Goal: Information Seeking & Learning: Learn about a topic

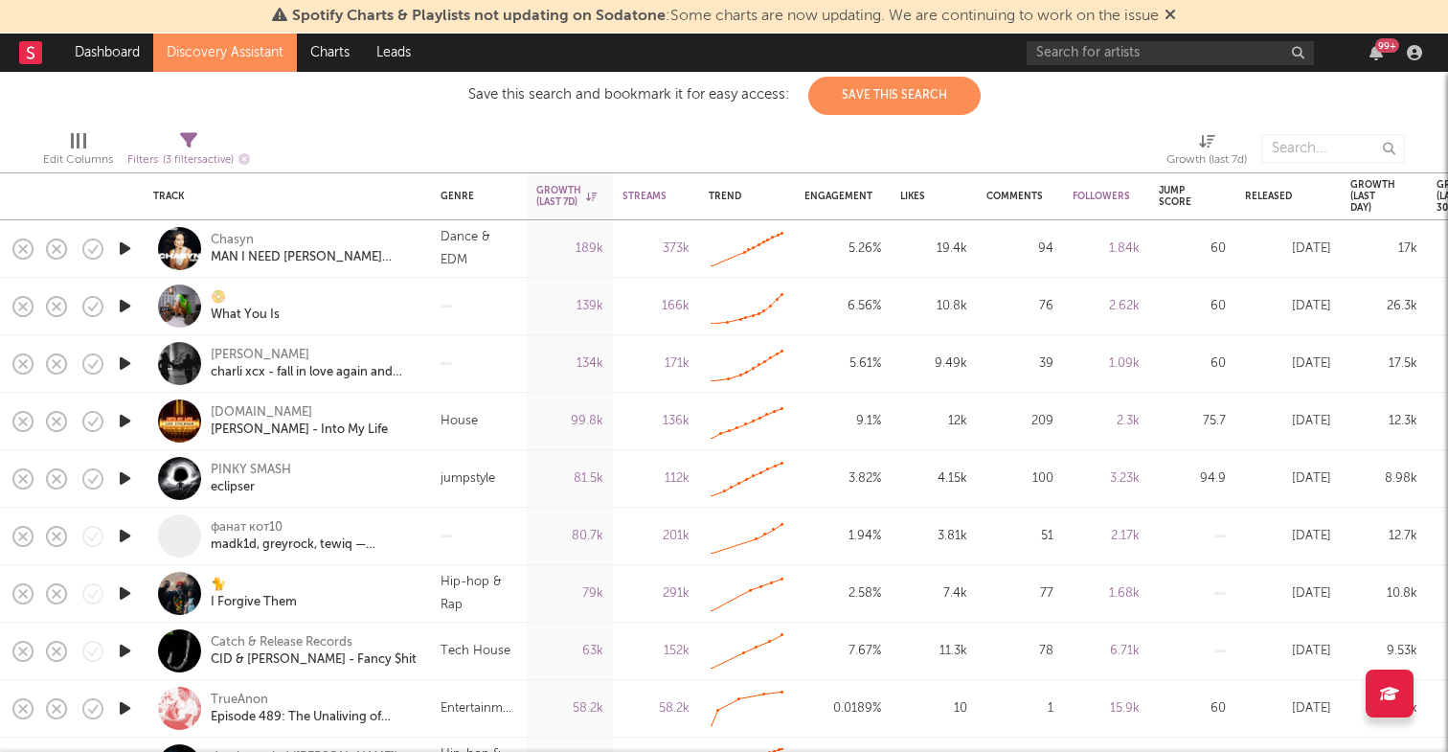
click at [263, 59] on link "Discovery Assistant" at bounding box center [225, 53] width 144 height 38
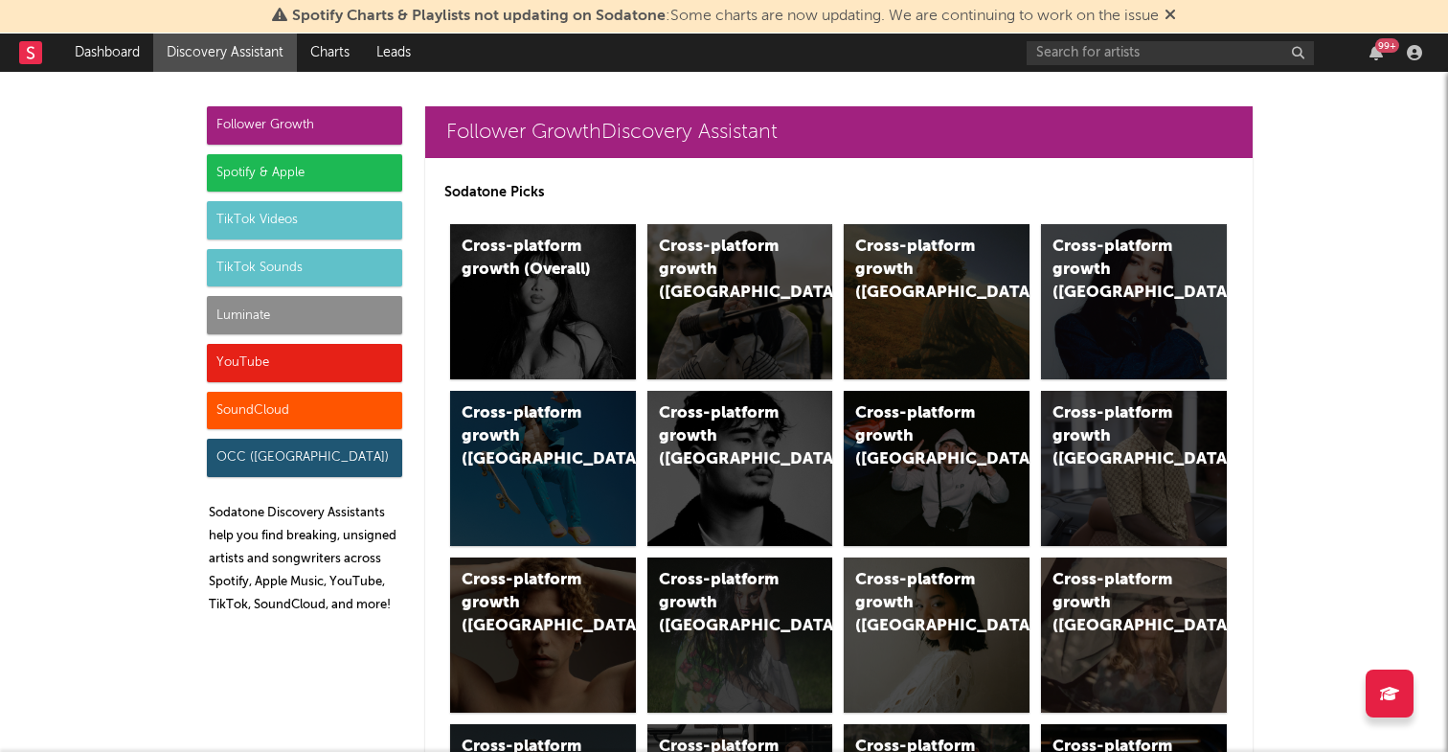
click at [1174, 12] on icon at bounding box center [1170, 14] width 11 height 15
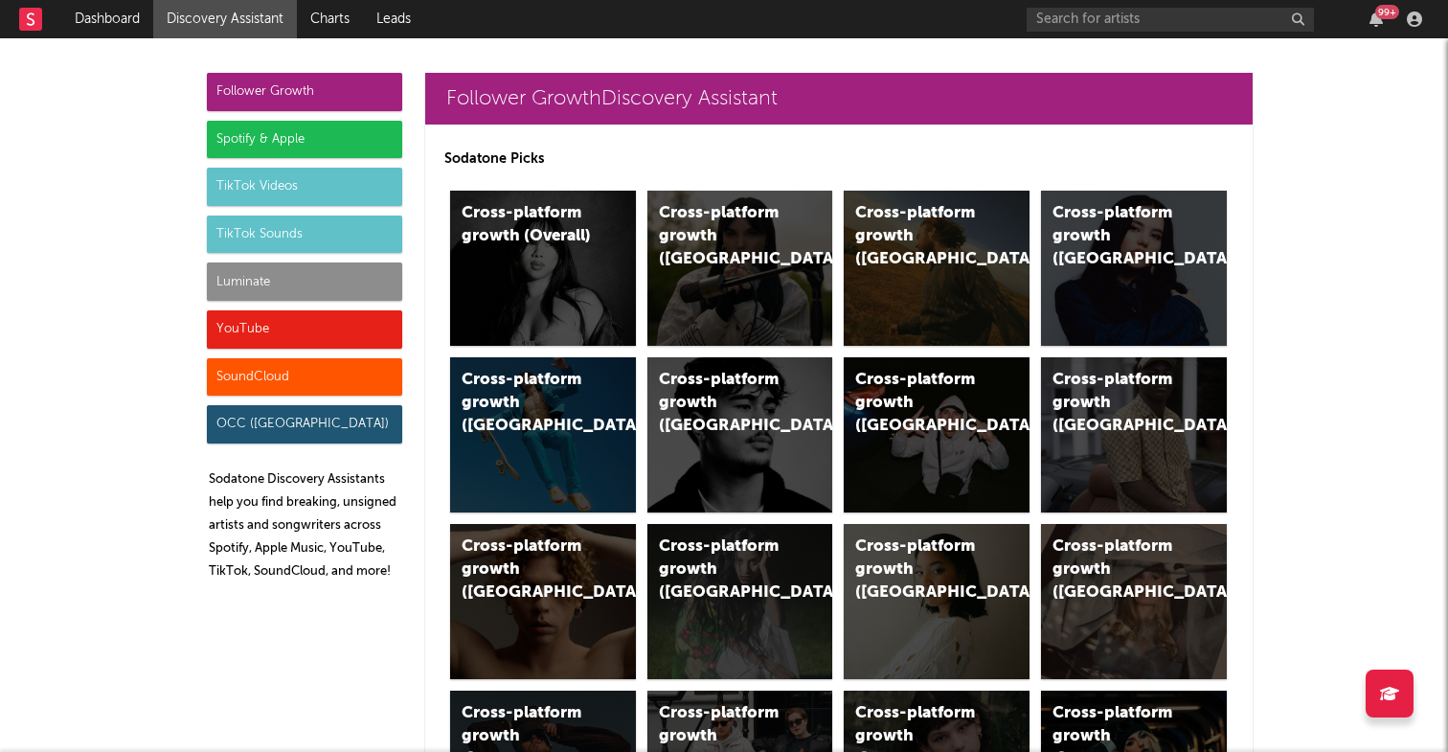
click at [311, 377] on div "SoundCloud" at bounding box center [304, 377] width 195 height 38
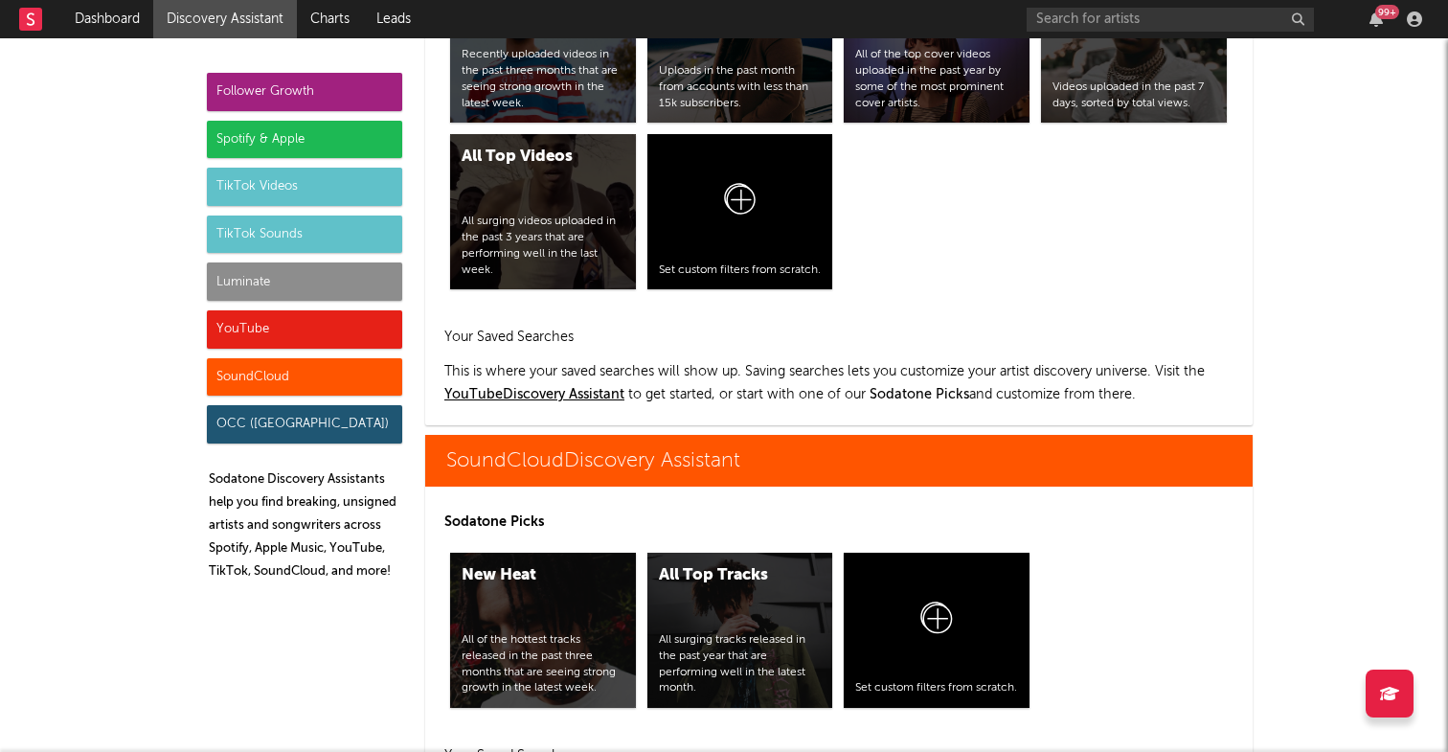
scroll to position [11498, 0]
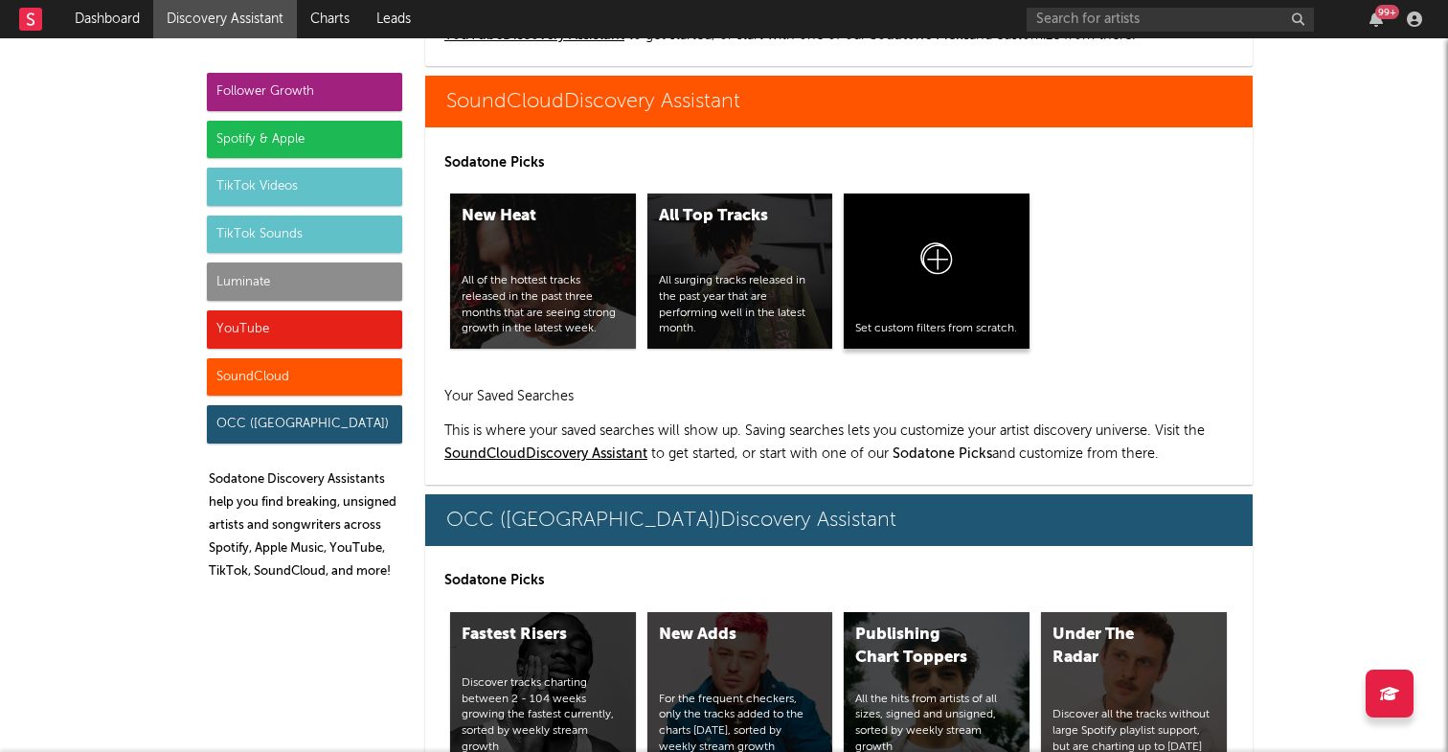
click at [939, 247] on icon at bounding box center [936, 262] width 36 height 45
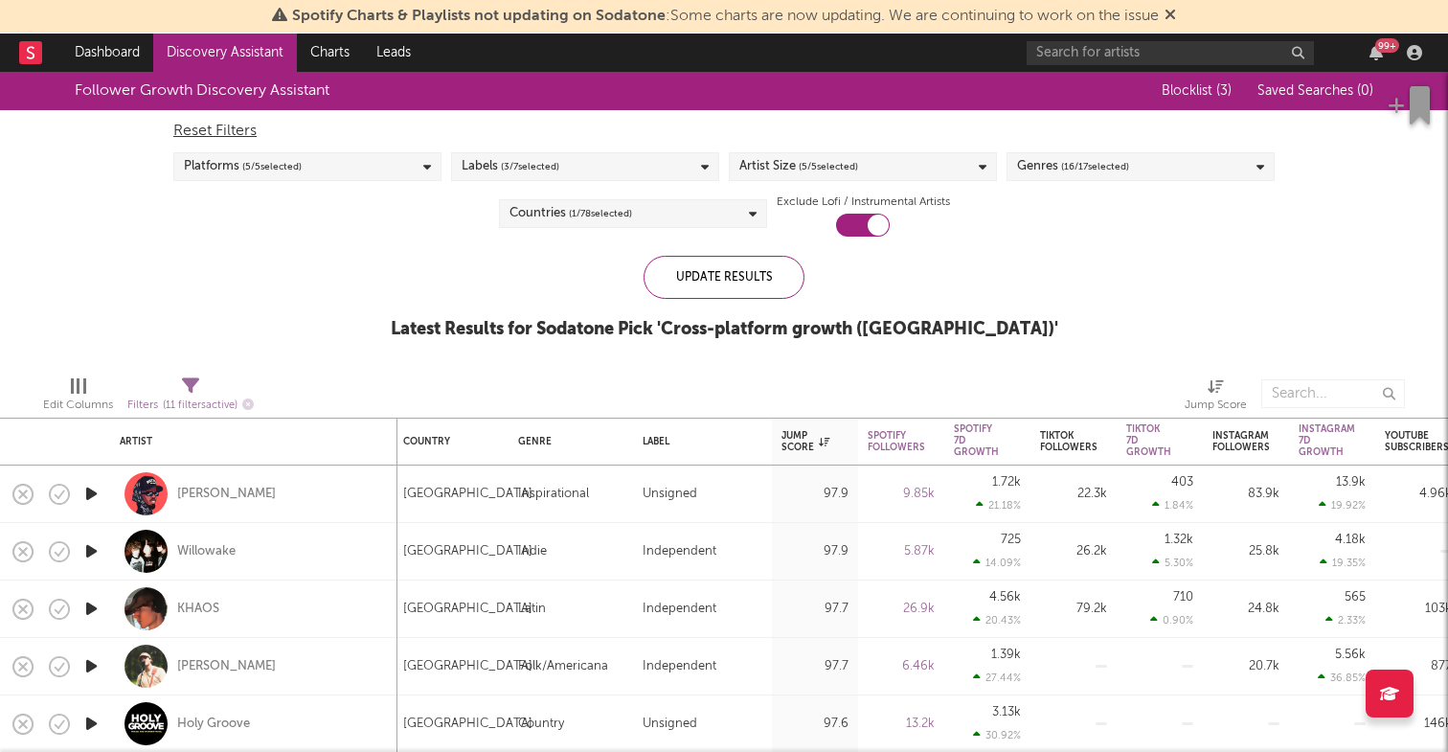
click at [557, 158] on span "( 3 / 7 selected)" at bounding box center [530, 166] width 58 height 23
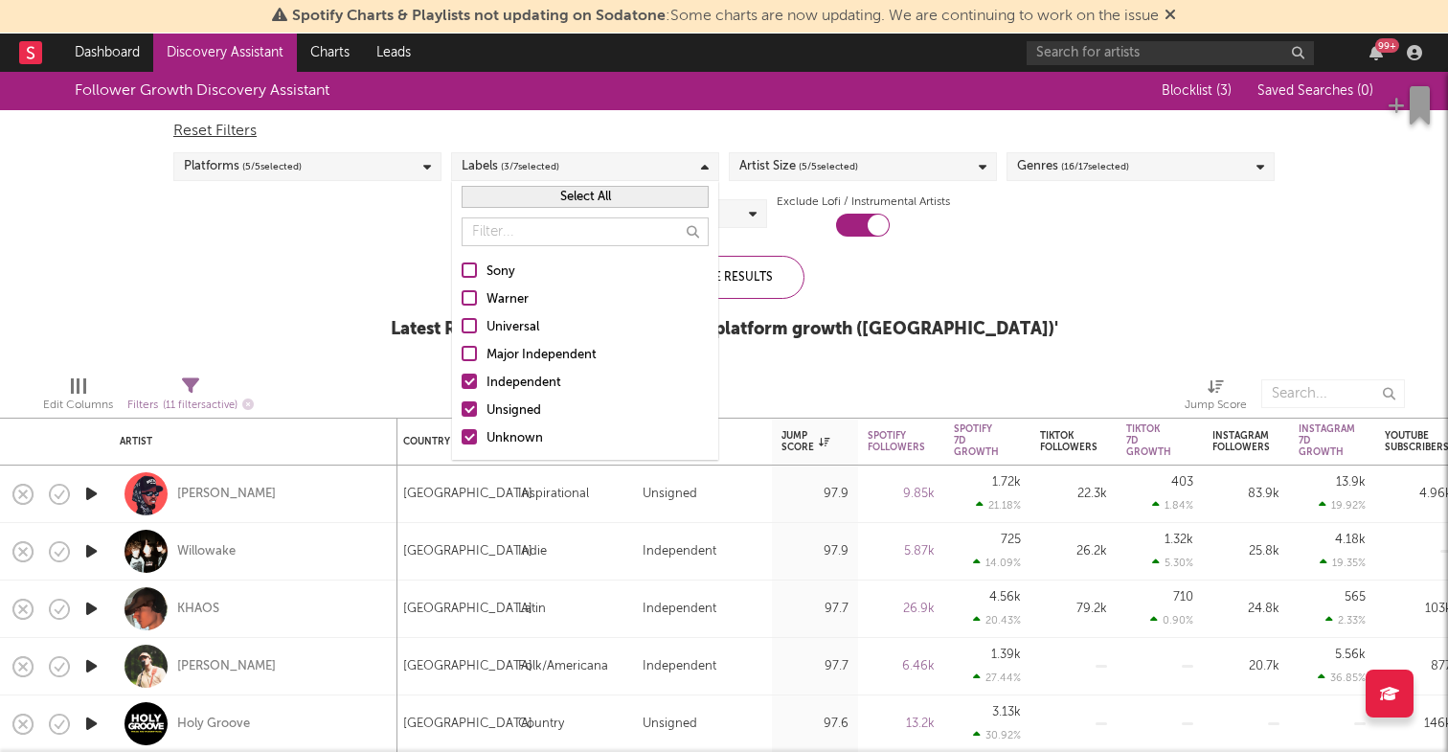
click at [351, 314] on div "Follower Growth Discovery Assistant Blocklist ( 3 ) Saved Searches ( 0 ) Reset …" at bounding box center [724, 216] width 1448 height 288
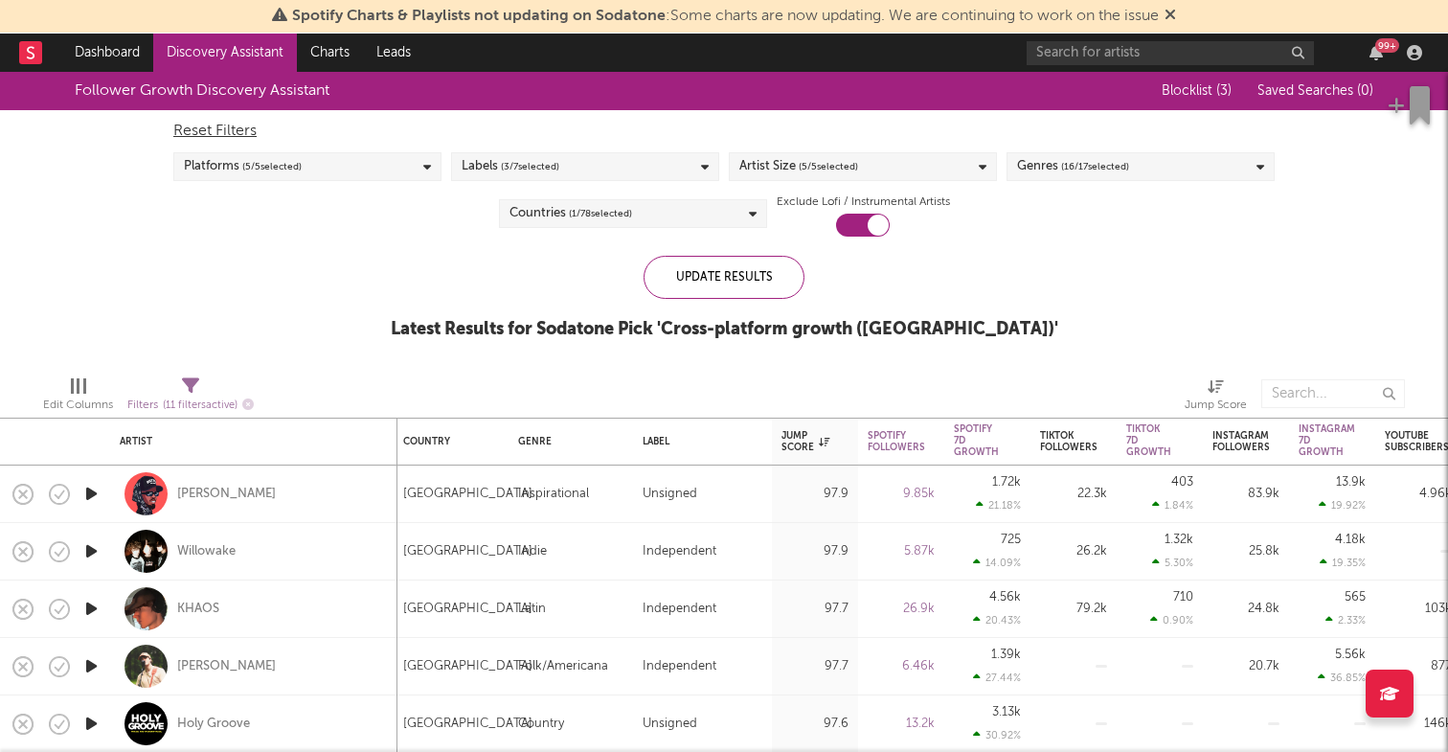
click at [792, 162] on div "Artist Size ( 5 / 5 selected)" at bounding box center [798, 166] width 119 height 23
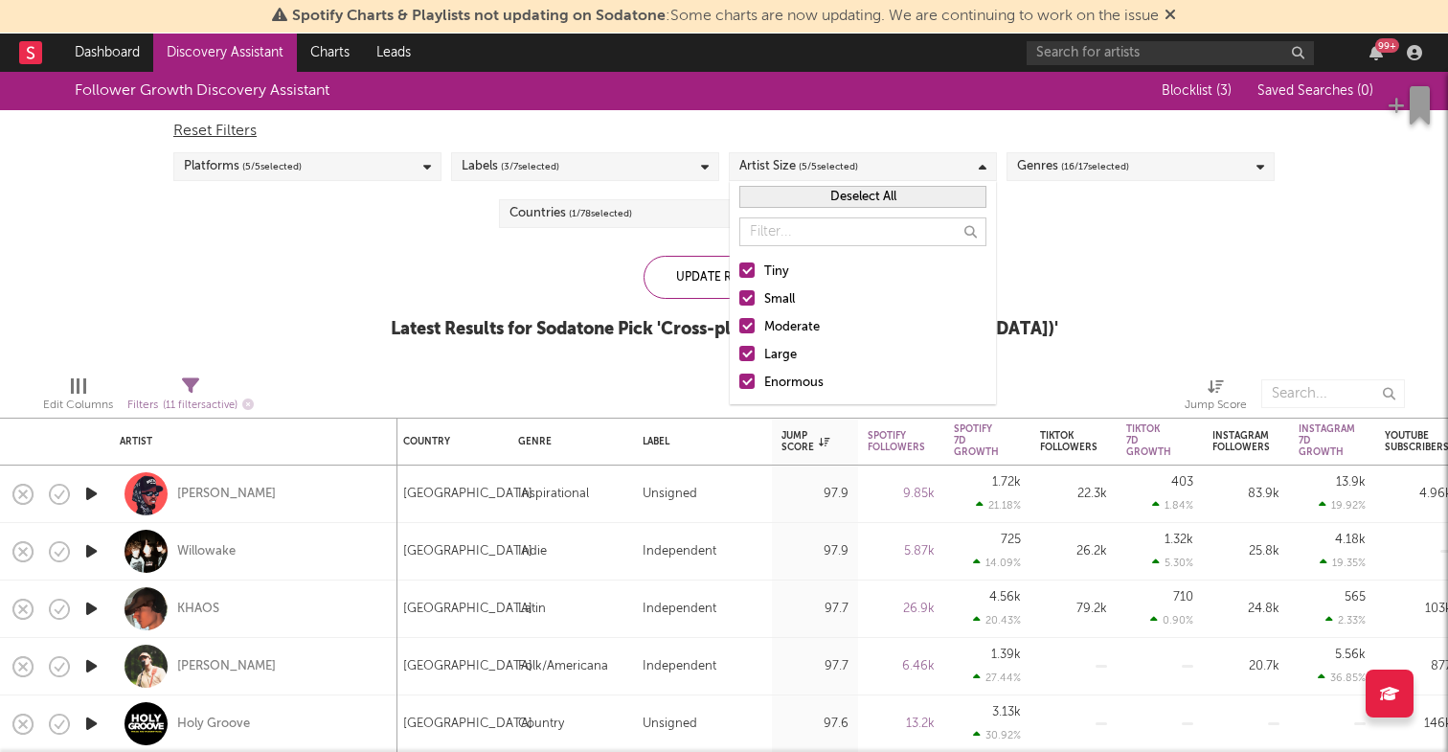
click at [443, 316] on div "Follower Growth Discovery Assistant Blocklist ( 3 ) Saved Searches ( 0 ) Reset …" at bounding box center [724, 216] width 1448 height 288
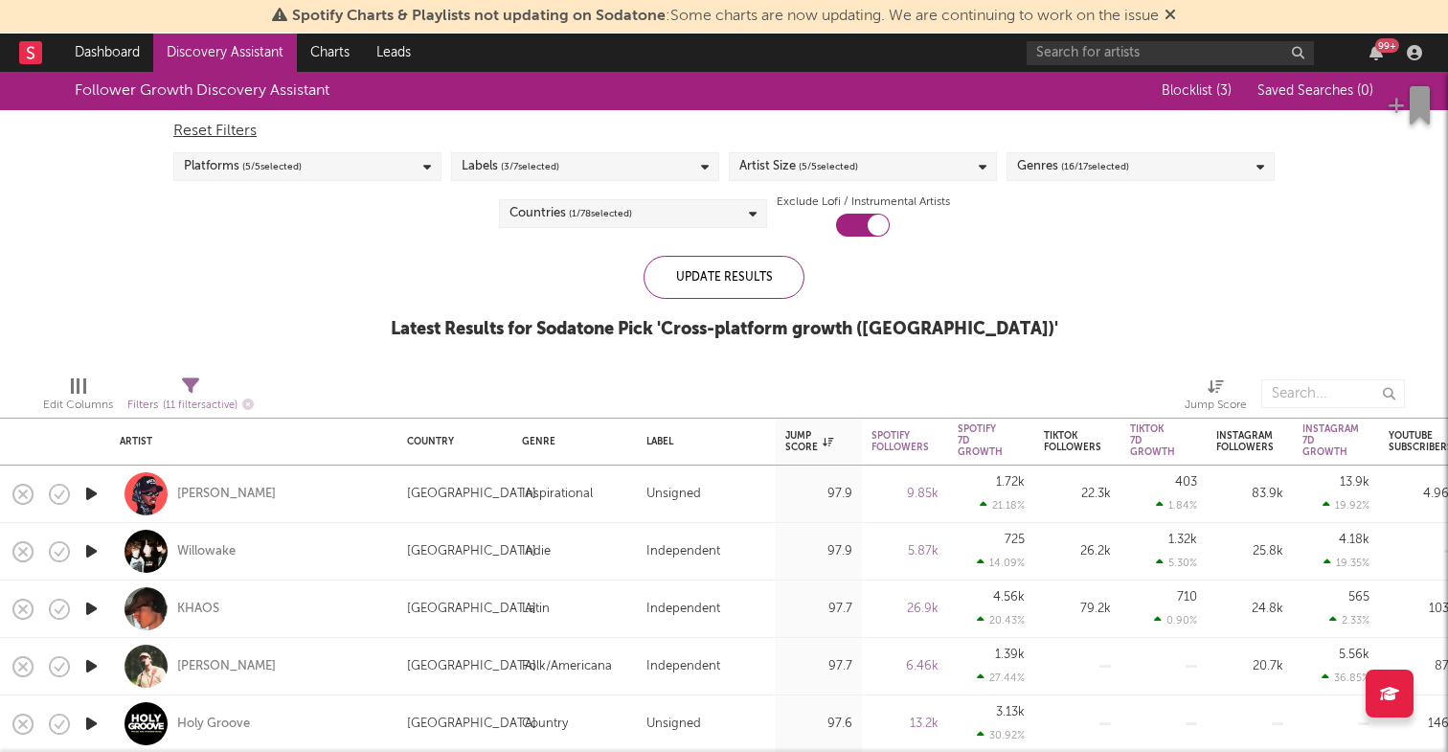
click at [1125, 169] on span "( 16 / 17 selected)" at bounding box center [1095, 166] width 68 height 23
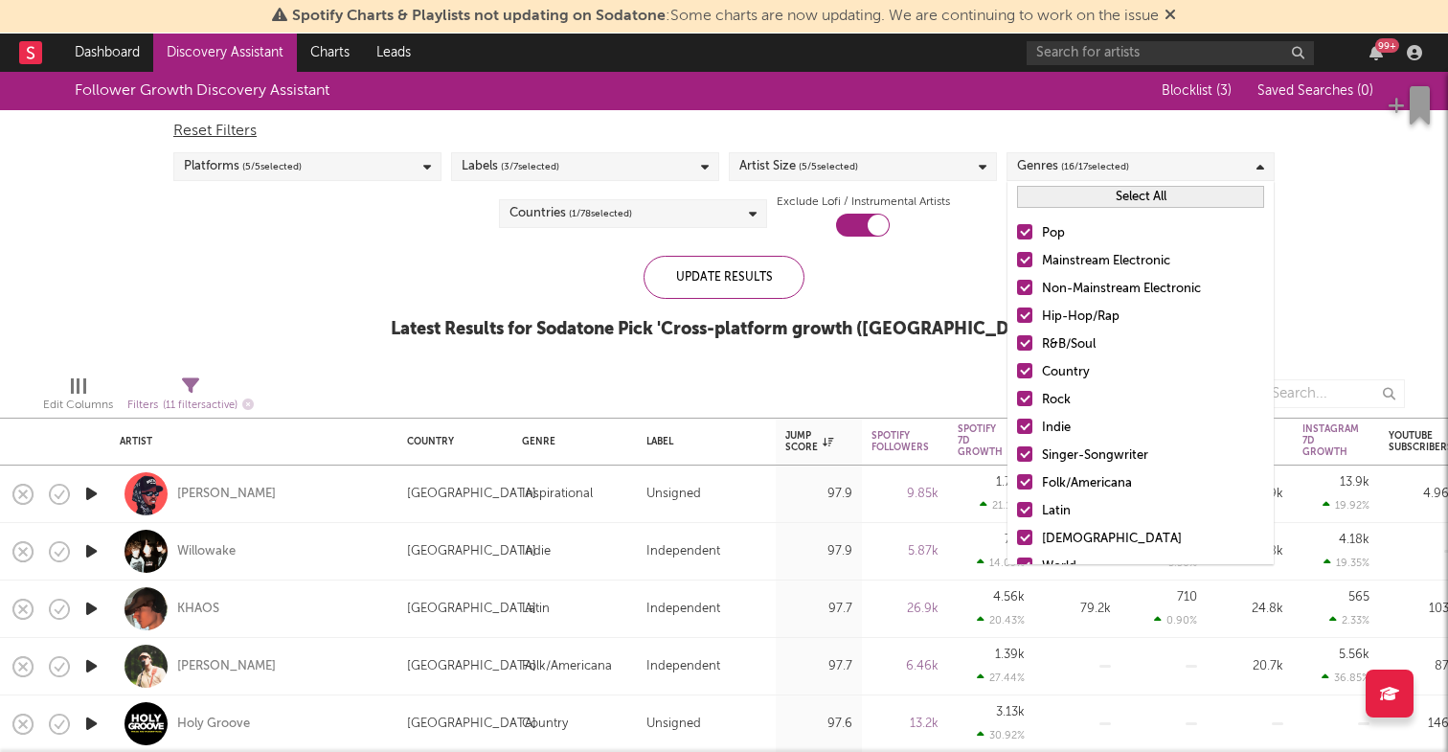
click at [1027, 261] on div at bounding box center [1024, 259] width 15 height 15
click at [1017, 261] on input "Mainstream Electronic" at bounding box center [1017, 261] width 0 height 23
click at [1023, 255] on div at bounding box center [1024, 259] width 15 height 15
click at [1017, 255] on input "Mainstream Electronic" at bounding box center [1017, 261] width 0 height 23
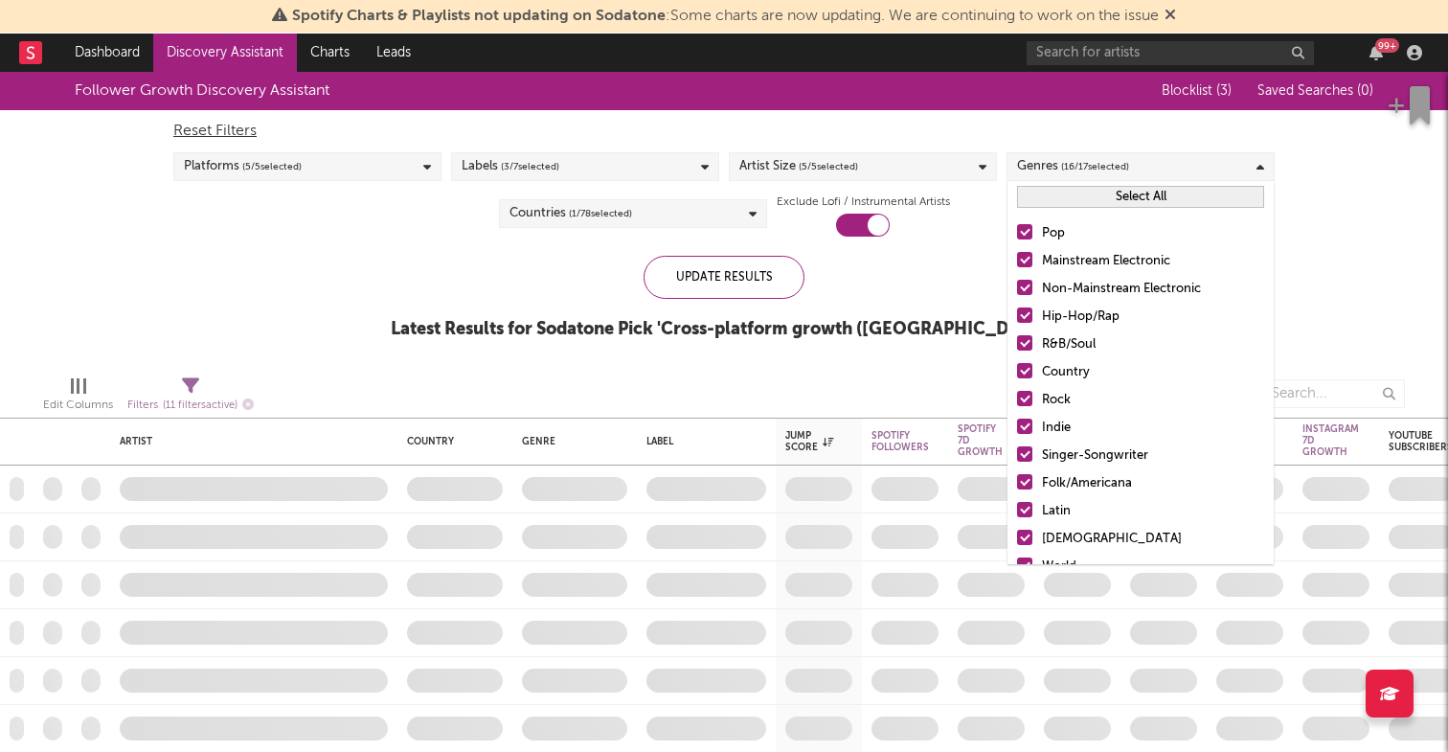
click at [1022, 257] on div at bounding box center [1024, 259] width 15 height 15
click at [1017, 257] on input "Mainstream Electronic" at bounding box center [1017, 261] width 0 height 23
click at [1022, 233] on div at bounding box center [1024, 231] width 15 height 15
click at [1017, 233] on input "Pop" at bounding box center [1017, 233] width 0 height 23
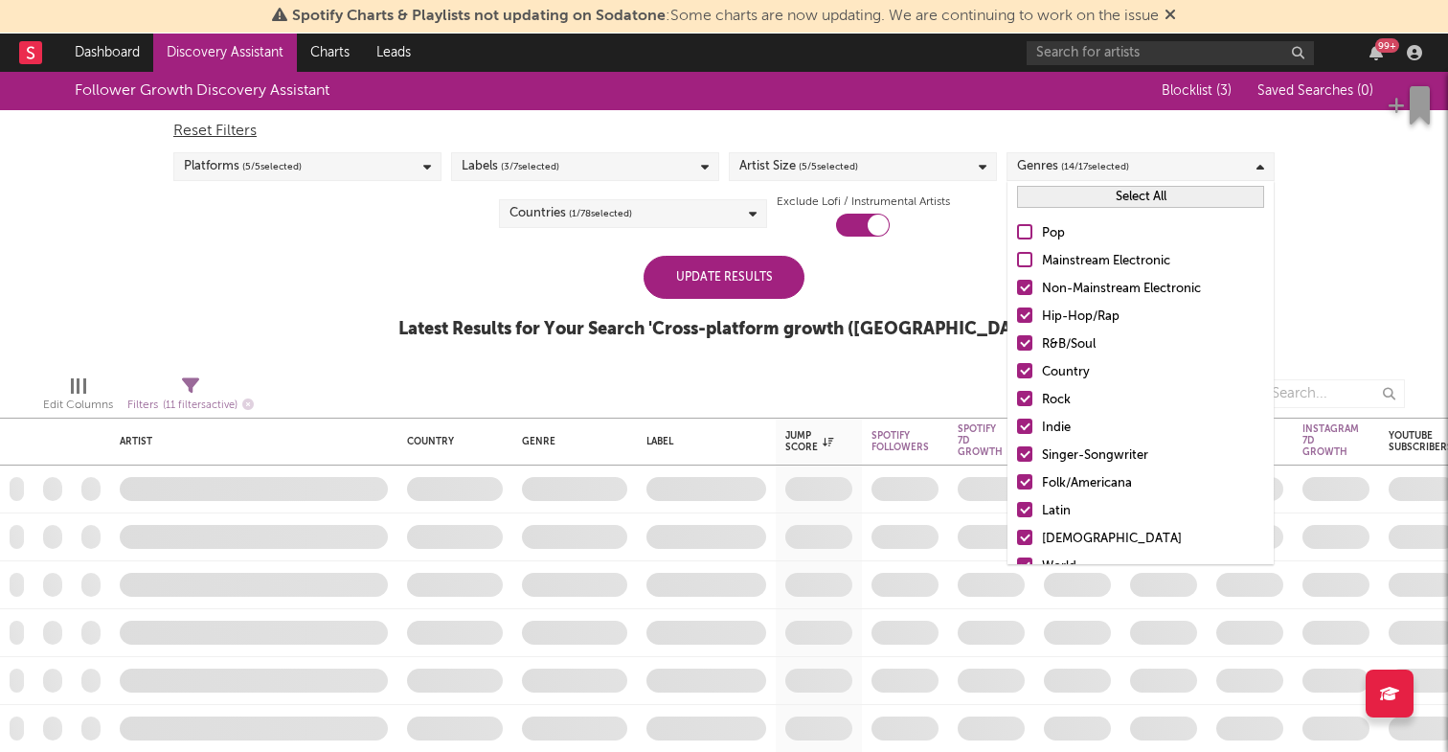
click at [1029, 476] on div at bounding box center [1024, 481] width 15 height 15
click at [1017, 476] on input "Folk/Americana" at bounding box center [1017, 483] width 0 height 23
click at [1029, 504] on div at bounding box center [1024, 509] width 15 height 15
click at [1017, 504] on input "Latin" at bounding box center [1017, 511] width 0 height 23
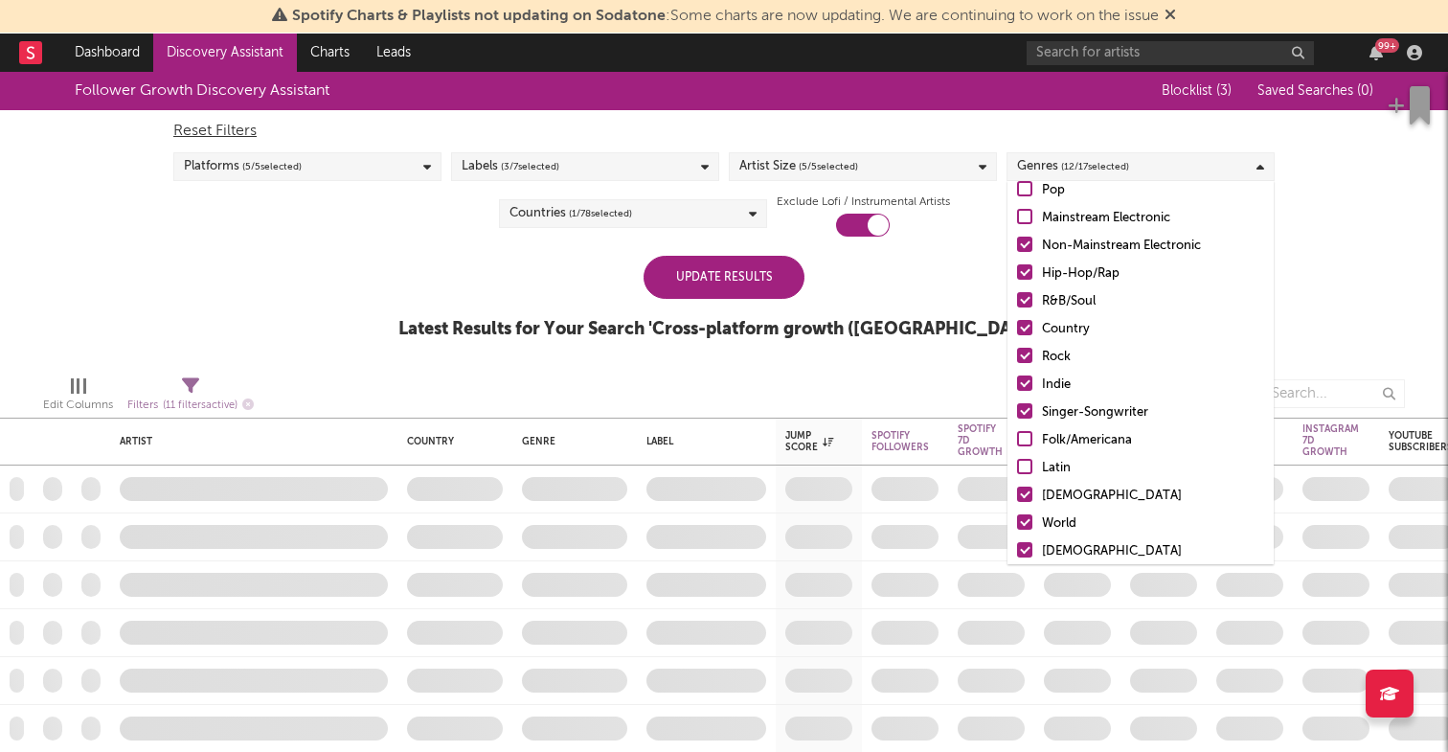
scroll to position [46, 0]
click at [1028, 487] on div at bounding box center [1024, 491] width 15 height 15
click at [1017, 487] on input "African" at bounding box center [1017, 493] width 0 height 23
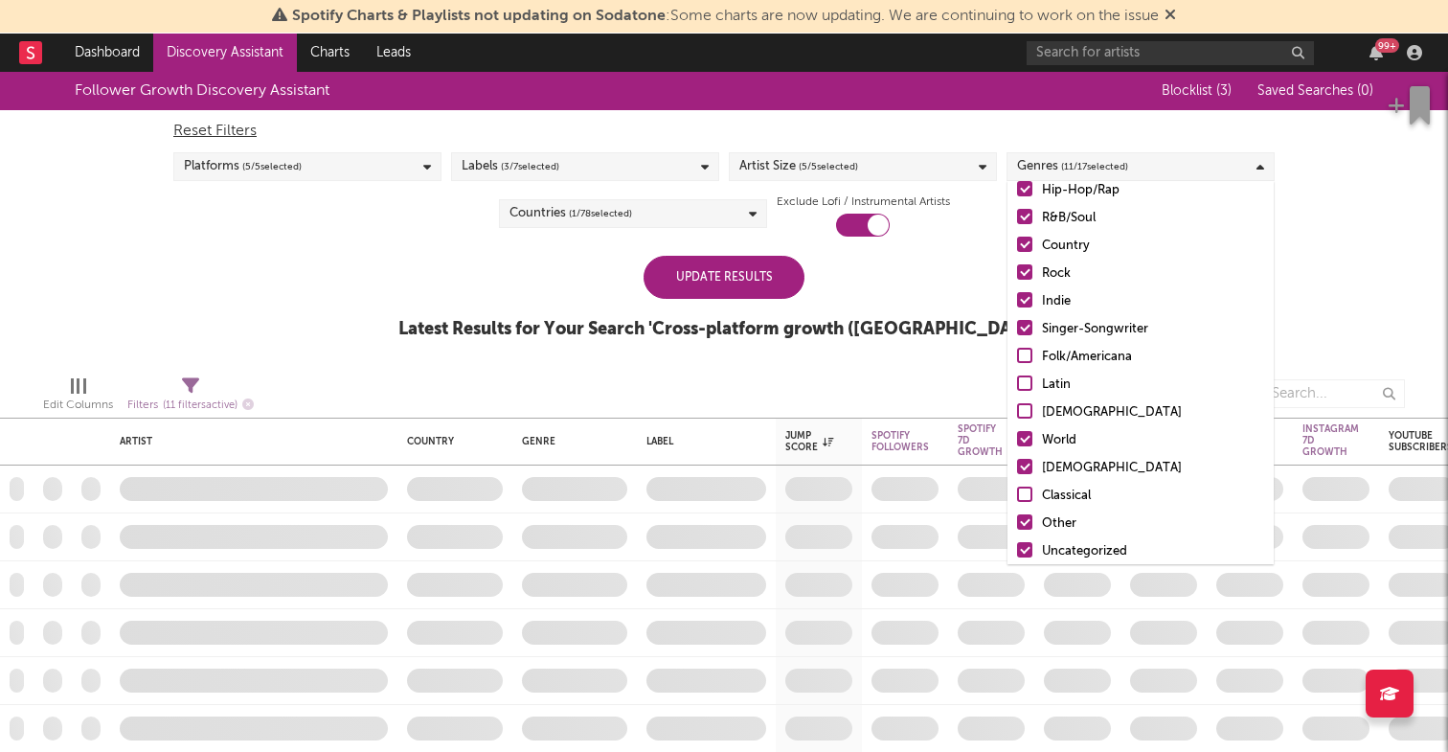
scroll to position [135, 0]
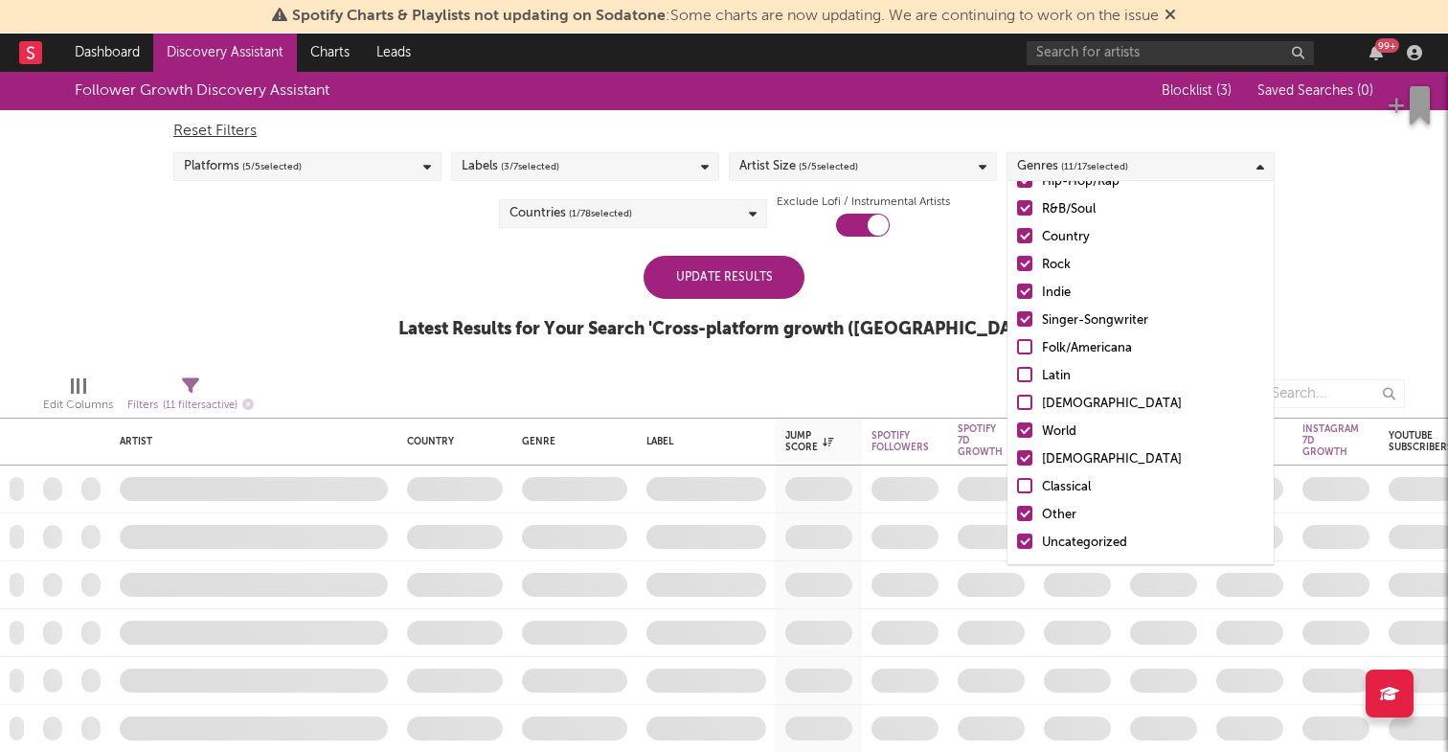
click at [1031, 401] on div at bounding box center [1024, 402] width 15 height 15
click at [1017, 401] on input "African" at bounding box center [1017, 404] width 0 height 23
click at [1020, 409] on div at bounding box center [1024, 402] width 15 height 15
click at [1017, 409] on input "African" at bounding box center [1017, 404] width 0 height 23
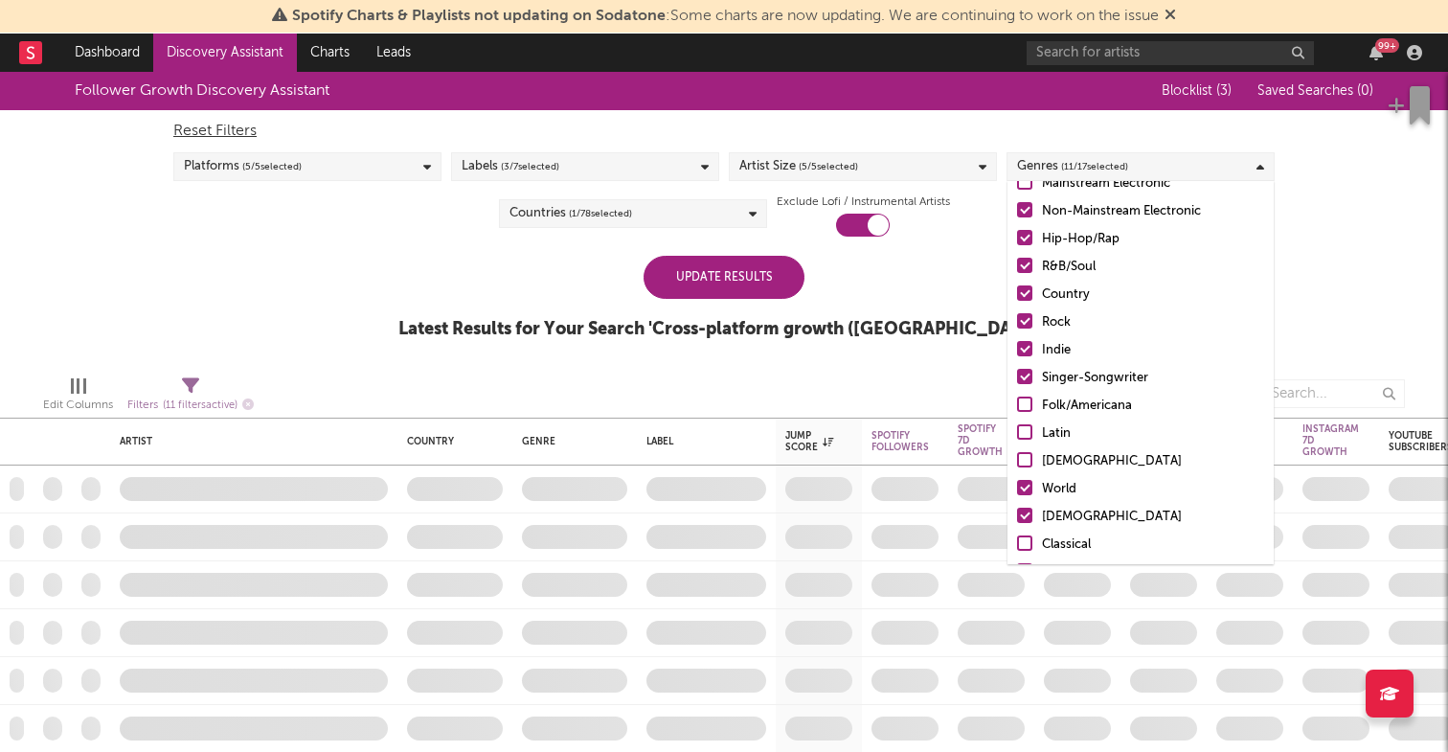
scroll to position [72, 0]
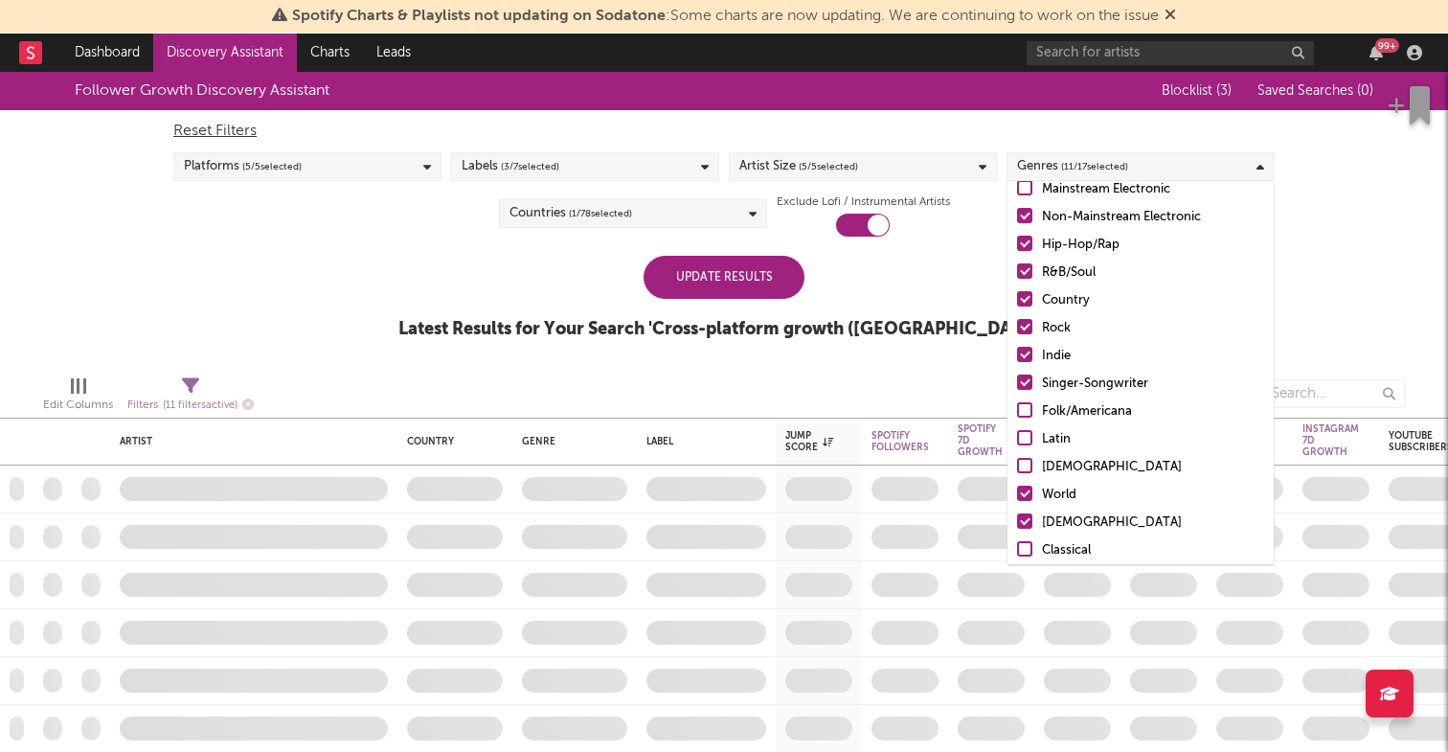
click at [1024, 354] on div at bounding box center [1024, 354] width 15 height 15
click at [1017, 354] on input "Indie" at bounding box center [1017, 356] width 0 height 23
click at [1027, 296] on div at bounding box center [1024, 298] width 15 height 15
click at [1017, 296] on input "Country" at bounding box center [1017, 300] width 0 height 23
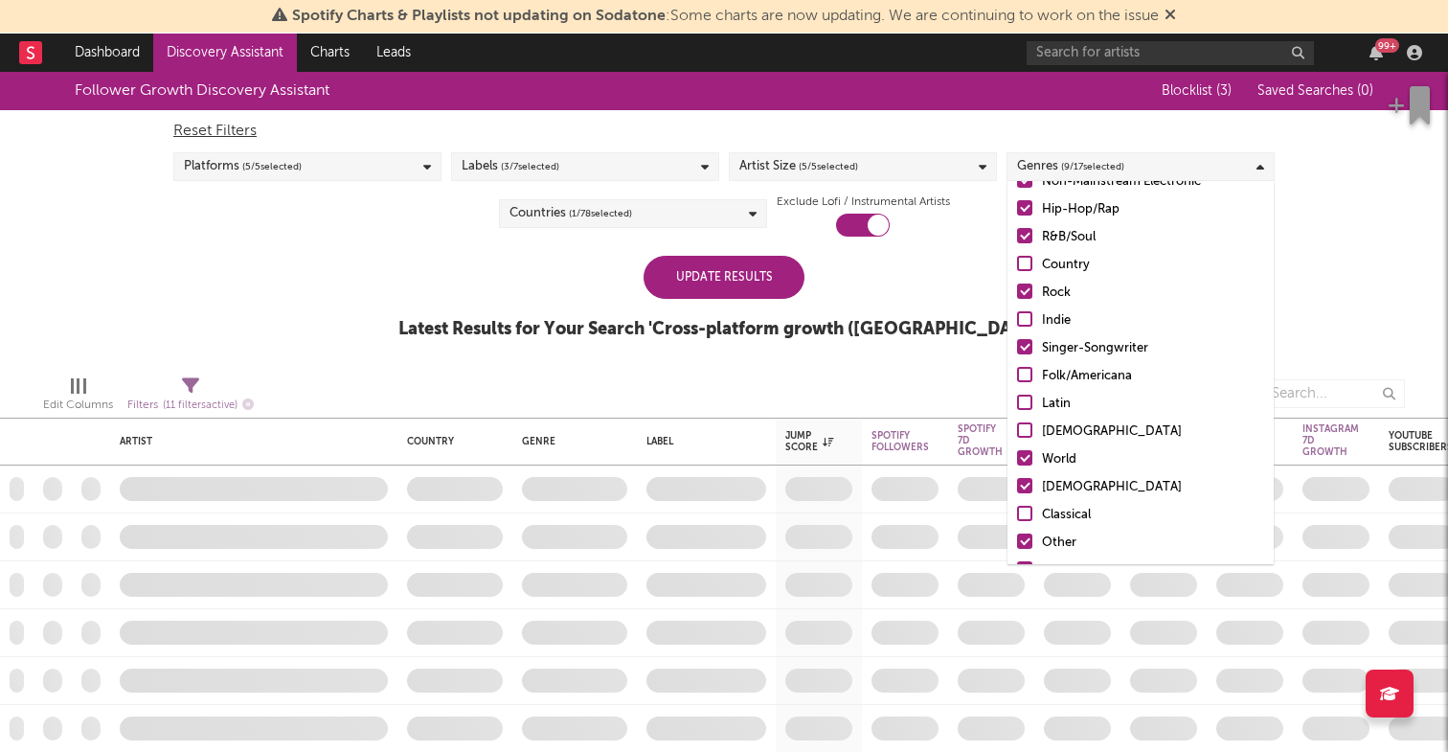
scroll to position [135, 0]
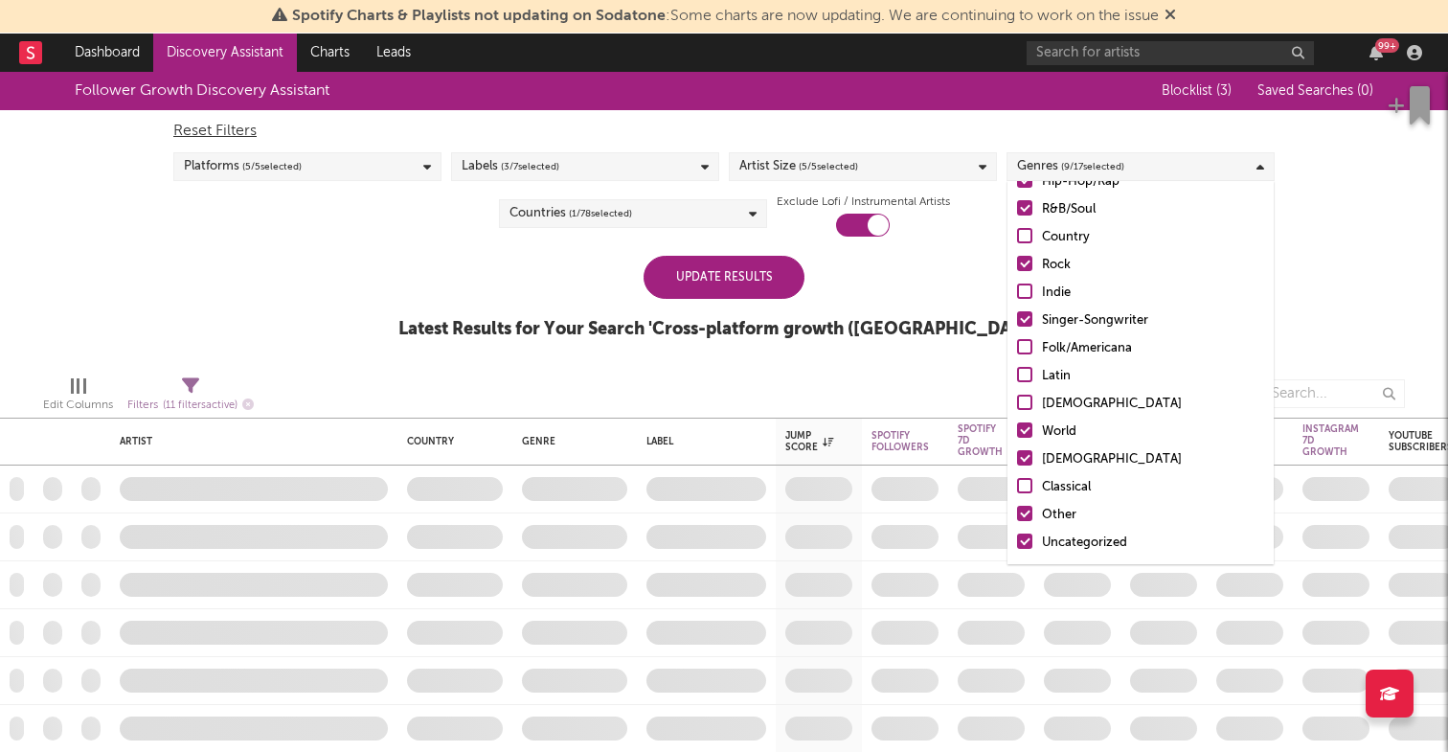
click at [772, 370] on div at bounding box center [952, 394] width 437 height 48
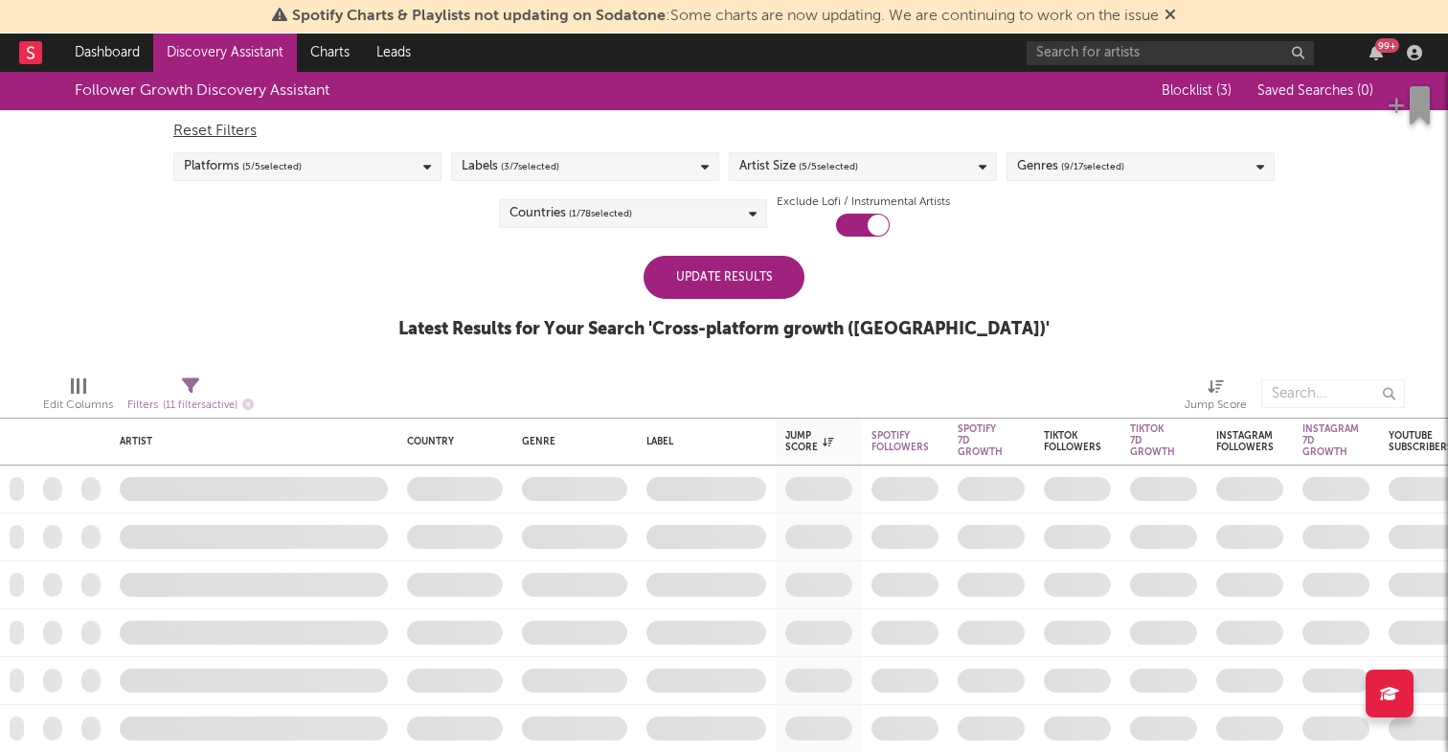
click at [226, 403] on span "( 11 filters active)" at bounding box center [200, 405] width 75 height 11
select select "or"
select select "between"
click at [226, 403] on span "( 11 filters active)" at bounding box center [200, 405] width 75 height 11
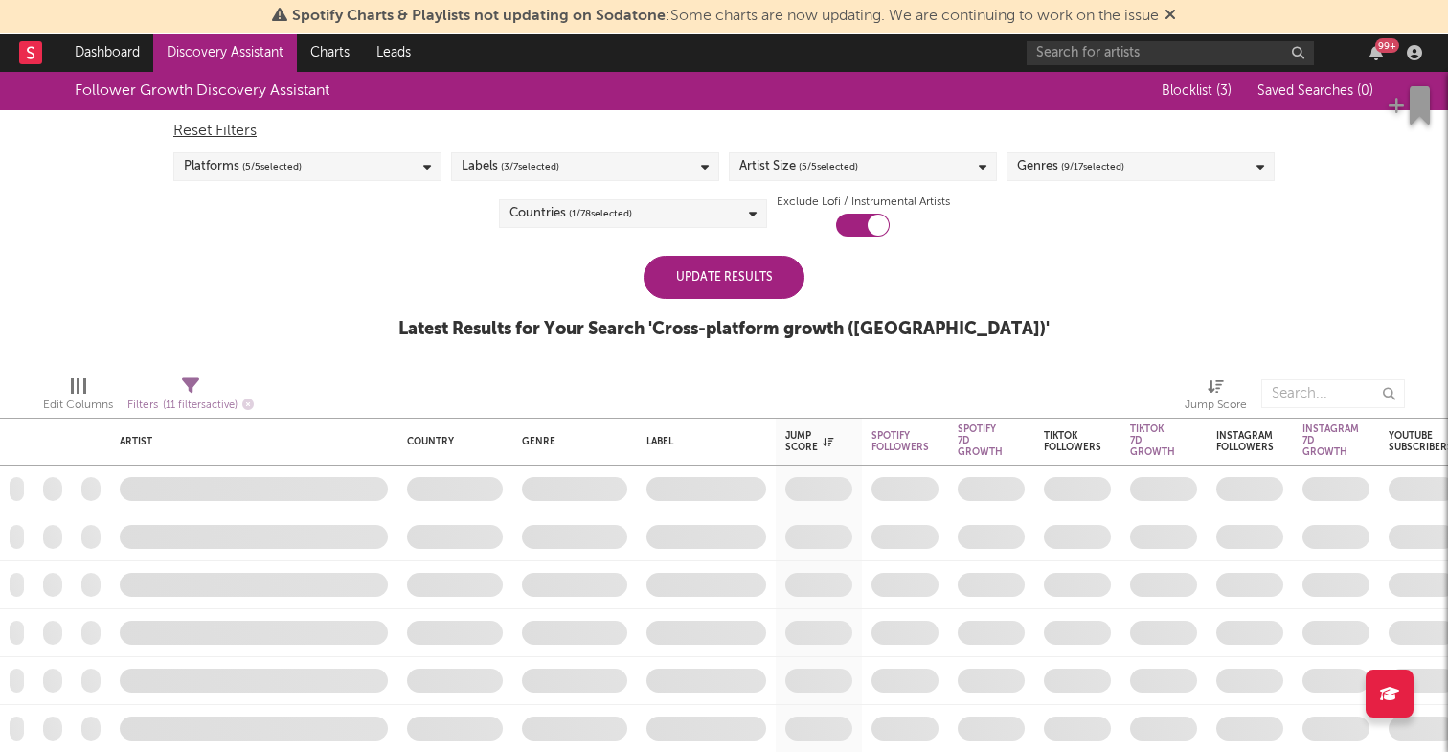
click at [1106, 178] on div "Genres ( 9 / 17 selected)" at bounding box center [1141, 166] width 268 height 29
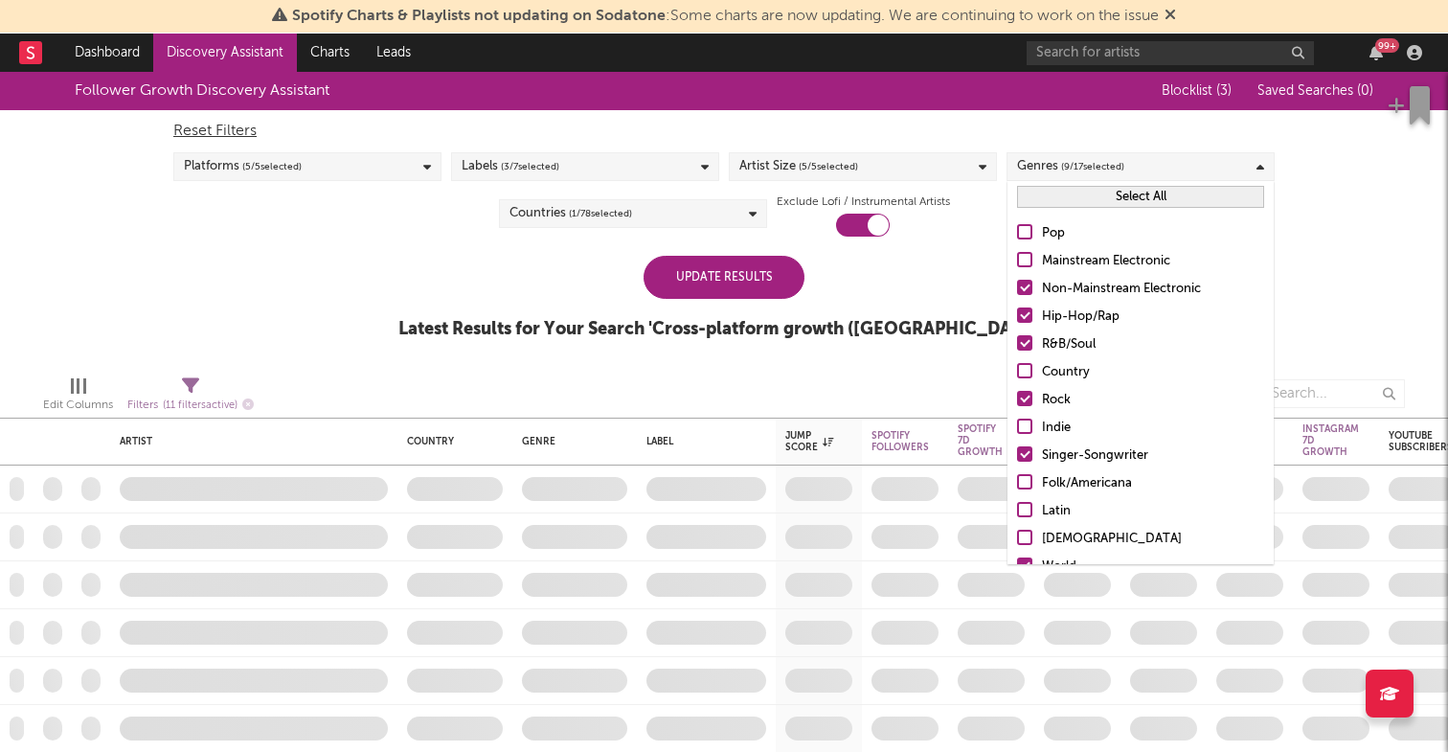
click at [1024, 259] on div at bounding box center [1024, 259] width 15 height 15
click at [1017, 259] on input "Mainstream Electronic" at bounding box center [1017, 261] width 0 height 23
click at [1026, 231] on div at bounding box center [1024, 231] width 15 height 15
click at [1017, 231] on input "Pop" at bounding box center [1017, 233] width 0 height 23
click at [1028, 422] on div at bounding box center [1024, 426] width 15 height 15
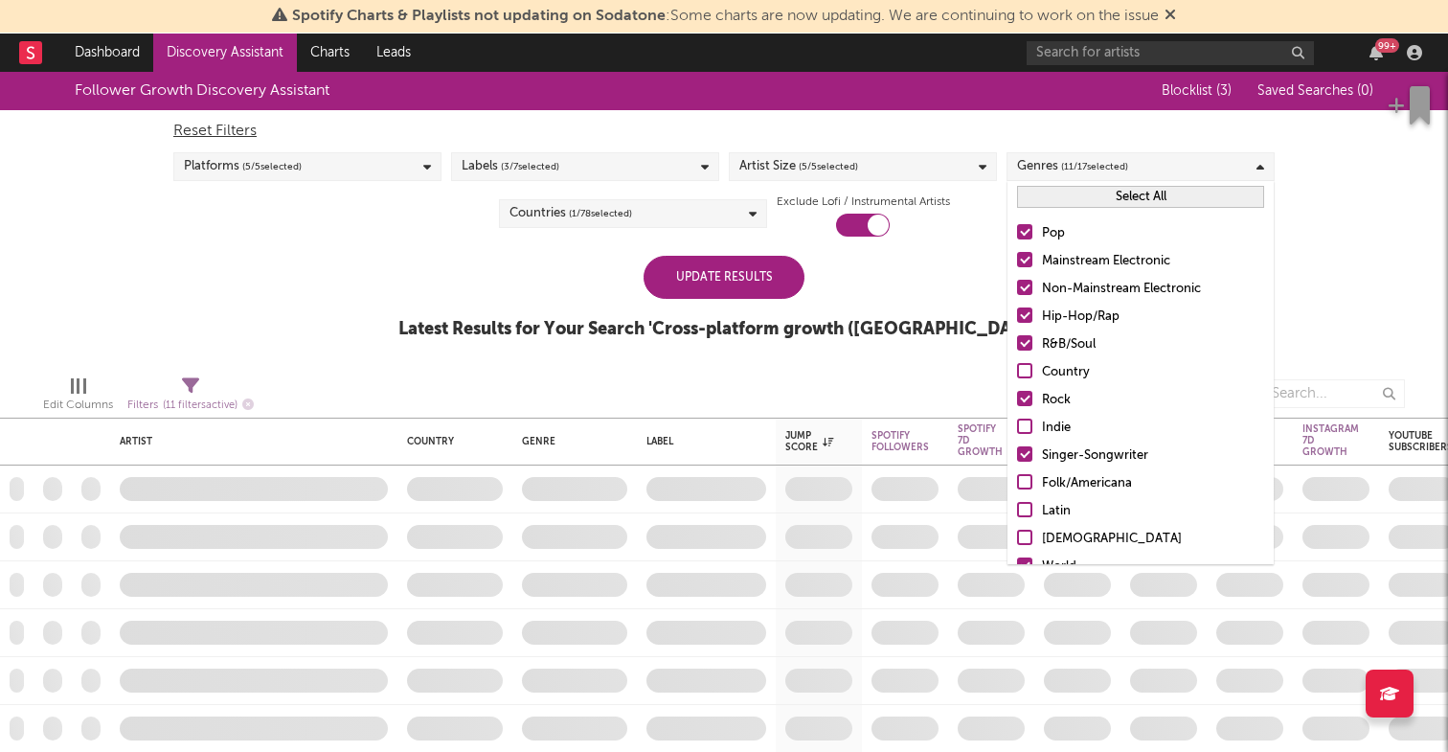
click at [1017, 422] on input "Indie" at bounding box center [1017, 428] width 0 height 23
click at [1028, 482] on div at bounding box center [1024, 481] width 15 height 15
click at [1017, 482] on input "Folk/Americana" at bounding box center [1017, 483] width 0 height 23
click at [1027, 508] on div at bounding box center [1024, 509] width 15 height 15
click at [1017, 508] on input "Latin" at bounding box center [1017, 511] width 0 height 23
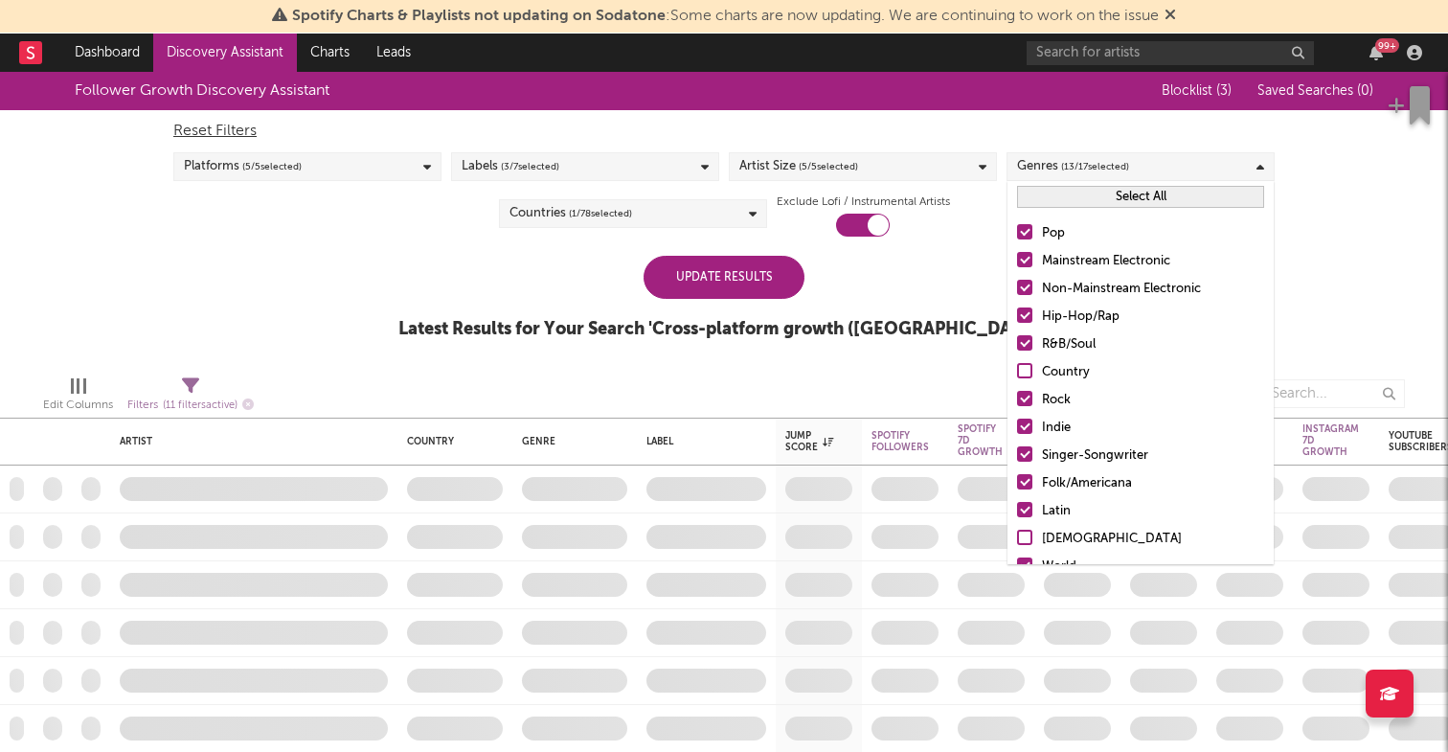
click at [1027, 530] on div at bounding box center [1024, 537] width 15 height 15
click at [1017, 530] on input "African" at bounding box center [1017, 539] width 0 height 23
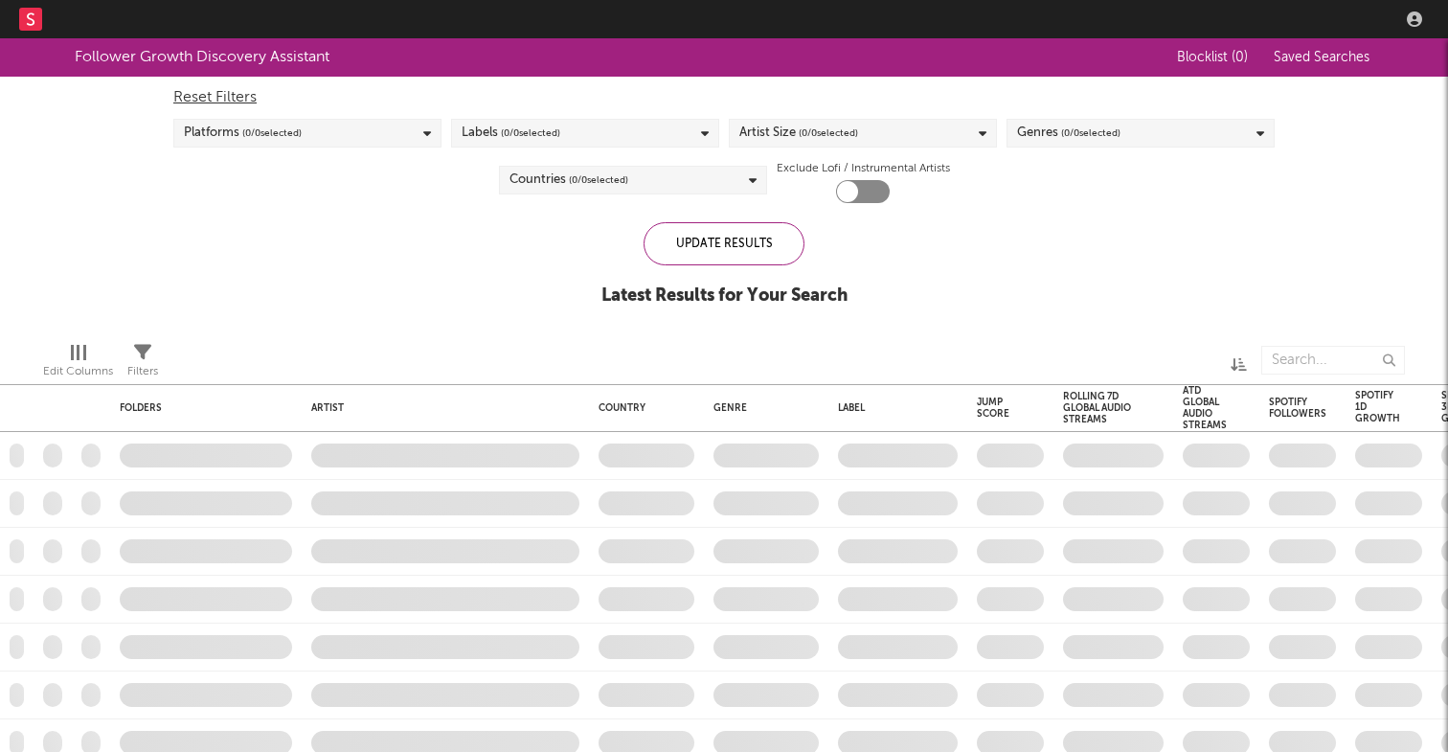
checkbox input "true"
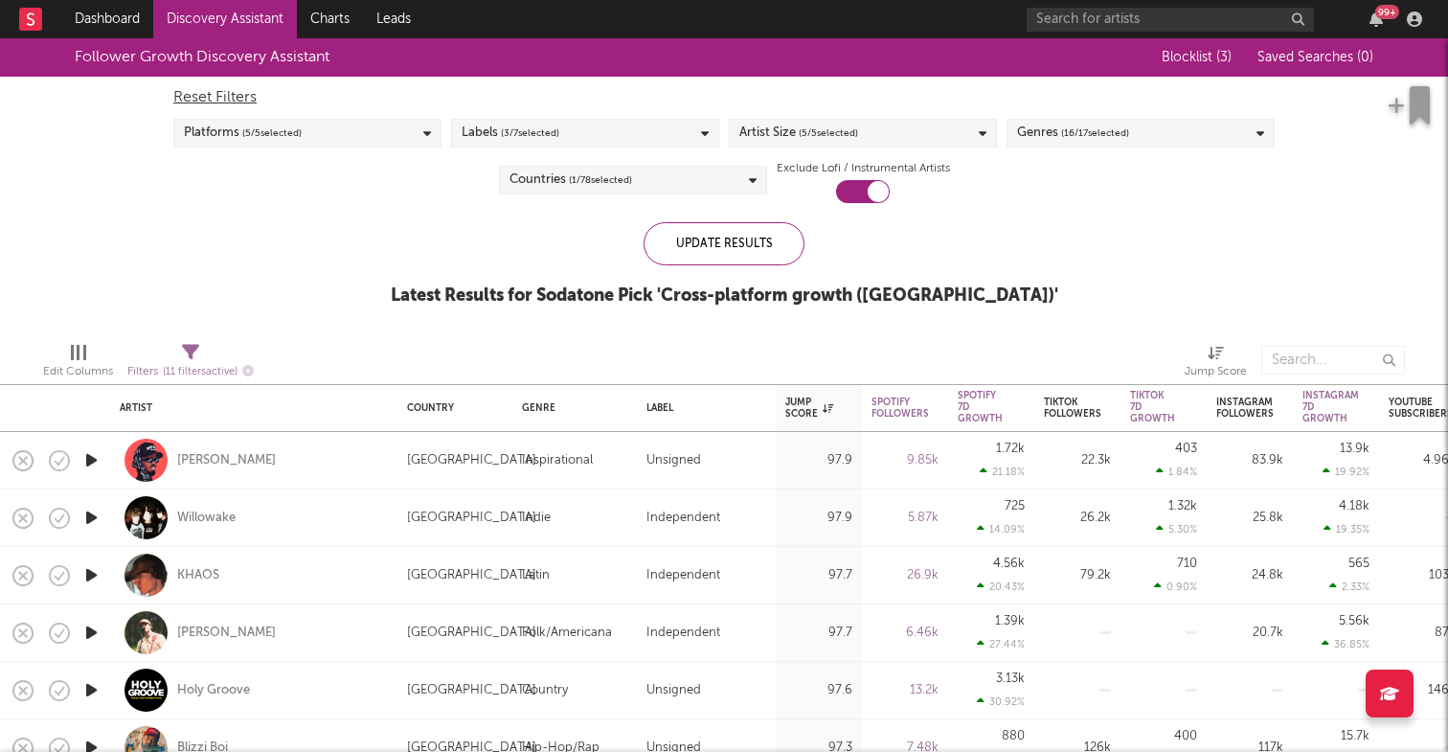
click at [1069, 130] on span "( 16 / 17 selected)" at bounding box center [1095, 133] width 68 height 23
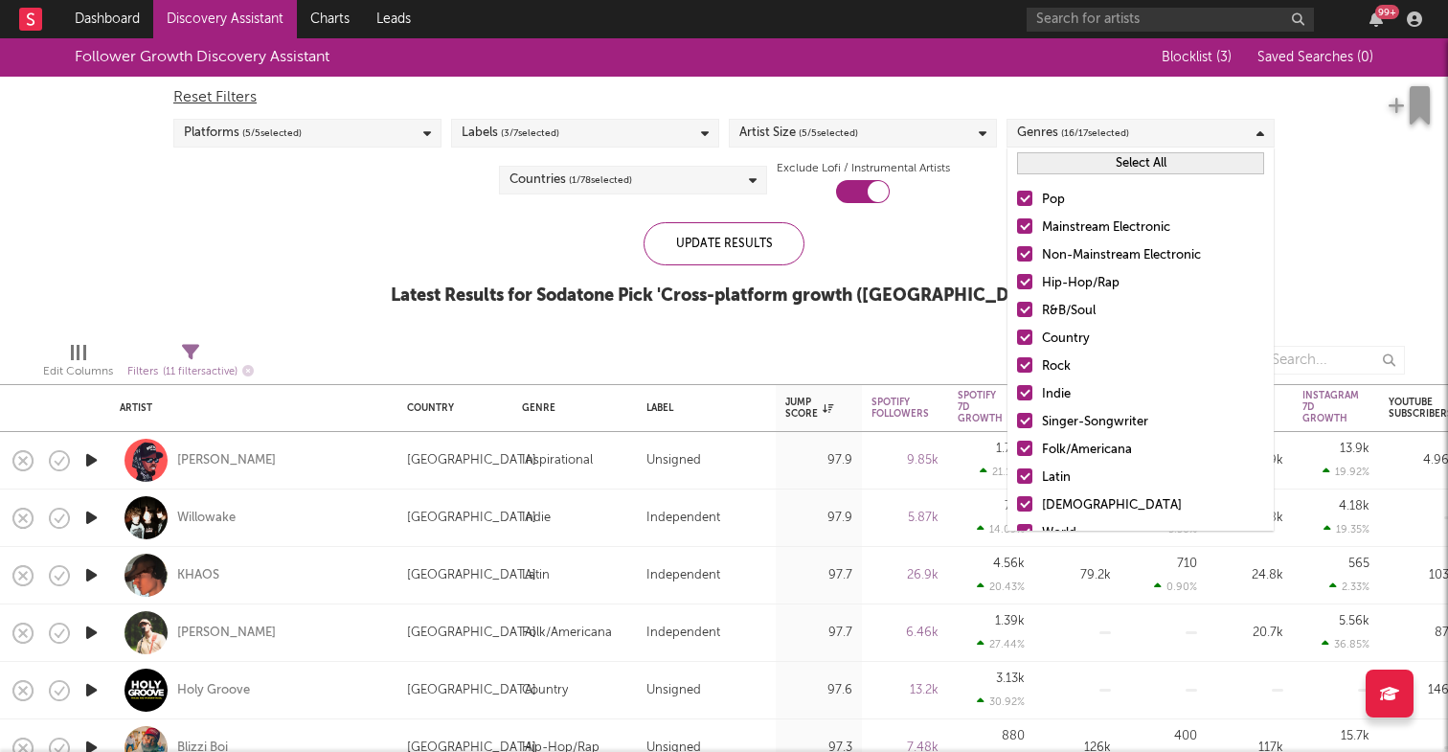
click at [1026, 335] on div at bounding box center [1024, 336] width 15 height 15
click at [1017, 335] on input "Country" at bounding box center [1017, 339] width 0 height 23
click at [1023, 359] on div at bounding box center [1024, 364] width 15 height 15
click at [1017, 359] on input "Rock" at bounding box center [1017, 366] width 0 height 23
click at [1028, 451] on div at bounding box center [1024, 448] width 15 height 15
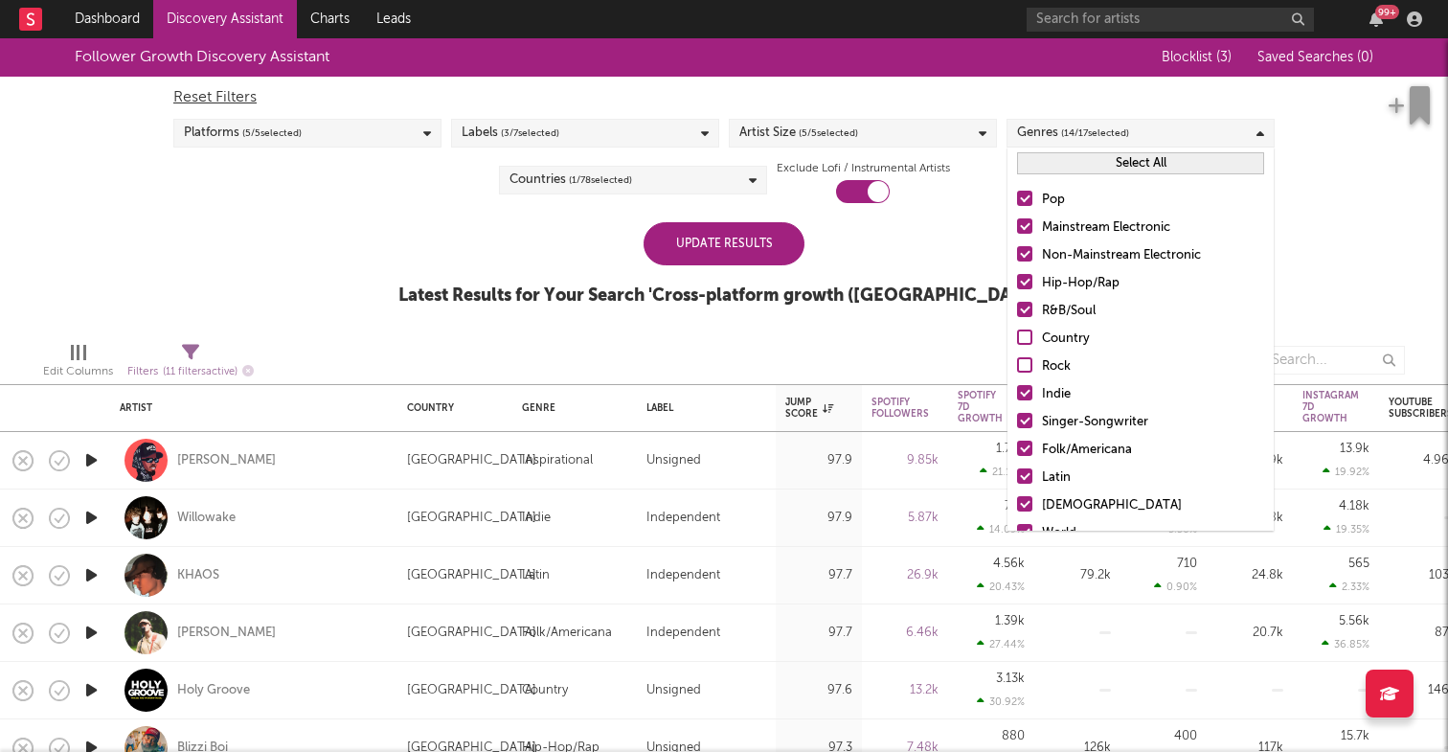
click at [1017, 451] on input "Folk/Americana" at bounding box center [1017, 450] width 0 height 23
click at [1029, 477] on div at bounding box center [1024, 475] width 15 height 15
click at [1017, 477] on input "Latin" at bounding box center [1017, 477] width 0 height 23
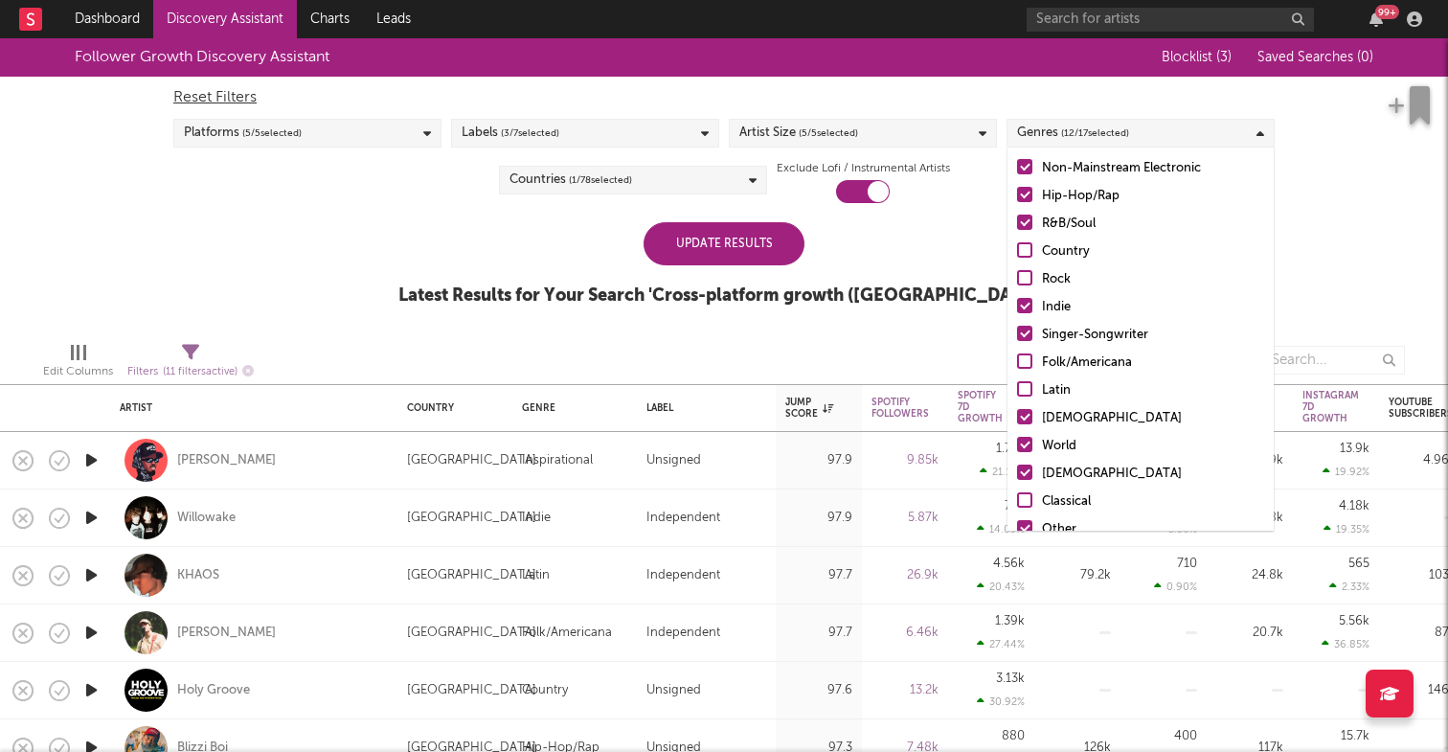
scroll to position [95, 0]
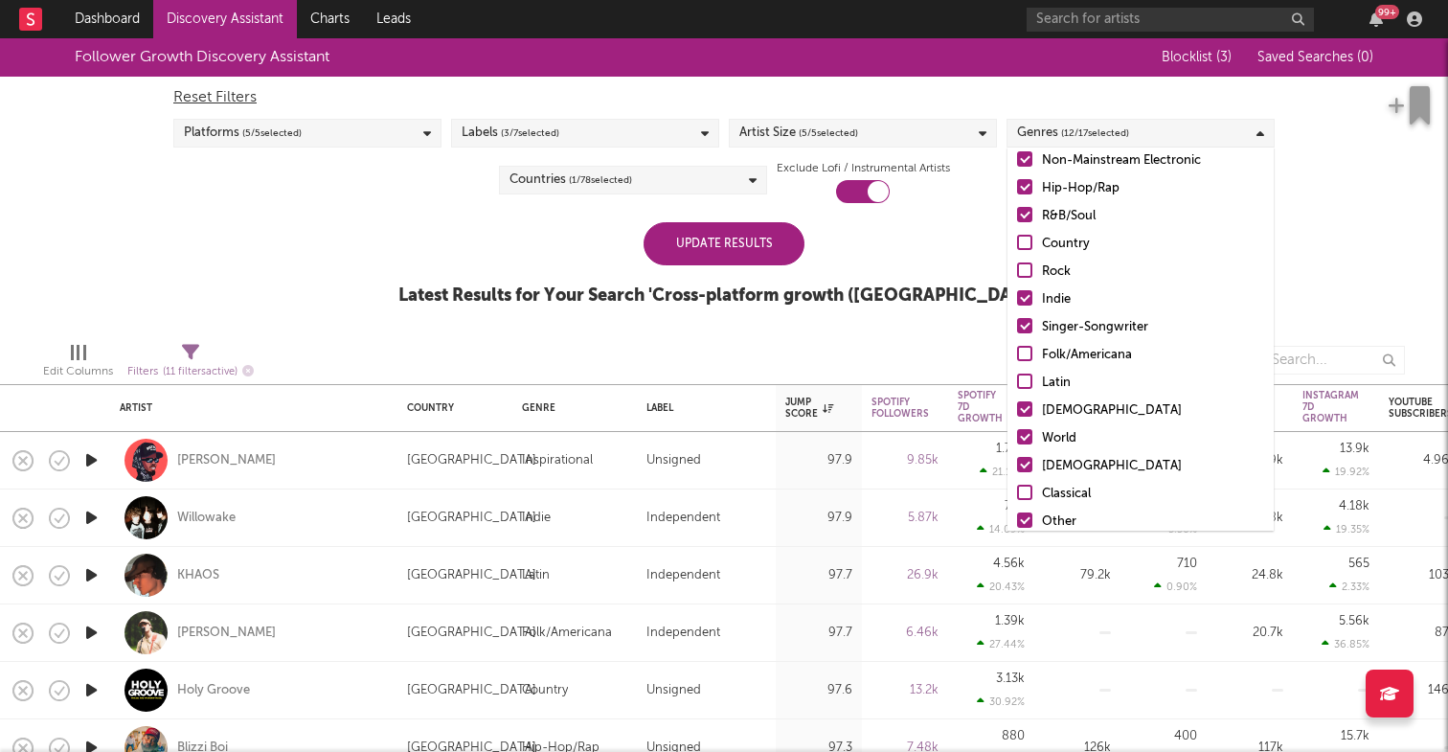
click at [1027, 407] on div at bounding box center [1024, 408] width 15 height 15
click at [1017, 407] on input "African" at bounding box center [1017, 410] width 0 height 23
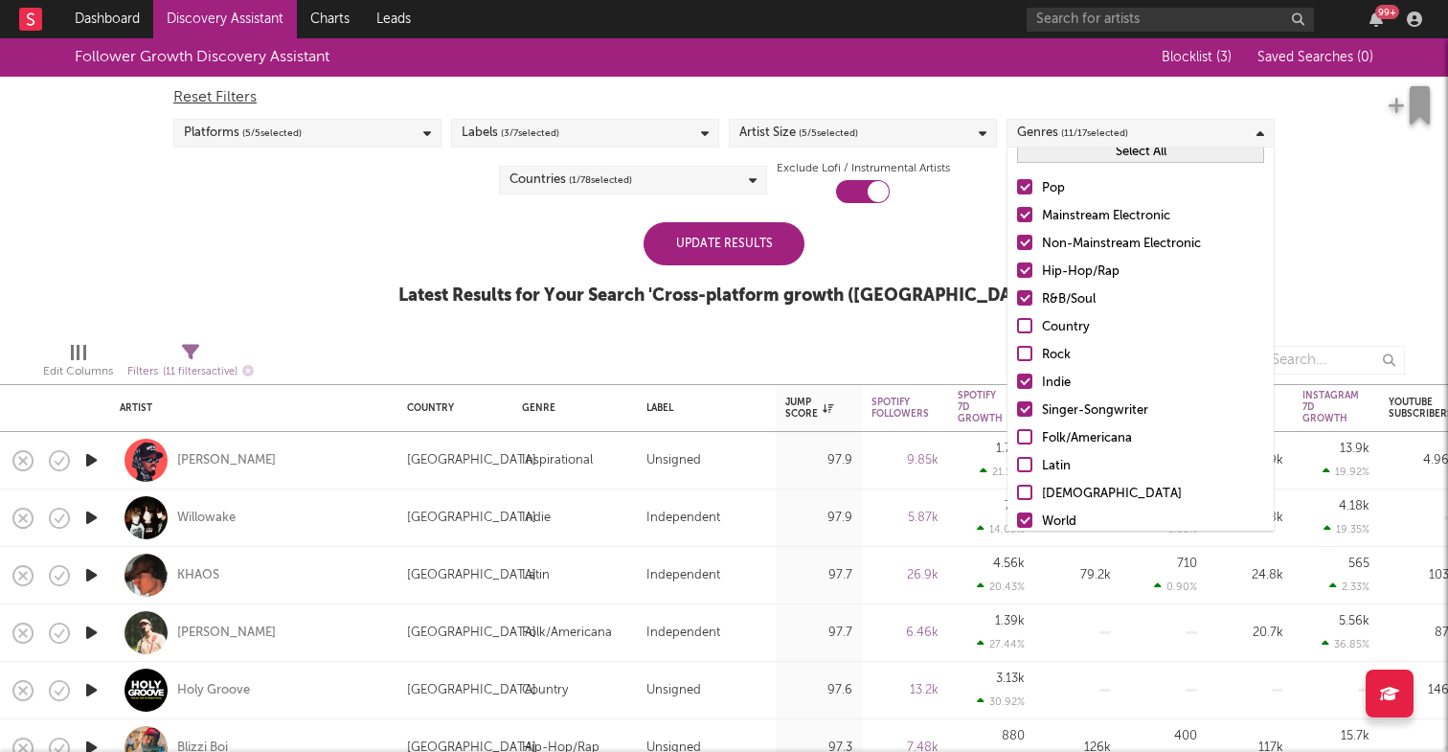
scroll to position [0, 0]
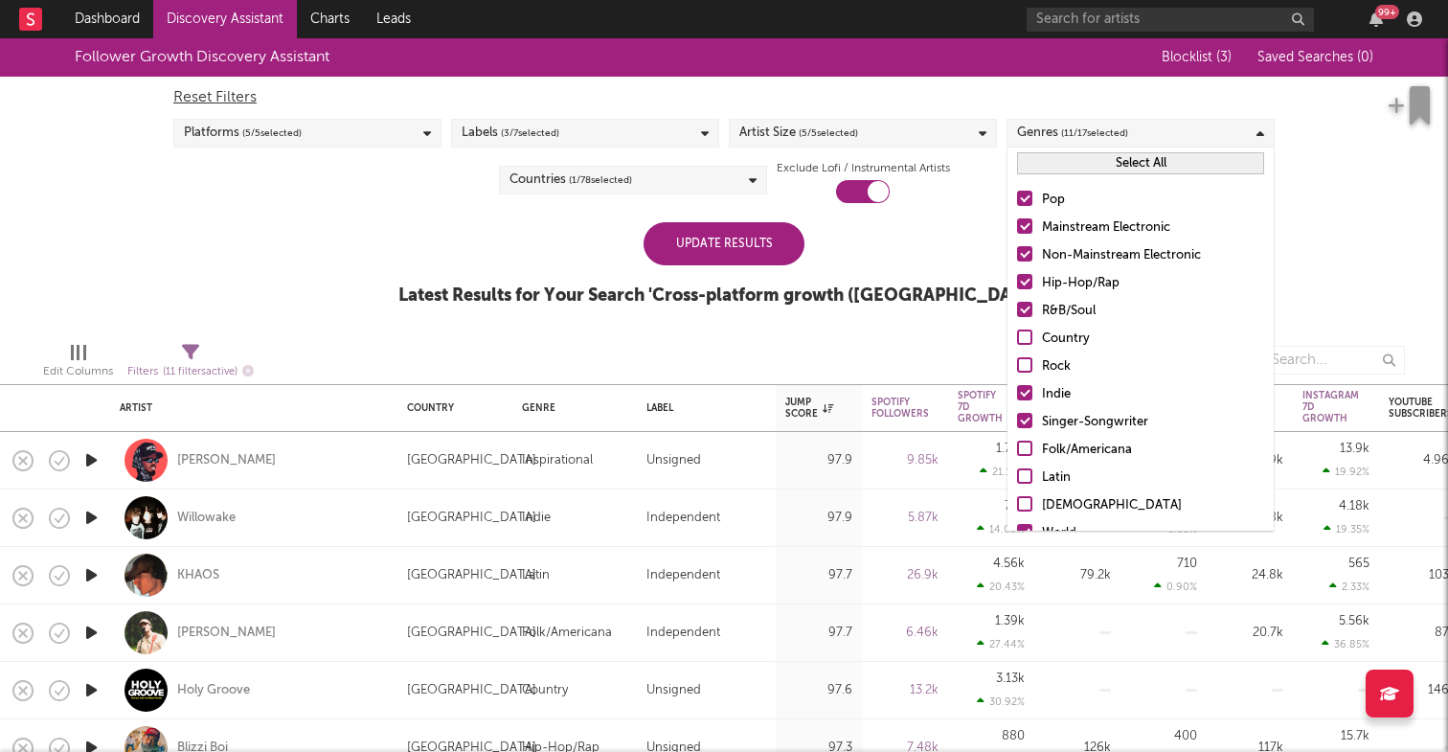
click at [1023, 248] on div at bounding box center [1024, 253] width 15 height 15
click at [1017, 248] on input "Non-Mainstream Electronic" at bounding box center [1017, 255] width 0 height 23
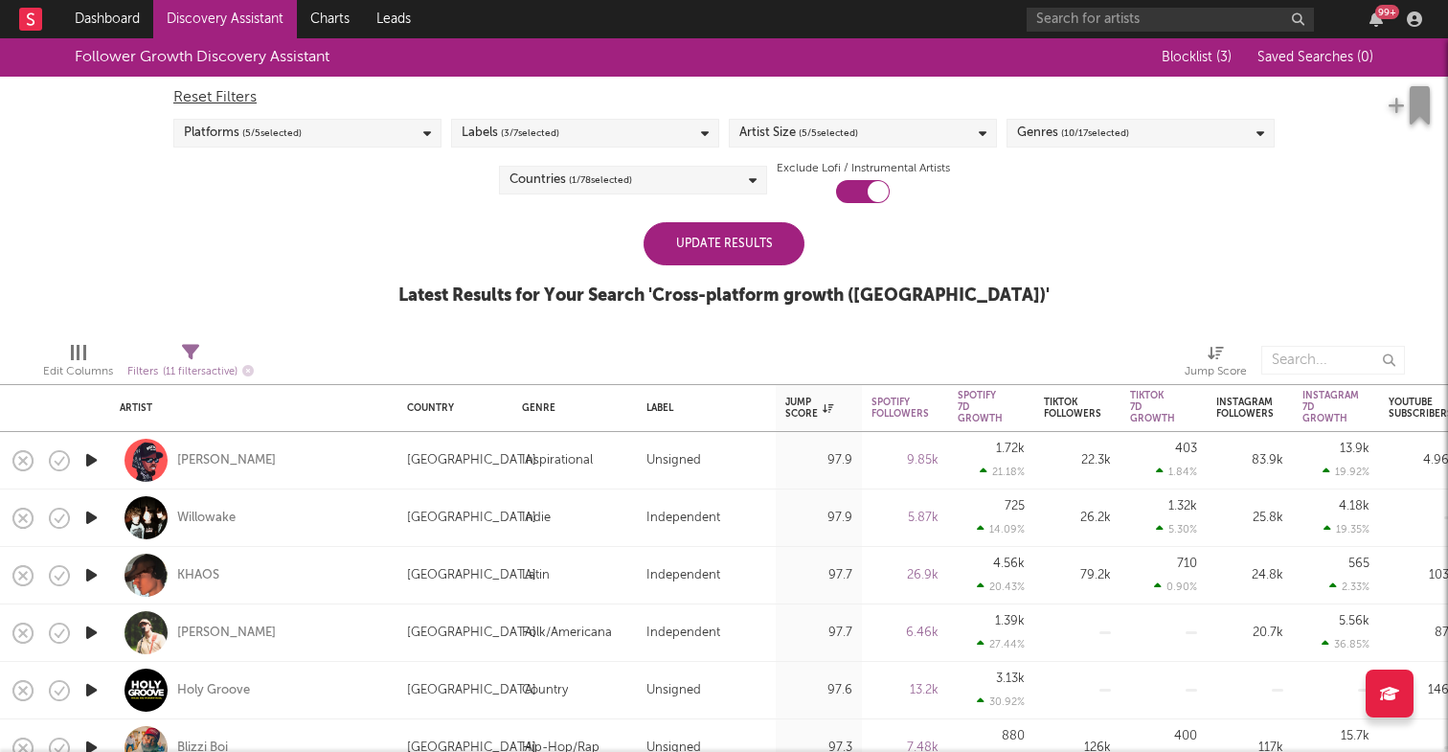
click at [754, 242] on div "Update Results" at bounding box center [724, 243] width 161 height 43
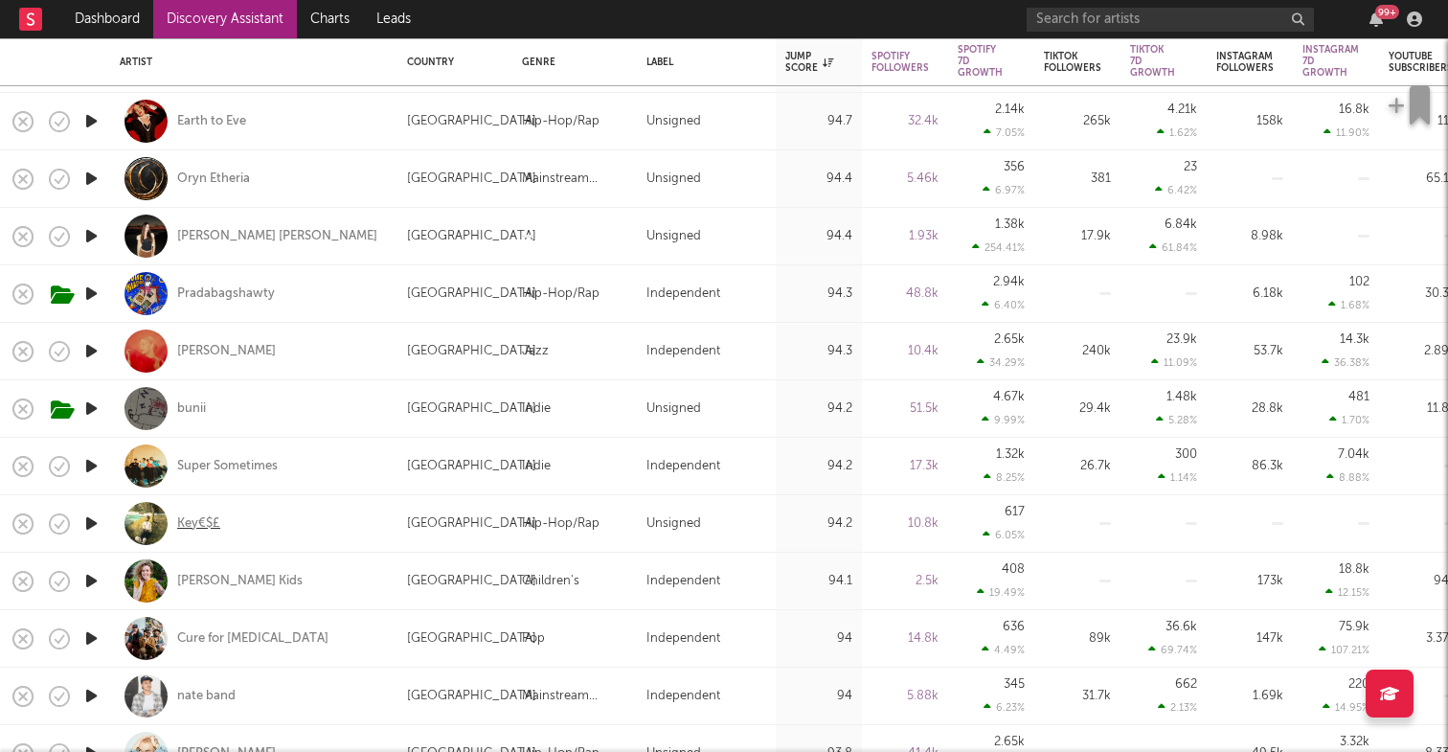
click at [195, 526] on div "Key€$£" at bounding box center [198, 523] width 43 height 17
click at [25, 525] on rect "button" at bounding box center [23, 523] width 8 height 8
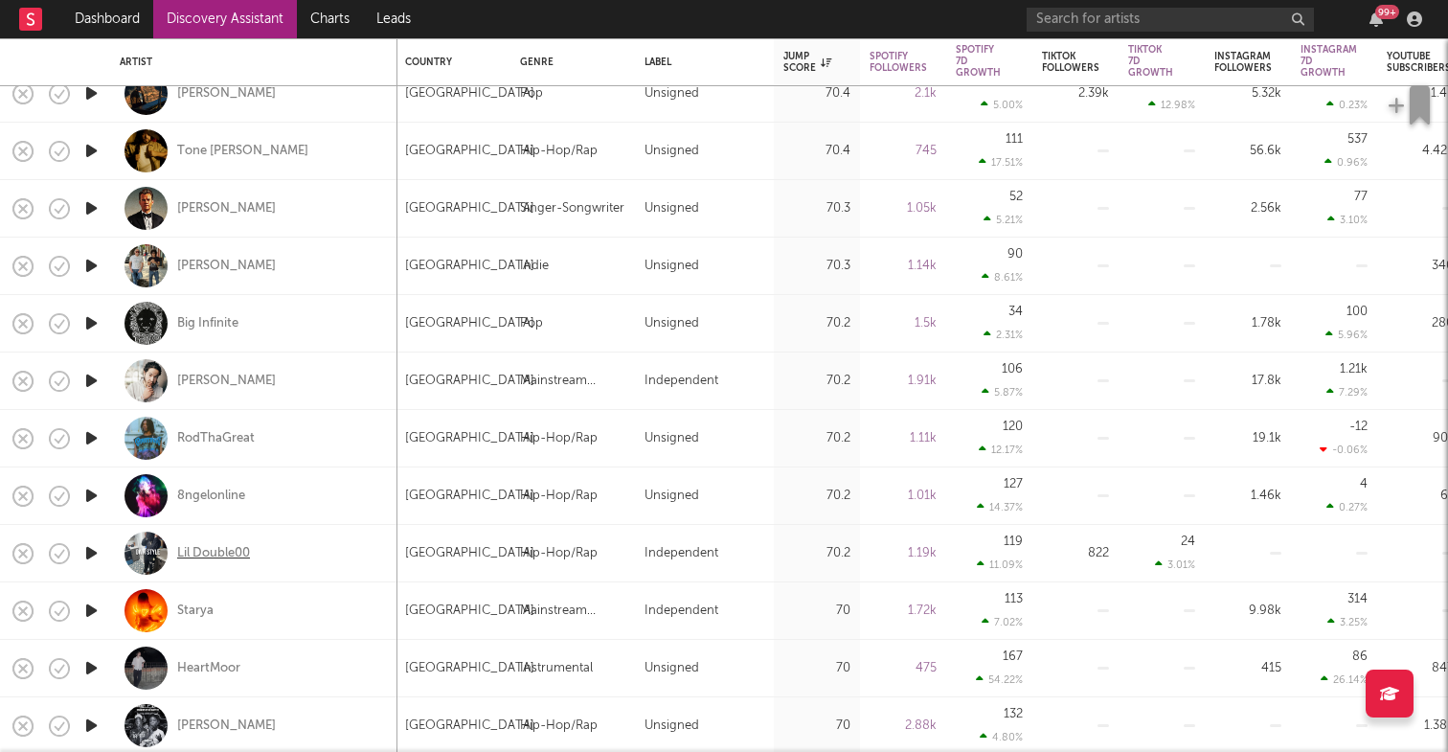
click at [232, 551] on div "Lil Double00" at bounding box center [213, 553] width 73 height 17
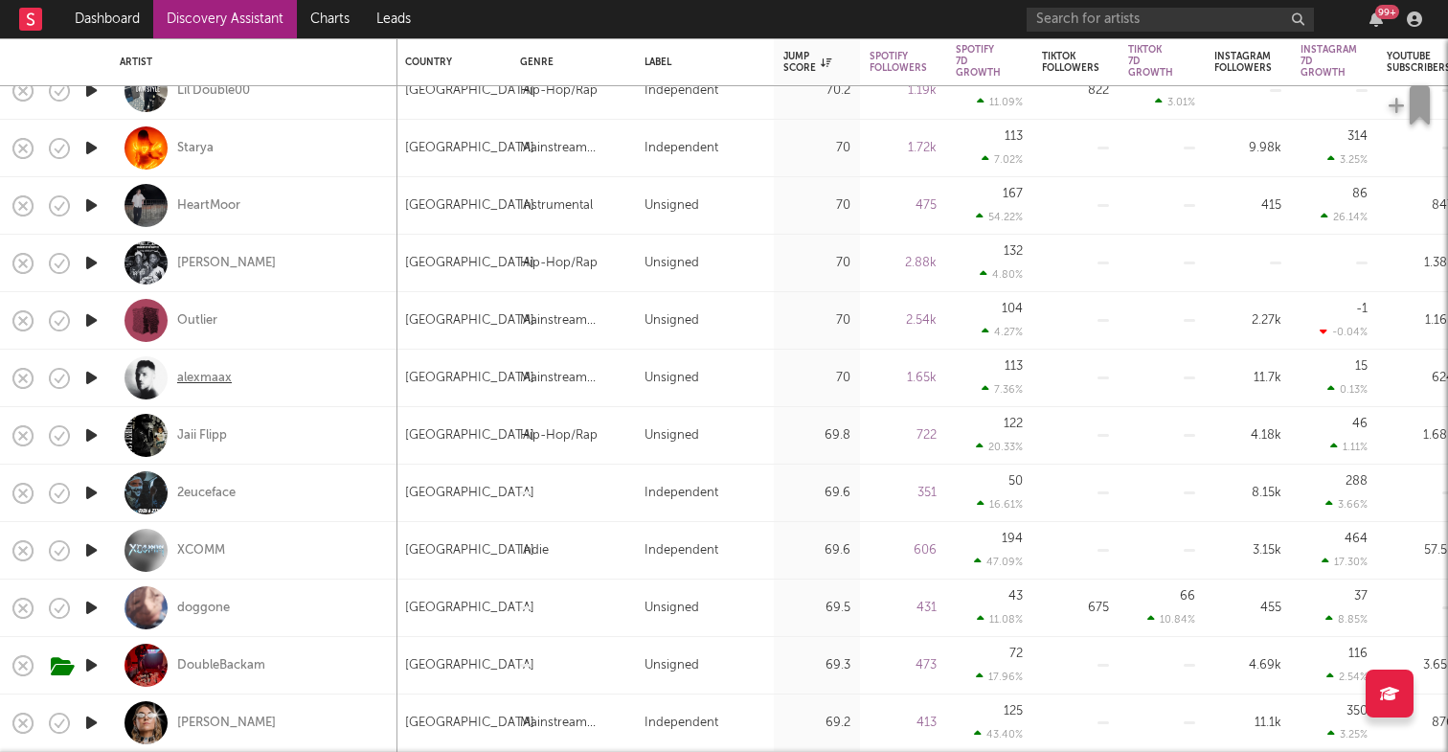
click at [212, 376] on div "alexmaax" at bounding box center [204, 378] width 55 height 17
click at [226, 496] on div "2euceface" at bounding box center [206, 493] width 58 height 17
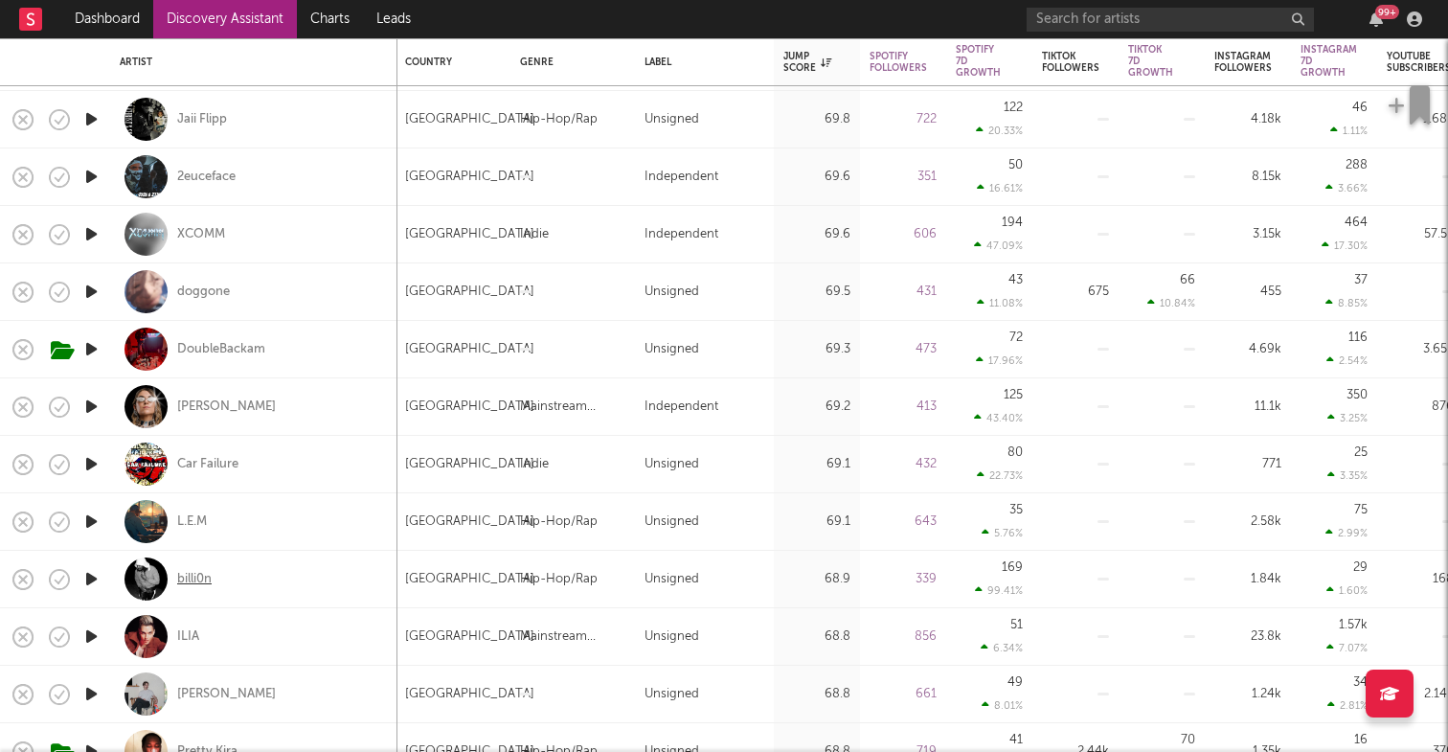
click at [199, 578] on div "billi0n" at bounding box center [194, 579] width 34 height 17
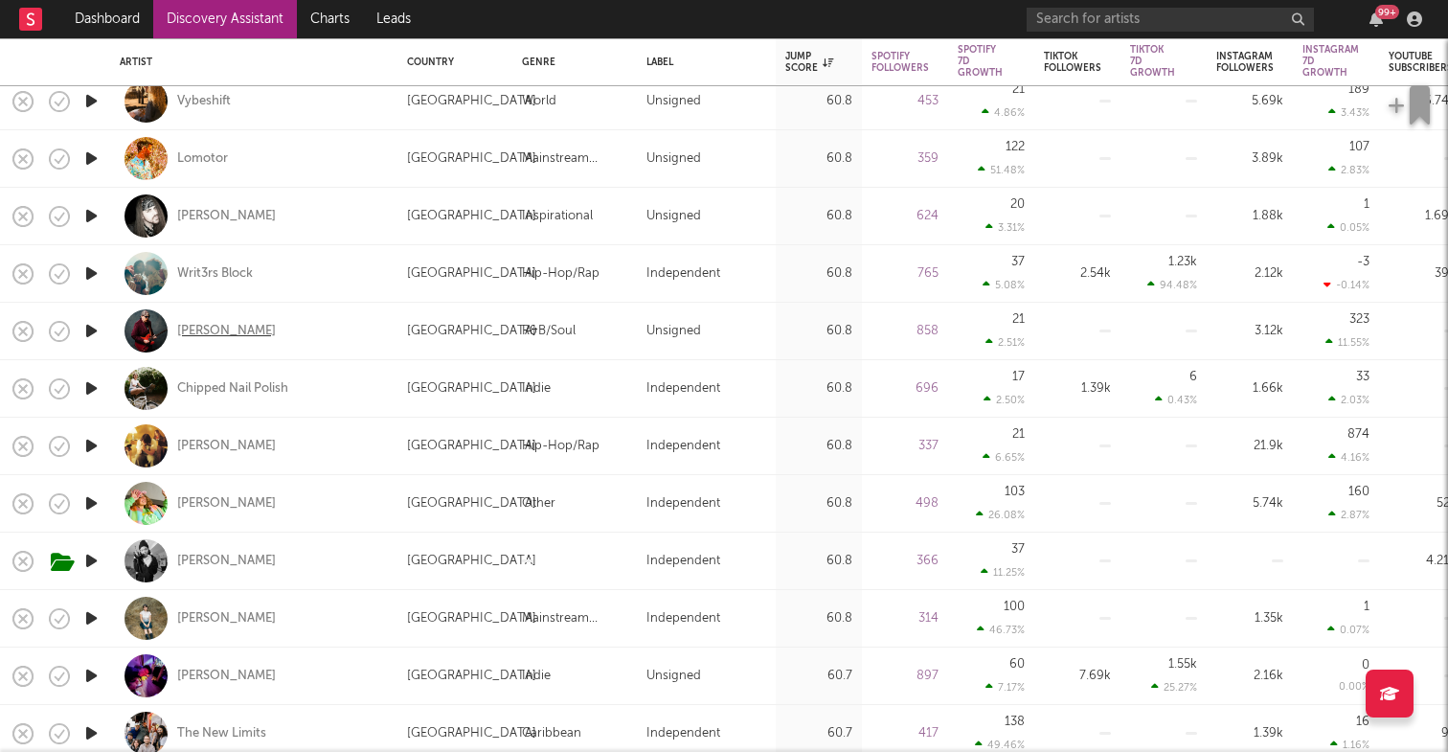
click at [251, 328] on div "Jeremy Short" at bounding box center [226, 331] width 99 height 17
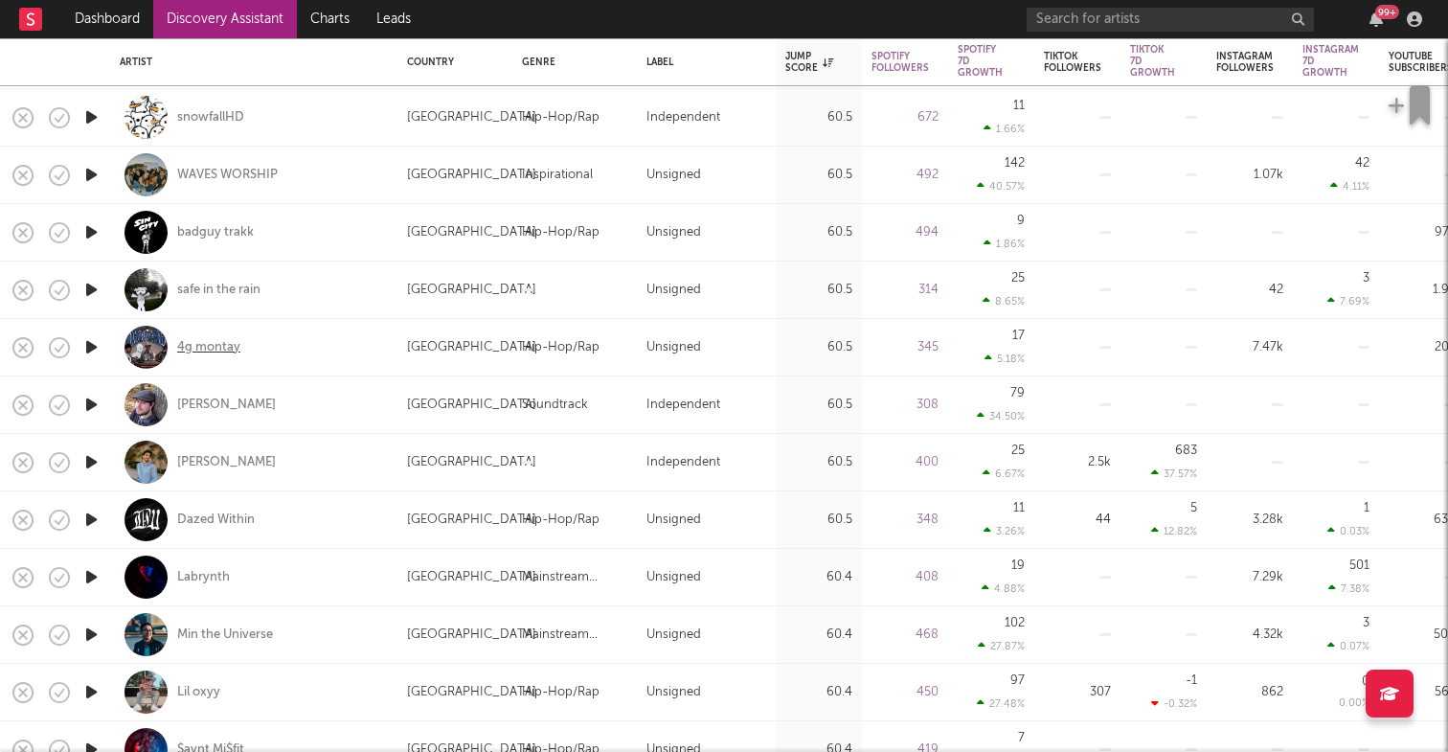
click at [228, 352] on div "4g montay" at bounding box center [208, 347] width 63 height 17
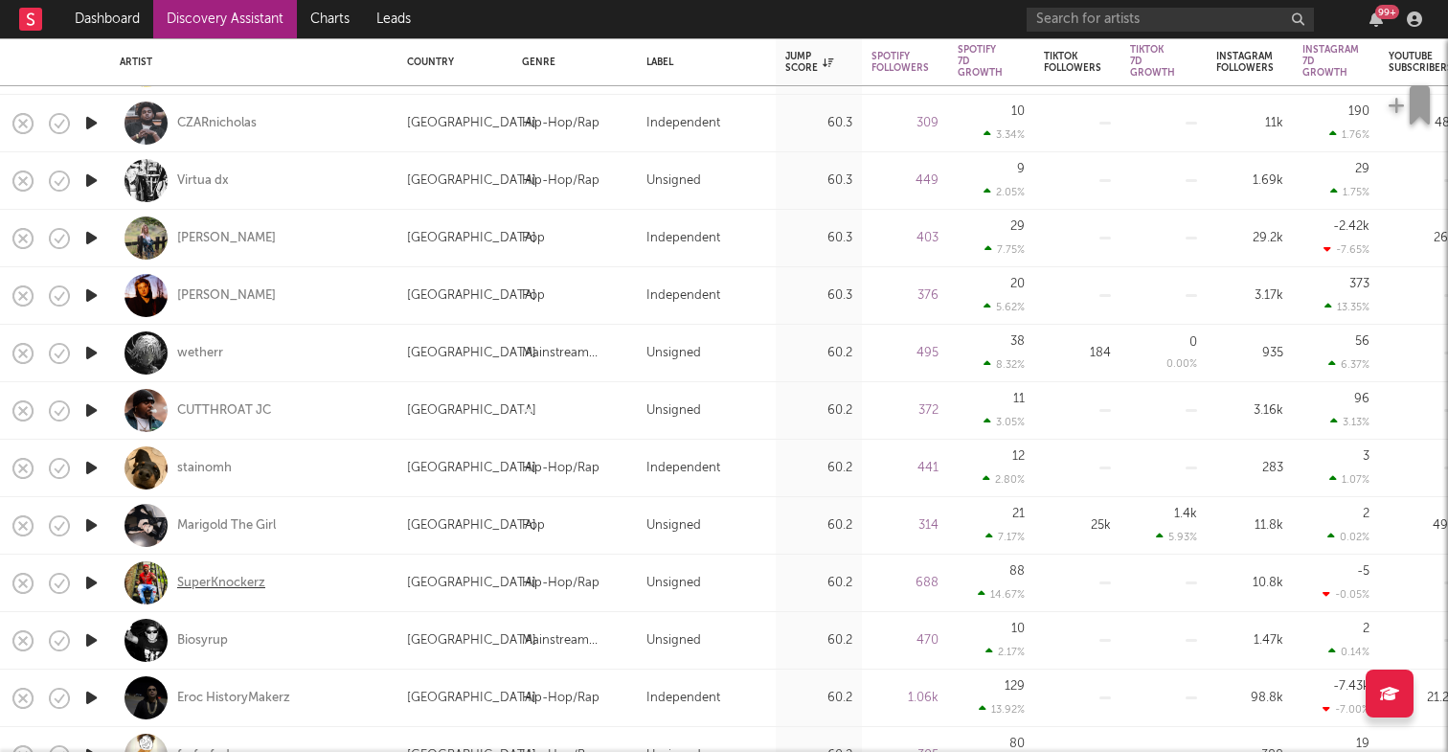
click at [257, 578] on div "SuperKnockerz" at bounding box center [221, 583] width 88 height 17
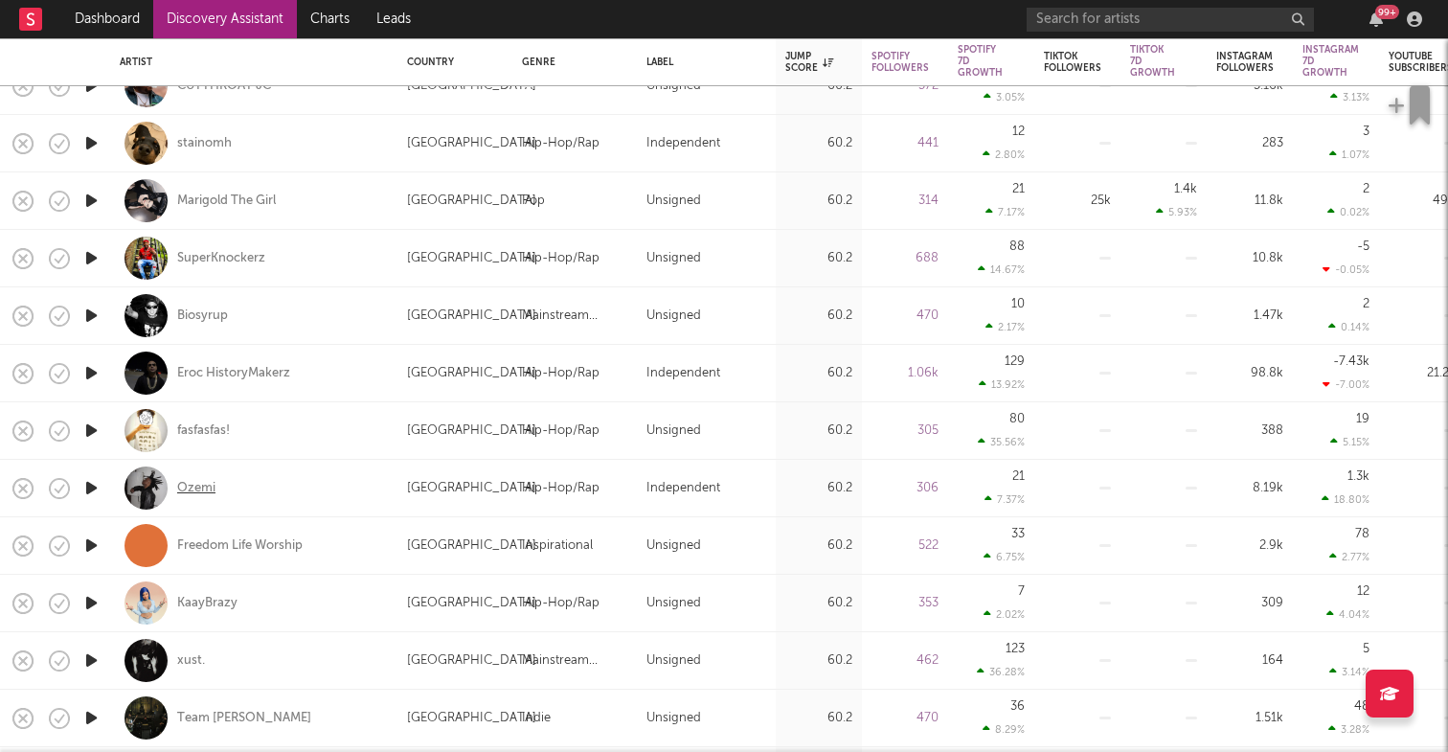
click at [207, 489] on div "Ozemi" at bounding box center [196, 488] width 38 height 17
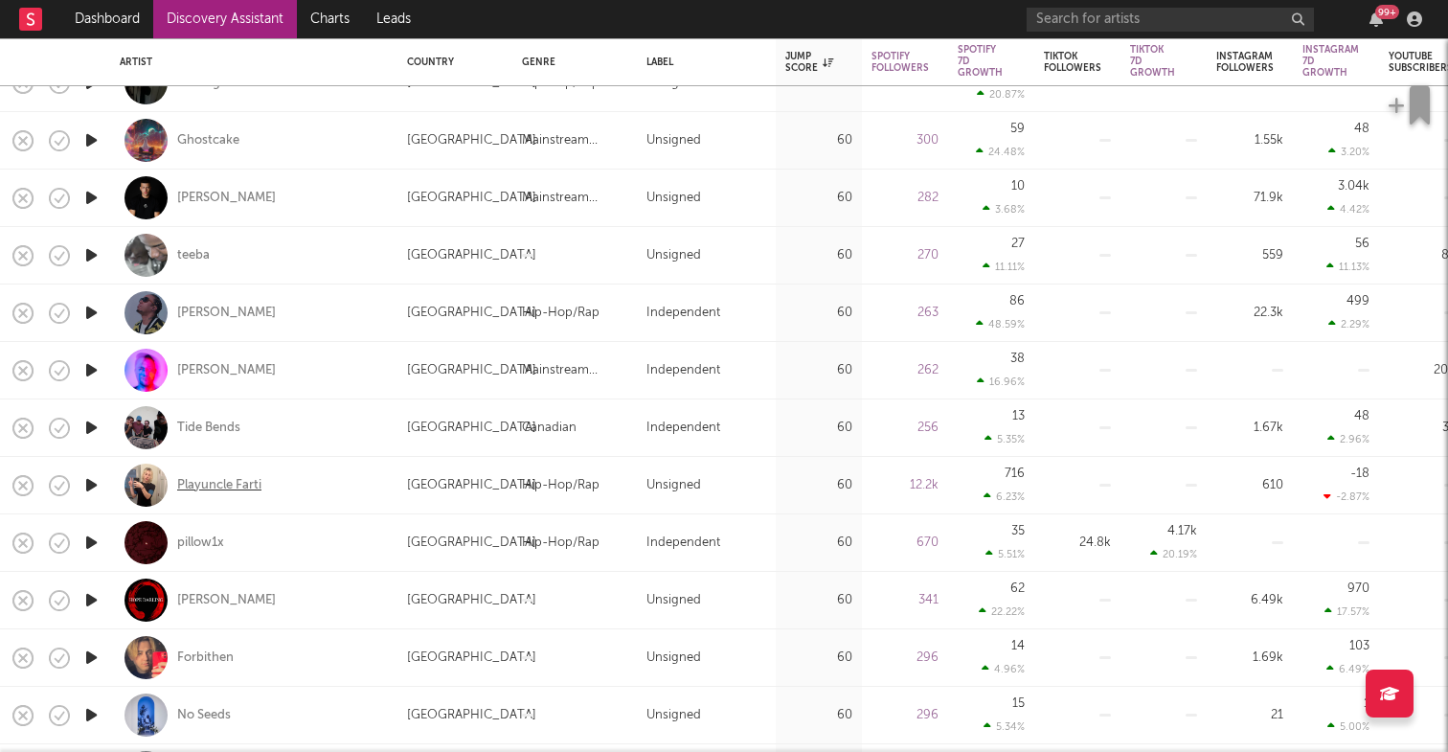
click at [244, 485] on div "Playuncle Farti" at bounding box center [219, 485] width 84 height 17
click at [29, 483] on icon "button" at bounding box center [23, 485] width 27 height 27
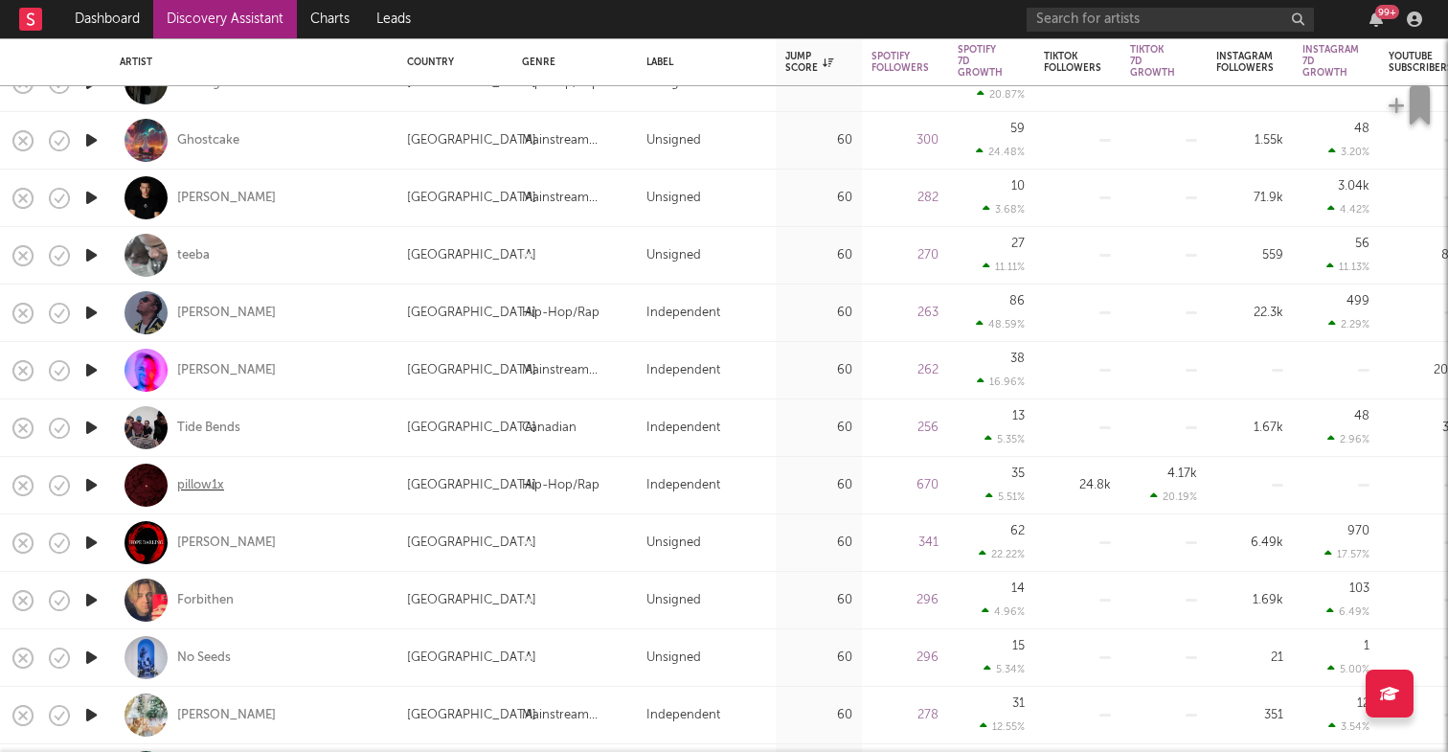
click at [203, 480] on div "pillow1x" at bounding box center [200, 485] width 47 height 17
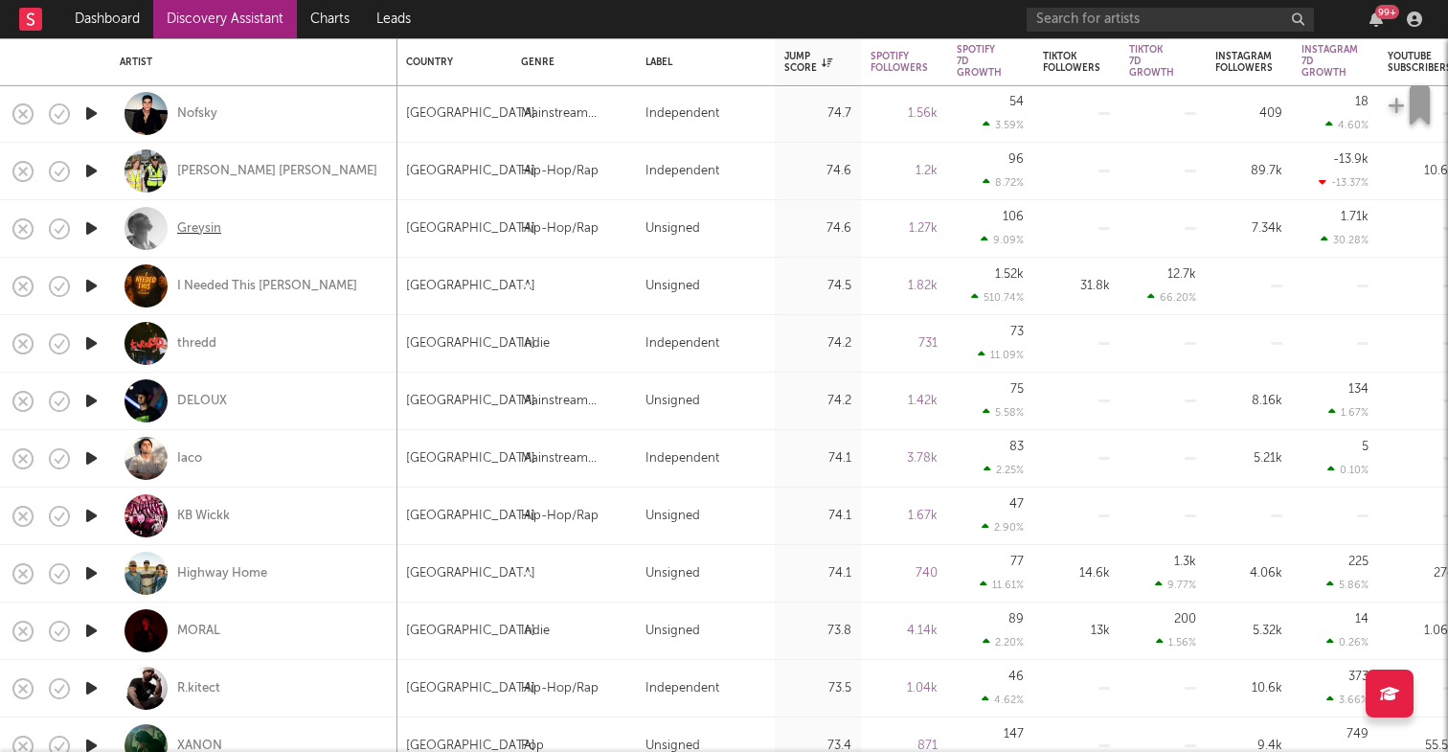
click at [210, 228] on div "Greysin" at bounding box center [199, 228] width 44 height 17
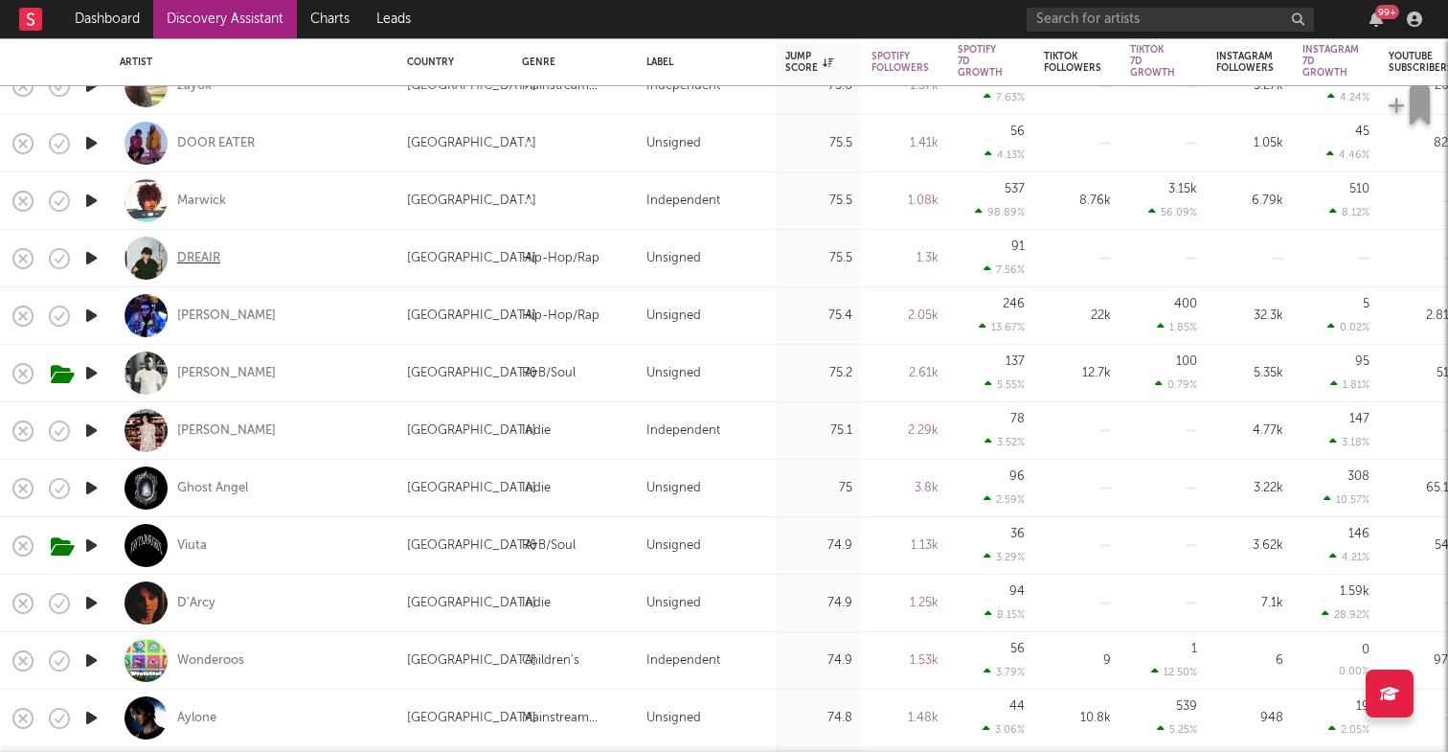
click at [206, 254] on div "DREAIR" at bounding box center [198, 258] width 43 height 17
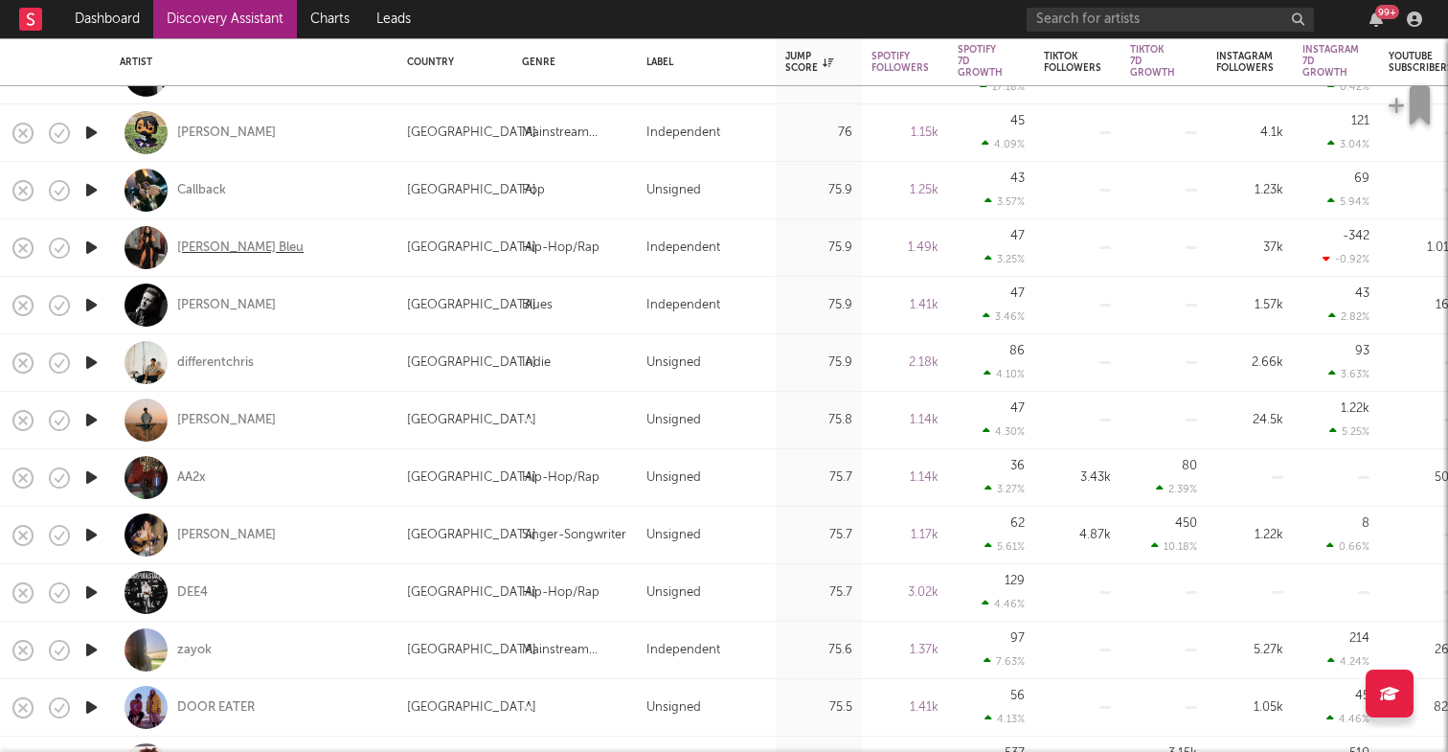
click at [204, 248] on div "[PERSON_NAME] Bleu" at bounding box center [240, 247] width 126 height 17
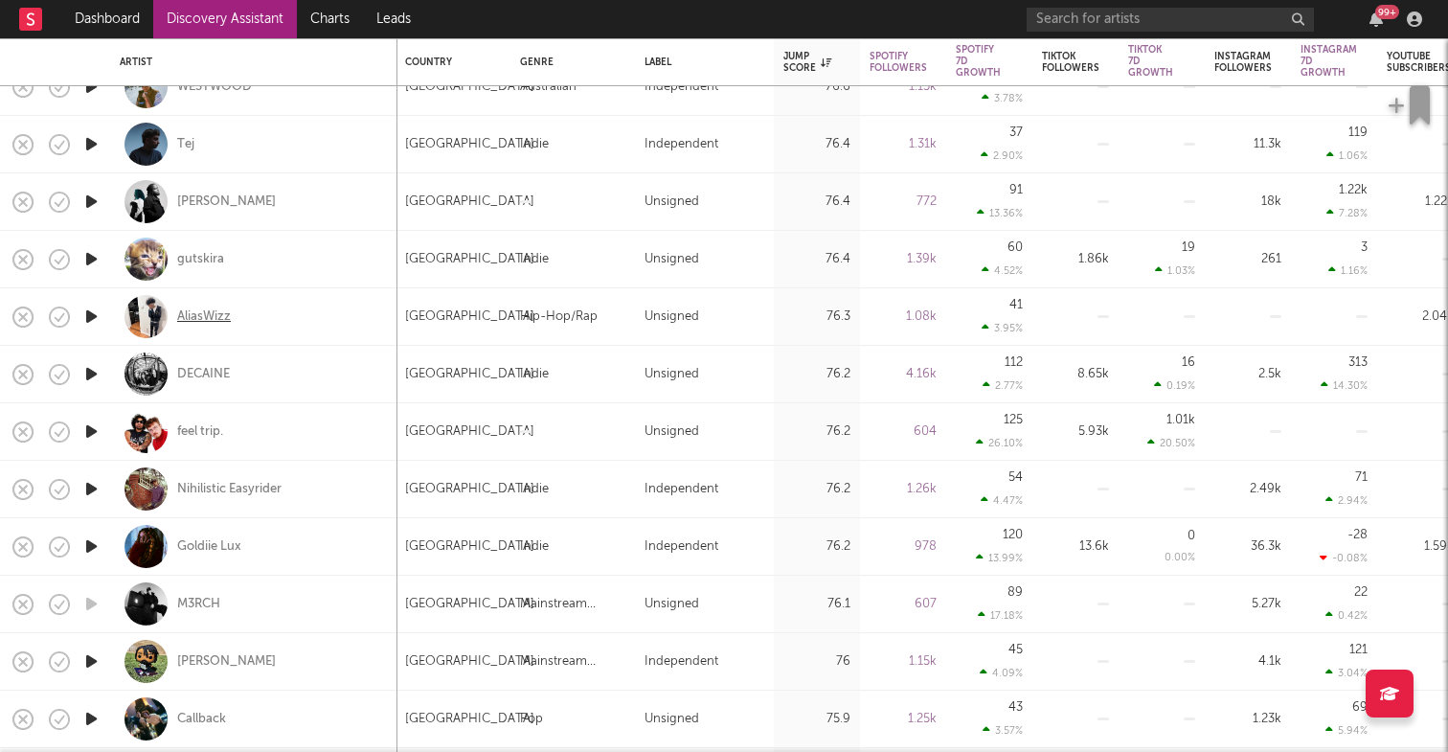
click at [215, 315] on div "AliasWizz" at bounding box center [204, 316] width 54 height 17
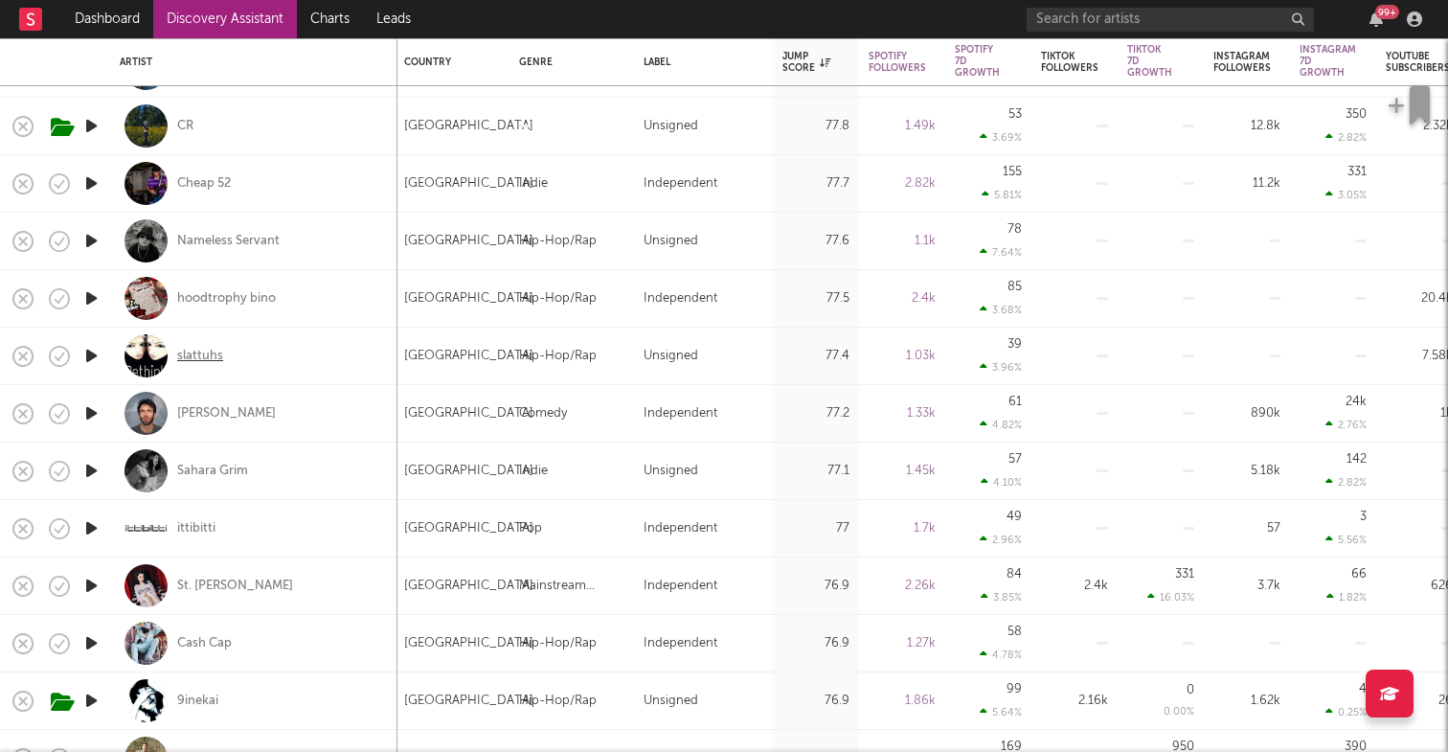
click at [218, 357] on div "slattuhs" at bounding box center [200, 356] width 46 height 17
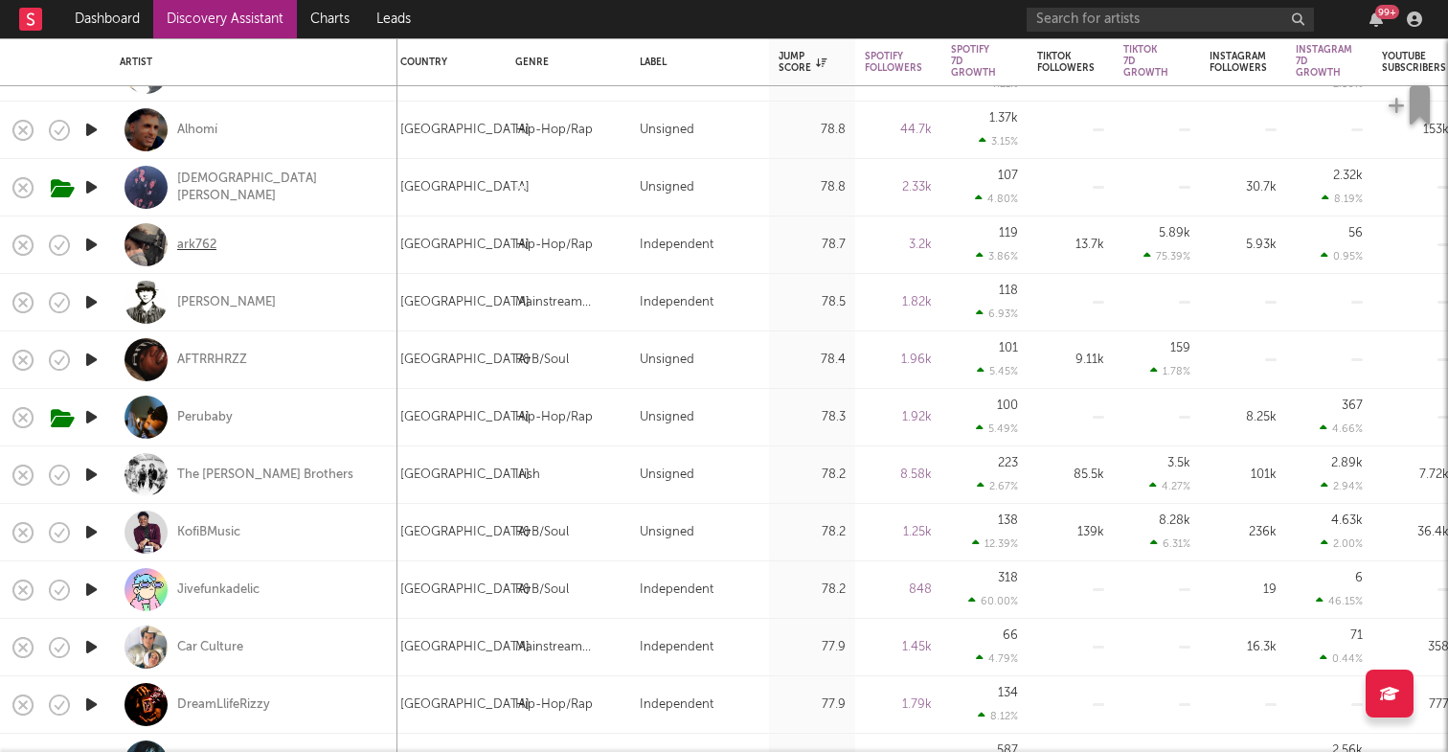
click at [197, 244] on div "ark762" at bounding box center [196, 245] width 39 height 17
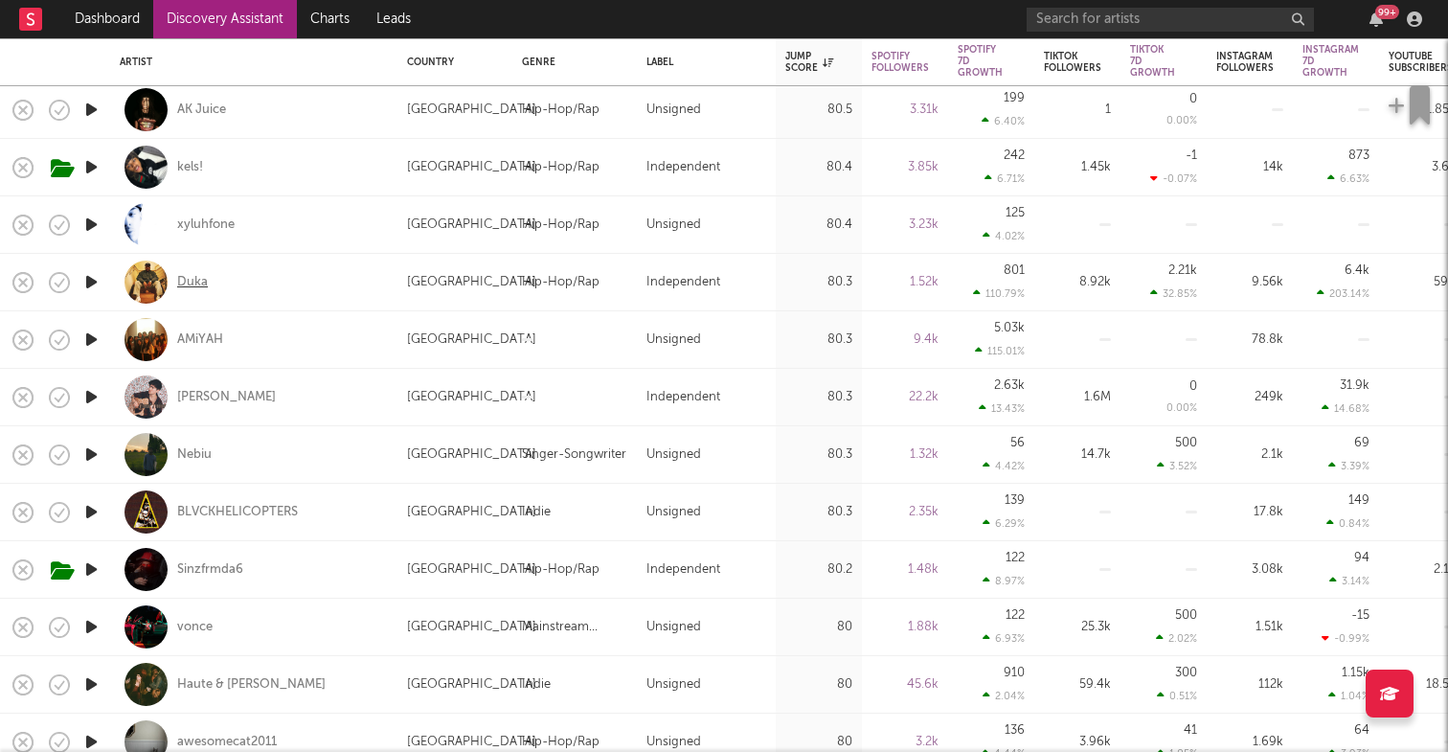
click at [194, 280] on div "Duka" at bounding box center [192, 282] width 31 height 17
click at [202, 285] on div "Duka" at bounding box center [192, 282] width 31 height 17
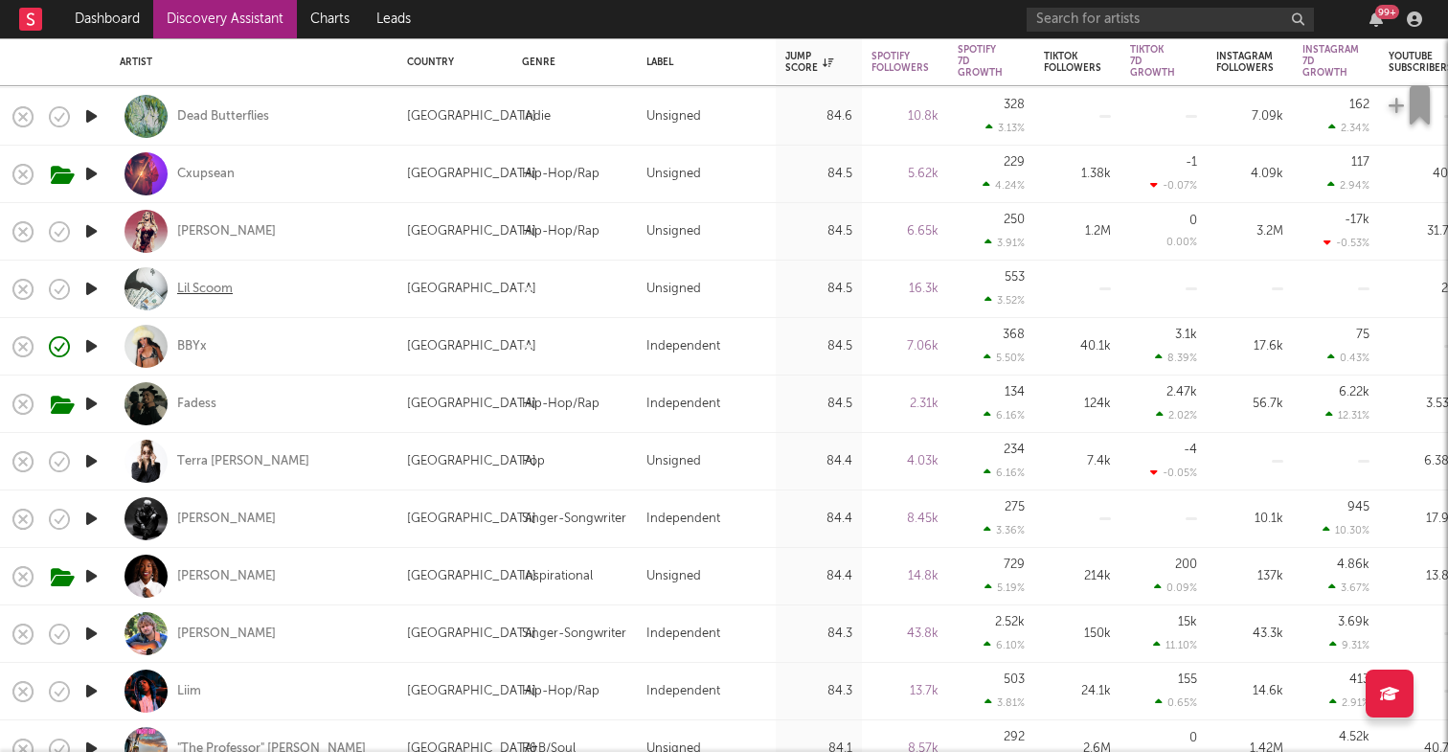
click at [215, 284] on div "Lil Scoom" at bounding box center [205, 289] width 56 height 17
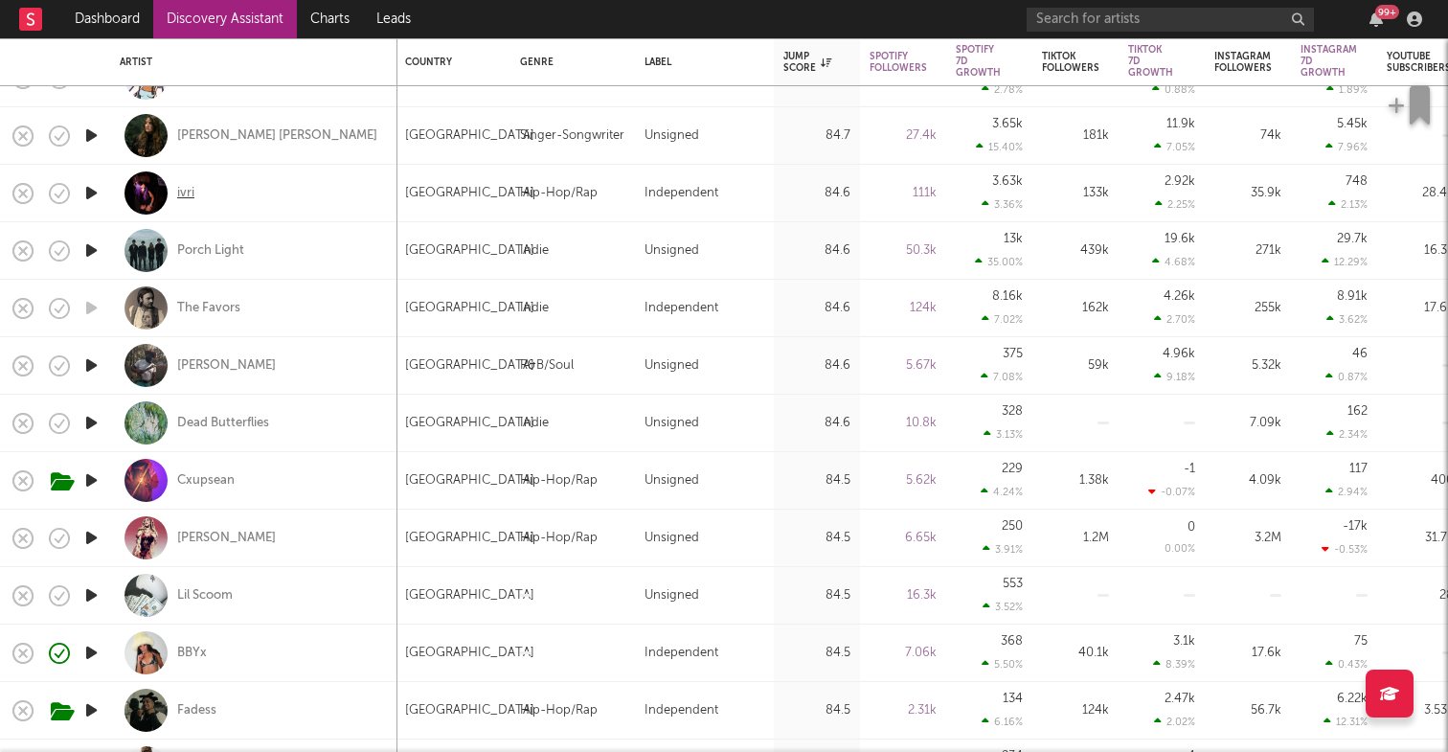
click at [187, 194] on div "ivri" at bounding box center [185, 193] width 17 height 17
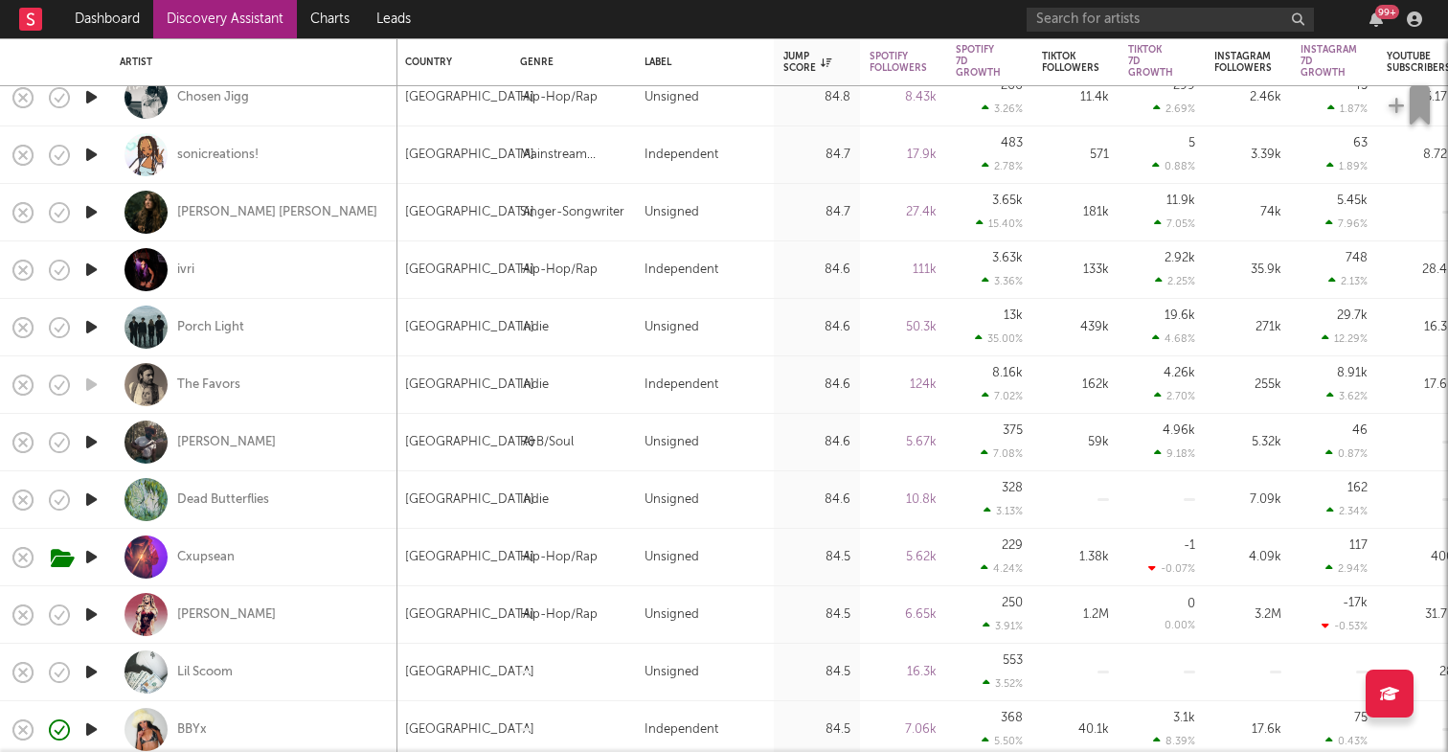
click at [90, 268] on icon "button" at bounding box center [91, 270] width 20 height 24
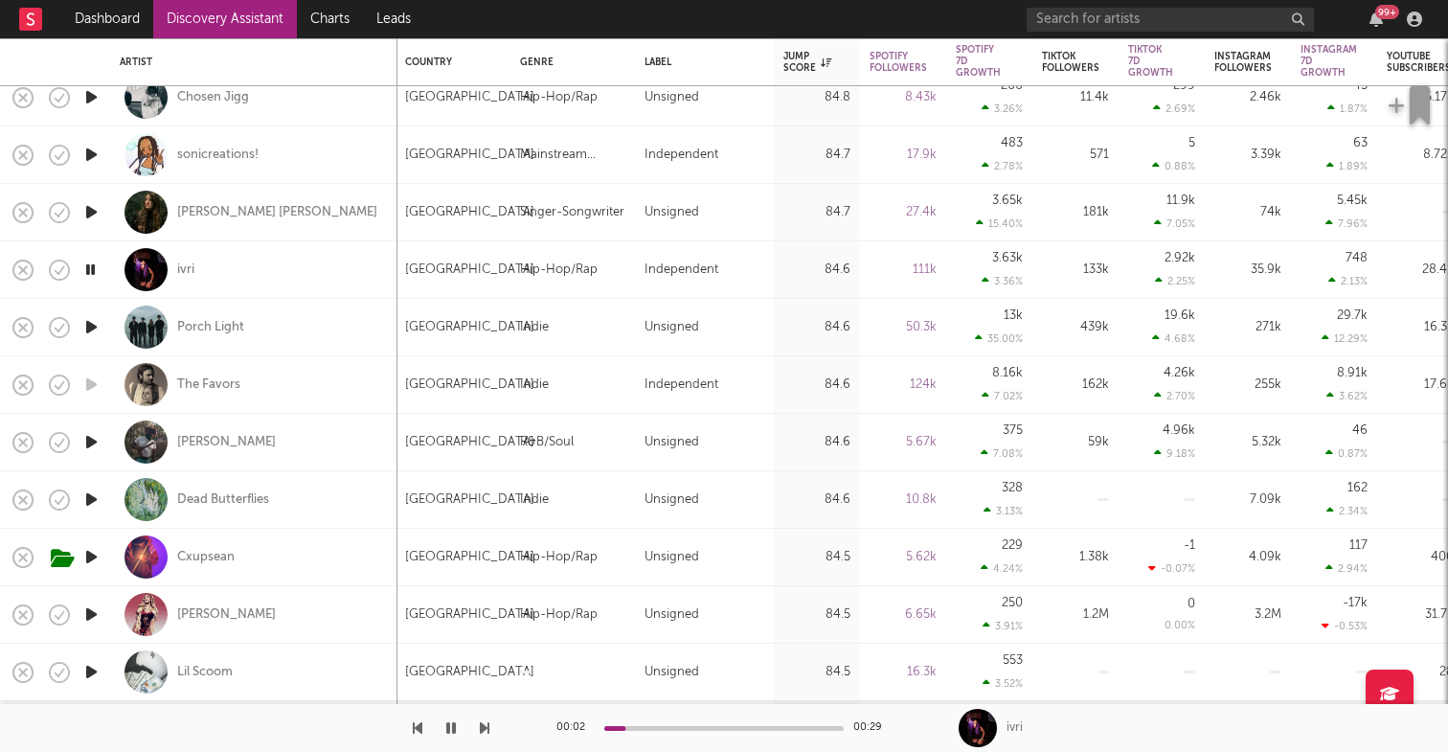
click at [93, 270] on icon "button" at bounding box center [90, 270] width 18 height 24
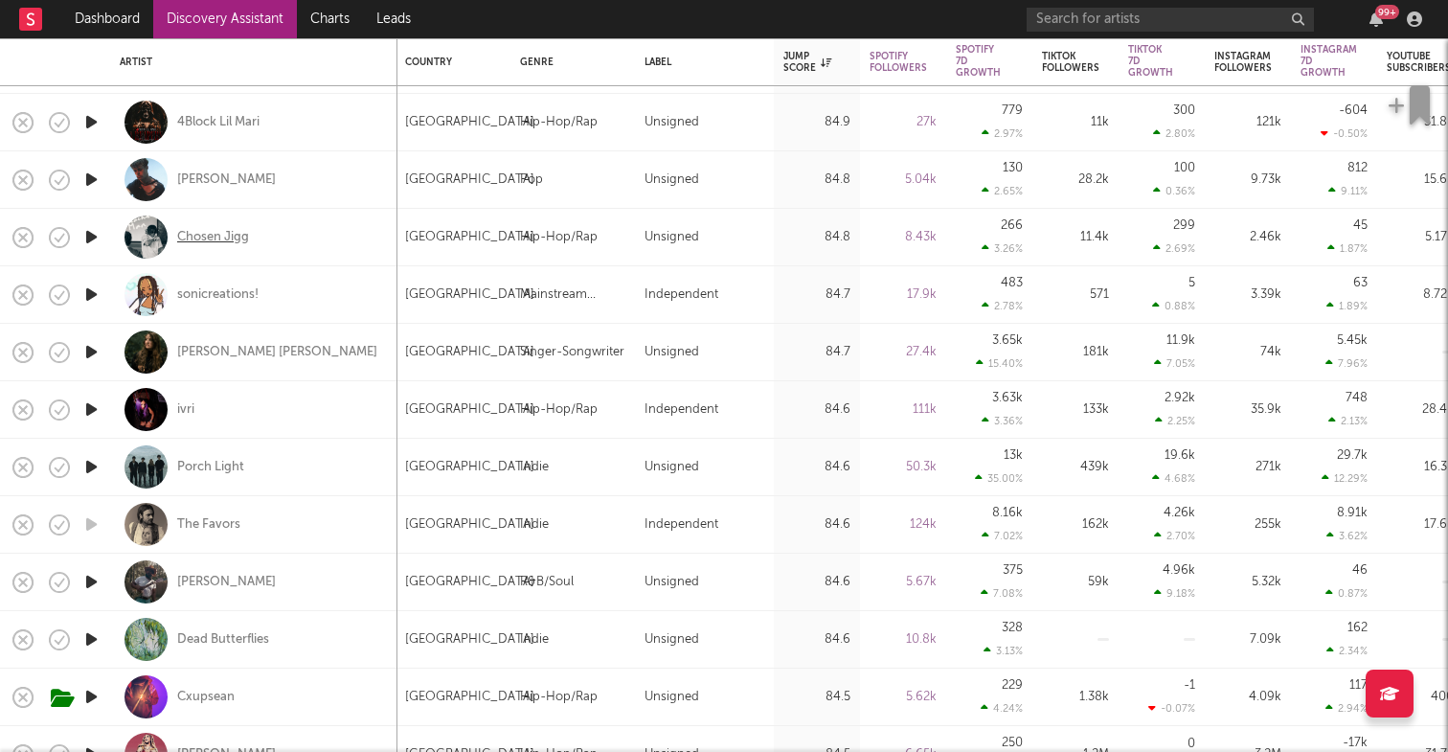
click at [228, 238] on div "Chosen Jigg" at bounding box center [213, 237] width 72 height 17
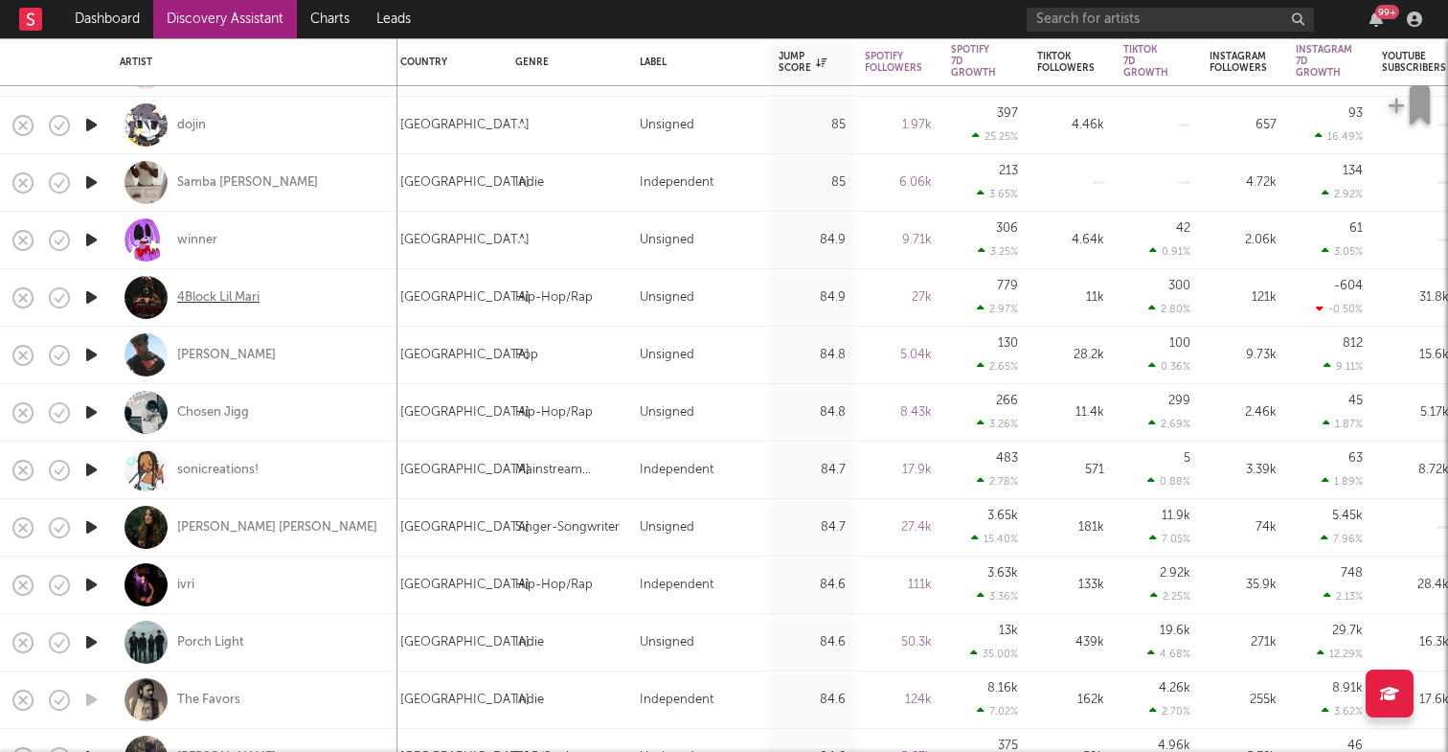
click at [251, 294] on div "4Block Lil Mari" at bounding box center [218, 297] width 82 height 17
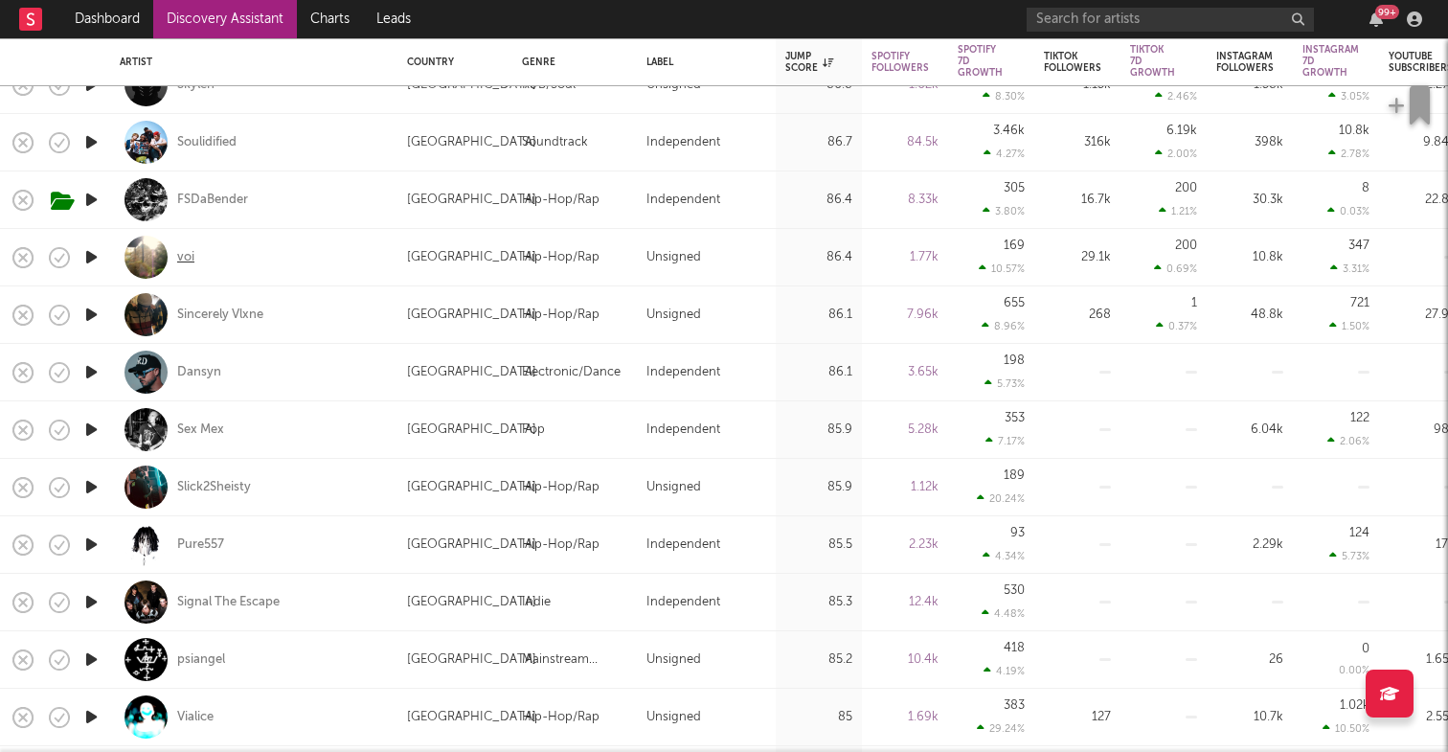
click at [182, 258] on div "voi" at bounding box center [185, 257] width 17 height 17
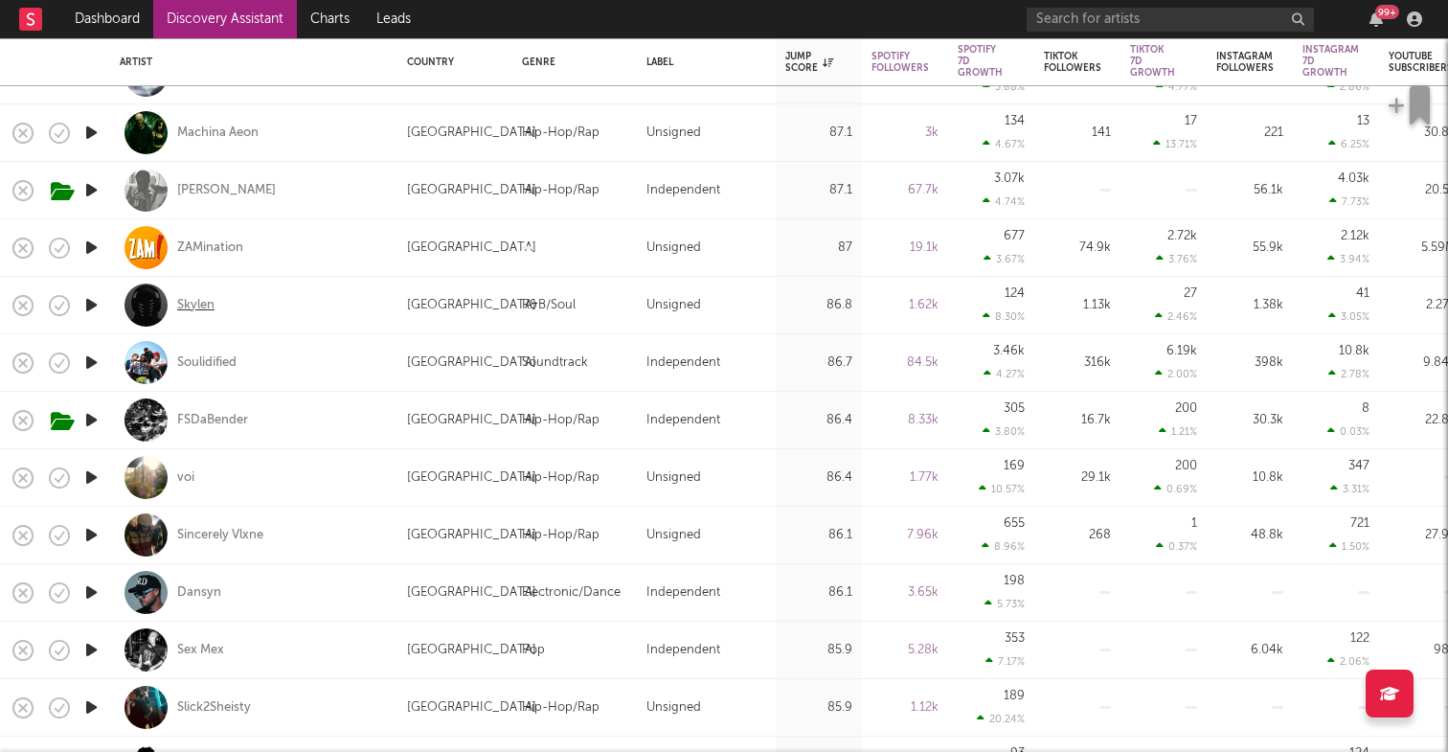
click at [209, 308] on div "Skylen" at bounding box center [195, 305] width 37 height 17
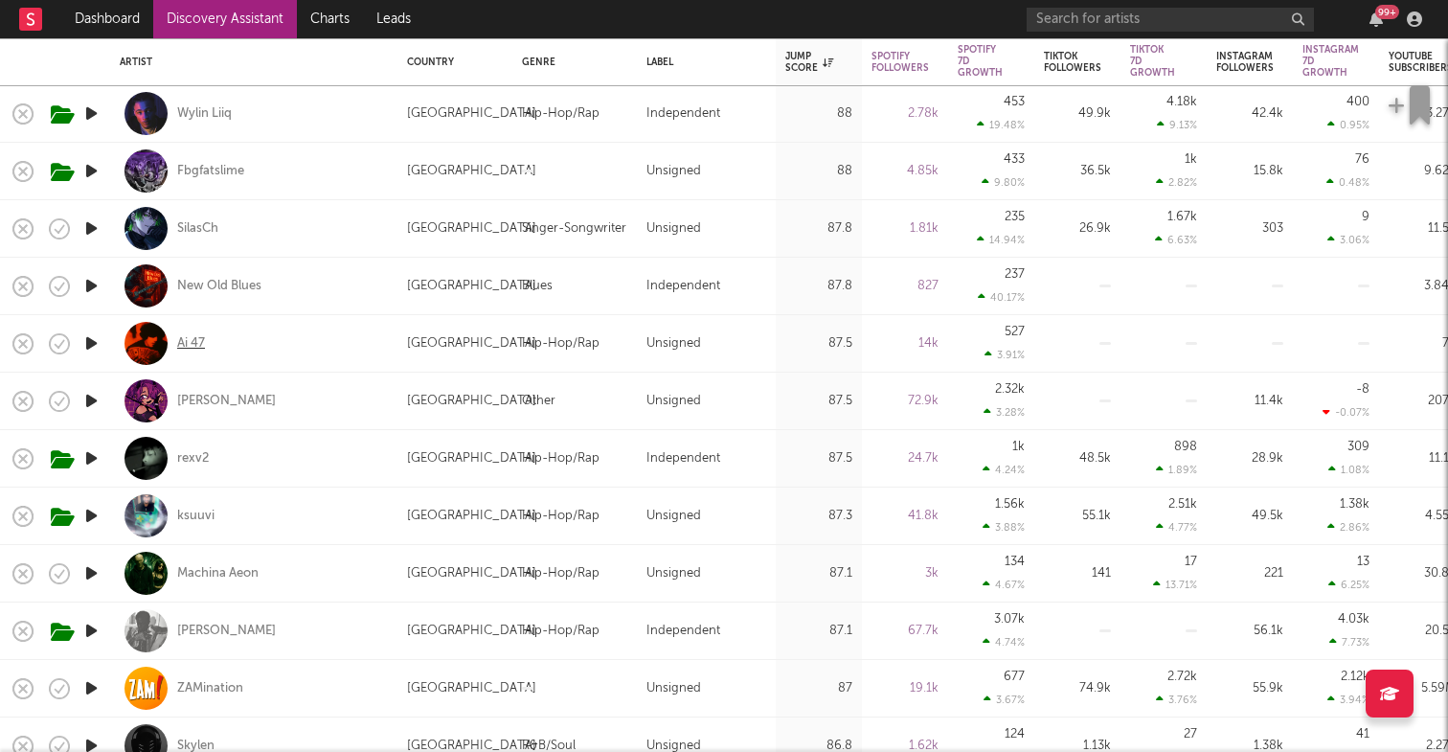
click at [189, 343] on div "Ai 47" at bounding box center [191, 343] width 28 height 17
click at [18, 346] on icon "button" at bounding box center [23, 343] width 27 height 27
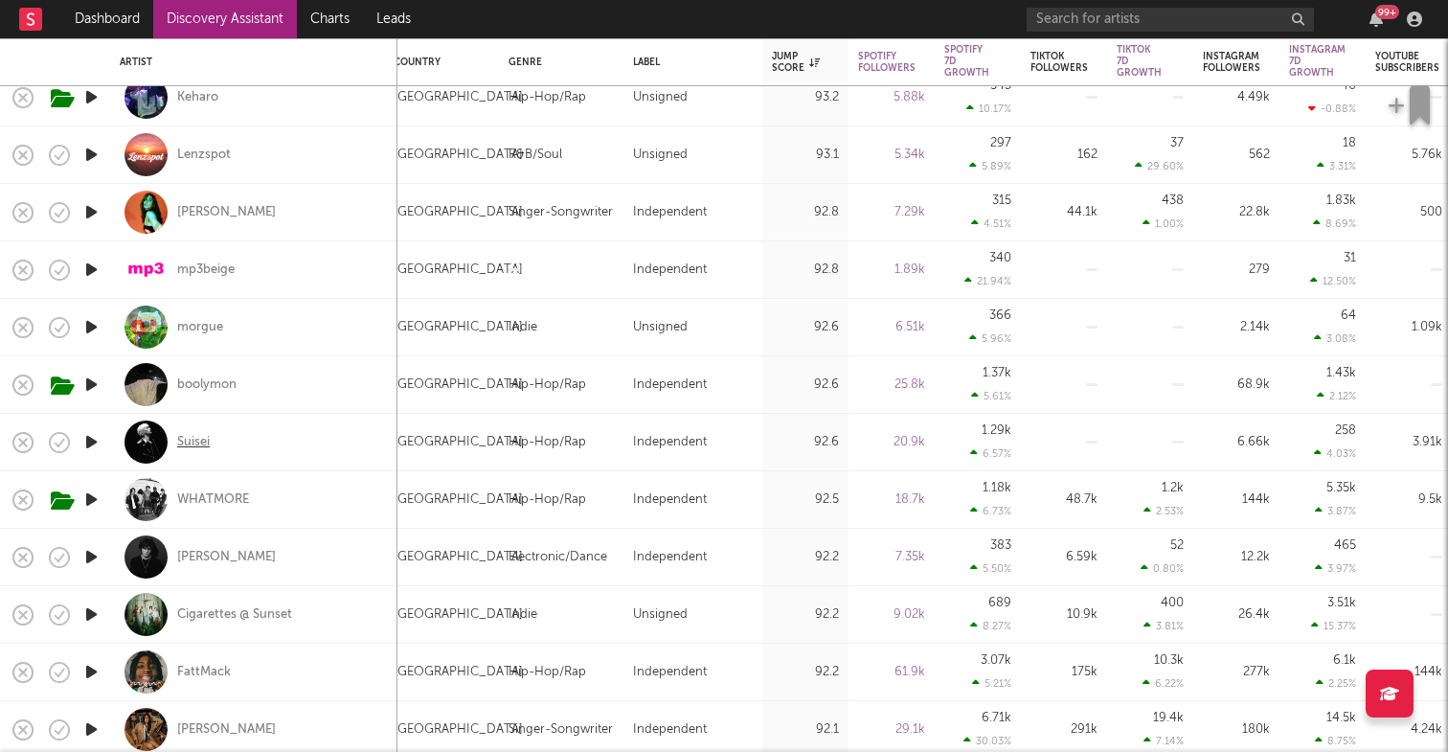
click at [196, 442] on div "Suisei" at bounding box center [193, 442] width 33 height 17
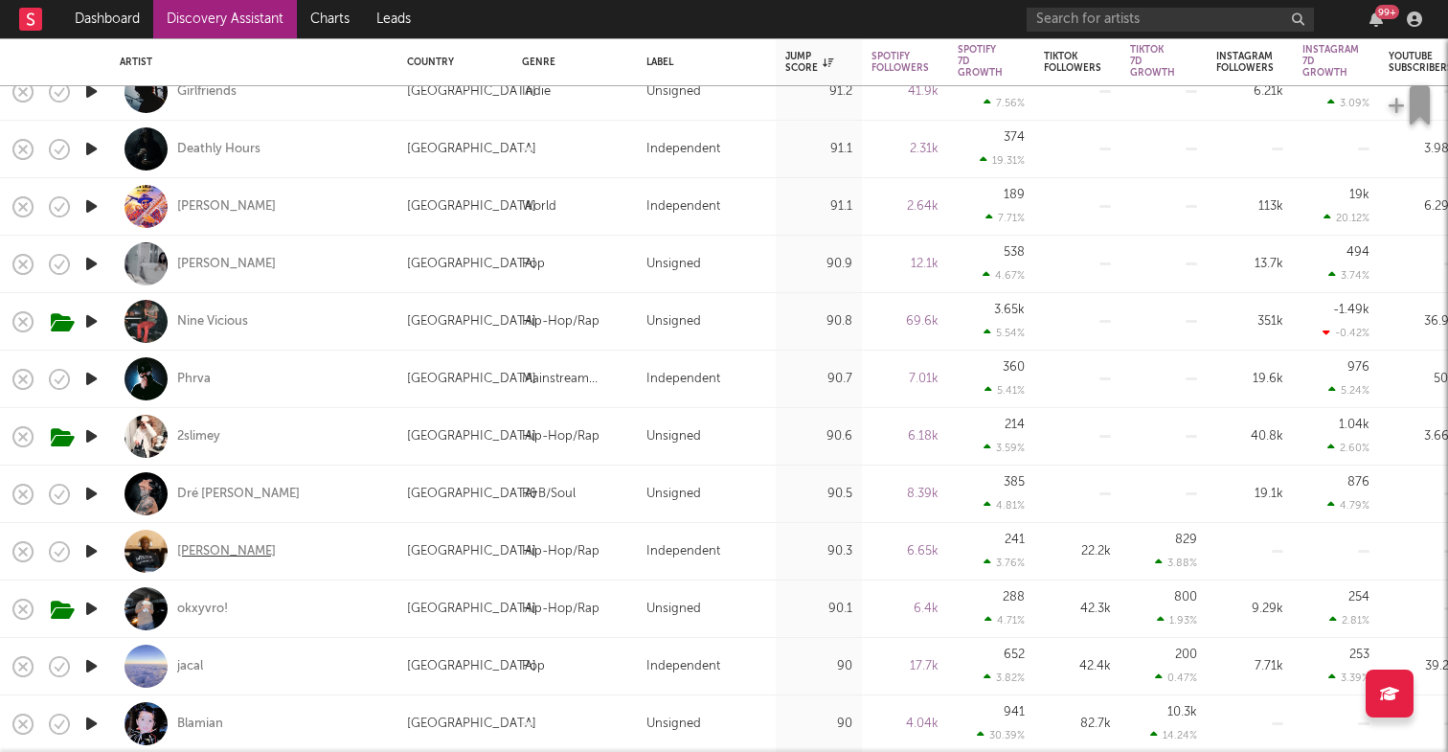
click at [223, 551] on div "CHRIS CASEY" at bounding box center [226, 551] width 99 height 17
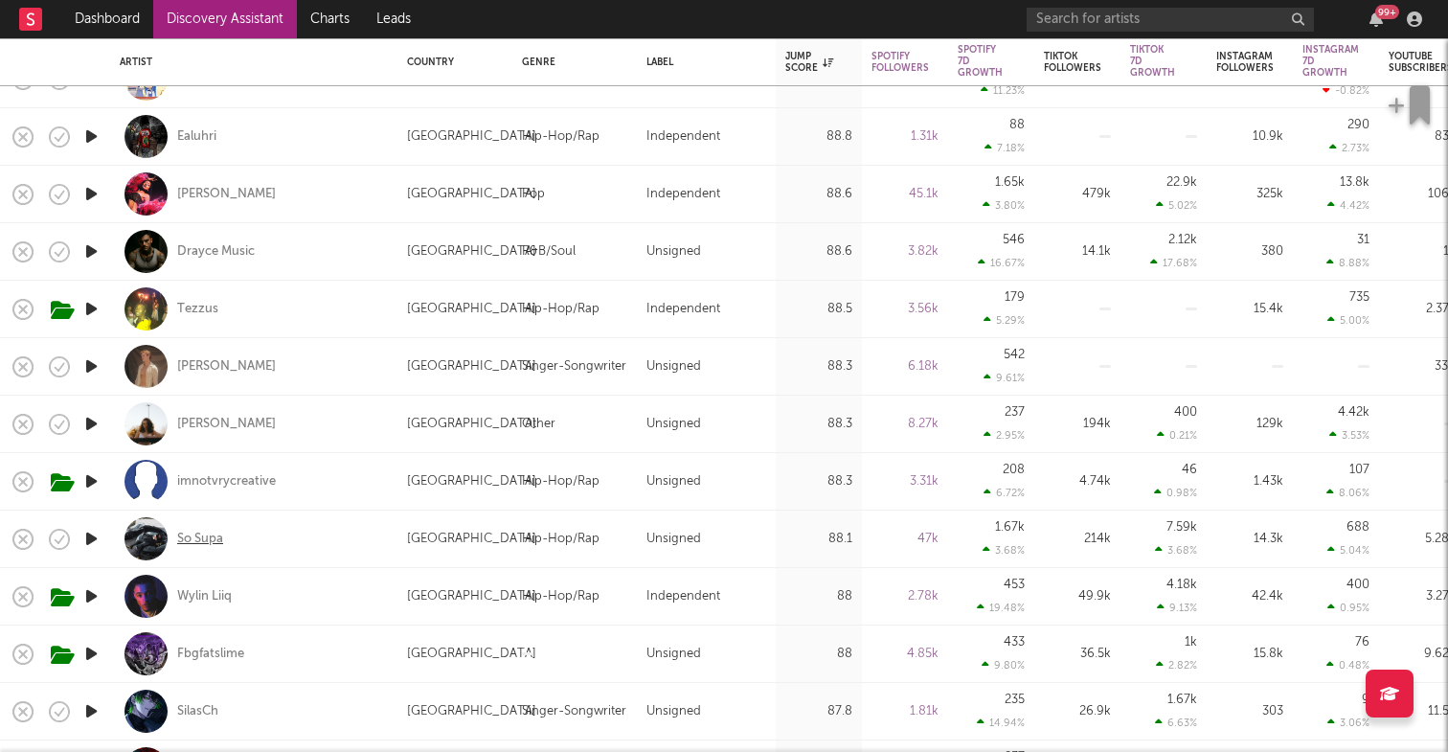
click at [195, 539] on div "So Supa" at bounding box center [200, 539] width 46 height 17
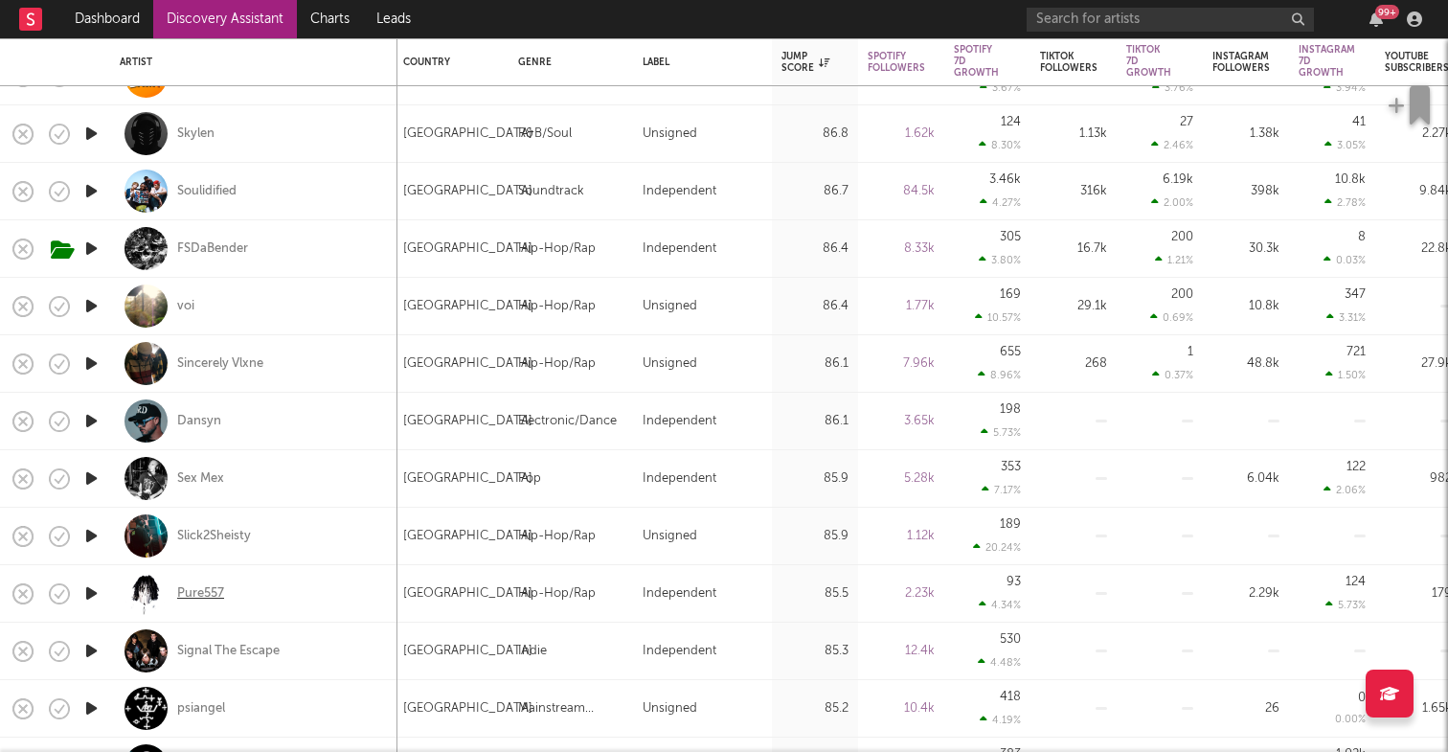
click at [218, 596] on div "Pure557" at bounding box center [200, 593] width 47 height 17
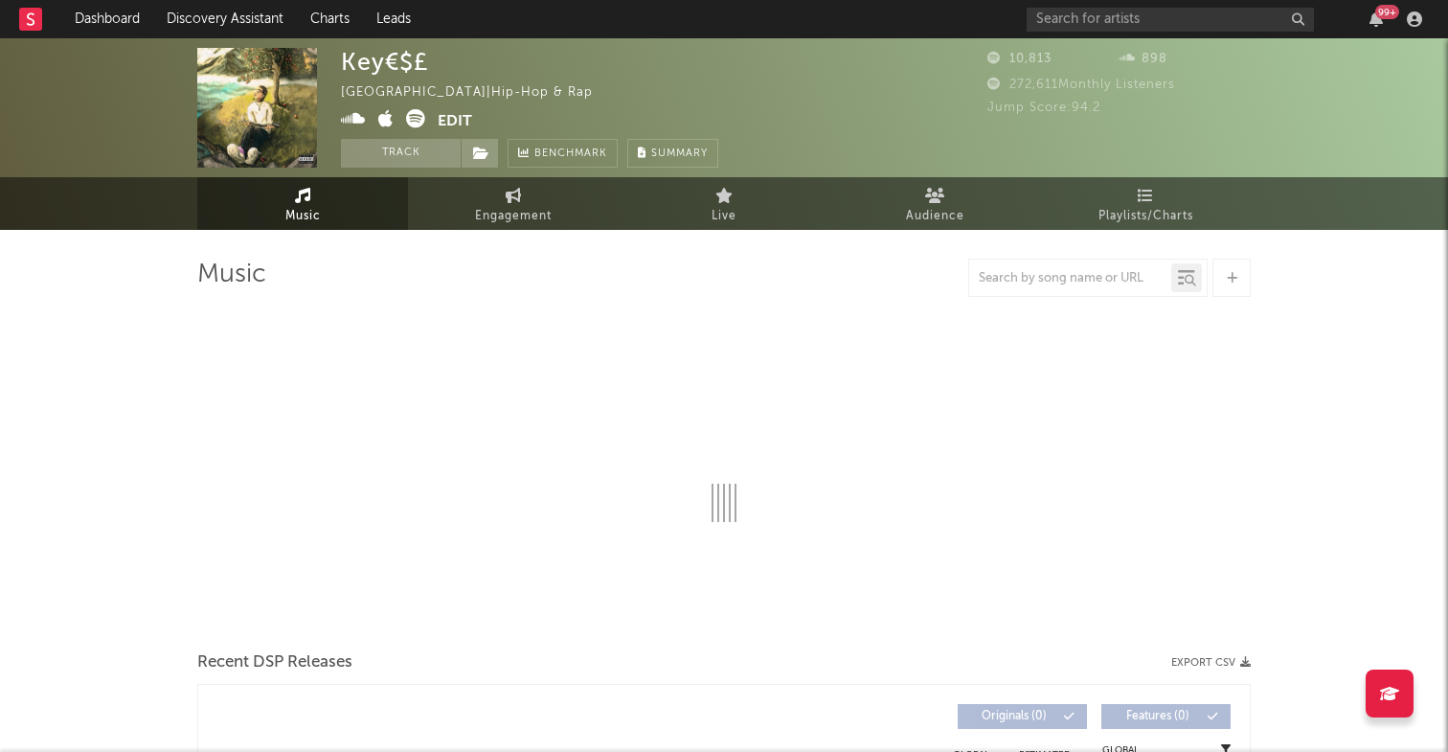
select select "1w"
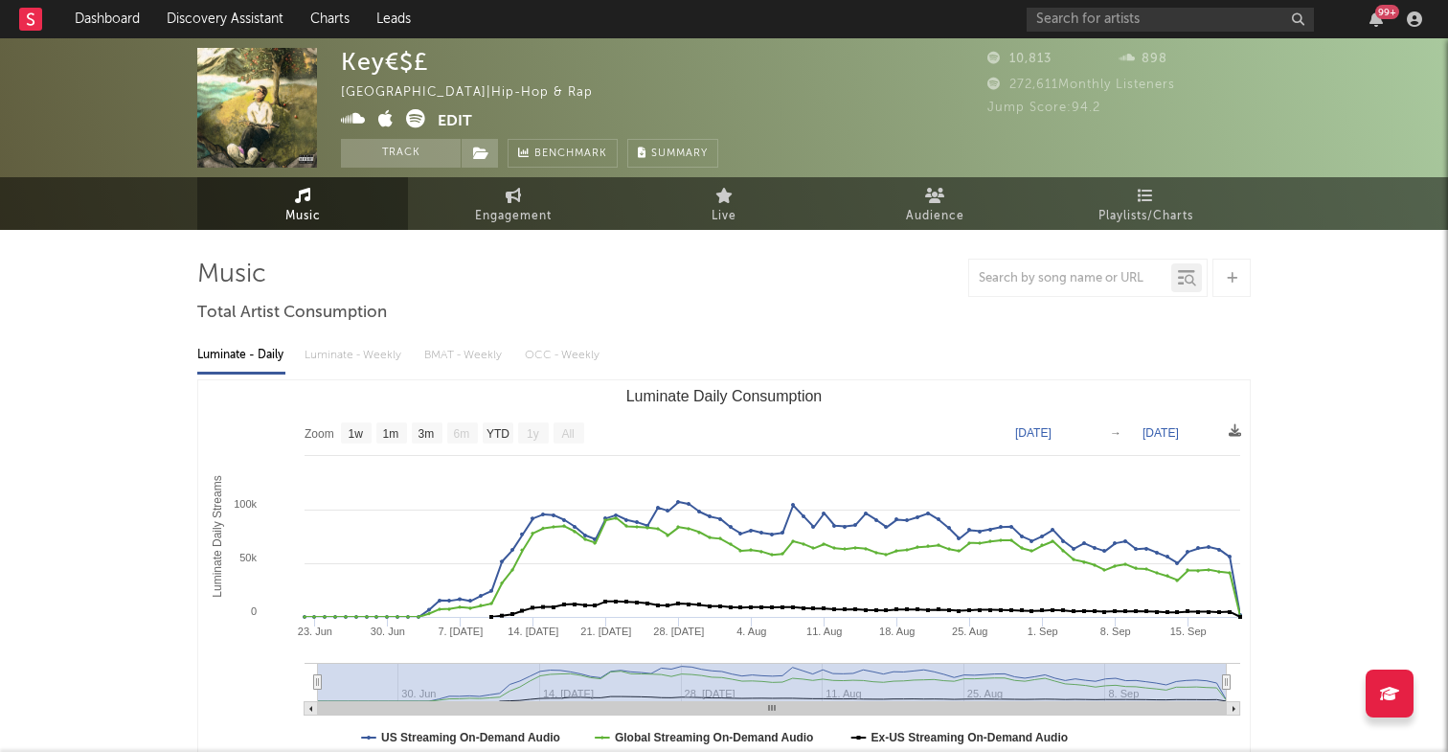
click at [413, 121] on icon at bounding box center [415, 118] width 19 height 19
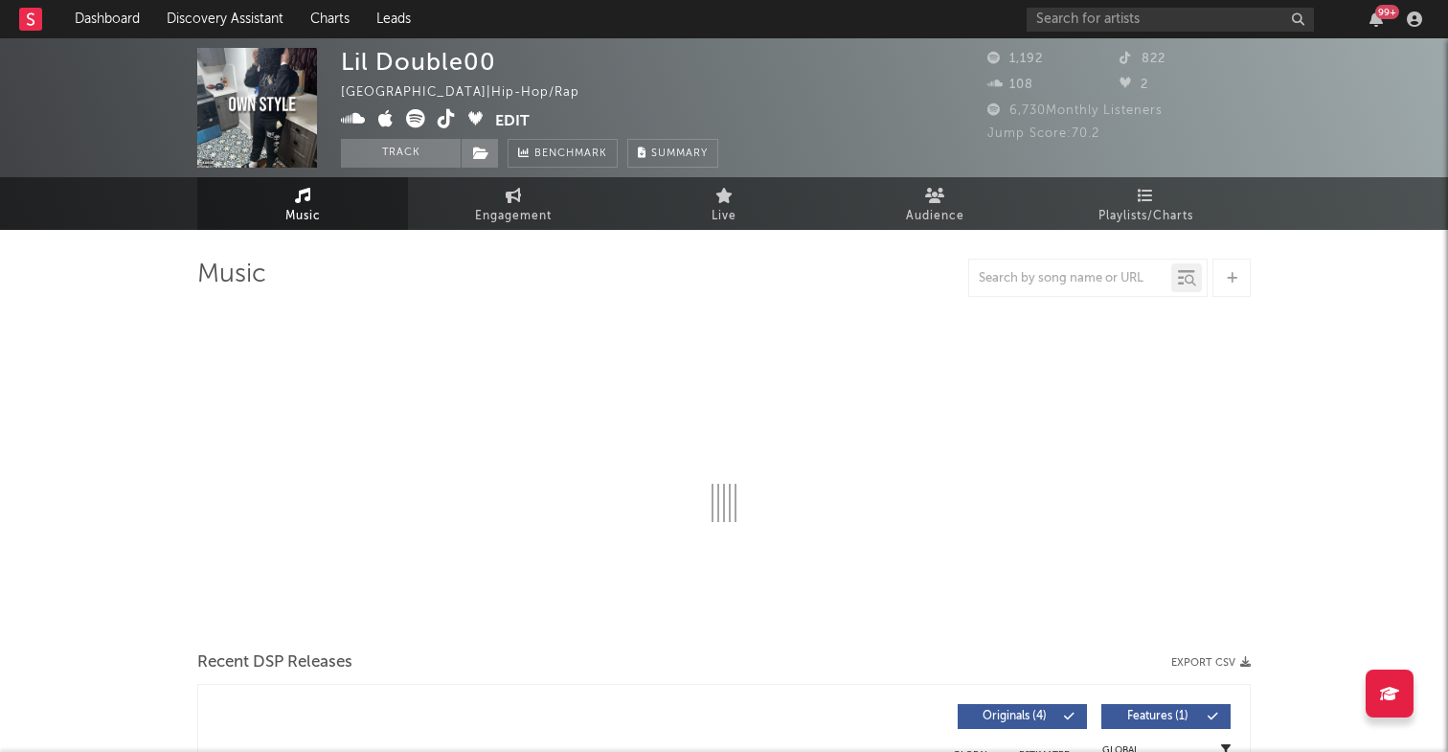
select select "6m"
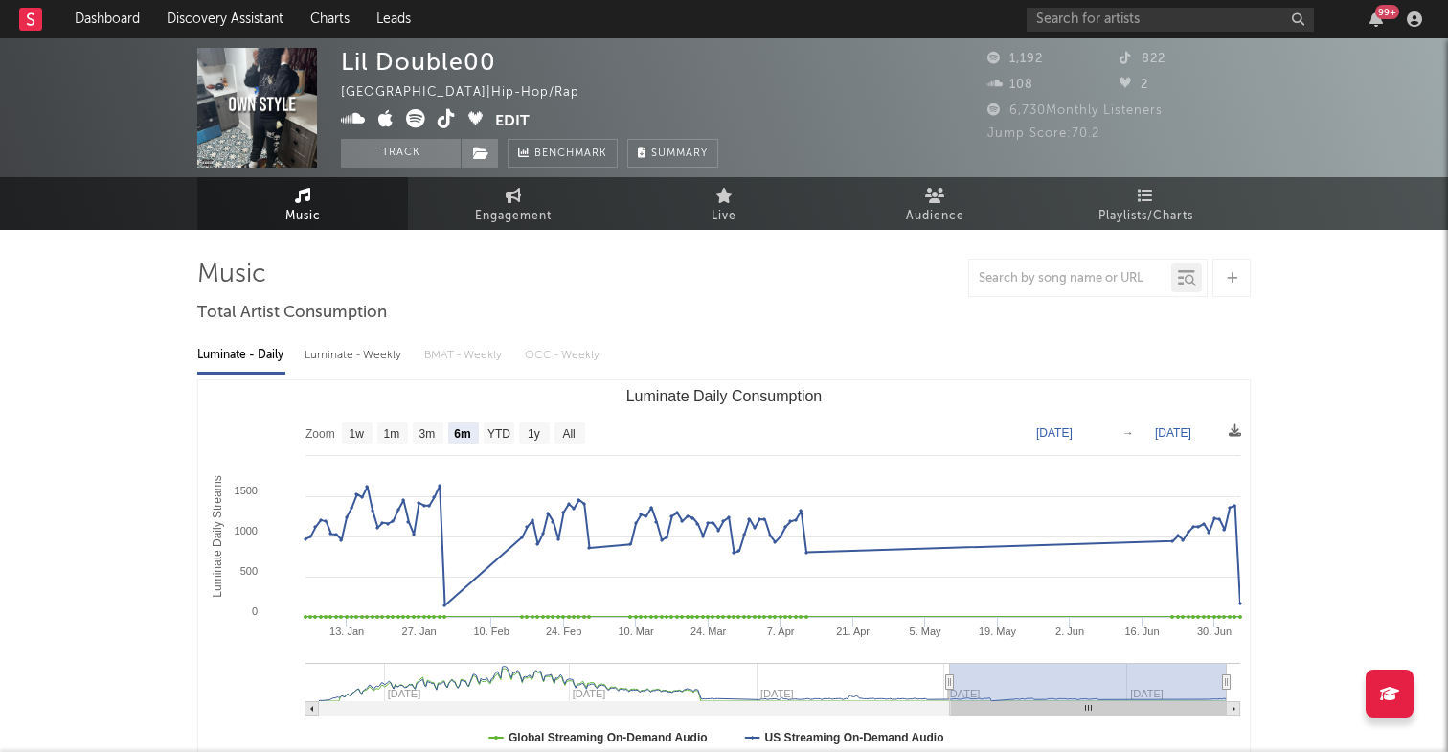
click at [415, 114] on icon at bounding box center [415, 118] width 19 height 19
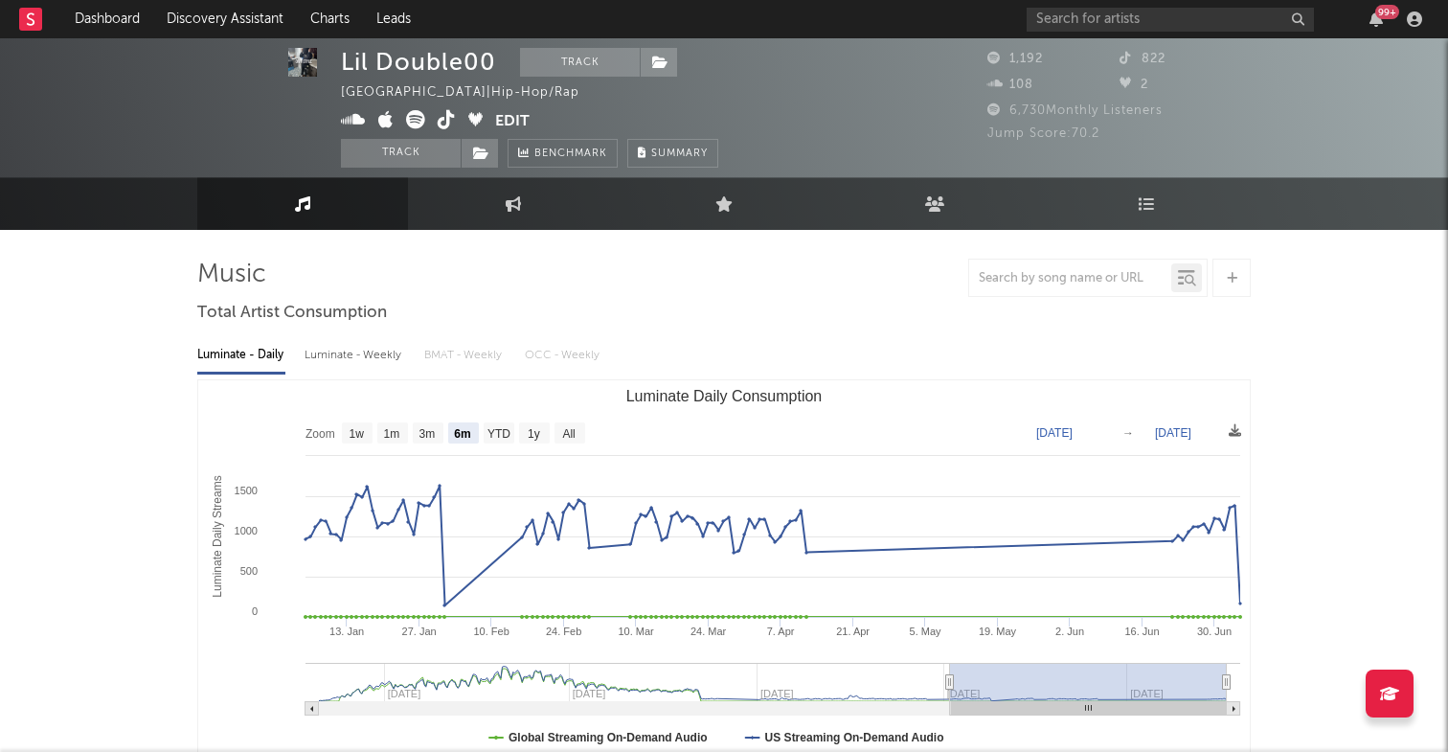
scroll to position [1, 0]
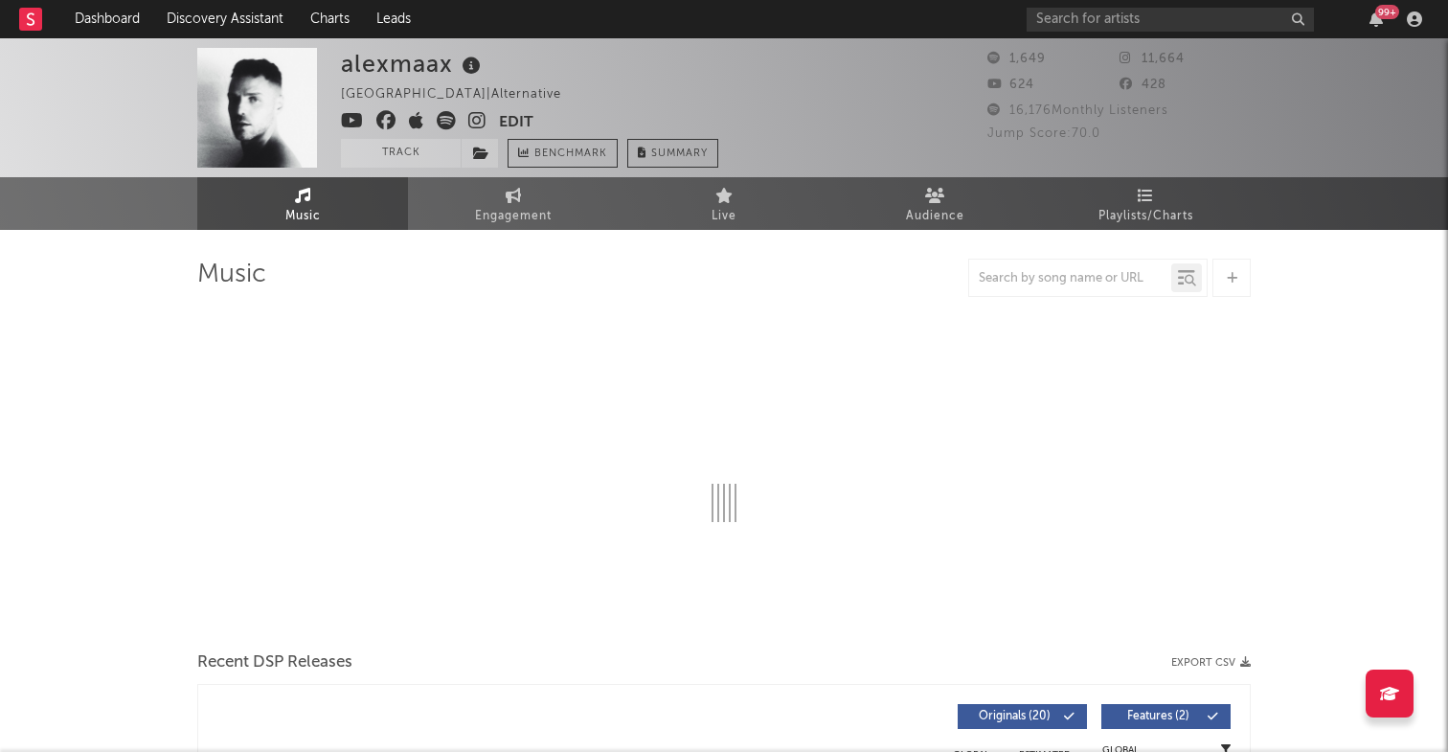
click at [445, 113] on icon at bounding box center [446, 120] width 19 height 19
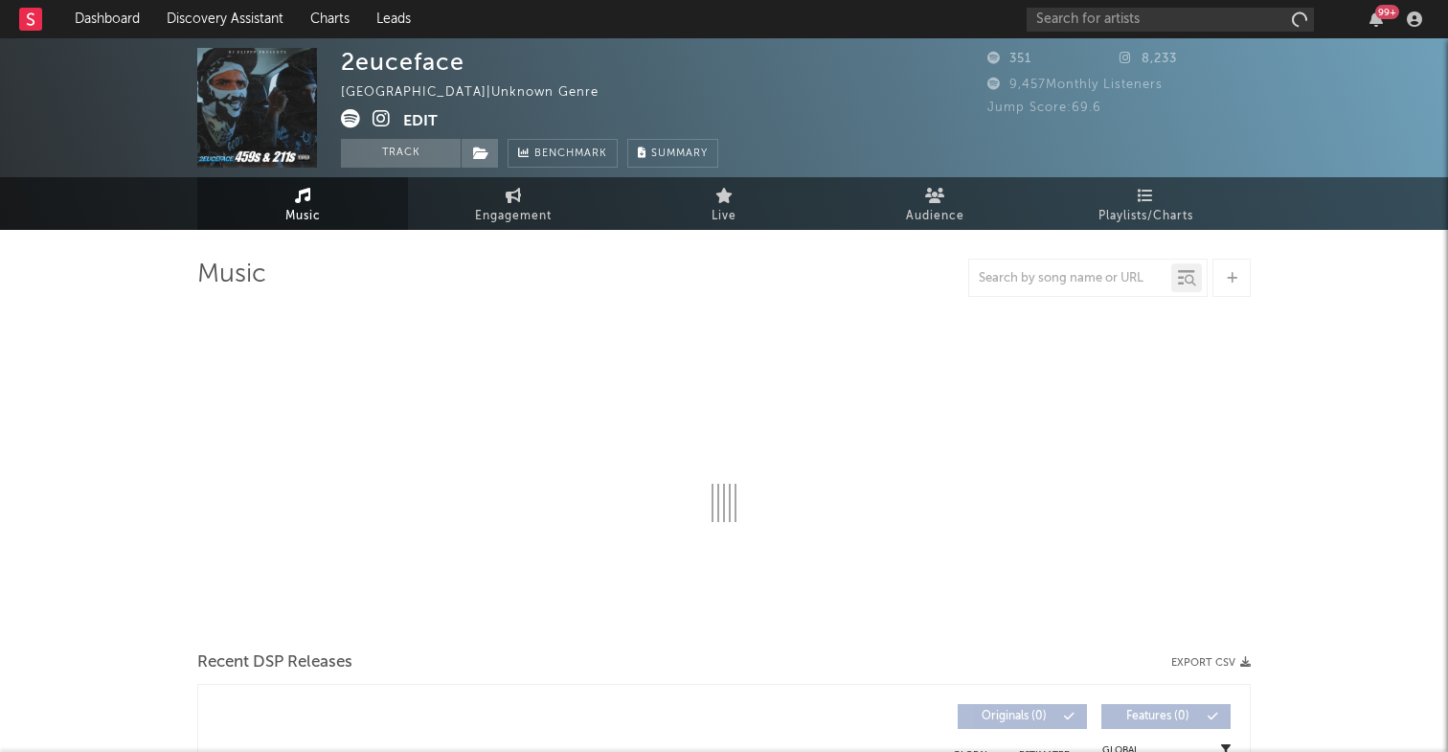
select select "1w"
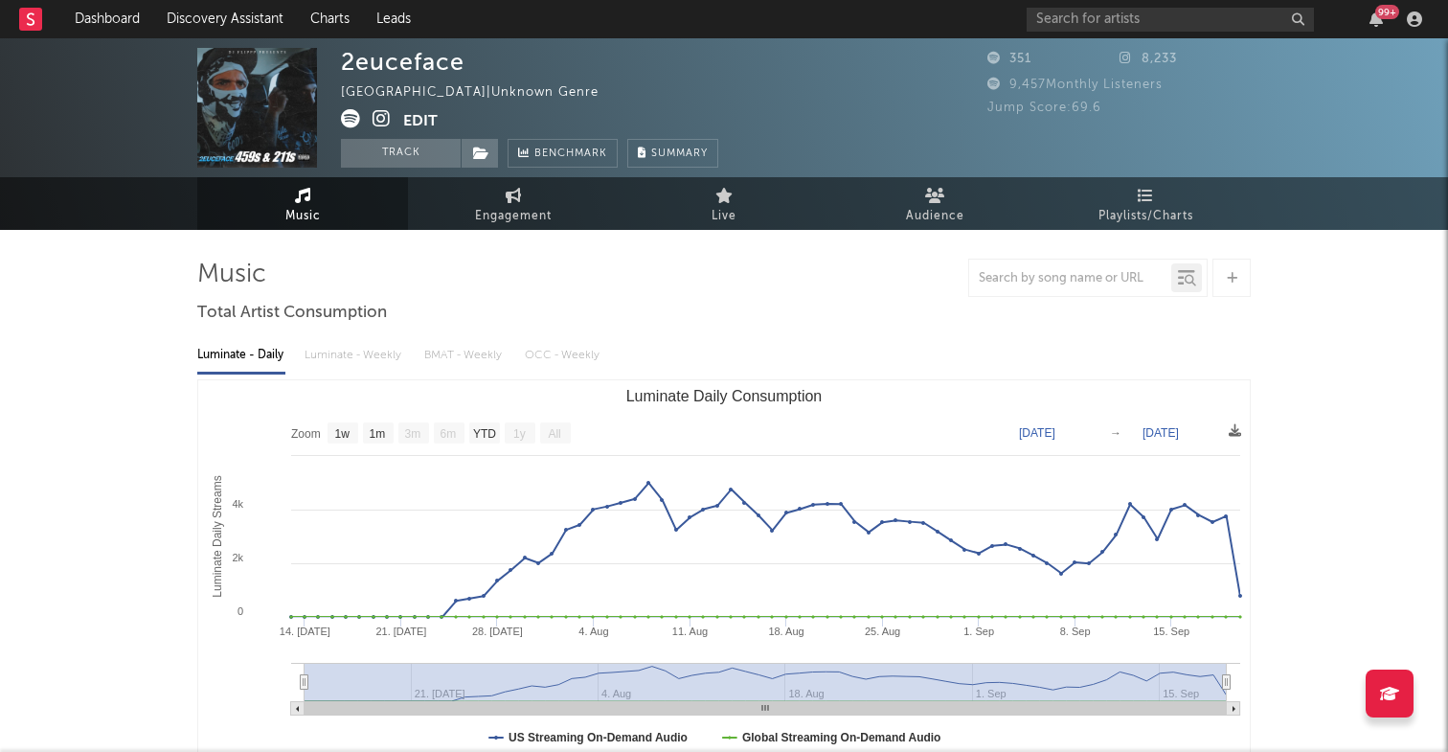
click at [346, 116] on icon at bounding box center [350, 118] width 19 height 19
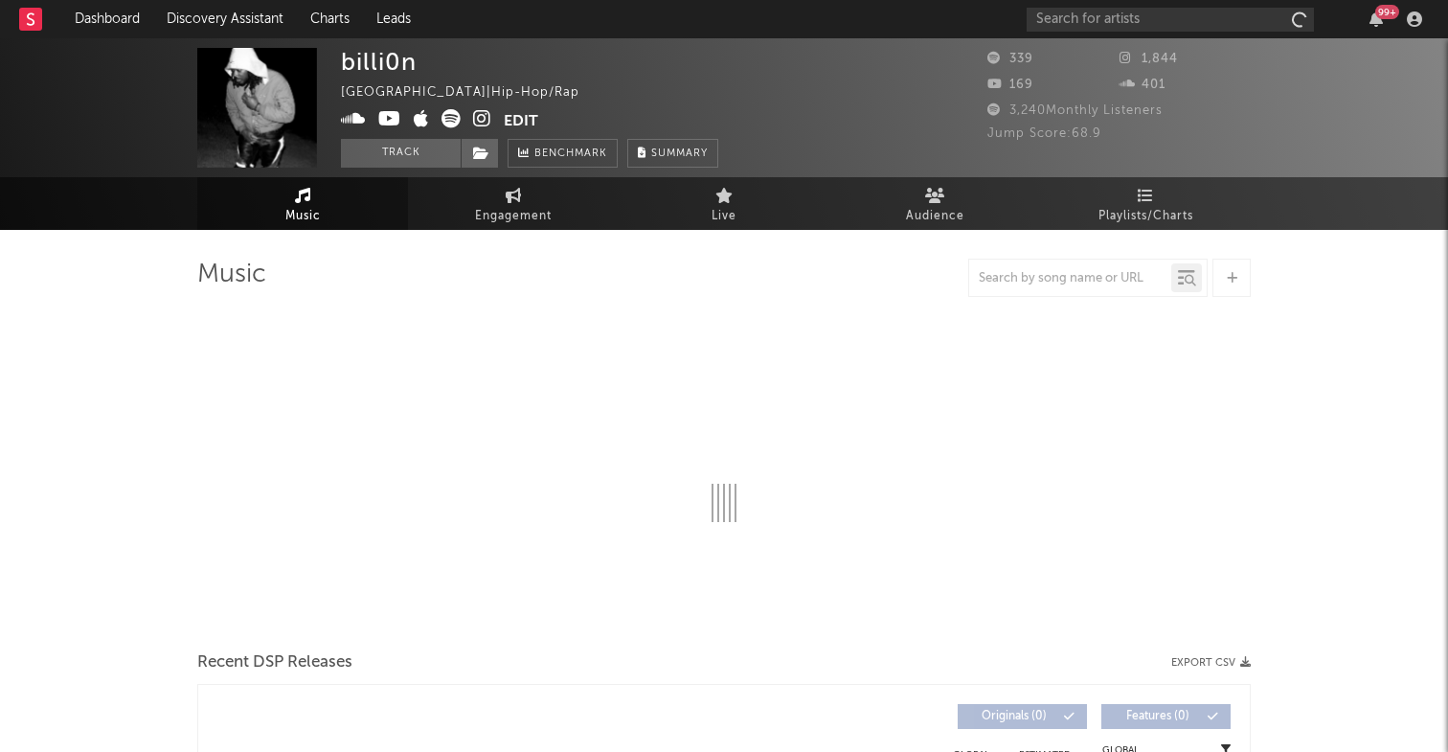
select select "1w"
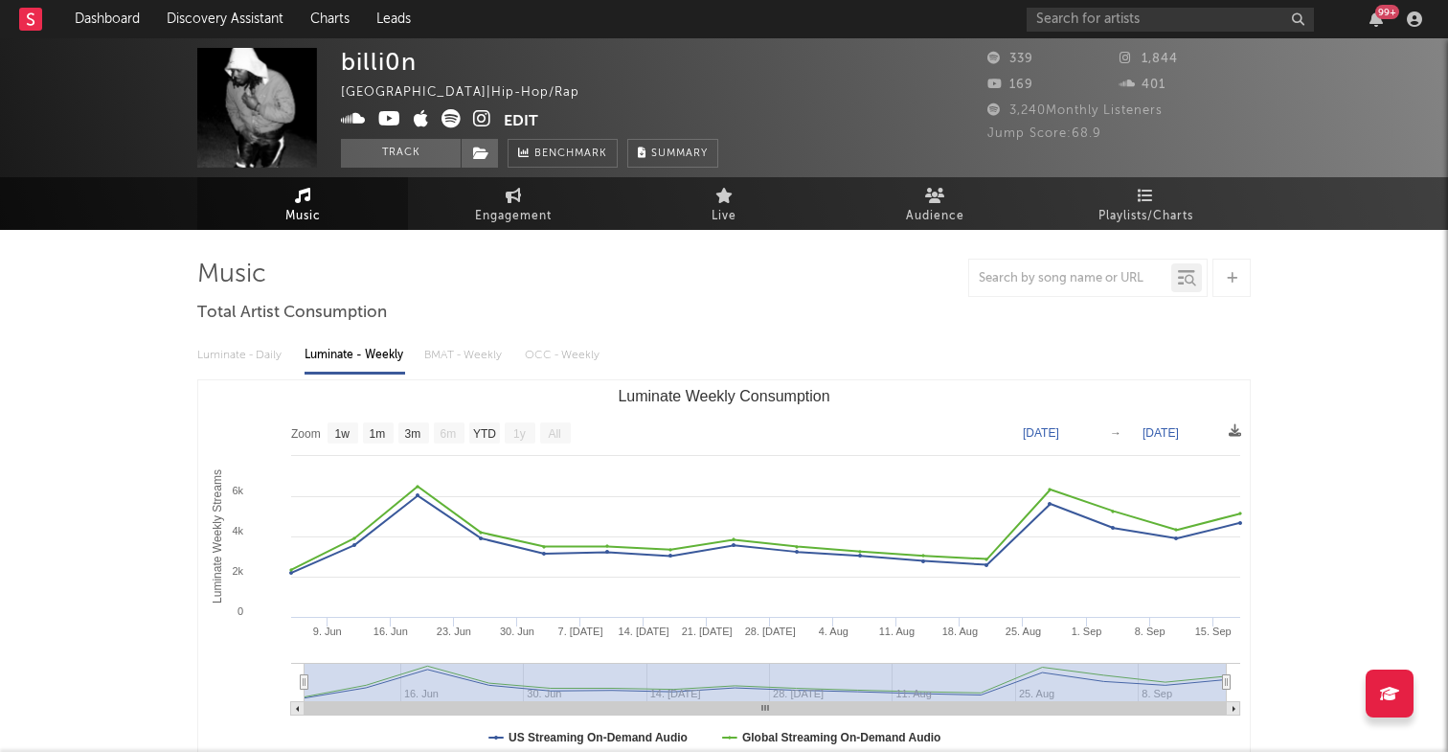
click at [451, 119] on icon at bounding box center [451, 118] width 19 height 19
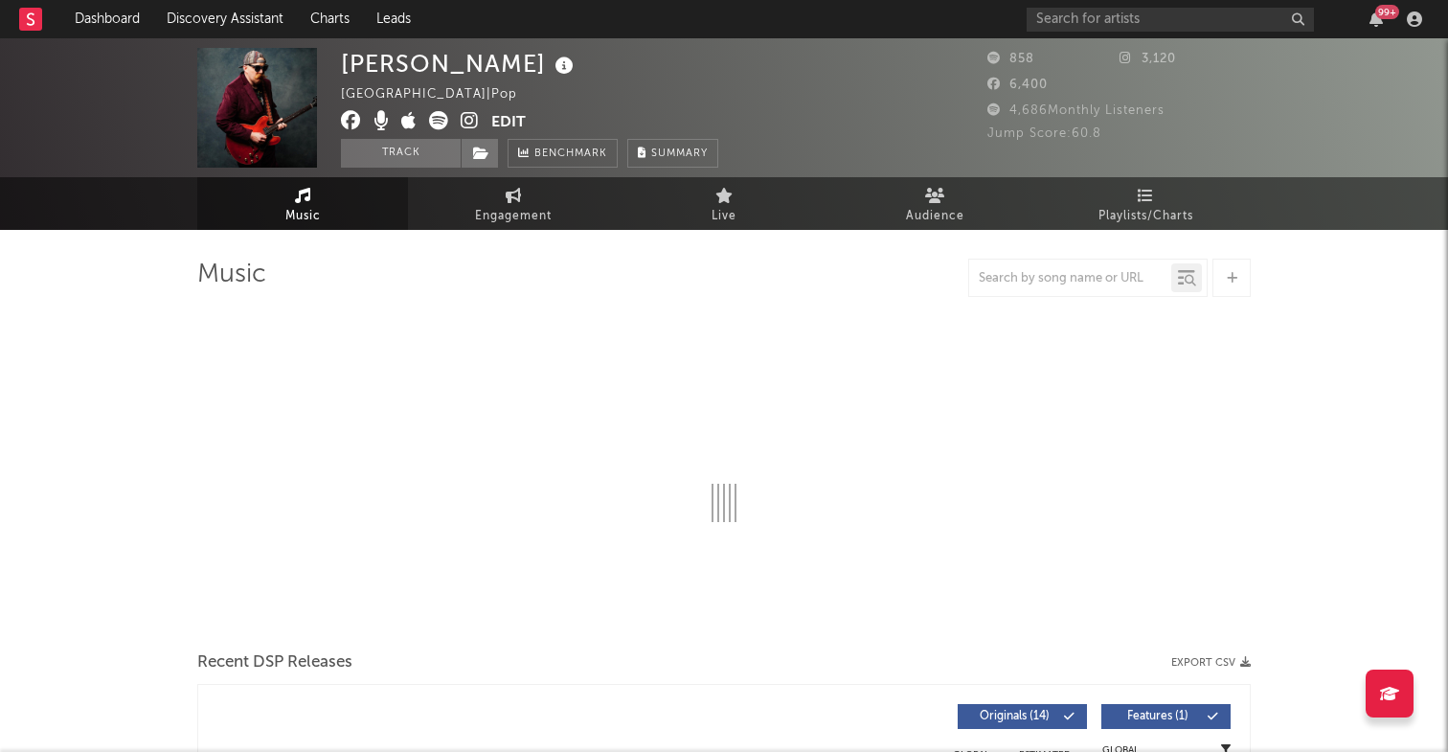
select select "1w"
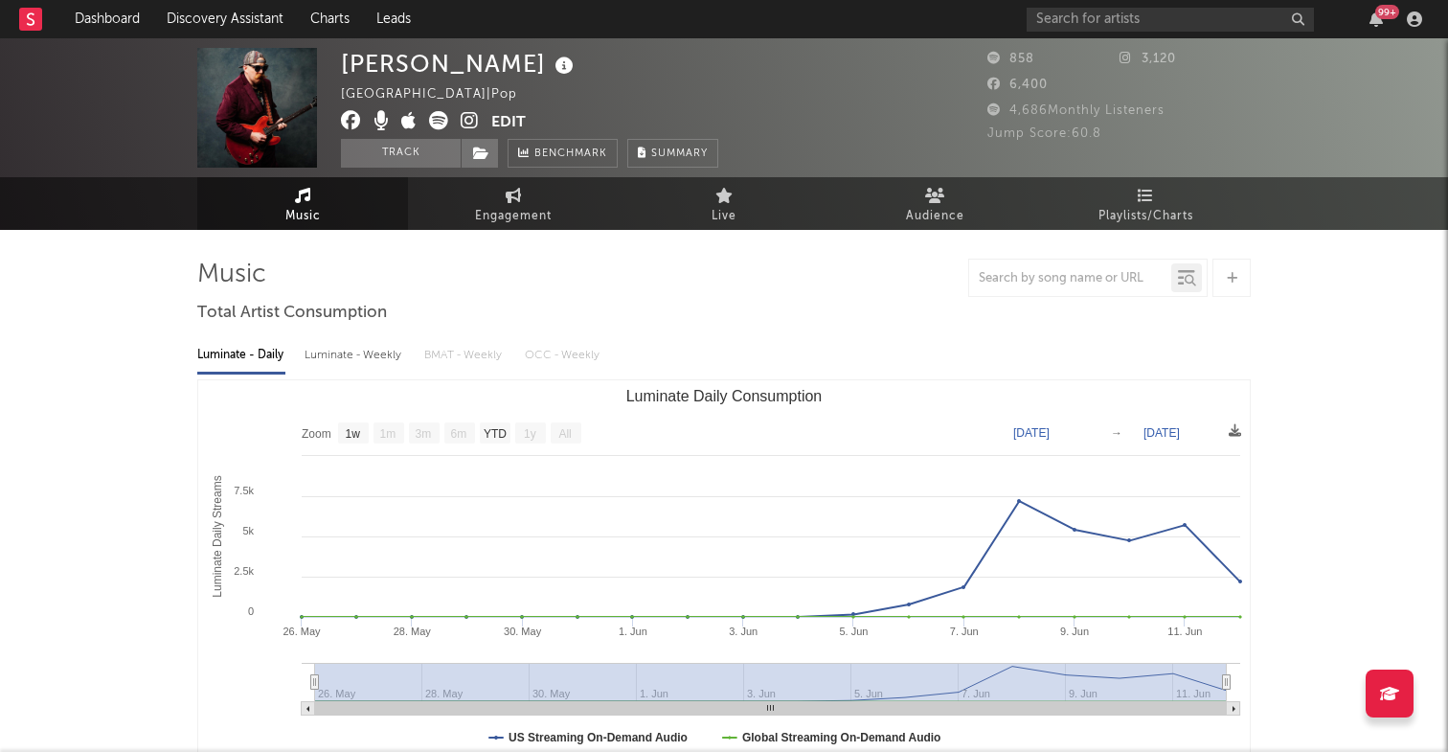
click at [440, 119] on icon at bounding box center [438, 120] width 19 height 19
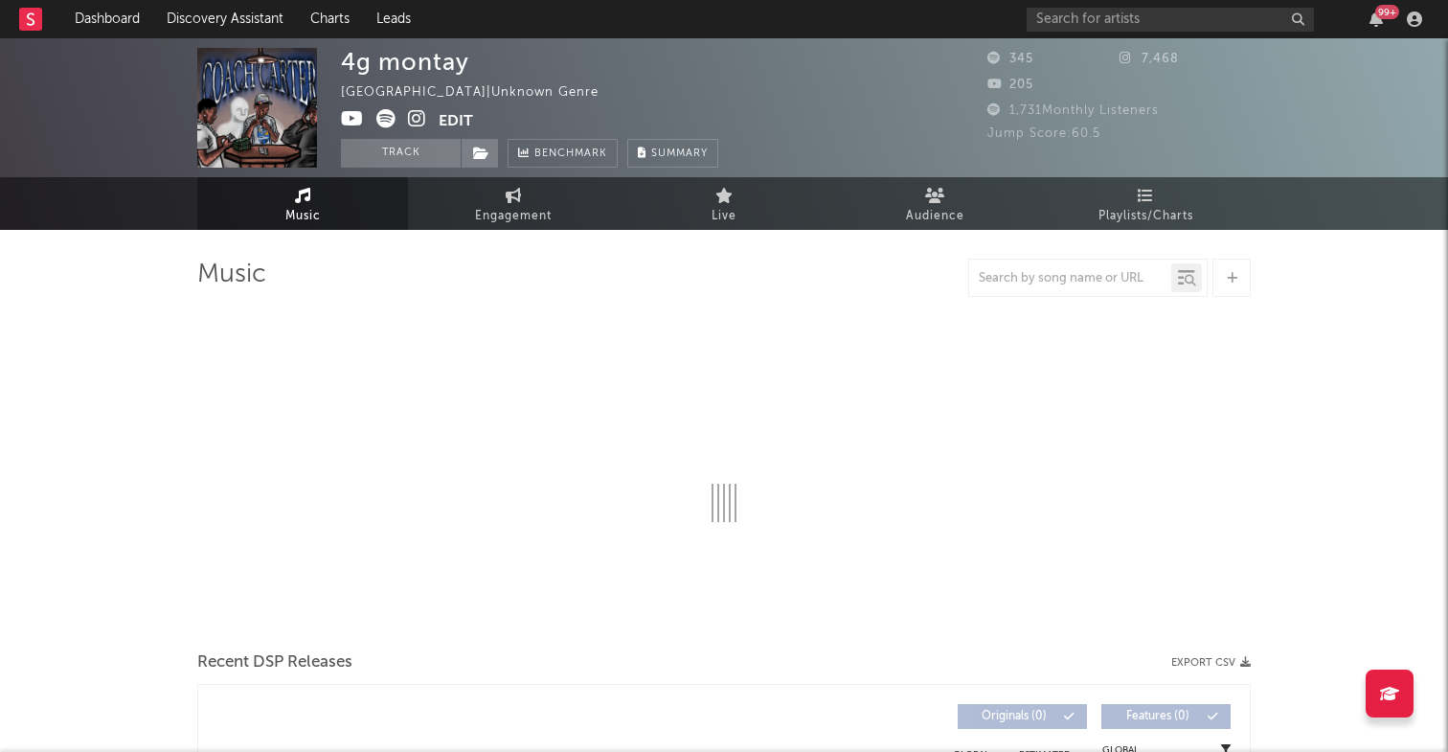
select select "1w"
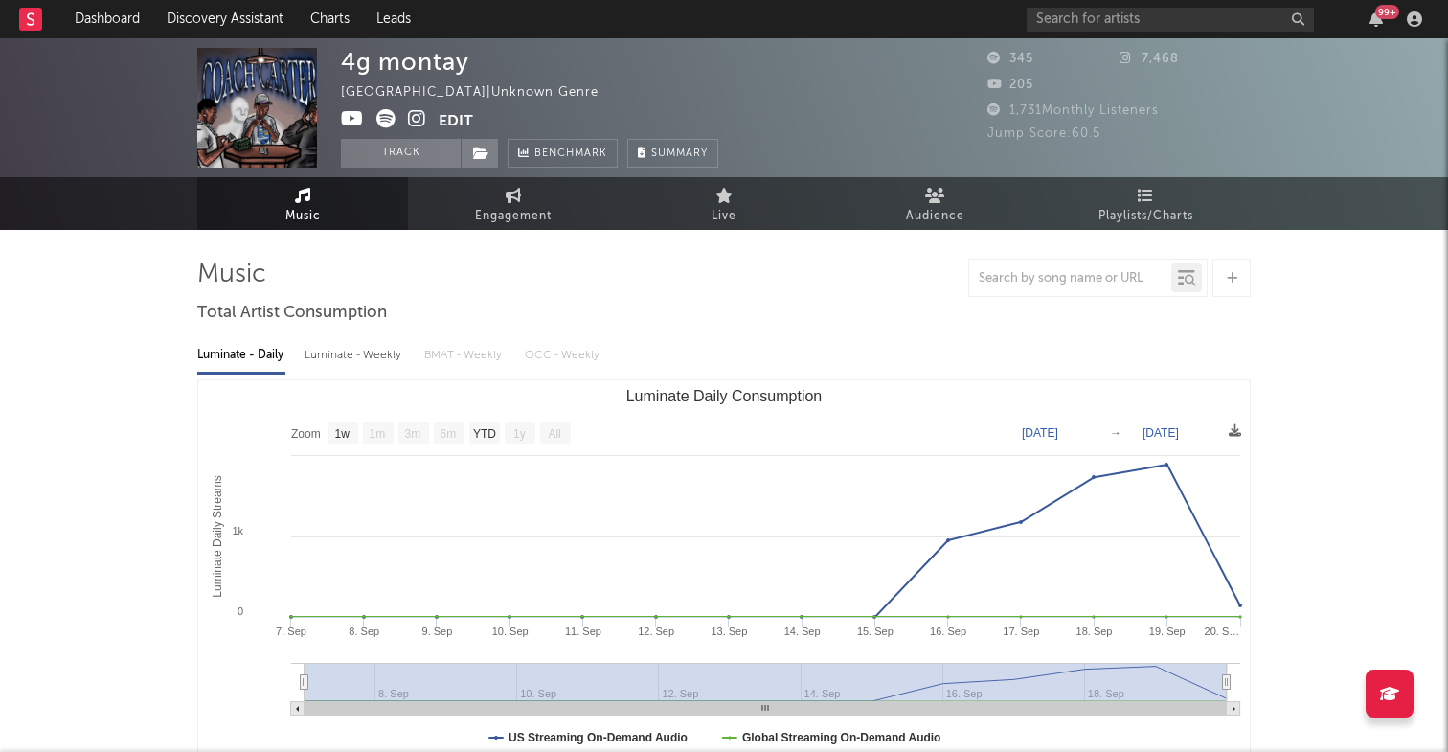
click at [387, 120] on icon at bounding box center [385, 118] width 19 height 19
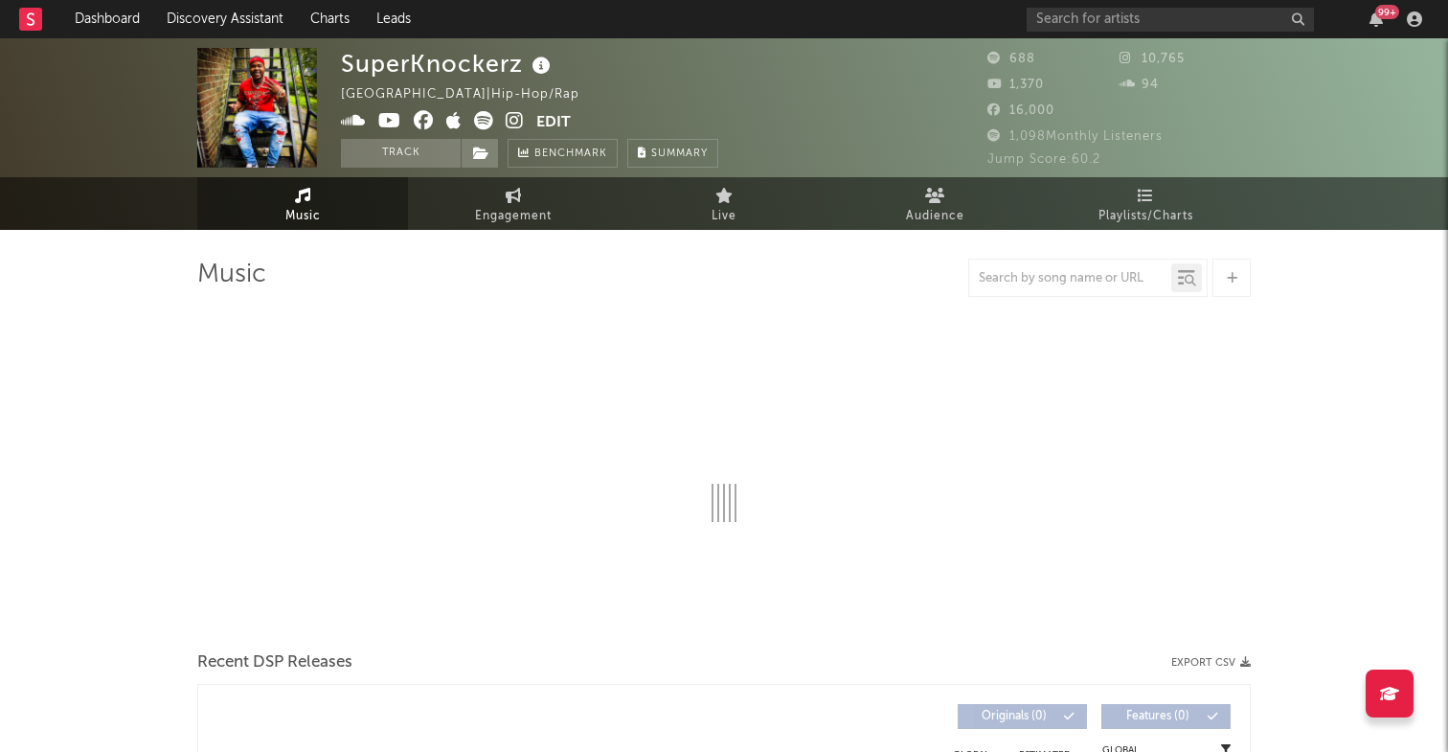
select select "1w"
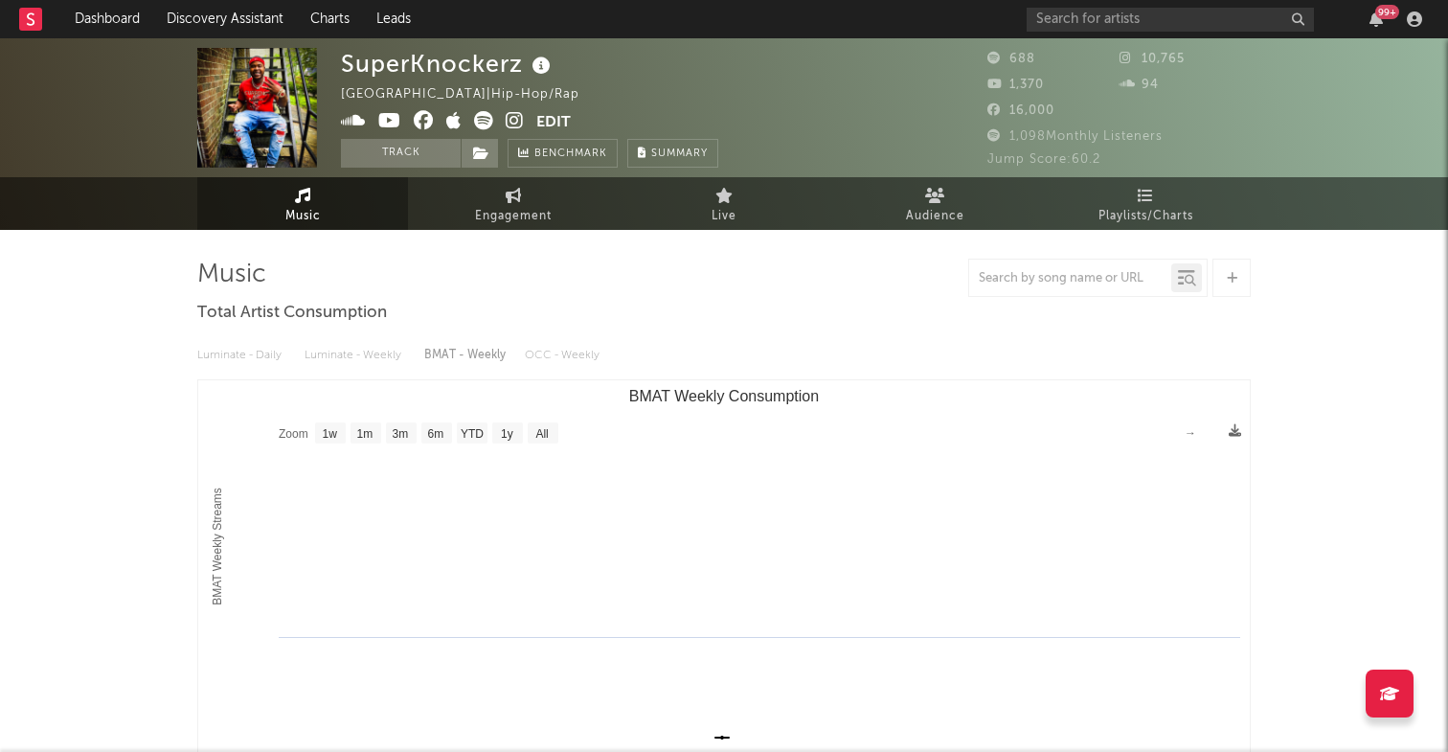
click at [487, 123] on icon at bounding box center [483, 120] width 19 height 19
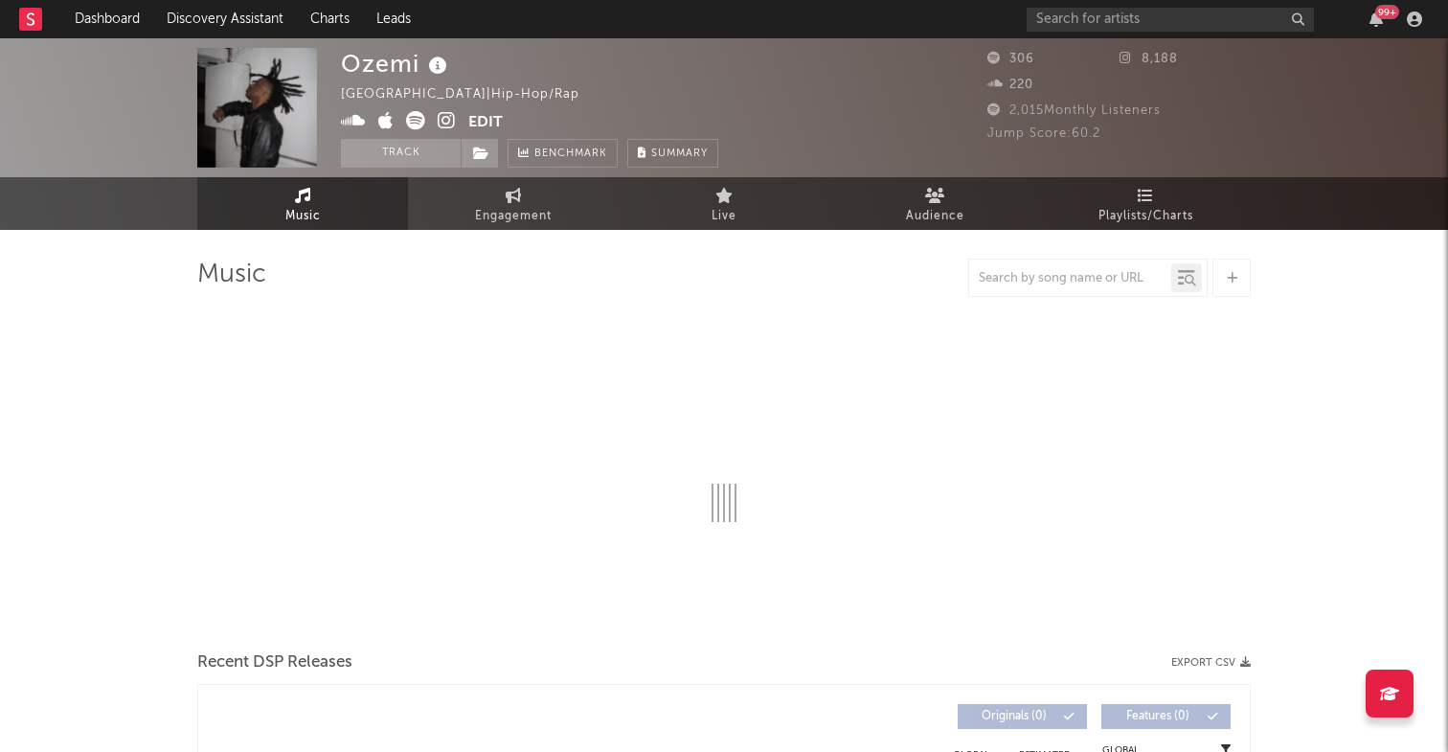
select select "1w"
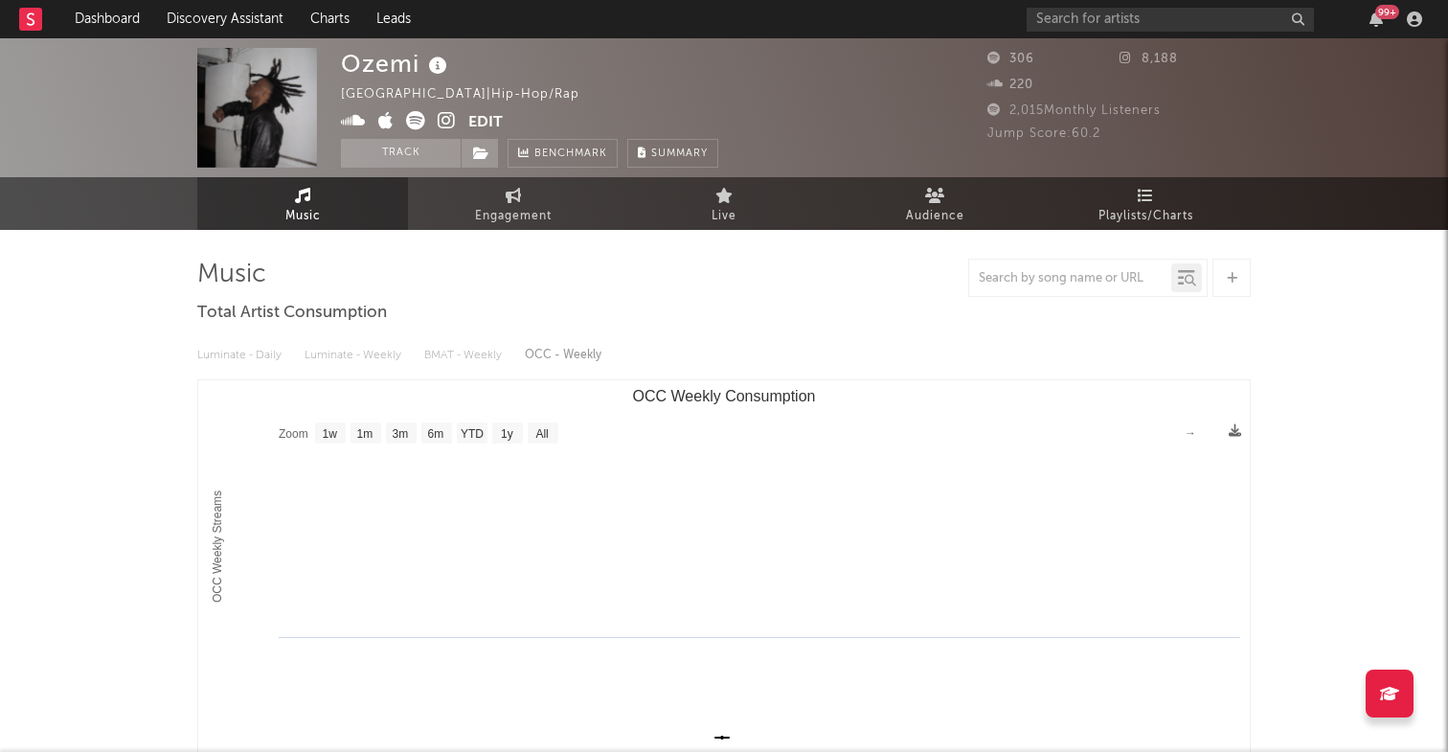
click at [418, 122] on icon at bounding box center [415, 120] width 19 height 19
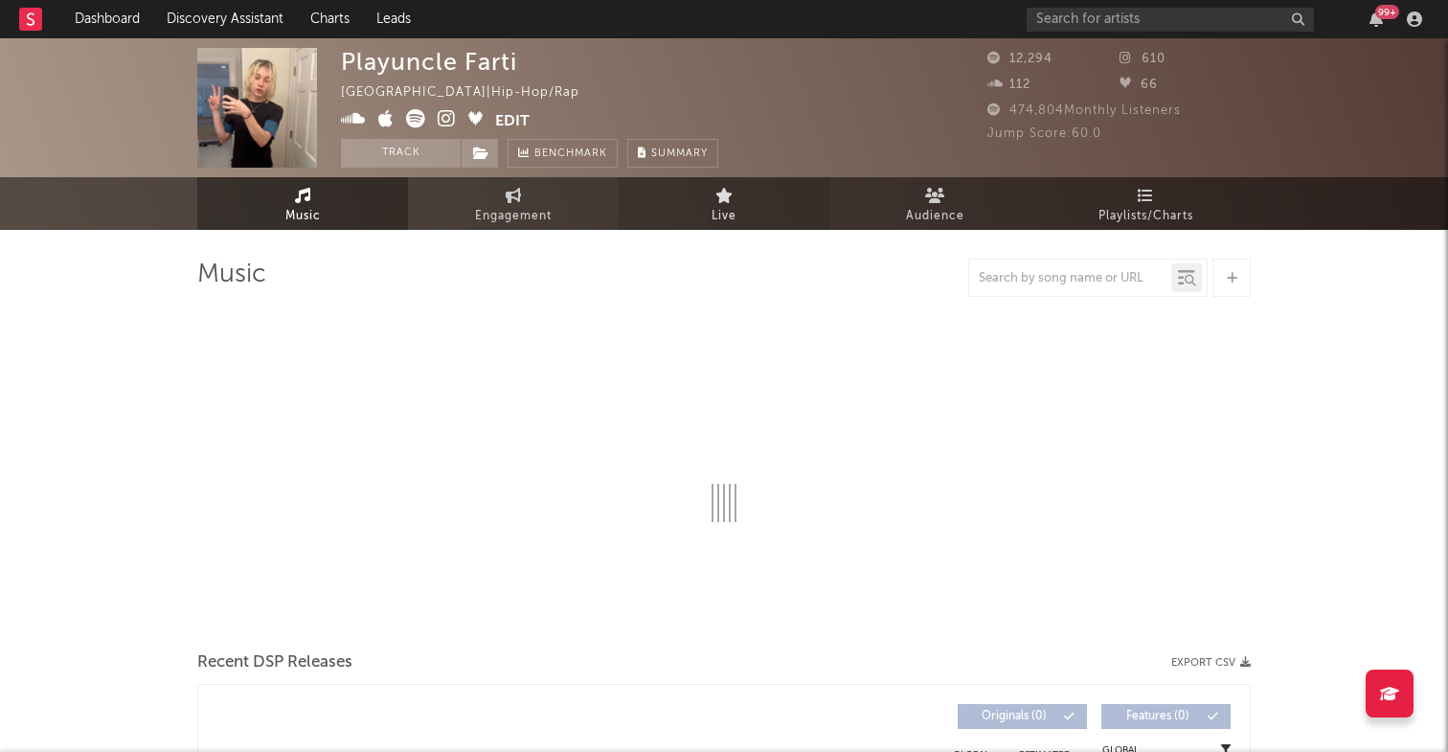
select select "6m"
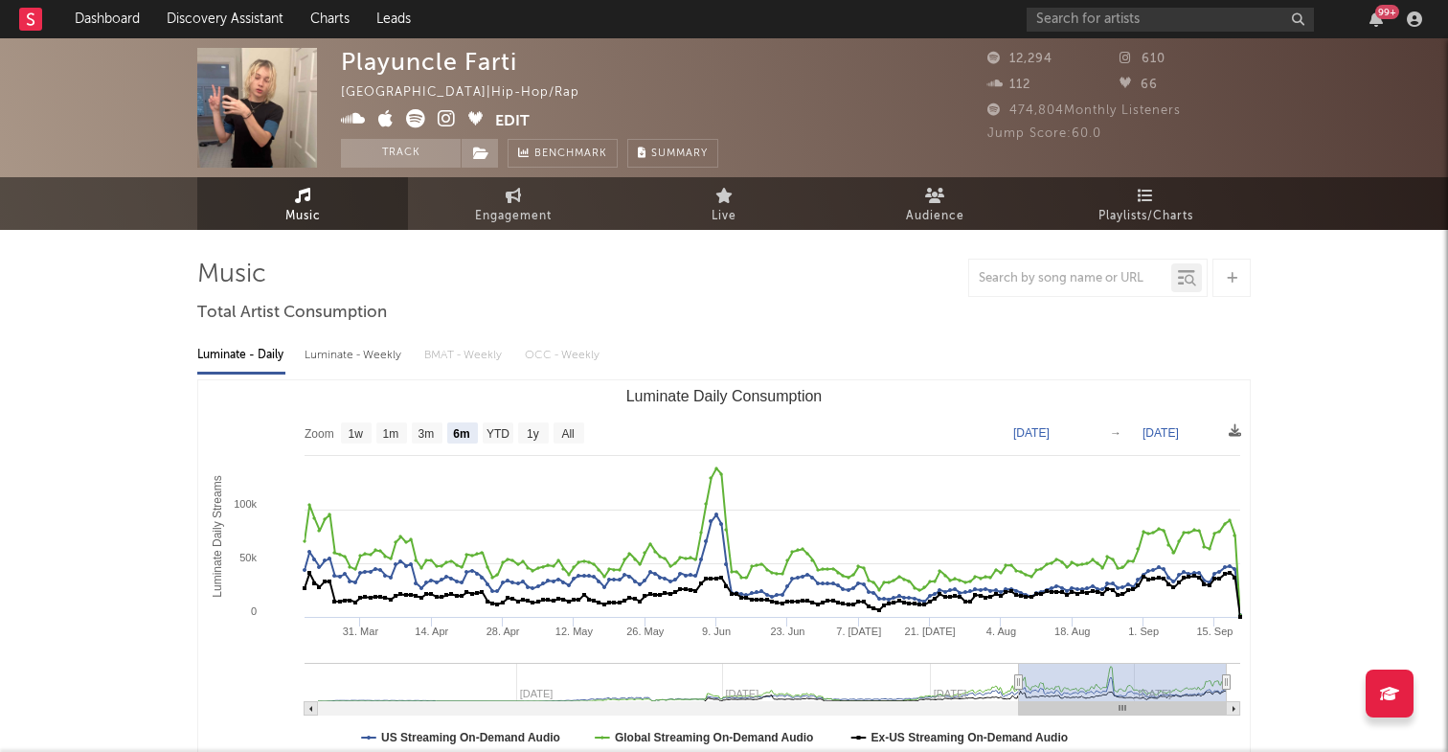
click at [416, 117] on icon at bounding box center [415, 118] width 19 height 19
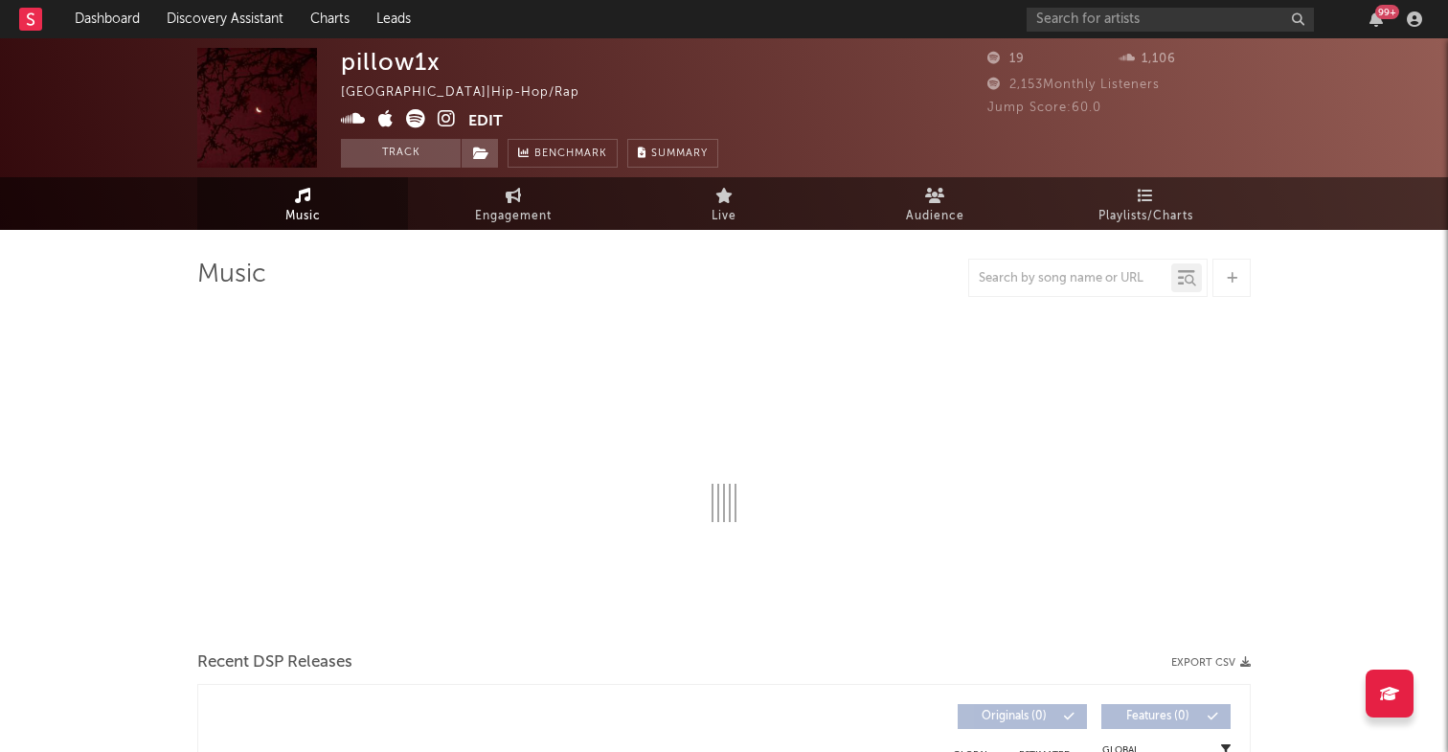
select select "1w"
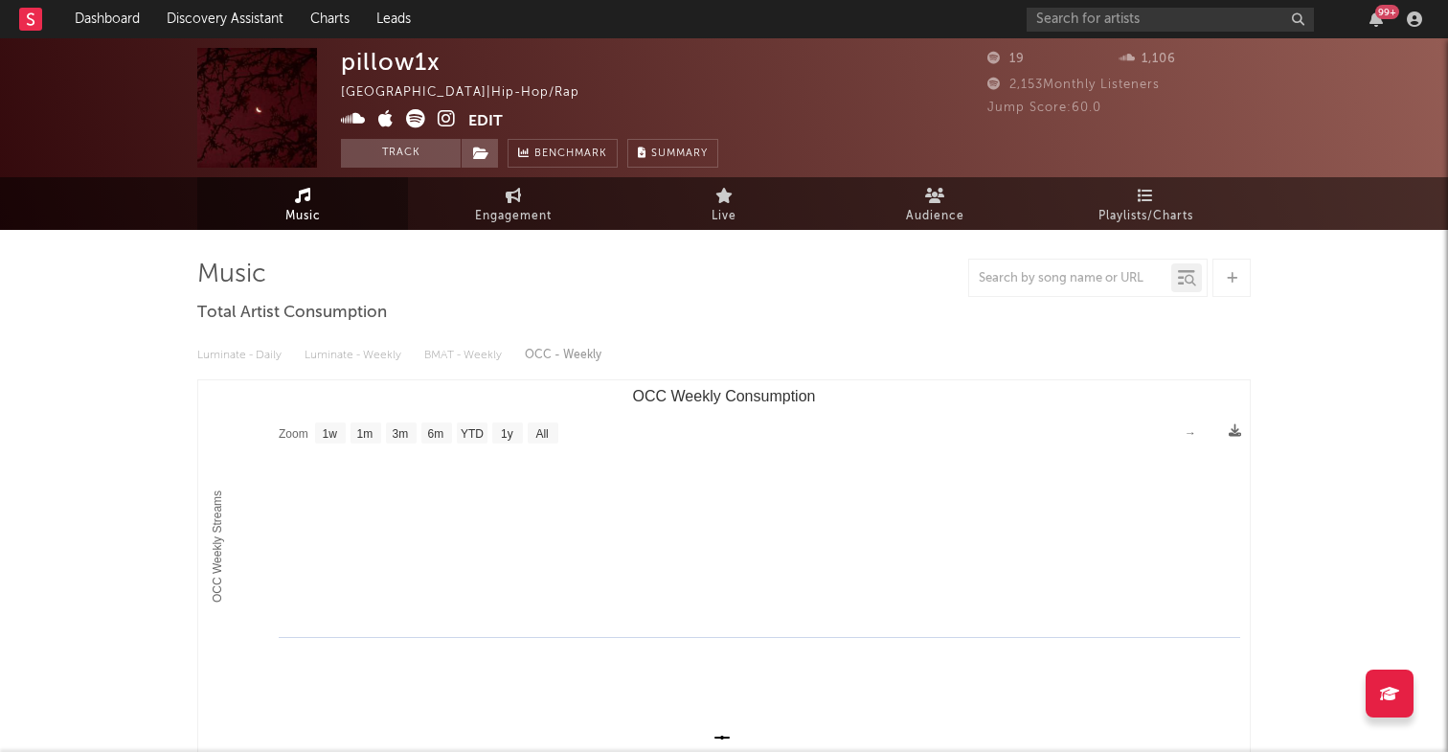
click at [417, 119] on icon at bounding box center [415, 118] width 19 height 19
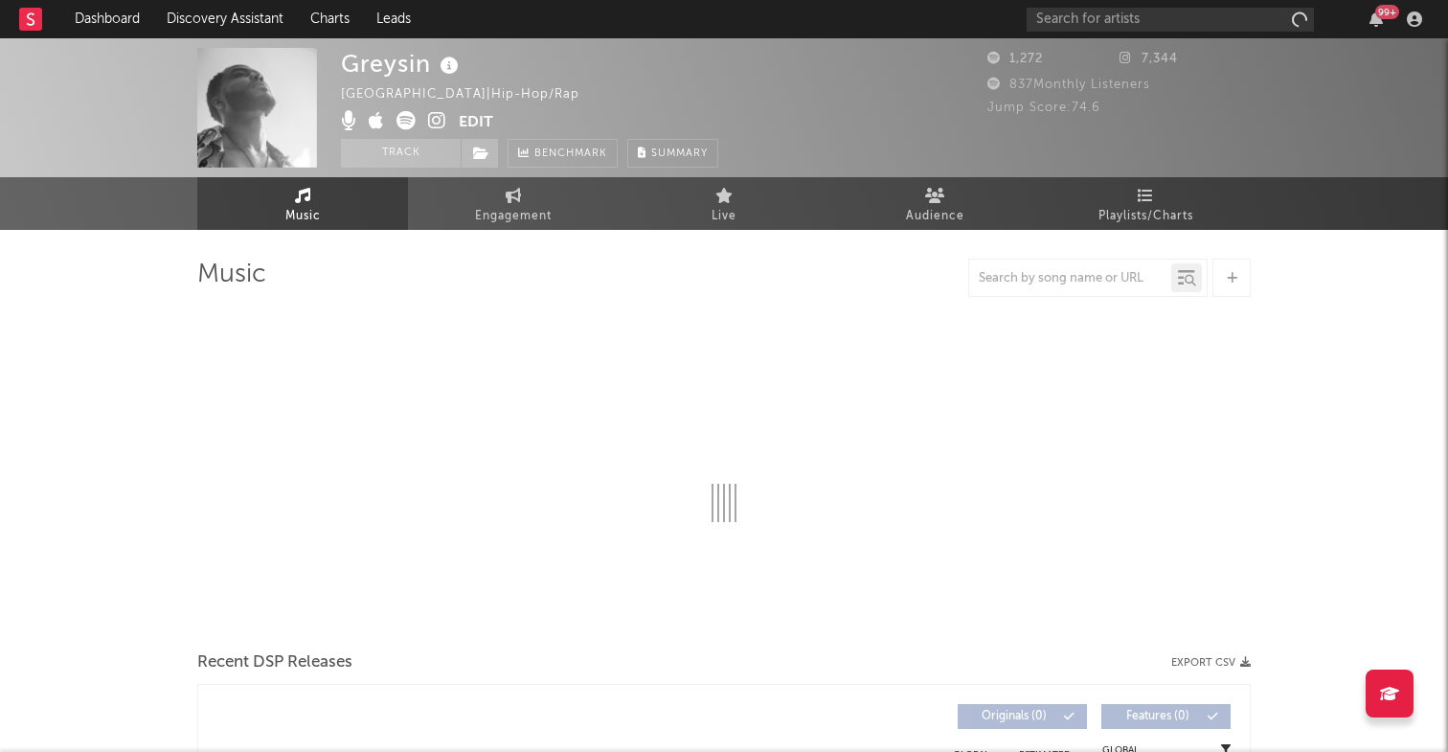
select select "1w"
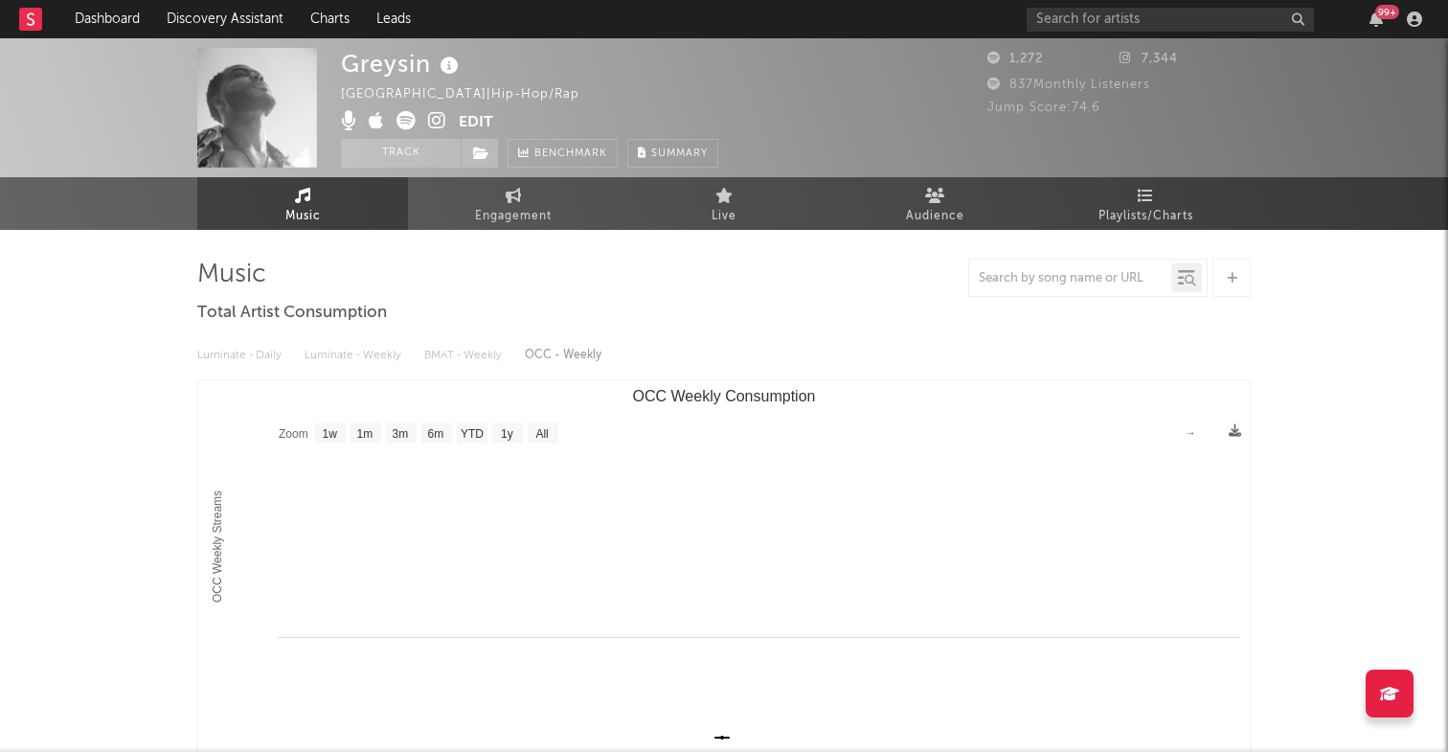
click at [406, 121] on icon at bounding box center [406, 120] width 19 height 19
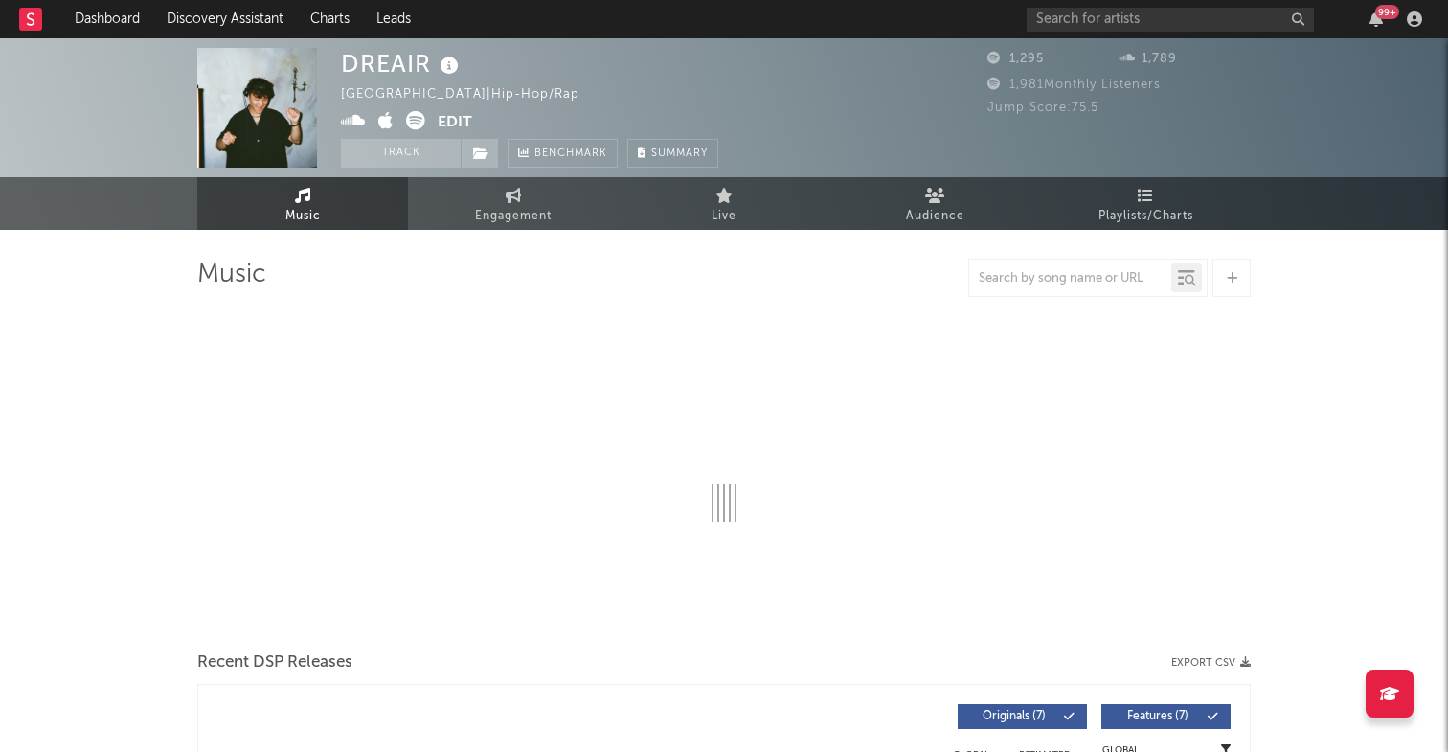
select select "1w"
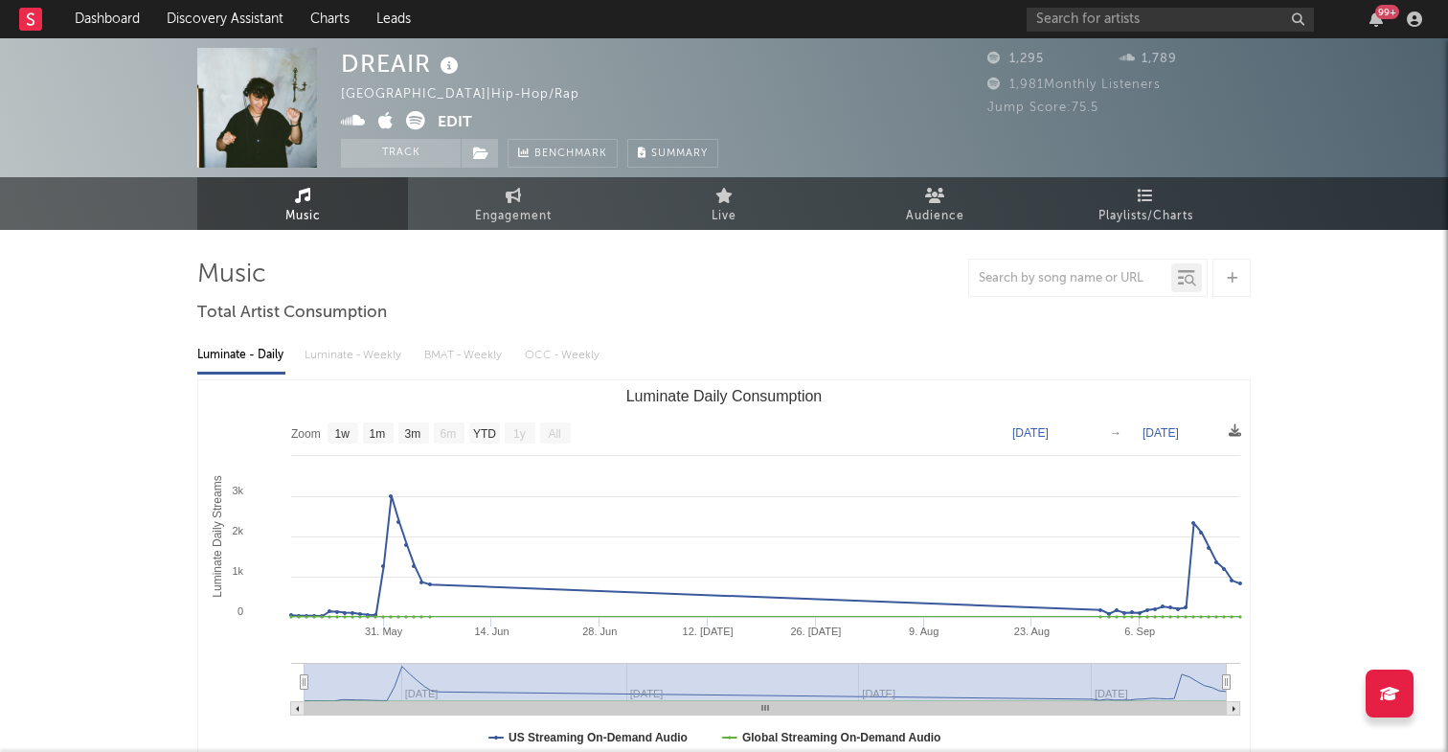
click at [419, 123] on icon at bounding box center [415, 120] width 19 height 19
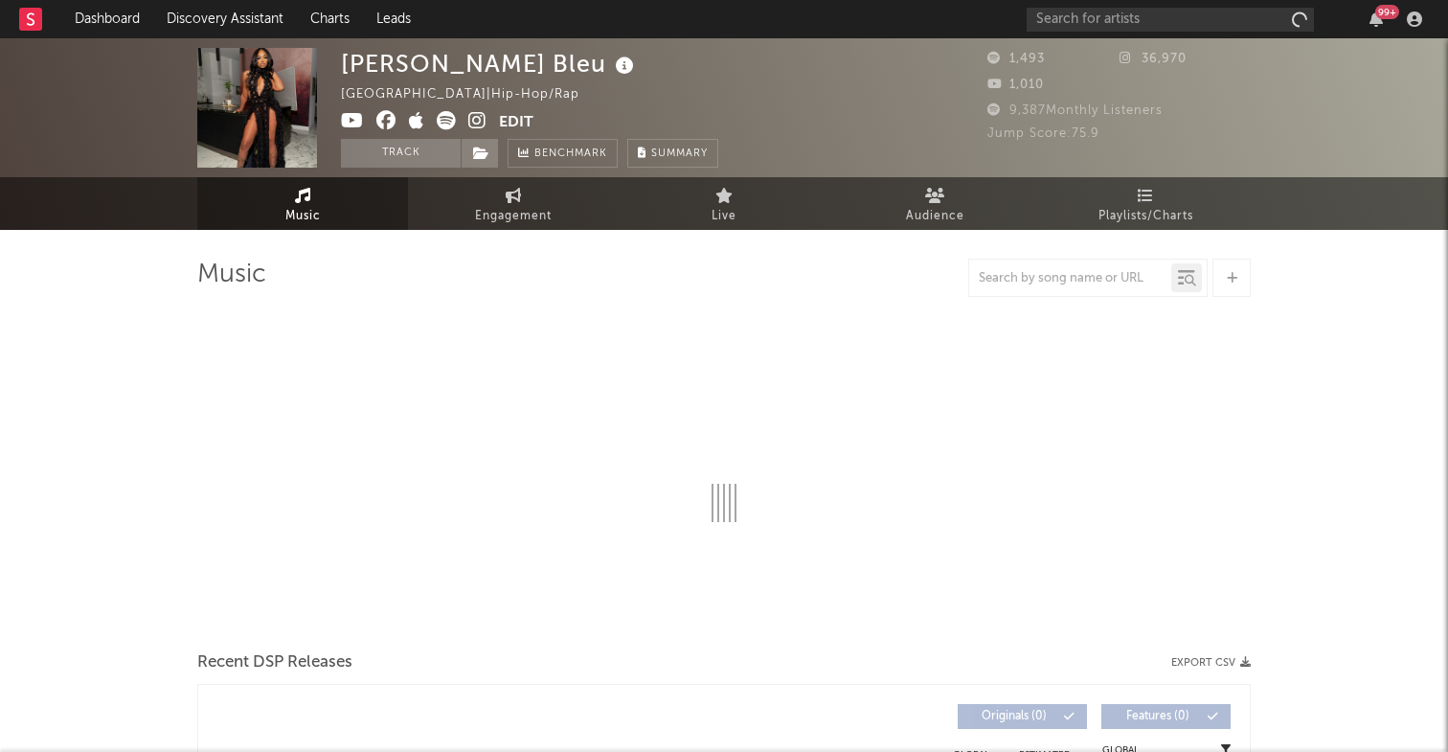
select select "6m"
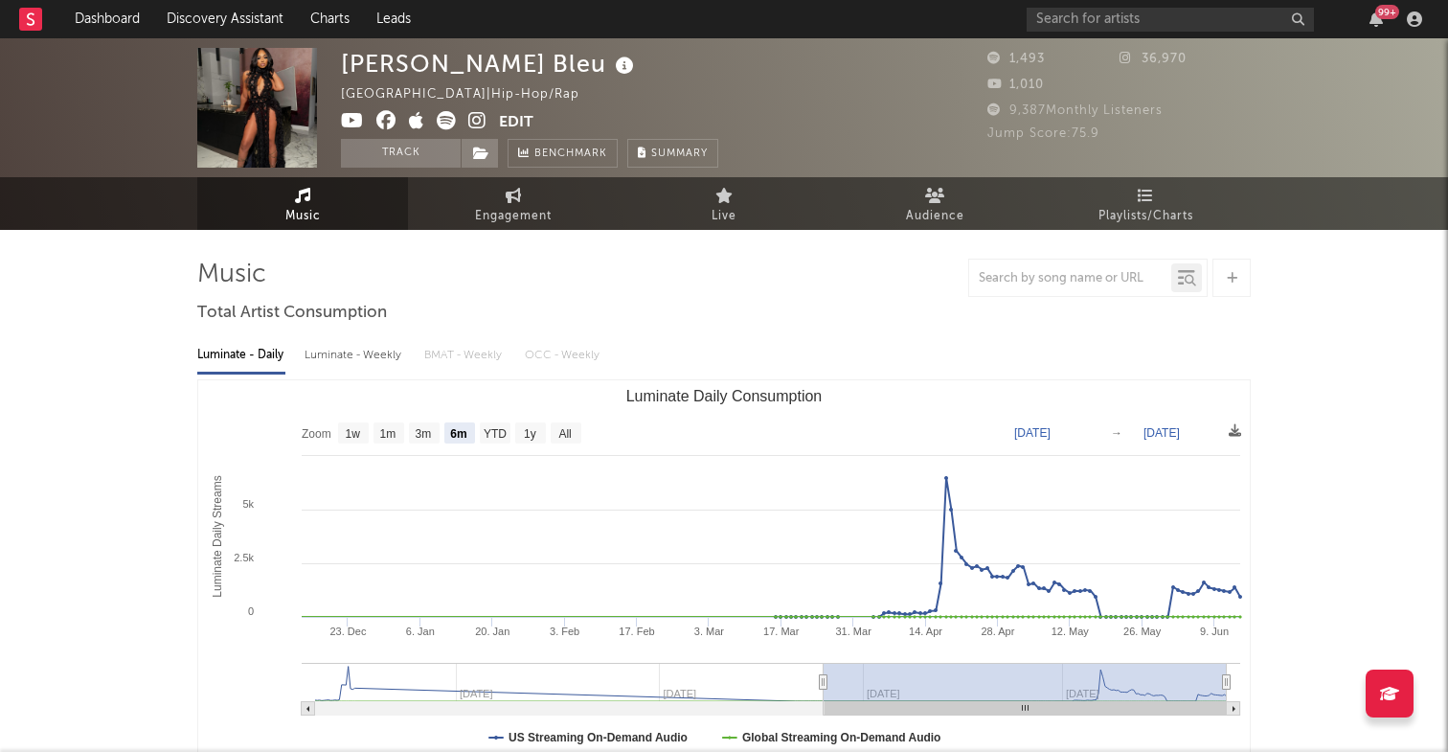
click at [444, 122] on icon at bounding box center [446, 120] width 19 height 19
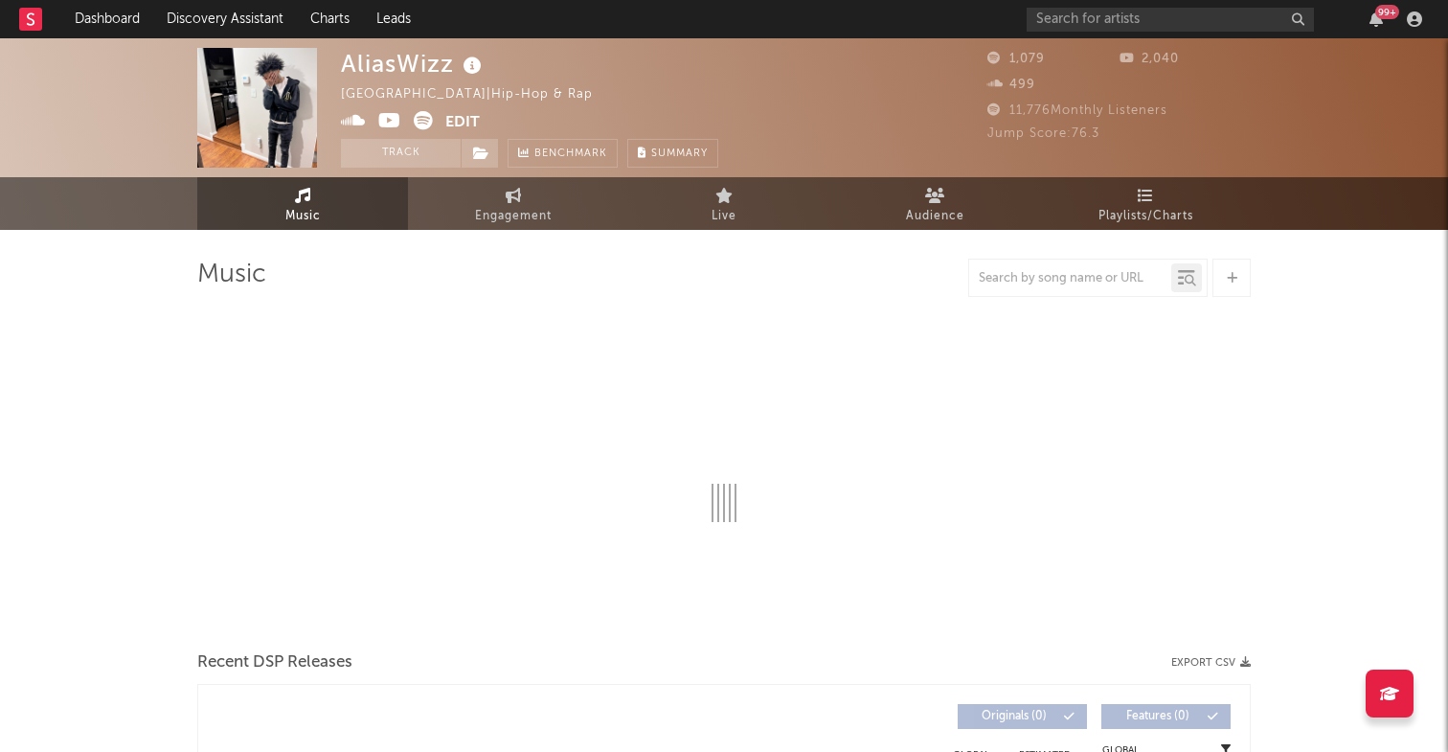
select select "1w"
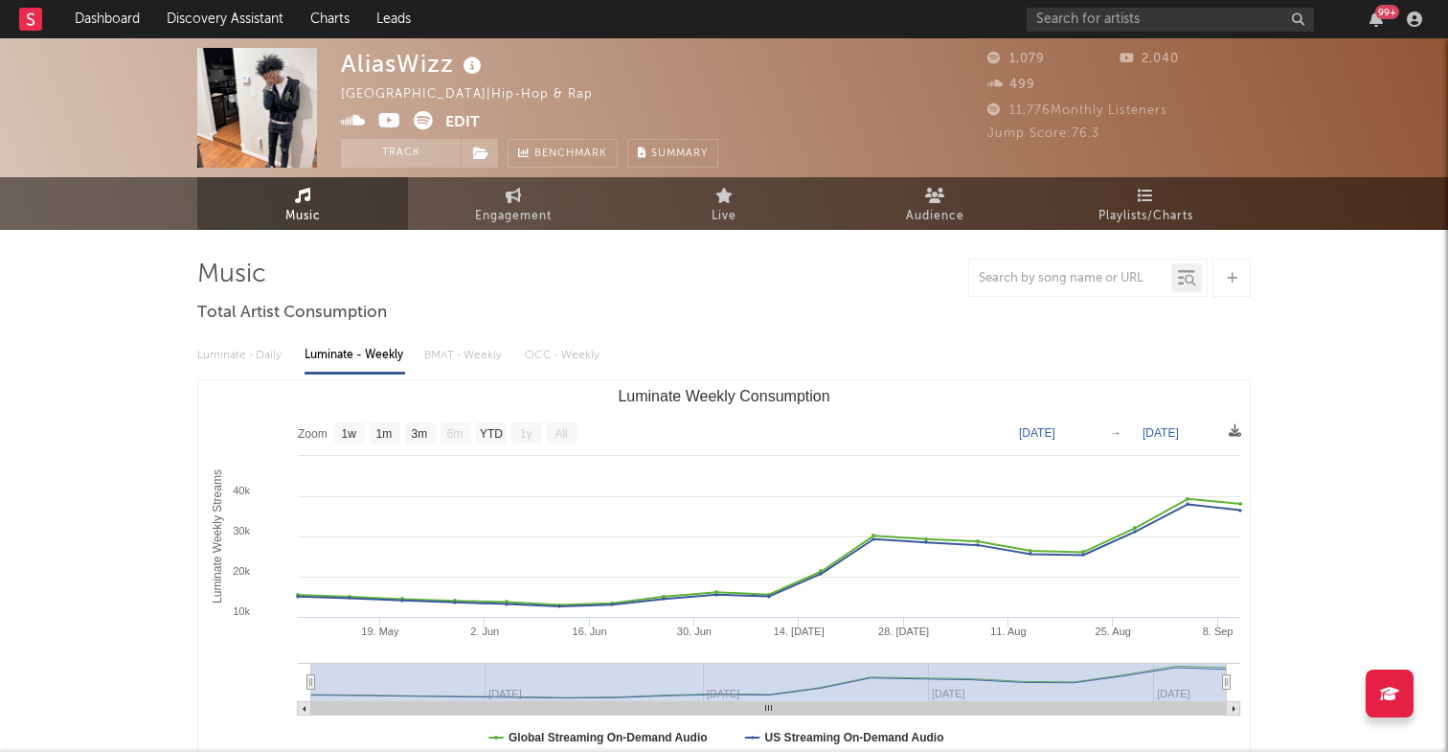
click at [423, 118] on icon at bounding box center [423, 120] width 19 height 19
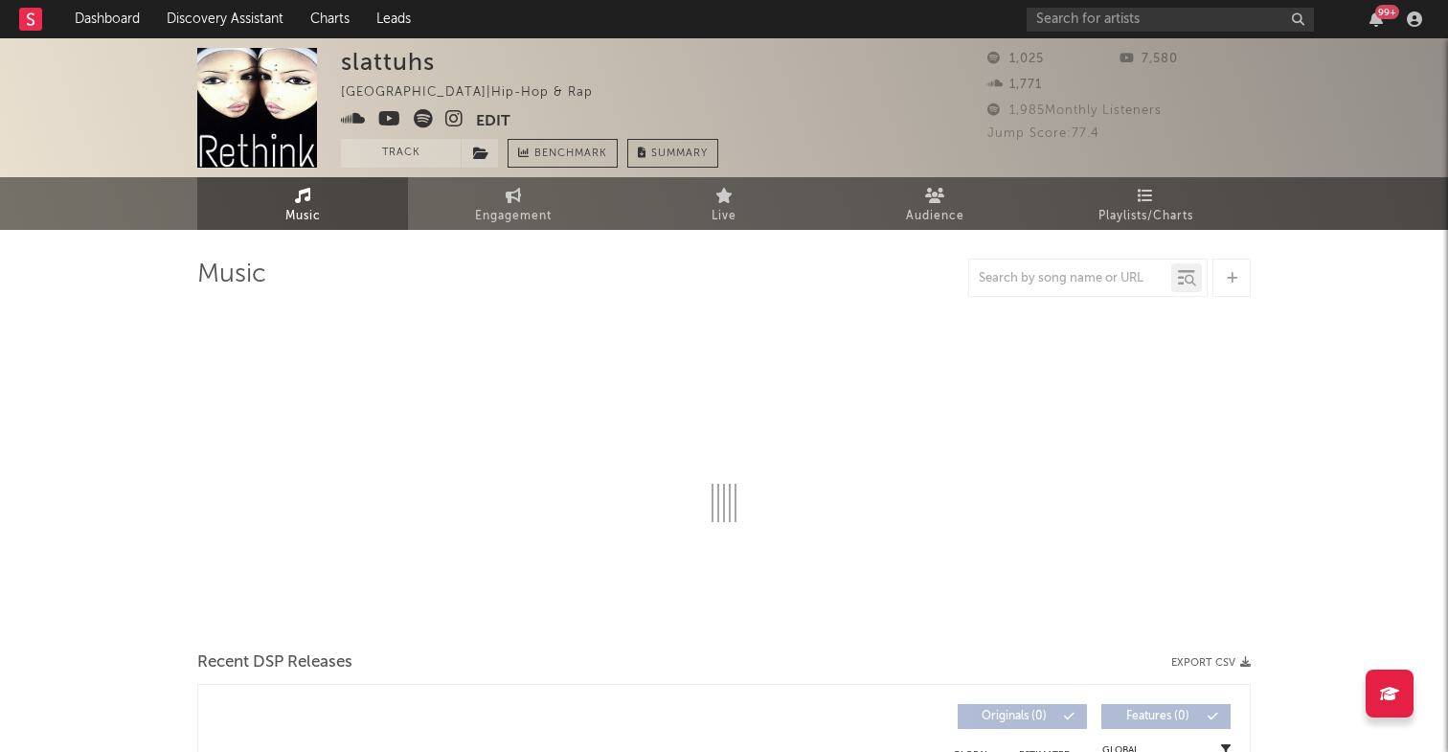
select select "1w"
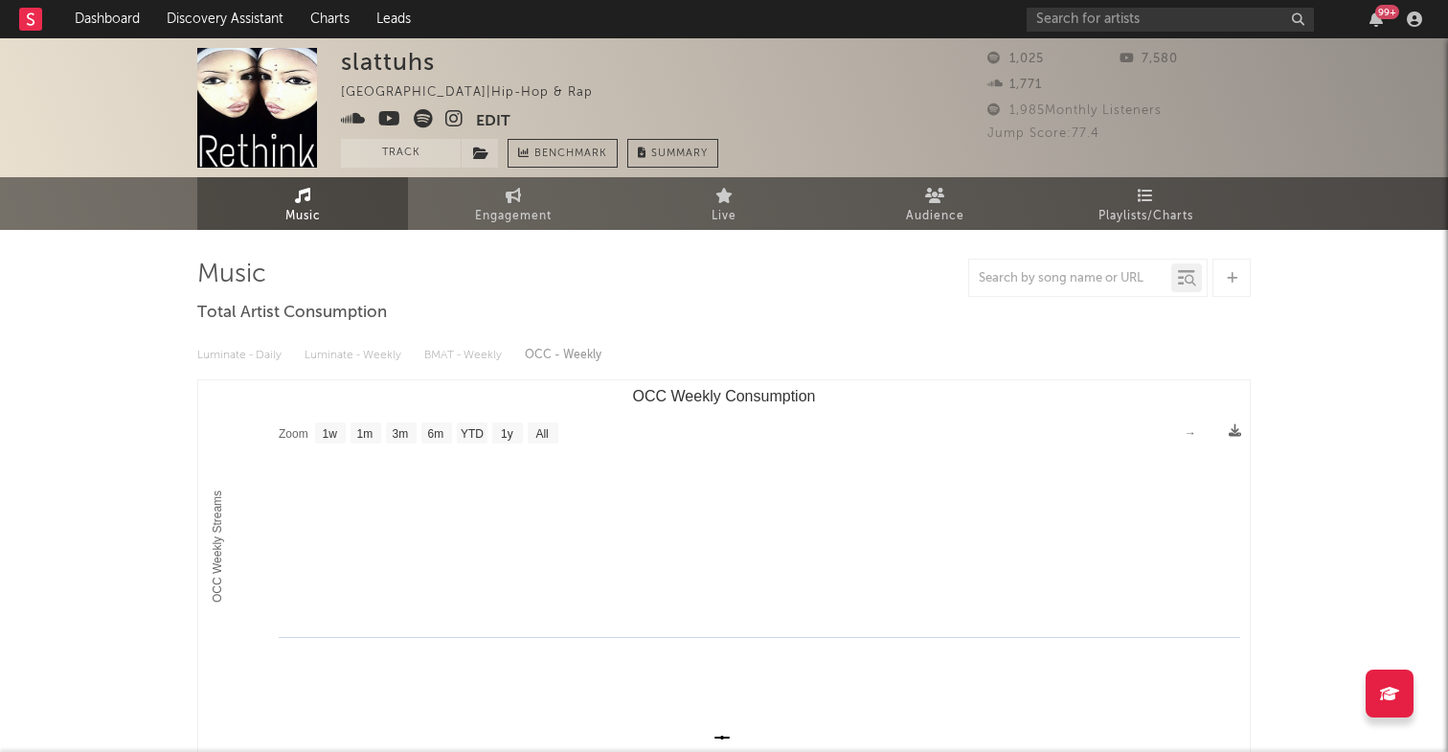
click at [421, 124] on icon at bounding box center [423, 118] width 19 height 19
click at [356, 122] on icon at bounding box center [353, 118] width 25 height 19
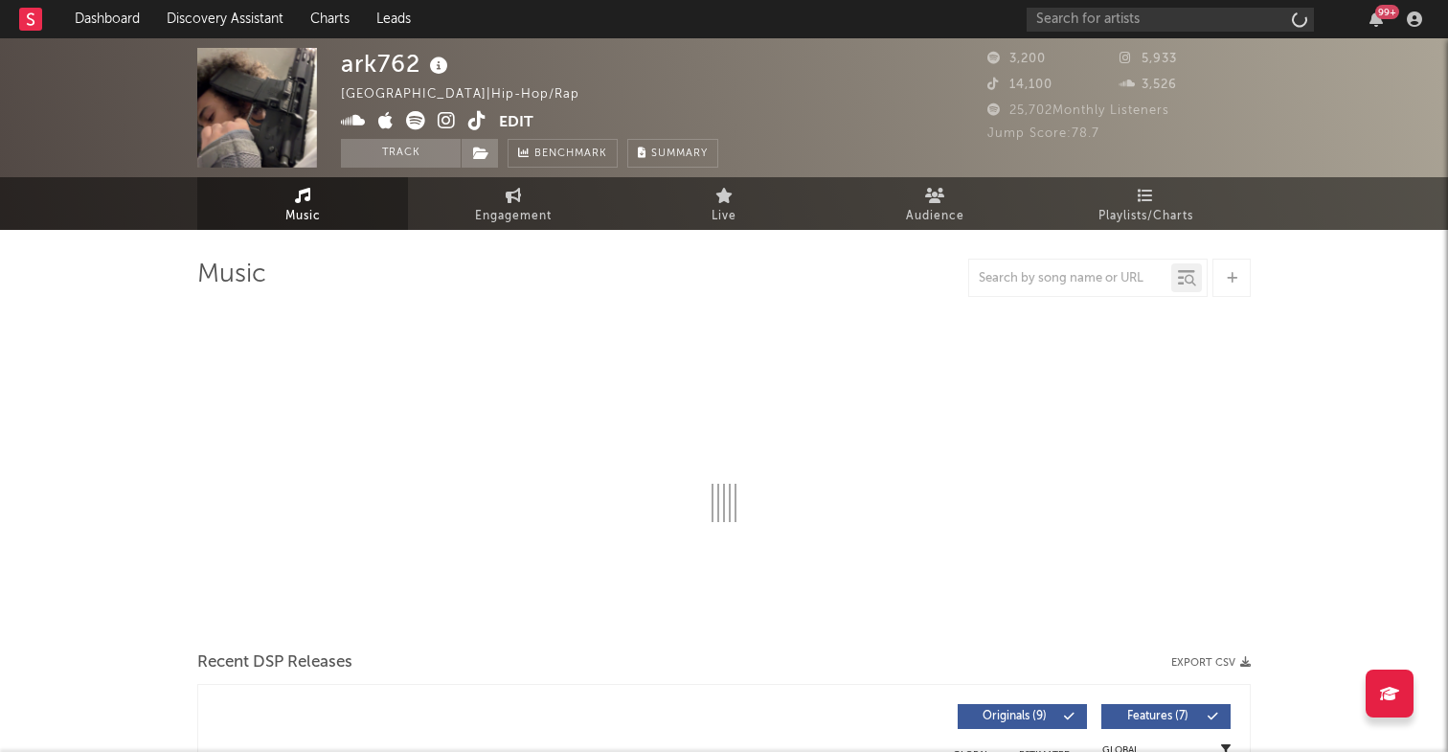
select select "6m"
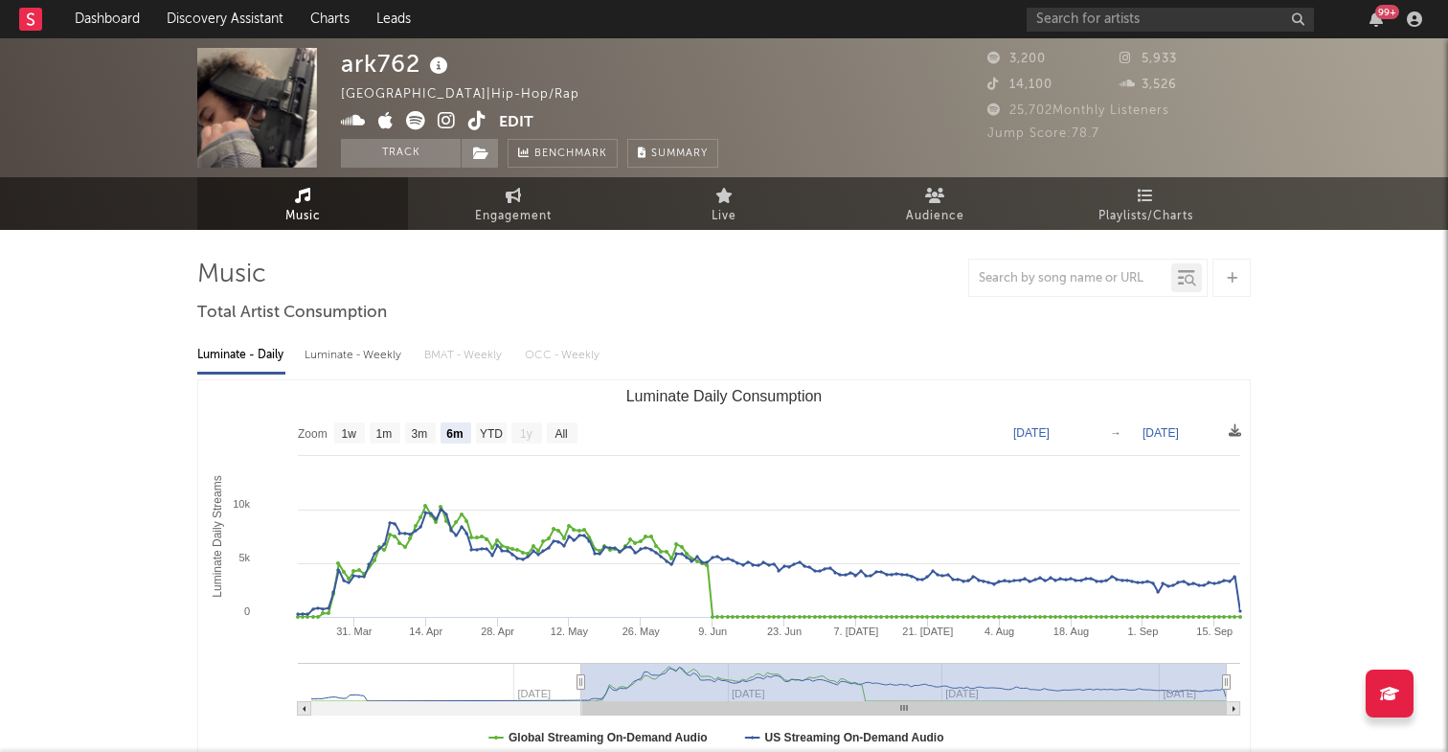
click at [349, 121] on icon at bounding box center [353, 120] width 25 height 19
click at [252, 18] on link "Discovery Assistant" at bounding box center [225, 19] width 144 height 38
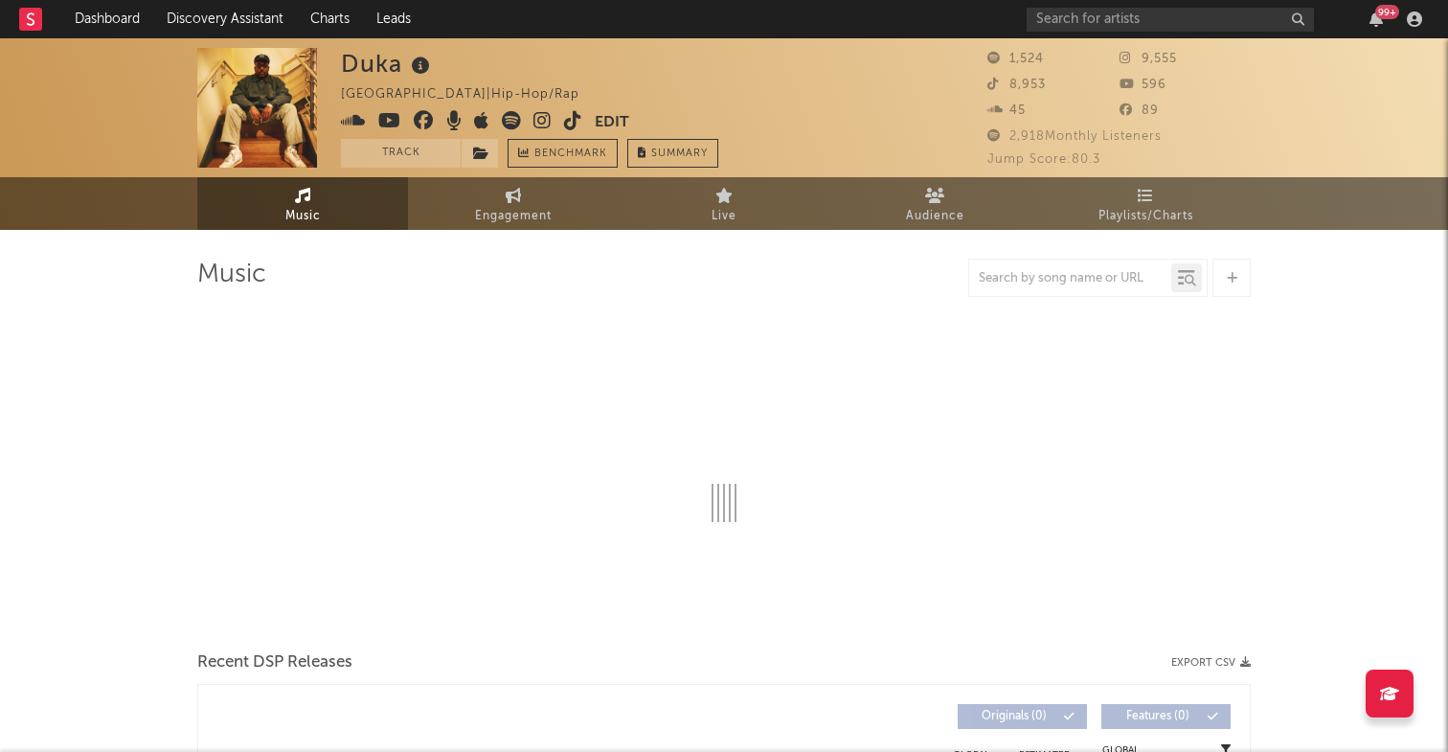
select select "1w"
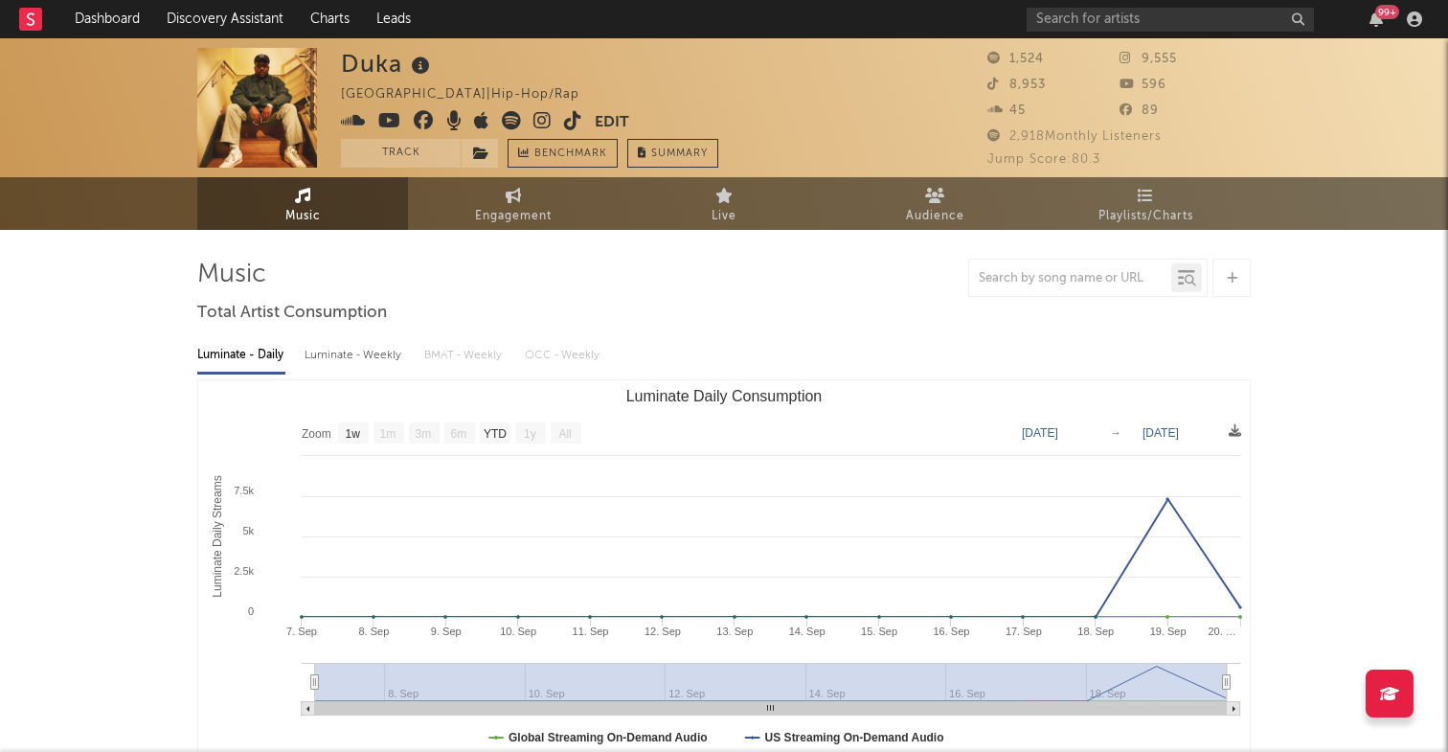
click at [350, 121] on icon at bounding box center [353, 120] width 25 height 19
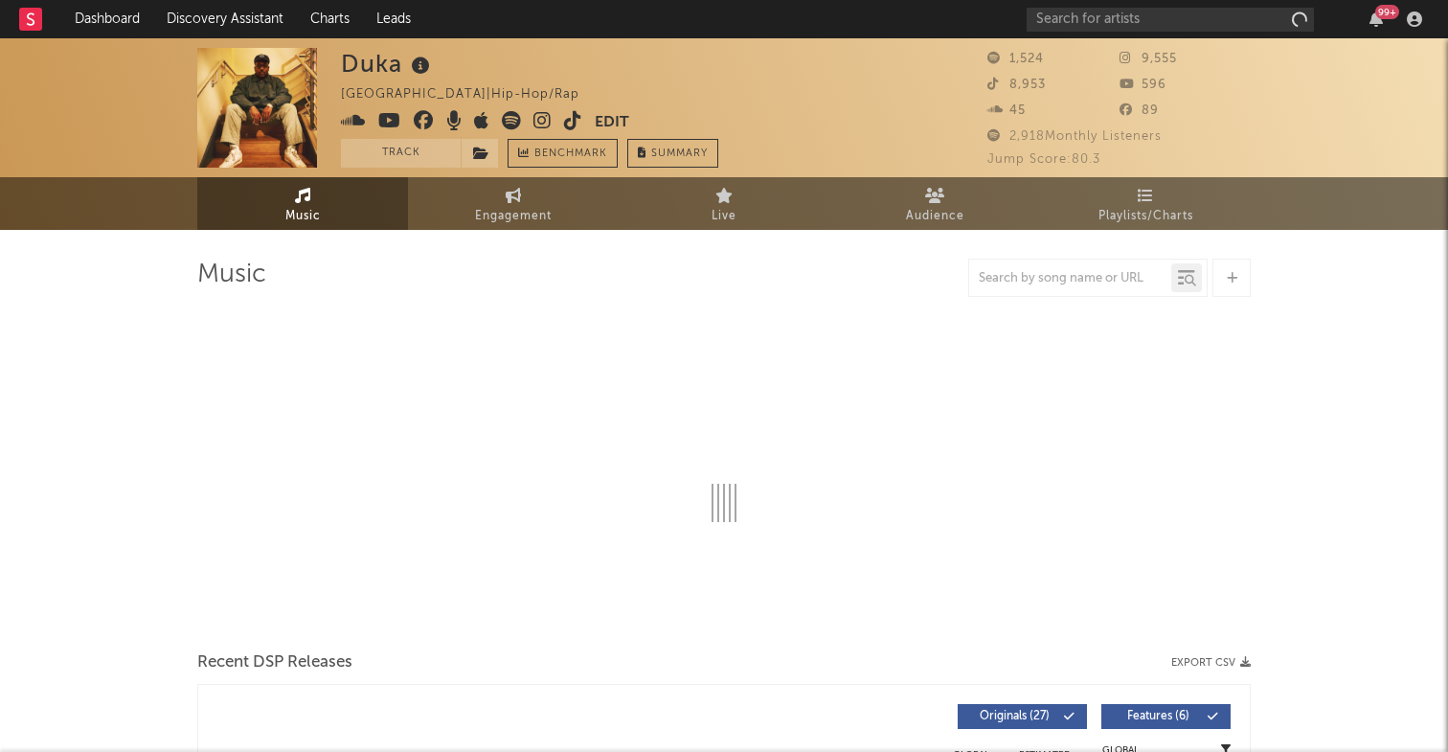
select select "1w"
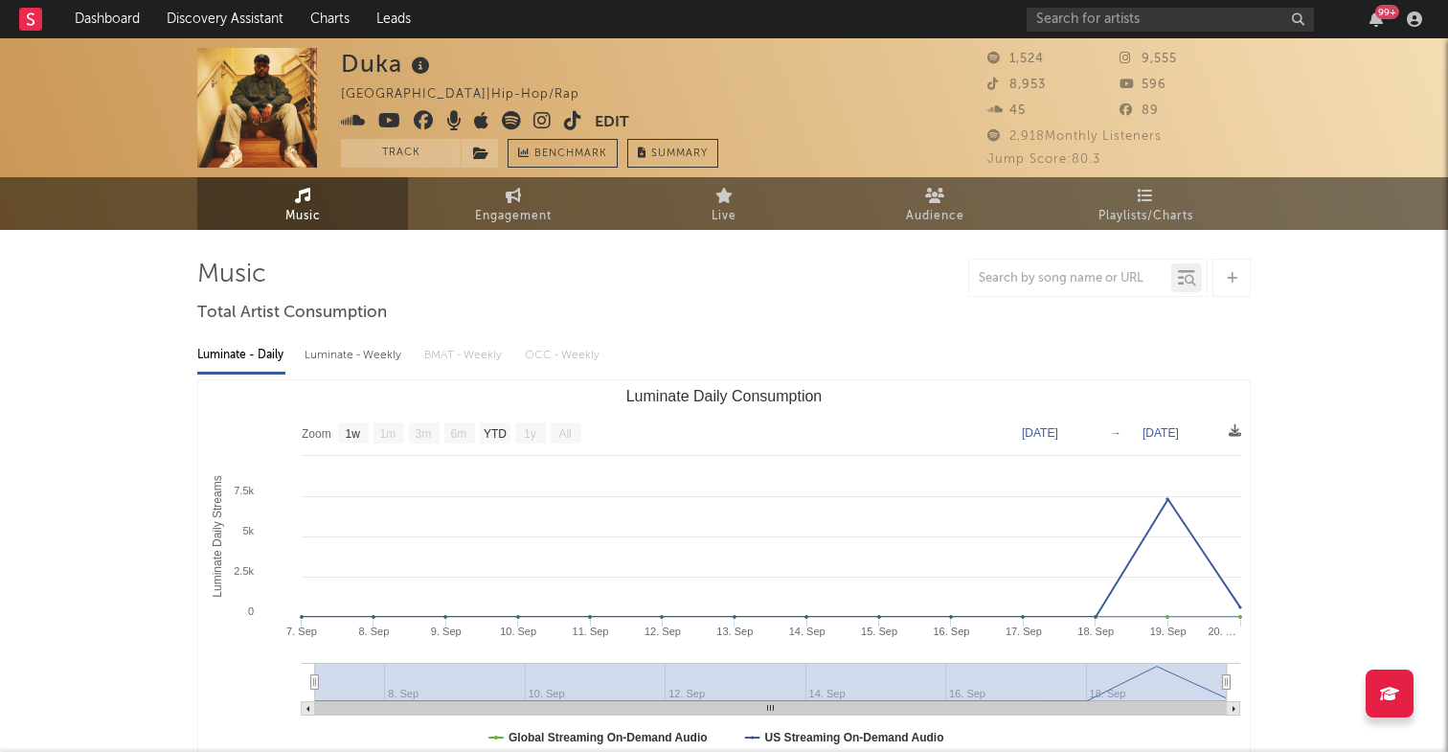
click at [508, 121] on icon at bounding box center [511, 120] width 19 height 19
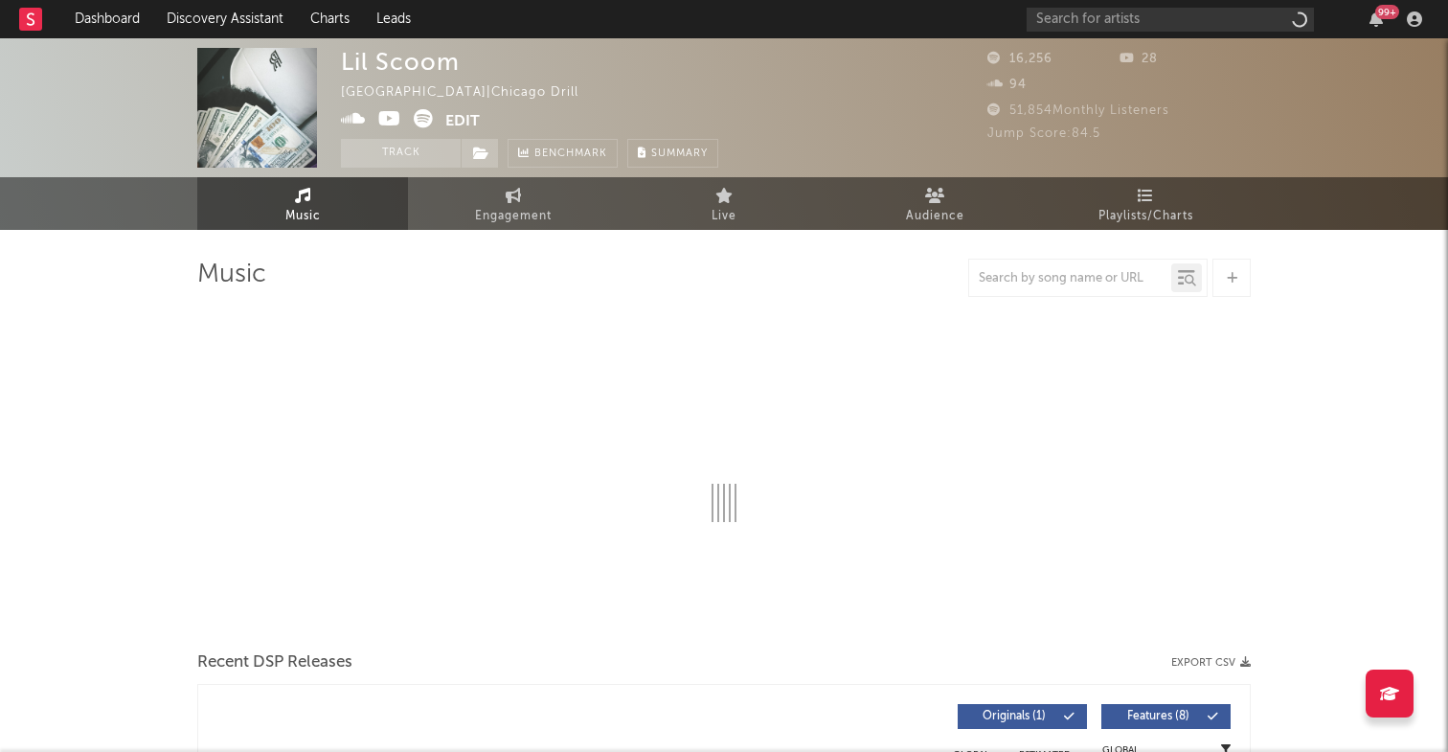
select select "6m"
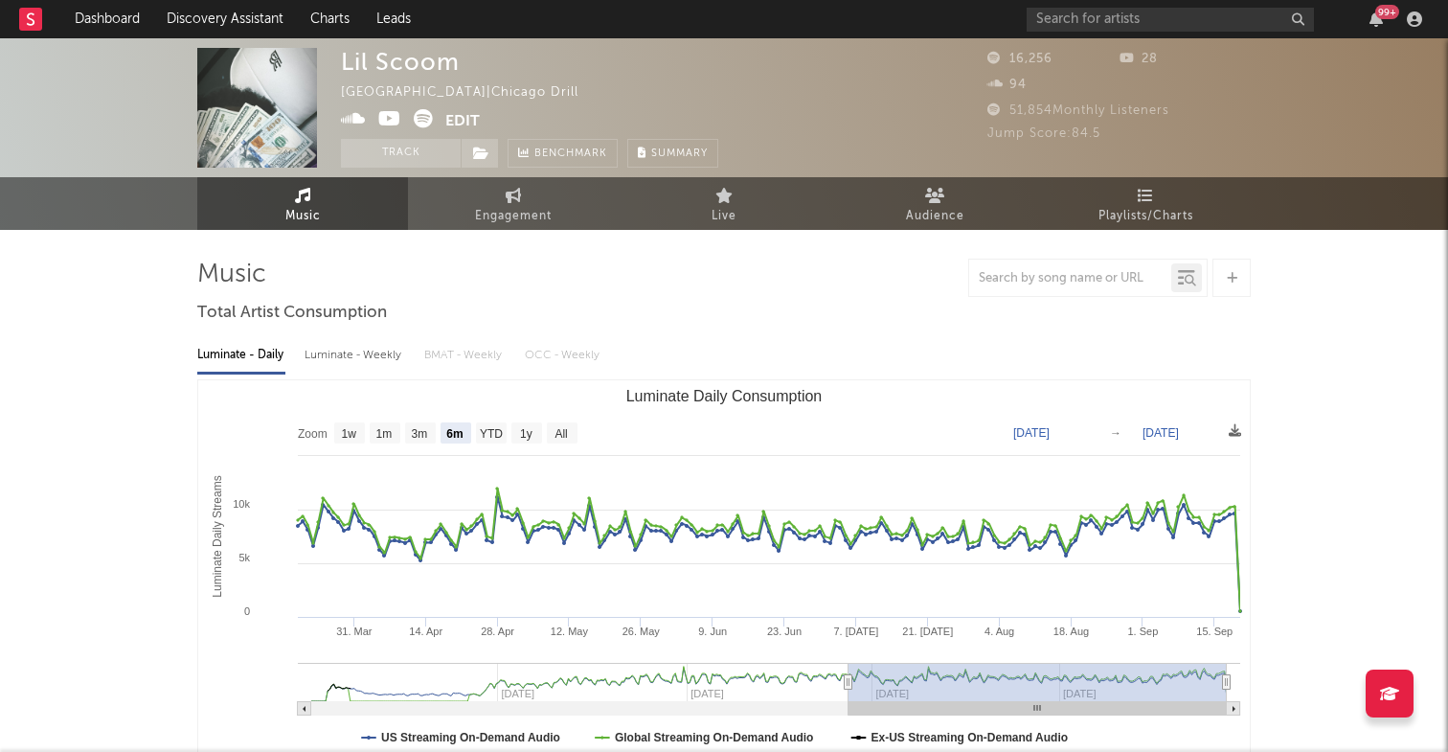
click at [420, 122] on icon at bounding box center [423, 118] width 19 height 19
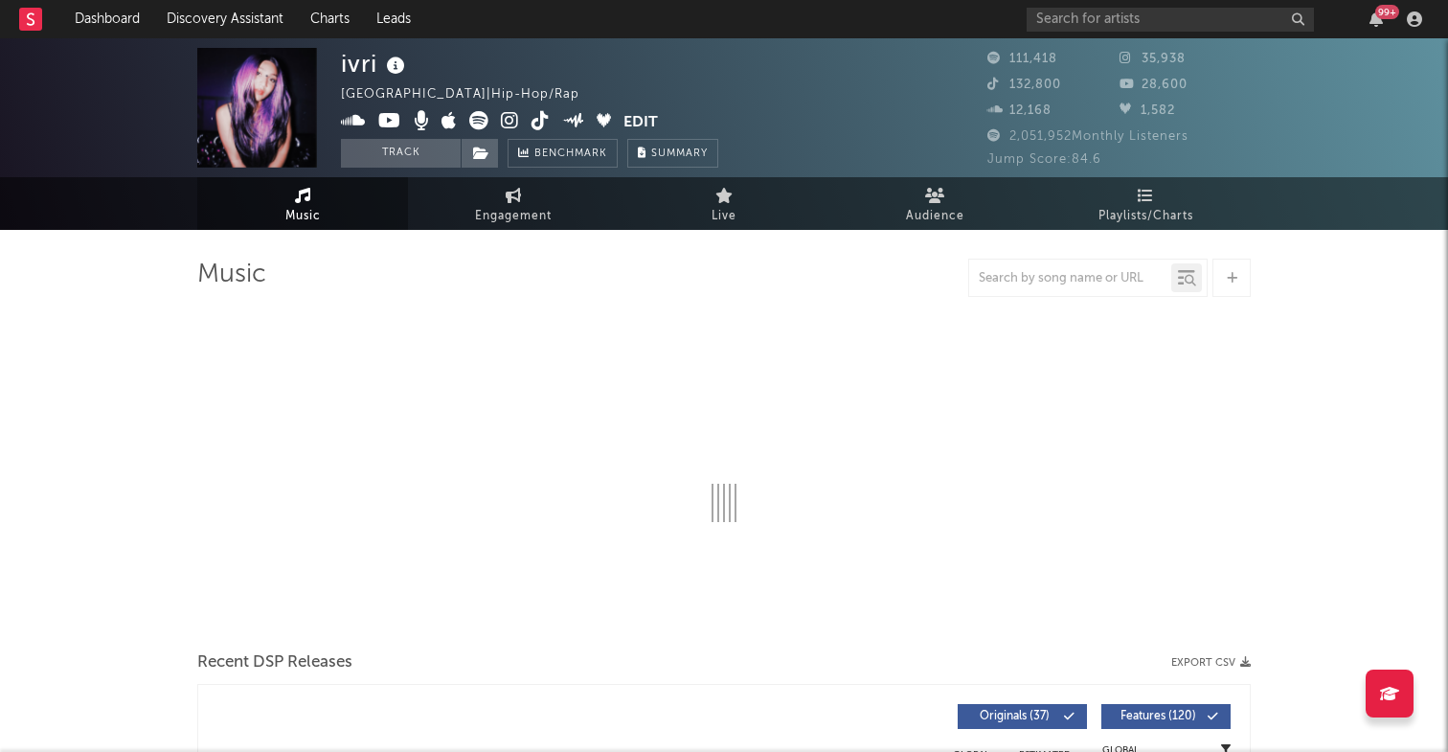
select select "6m"
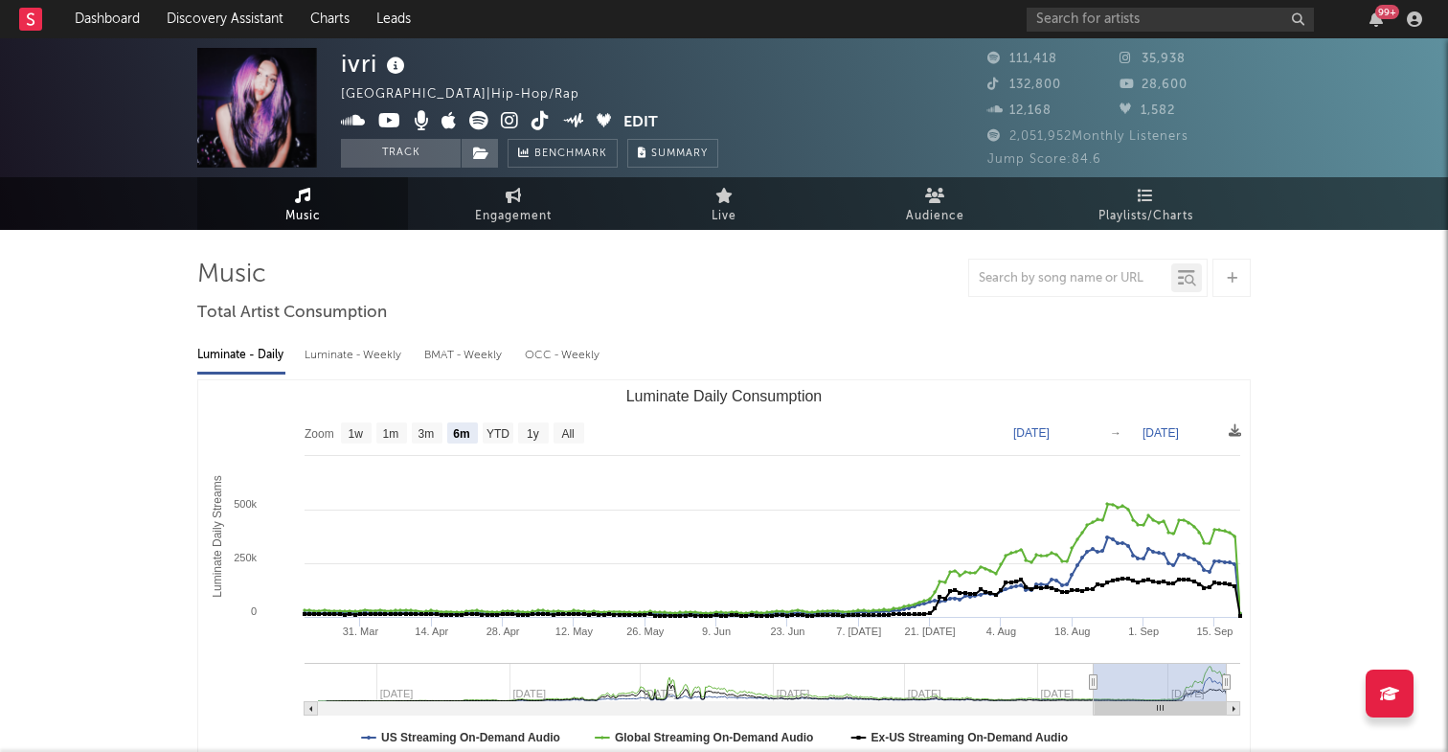
click at [356, 122] on icon at bounding box center [353, 120] width 25 height 19
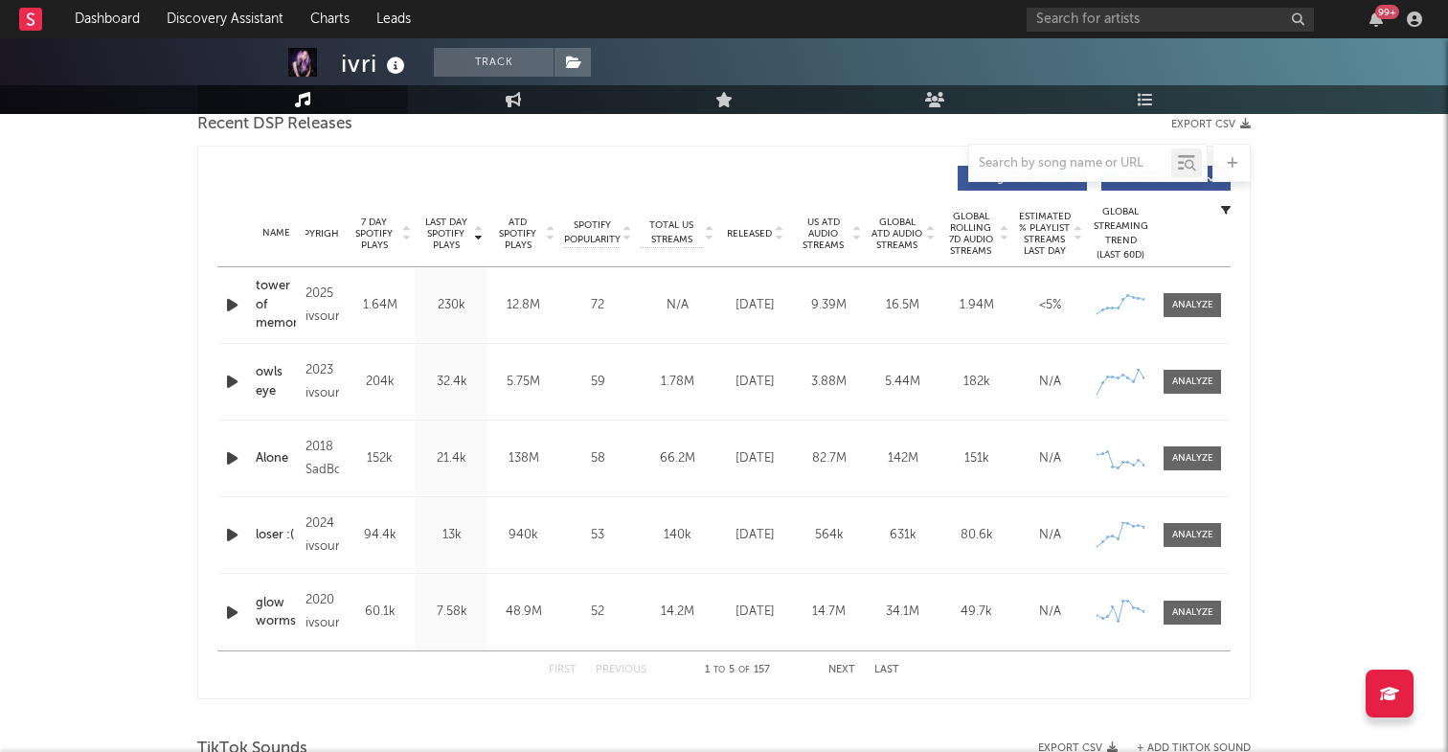
scroll to position [527, 0]
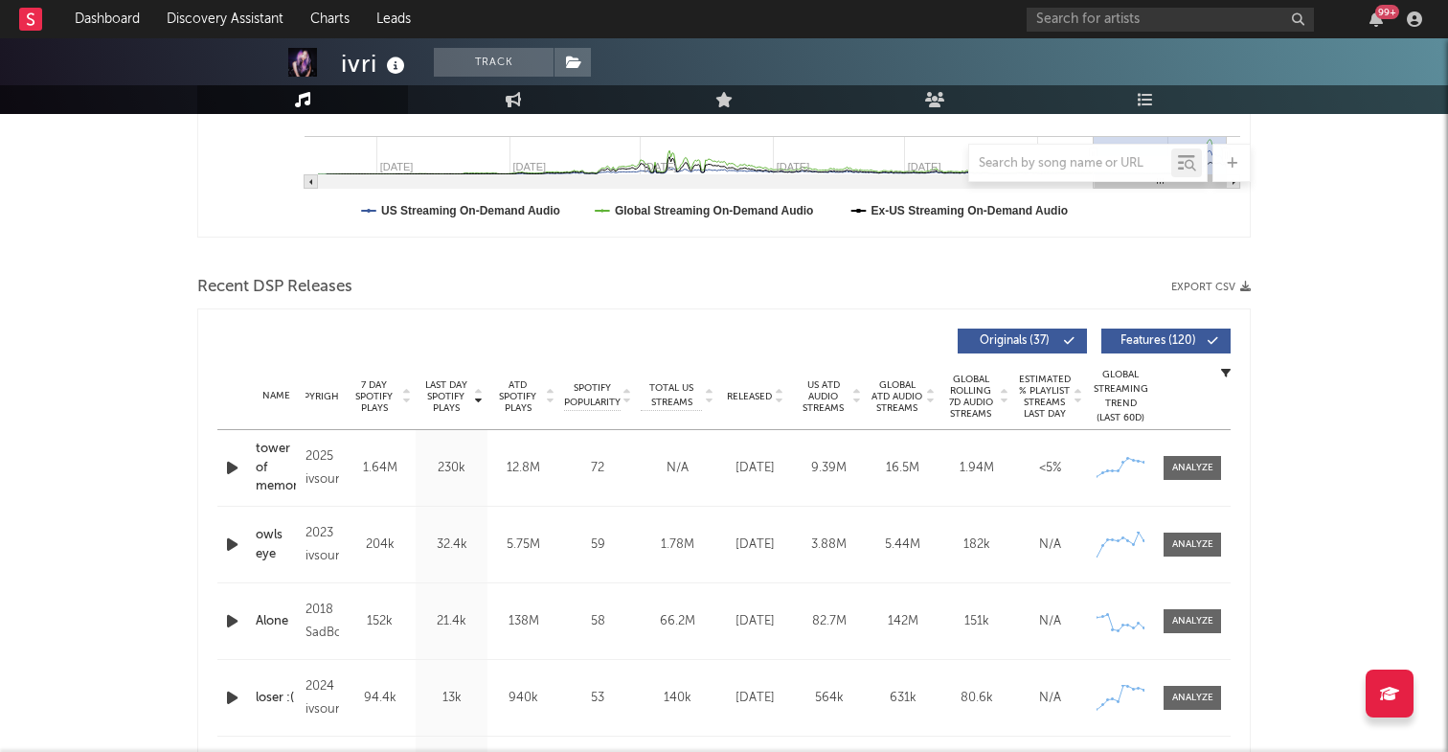
click at [229, 465] on icon "button" at bounding box center [232, 468] width 20 height 24
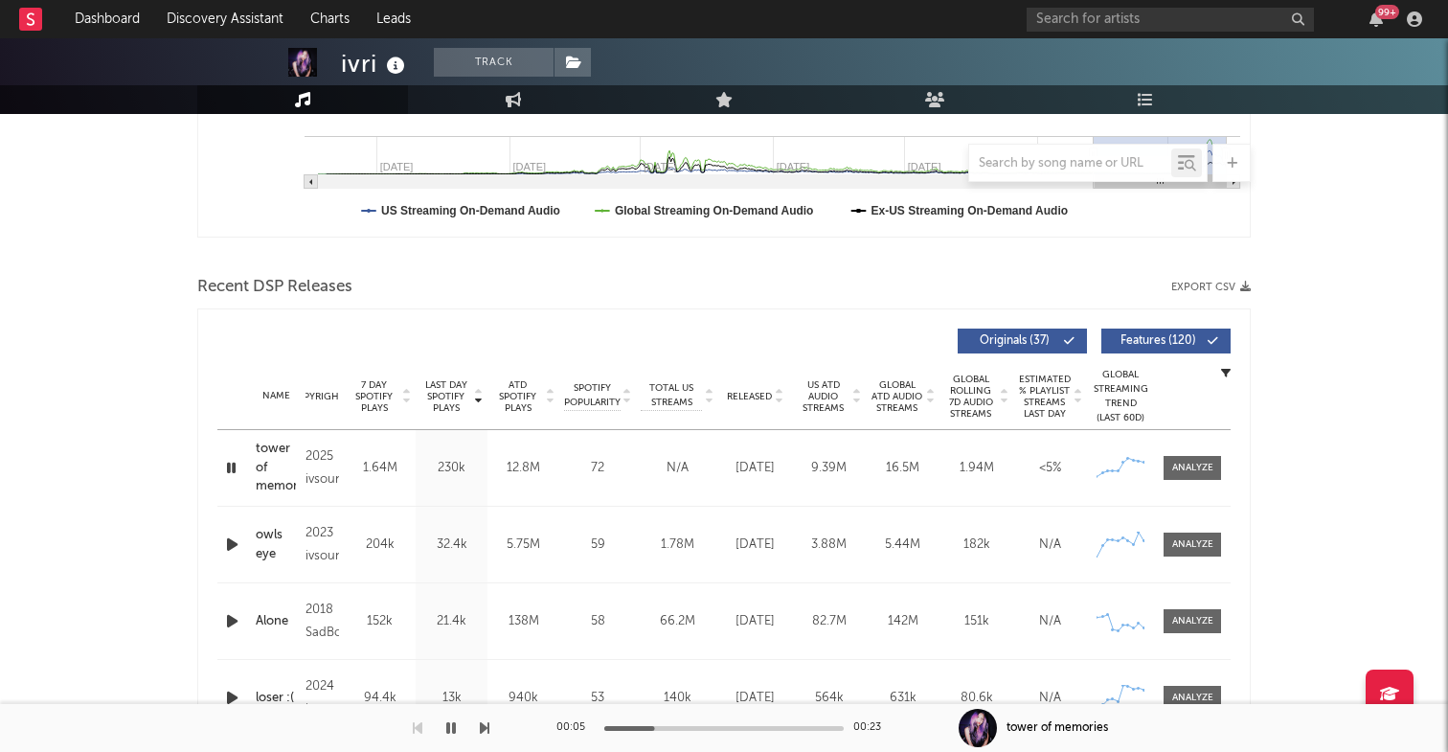
click at [231, 469] on icon "button" at bounding box center [231, 468] width 18 height 24
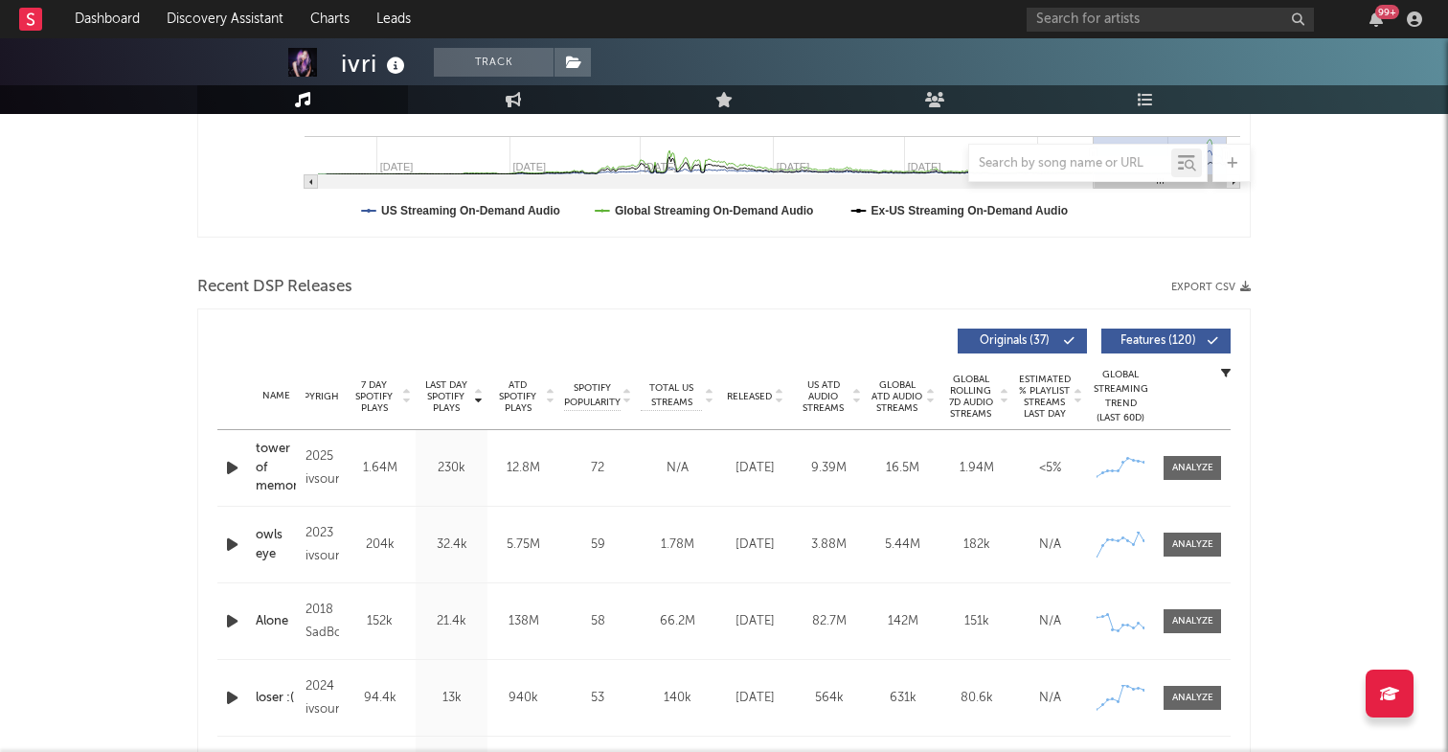
scroll to position [0, 0]
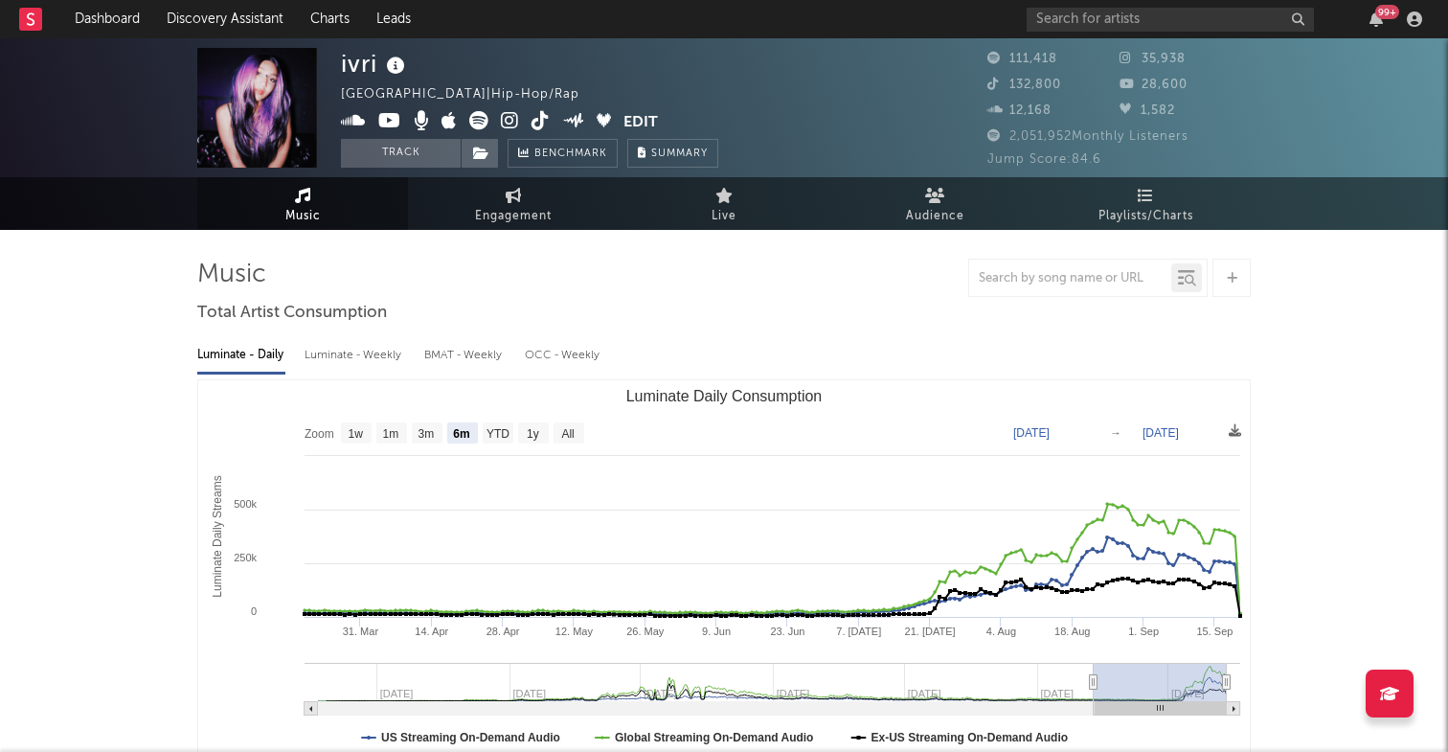
click at [504, 115] on icon at bounding box center [510, 120] width 18 height 19
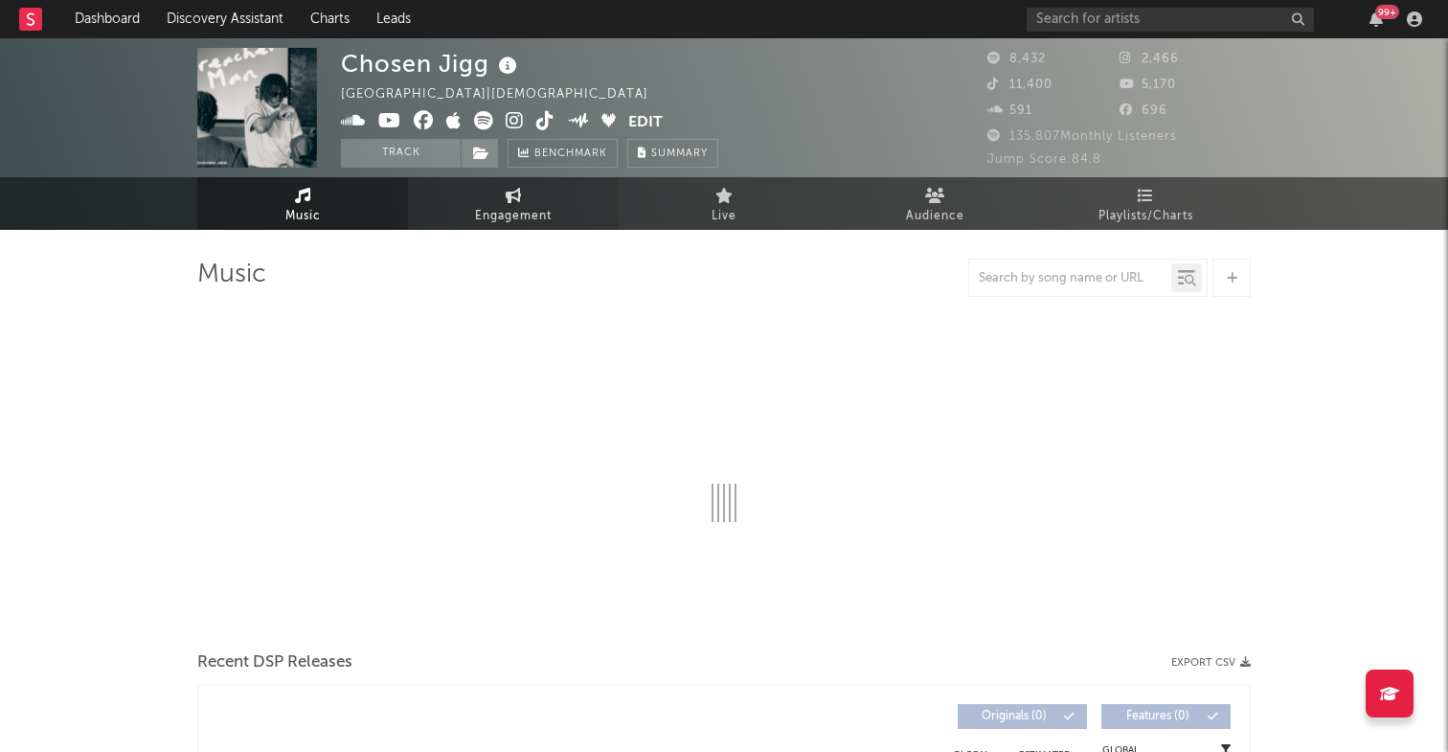
select select "6m"
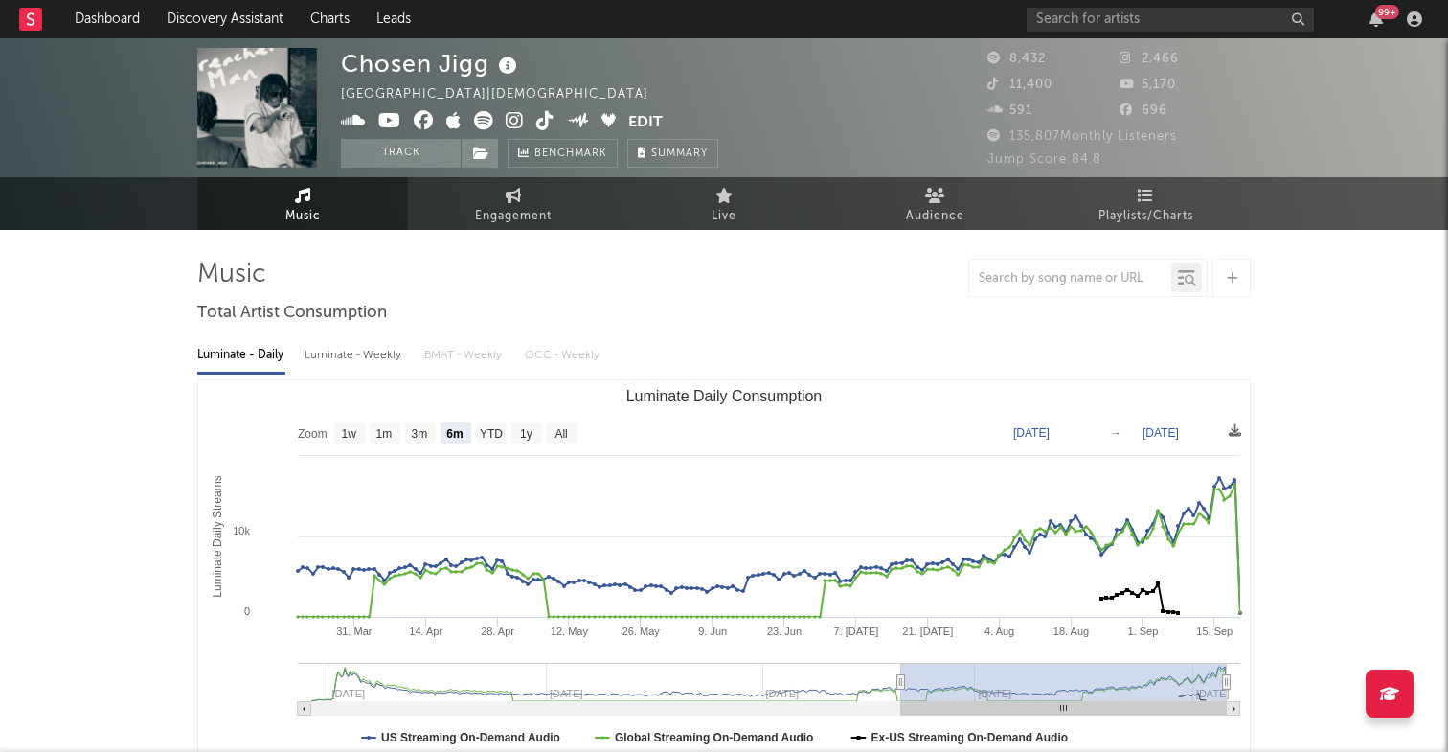
click at [351, 121] on icon at bounding box center [353, 120] width 25 height 19
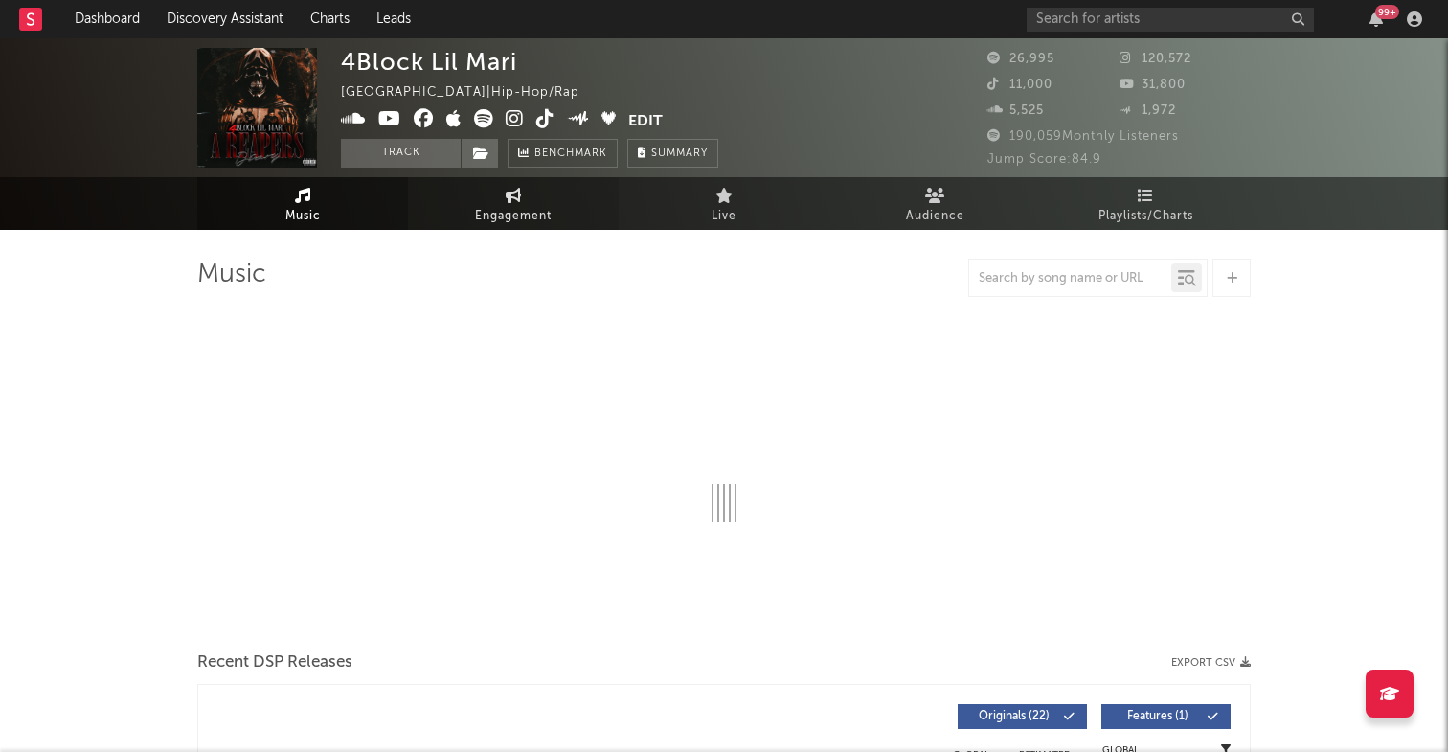
select select "6m"
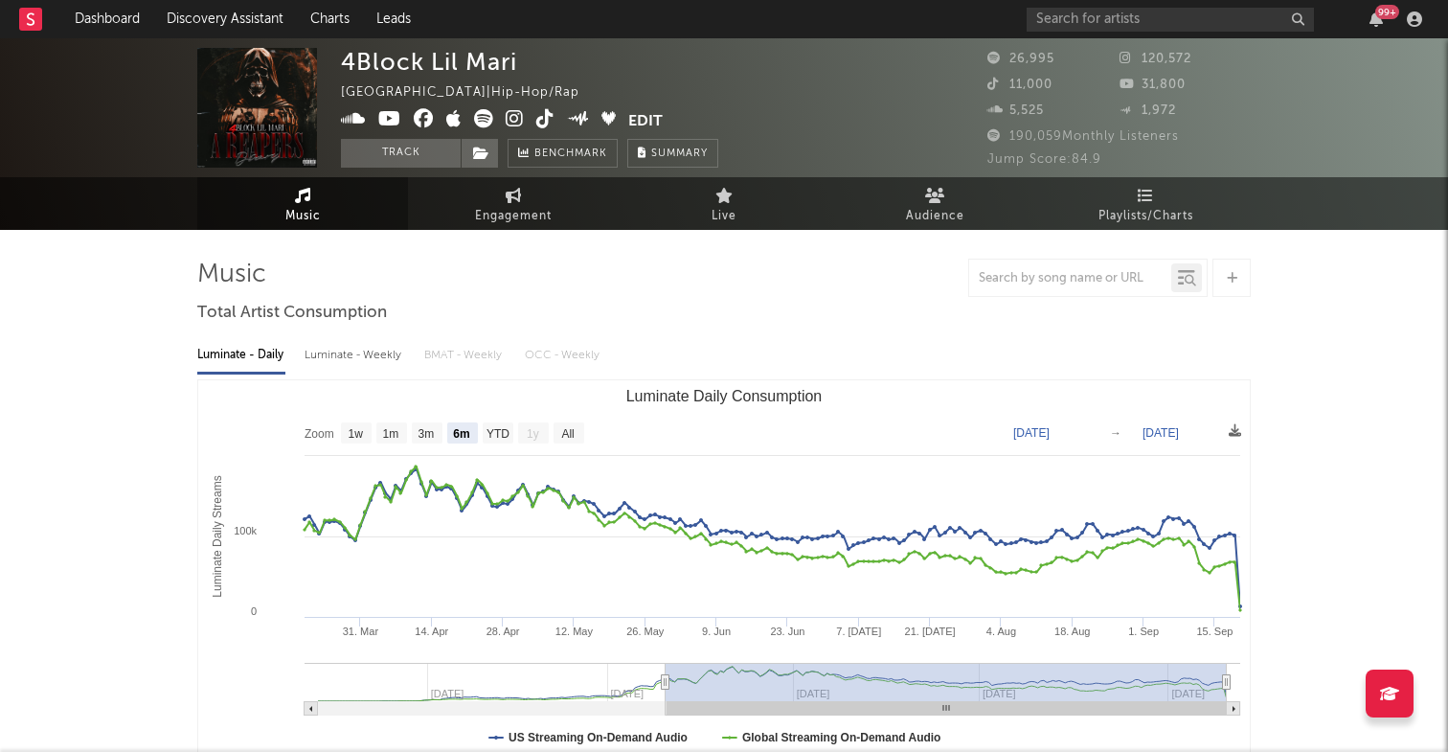
click at [356, 119] on icon at bounding box center [353, 118] width 25 height 19
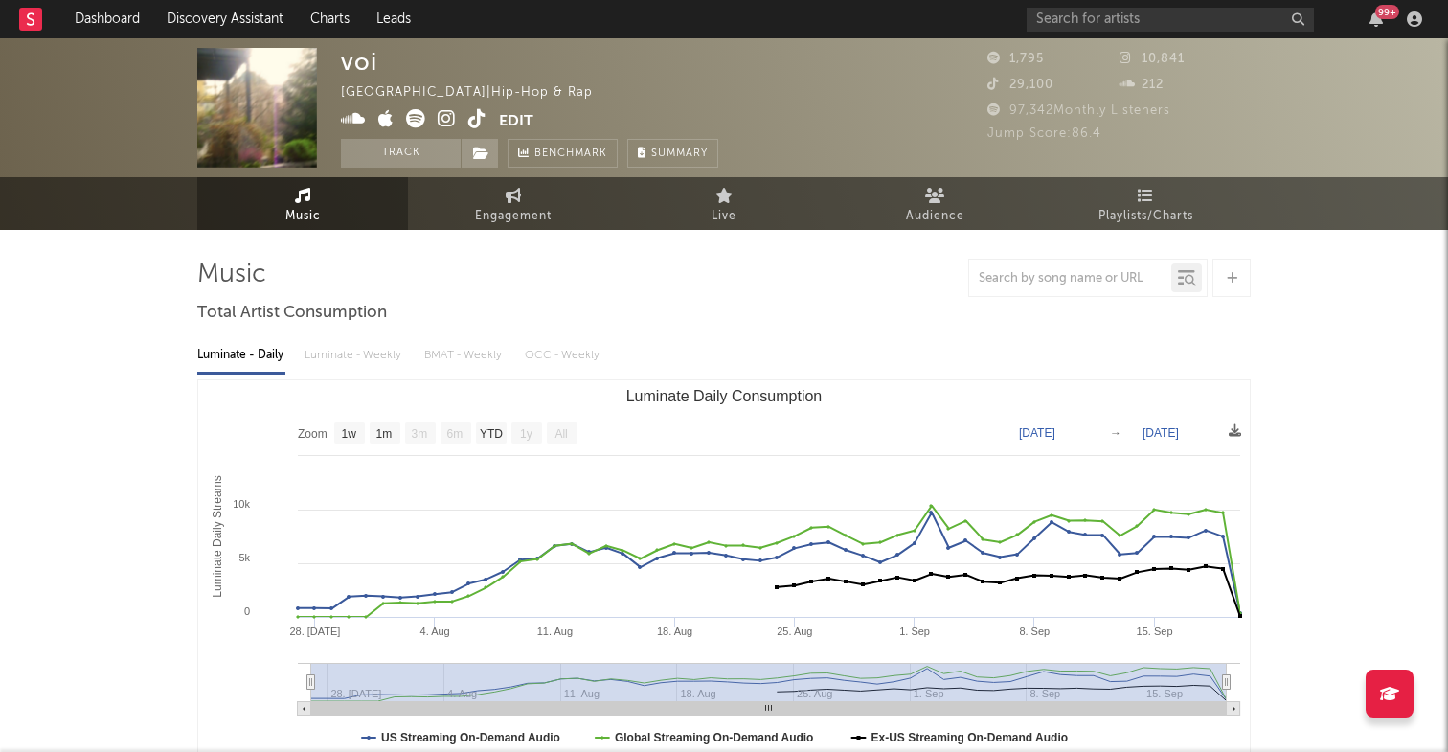
select select "1w"
click at [352, 114] on icon at bounding box center [353, 118] width 25 height 19
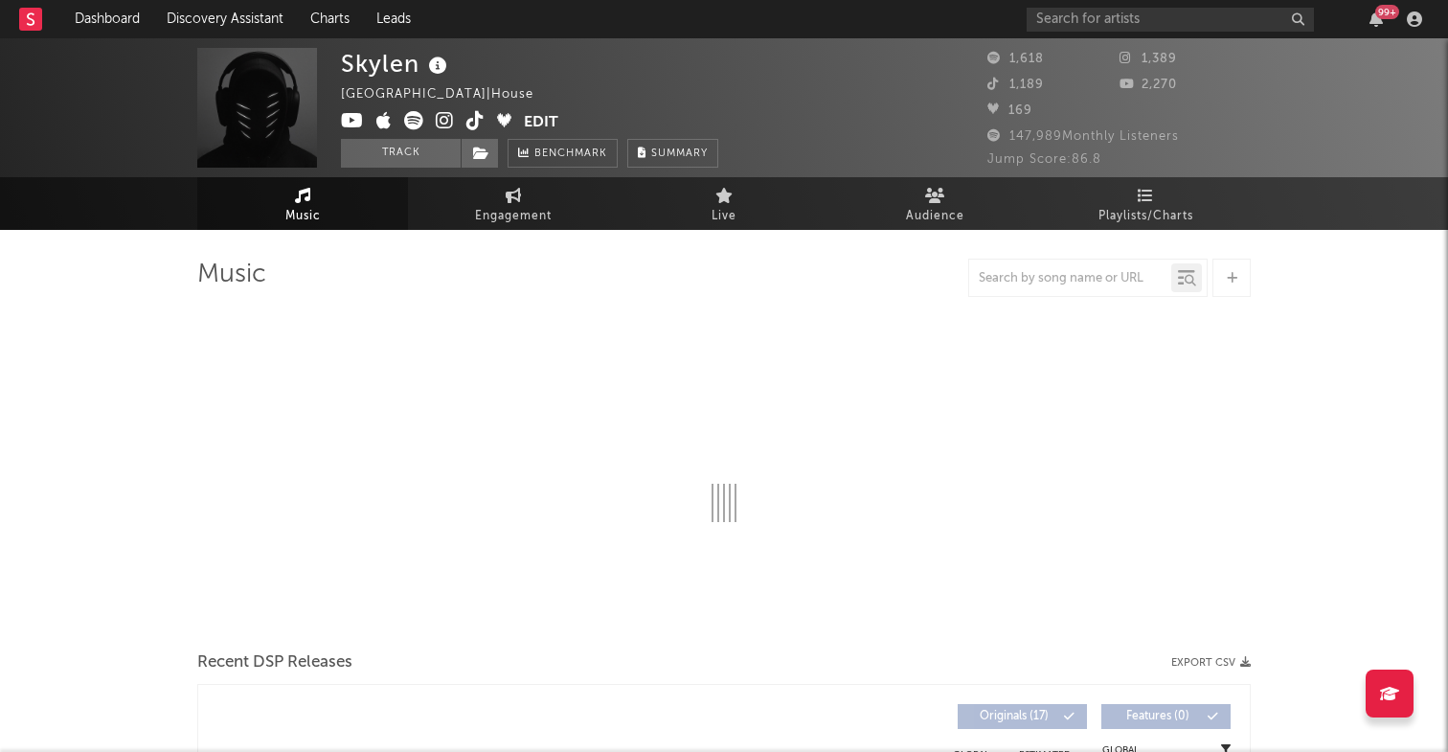
select select "1w"
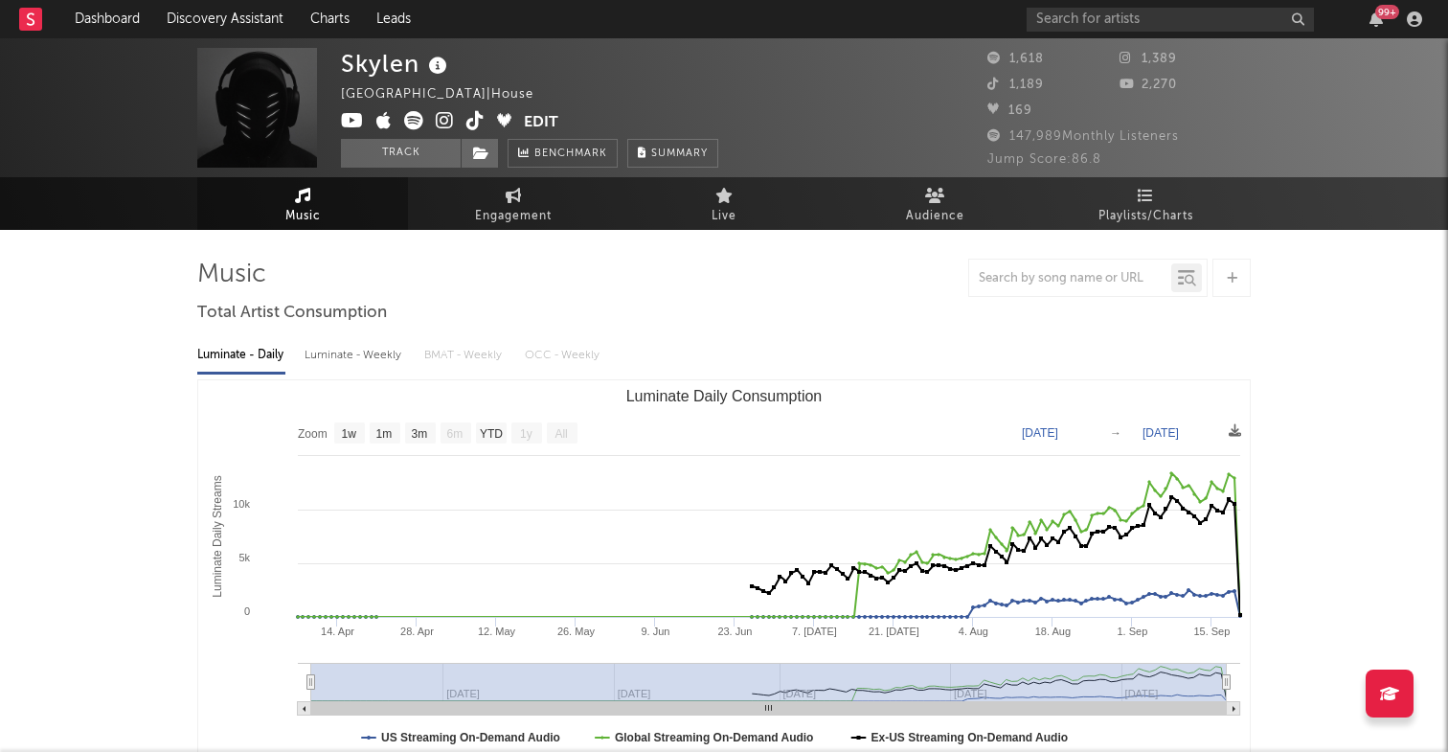
click at [420, 125] on icon at bounding box center [413, 120] width 19 height 19
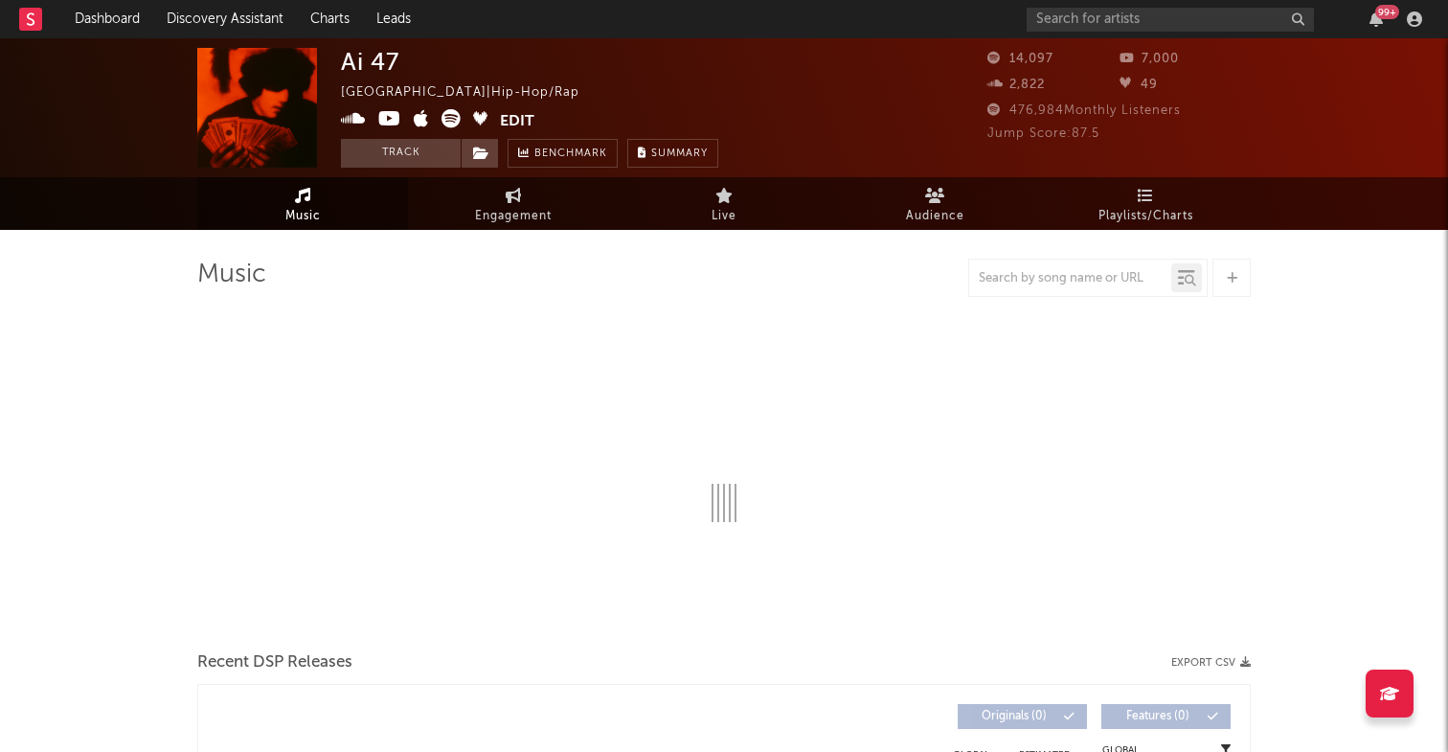
select select "6m"
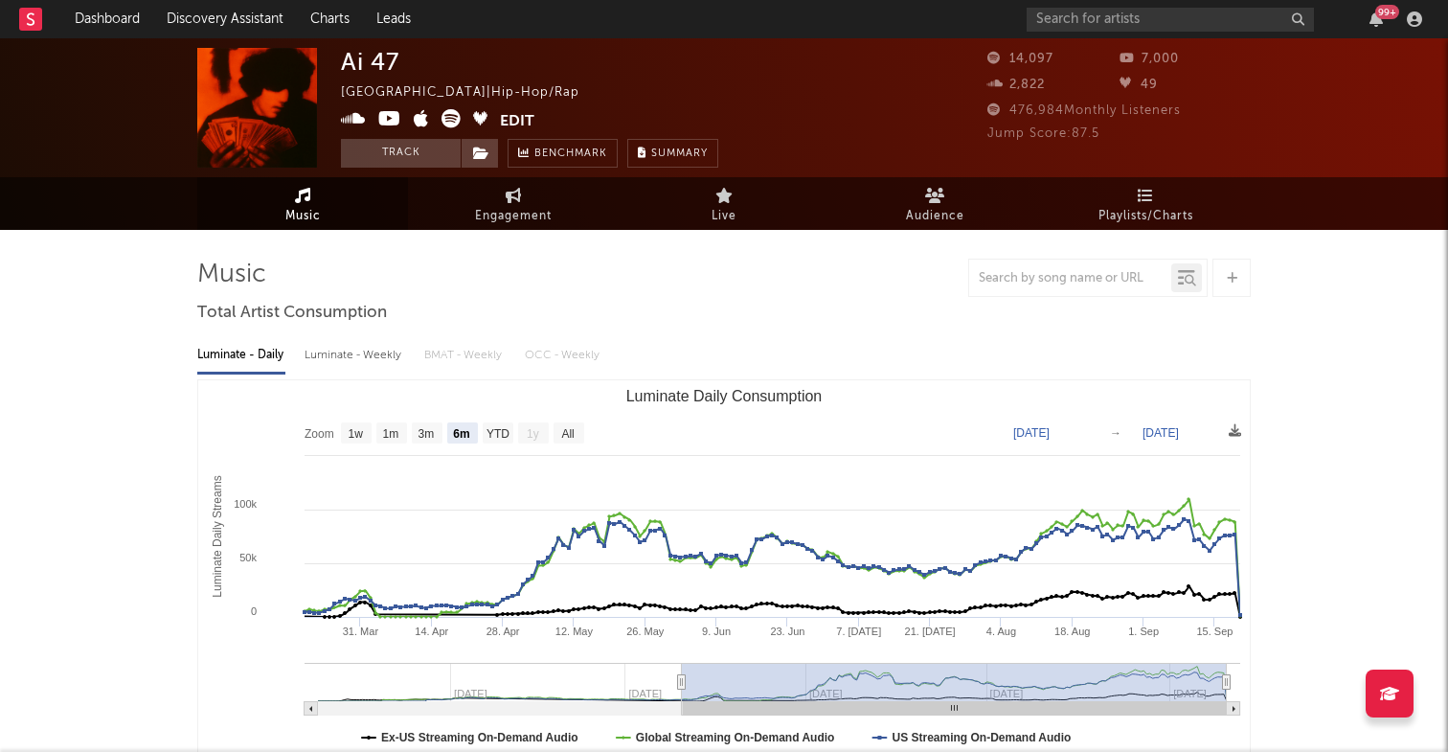
click at [341, 117] on icon at bounding box center [353, 118] width 25 height 19
click at [360, 122] on icon at bounding box center [353, 118] width 25 height 19
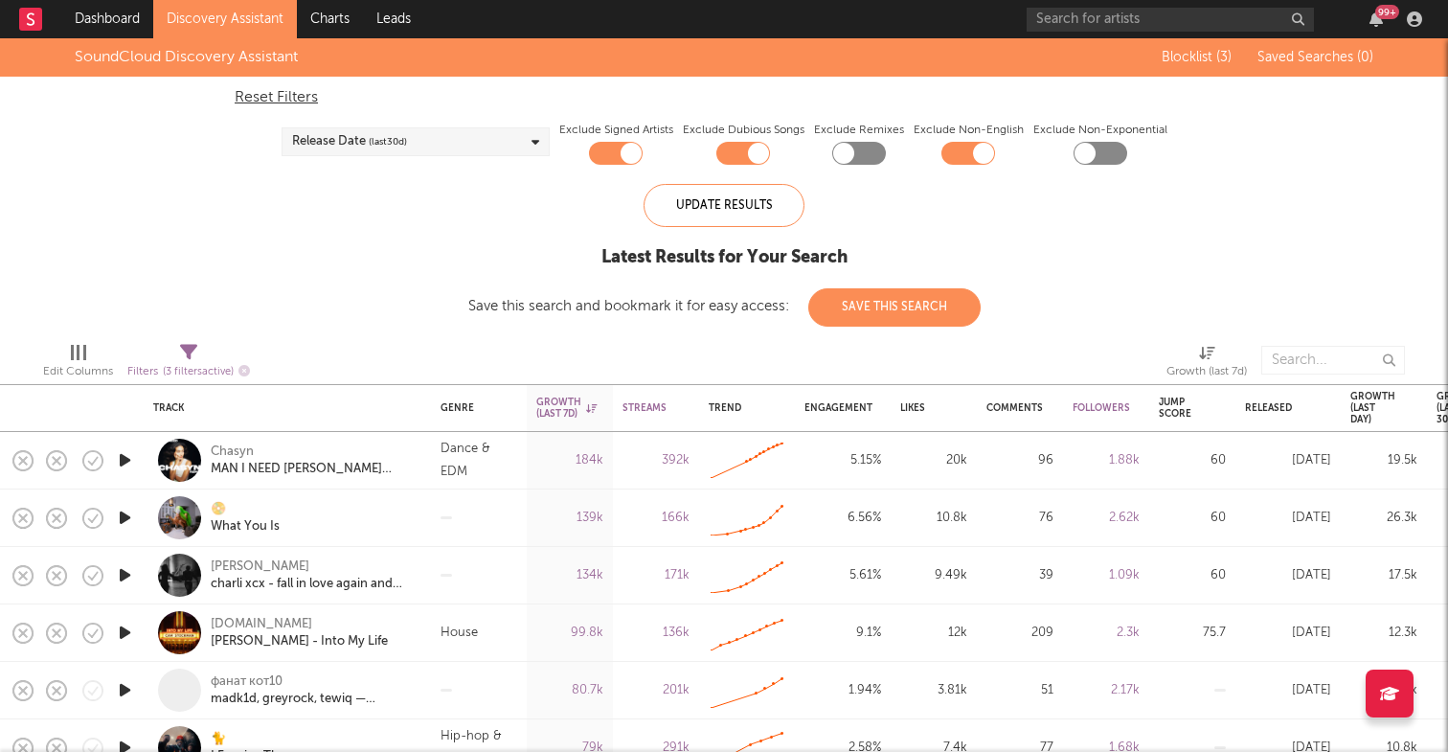
click at [238, 26] on link "Discovery Assistant" at bounding box center [225, 19] width 144 height 38
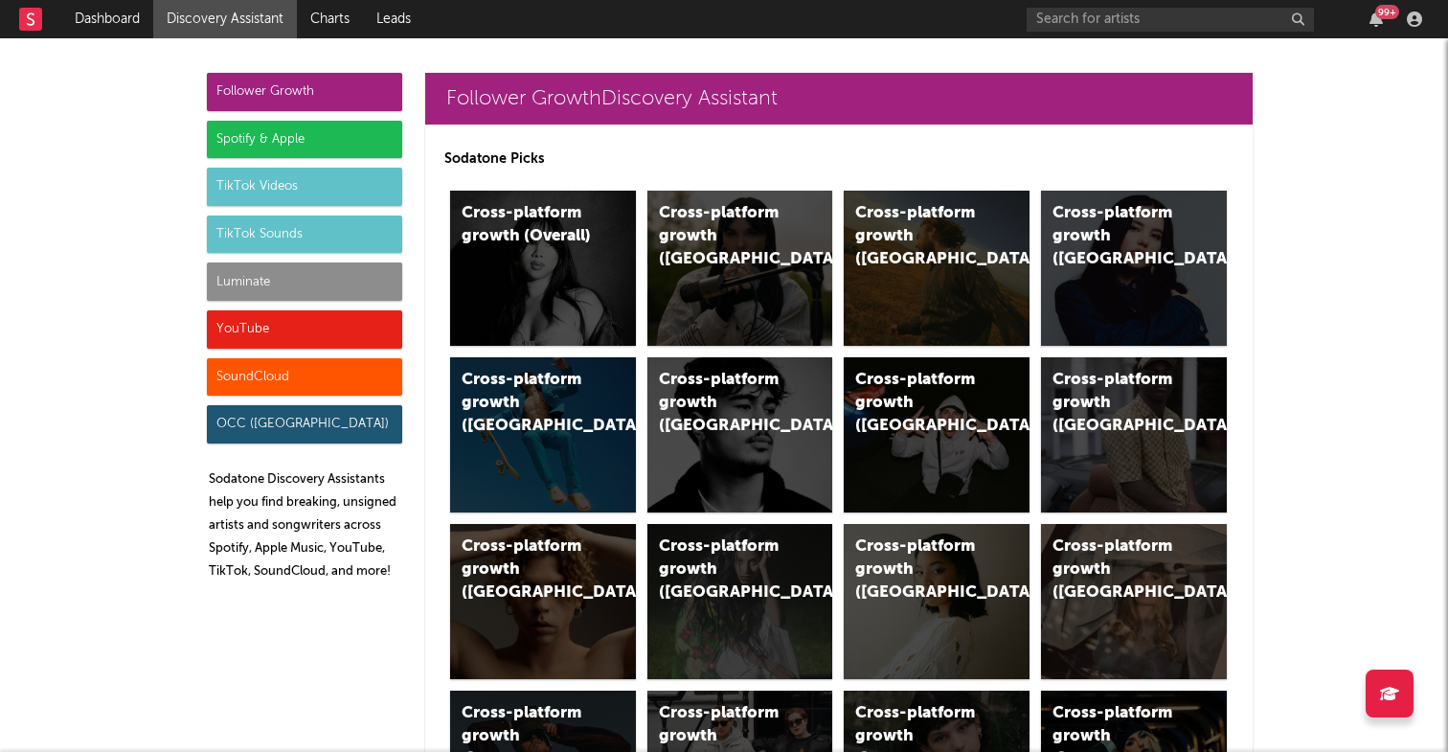
click at [280, 236] on div "TikTok Sounds" at bounding box center [304, 234] width 195 height 38
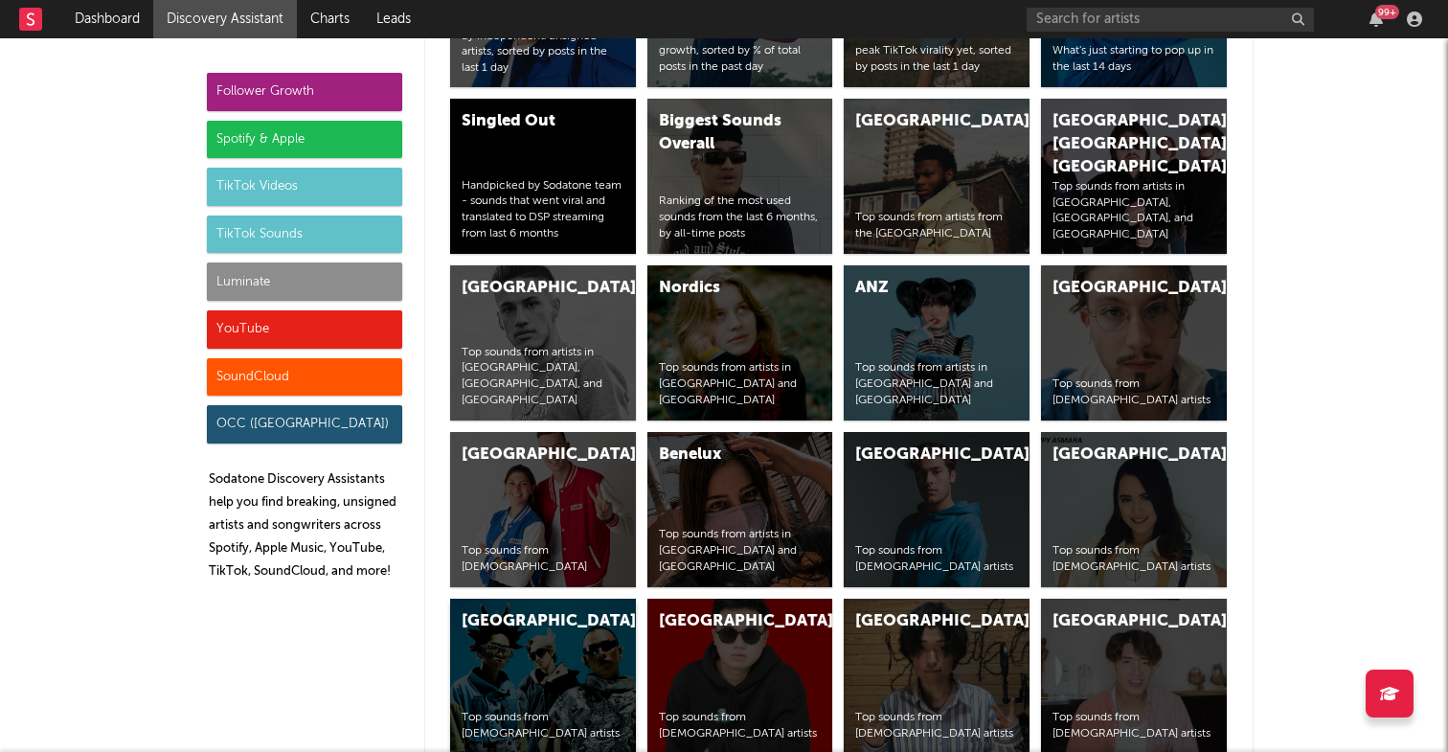
scroll to position [6587, 0]
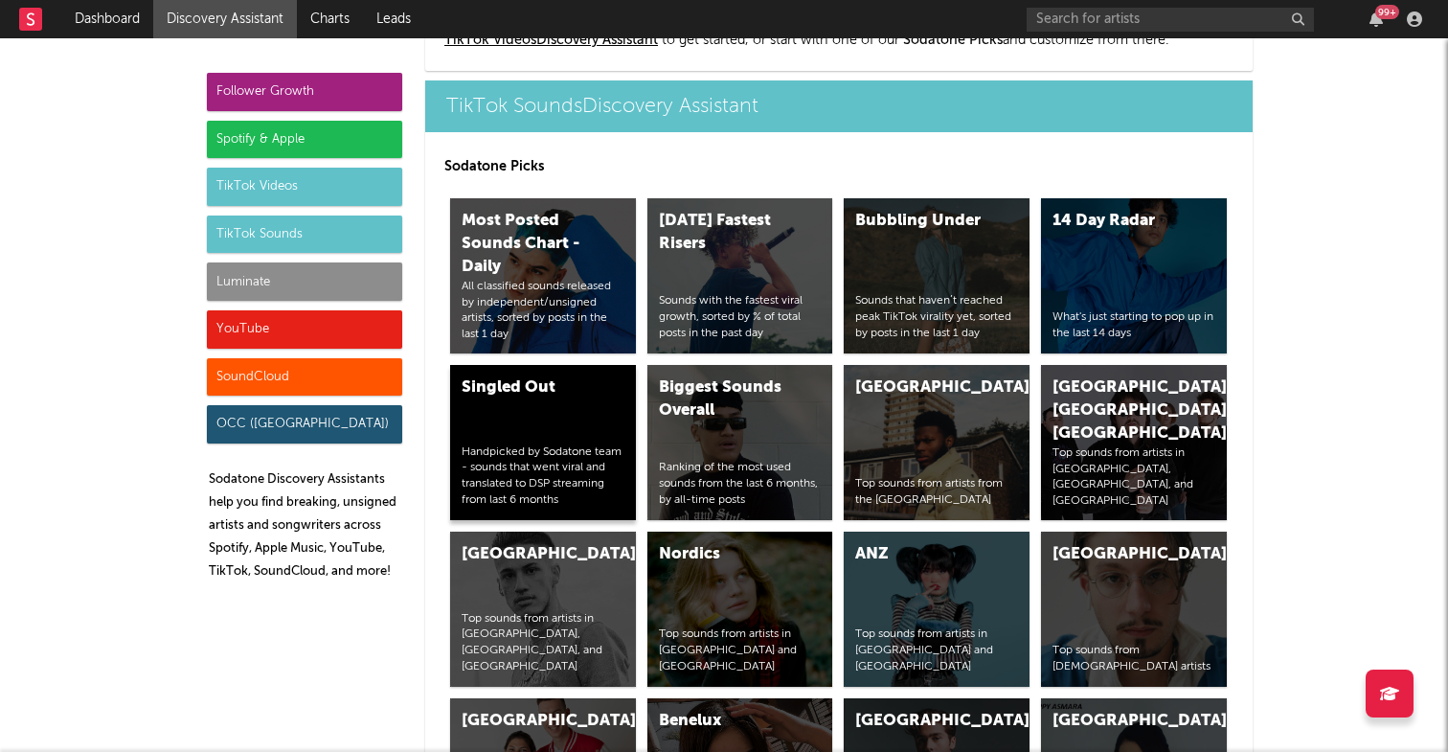
click at [541, 446] on div "Handpicked by Sodatone team - sounds that went viral and translated to DSP stre…" at bounding box center [543, 476] width 163 height 64
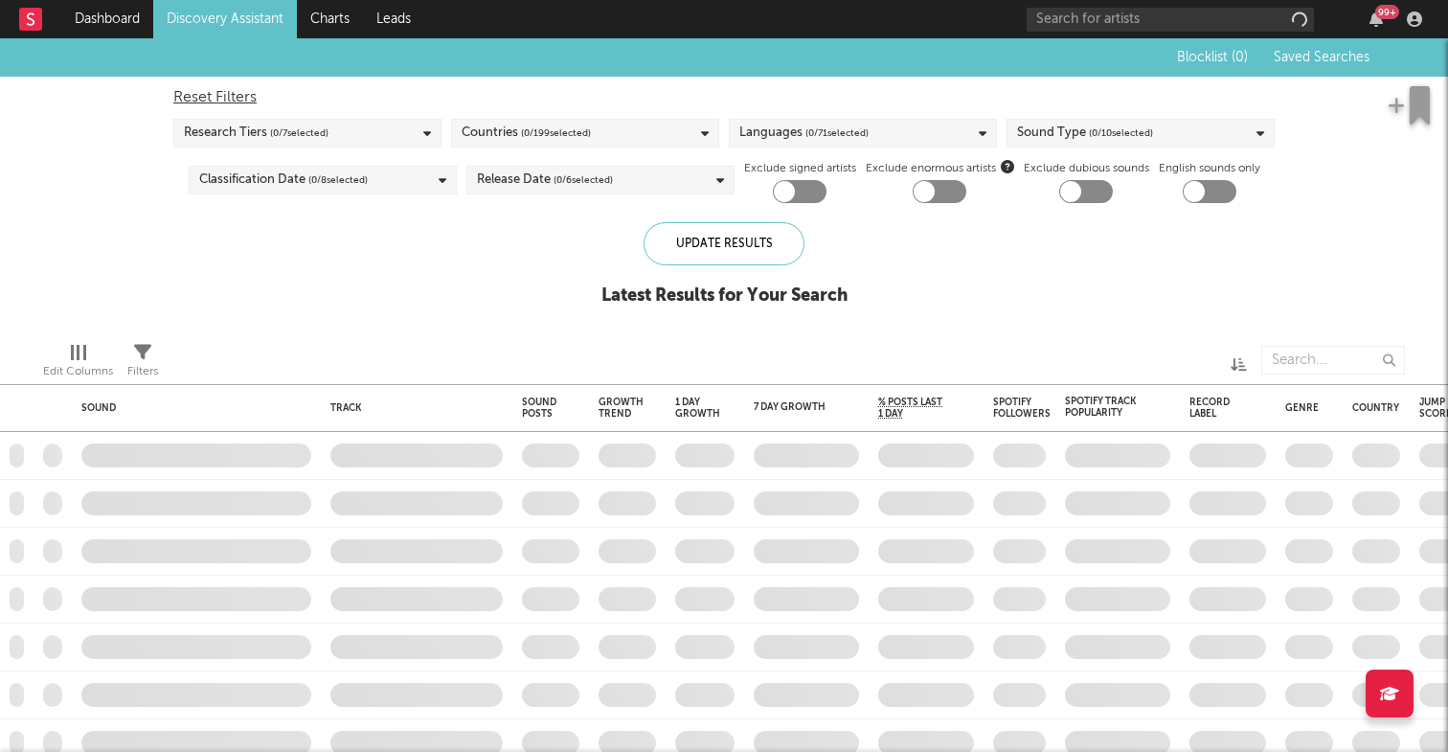
checkbox input "true"
click at [587, 180] on span "( 1 / 6 selected)" at bounding box center [583, 180] width 58 height 23
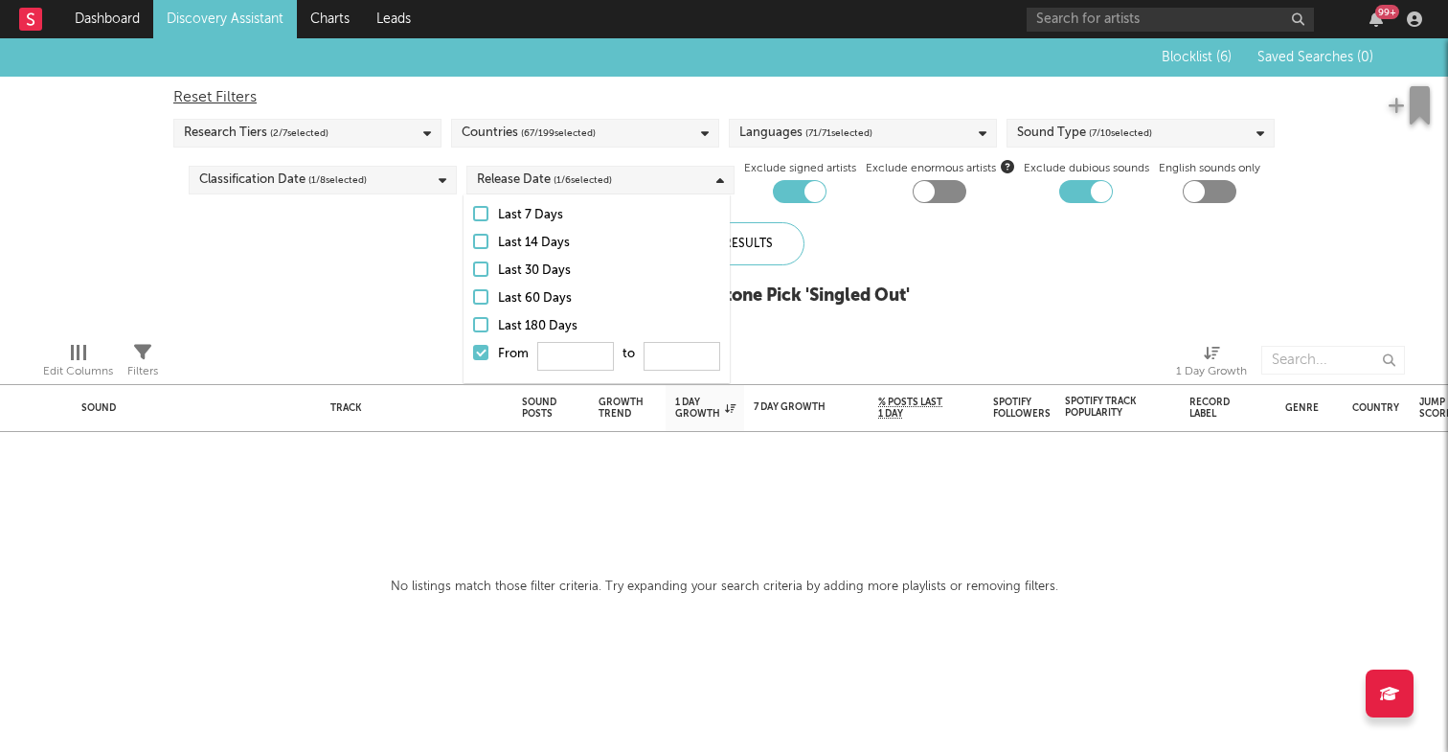
click at [484, 219] on div at bounding box center [480, 213] width 15 height 15
click at [473, 219] on input "Last 7 Days" at bounding box center [473, 215] width 0 height 23
click at [364, 239] on div "Blocklist ( 6 ) Saved Searches ( 0 ) Reset Filters Research Tiers ( 2 / 7 selec…" at bounding box center [724, 182] width 1448 height 288
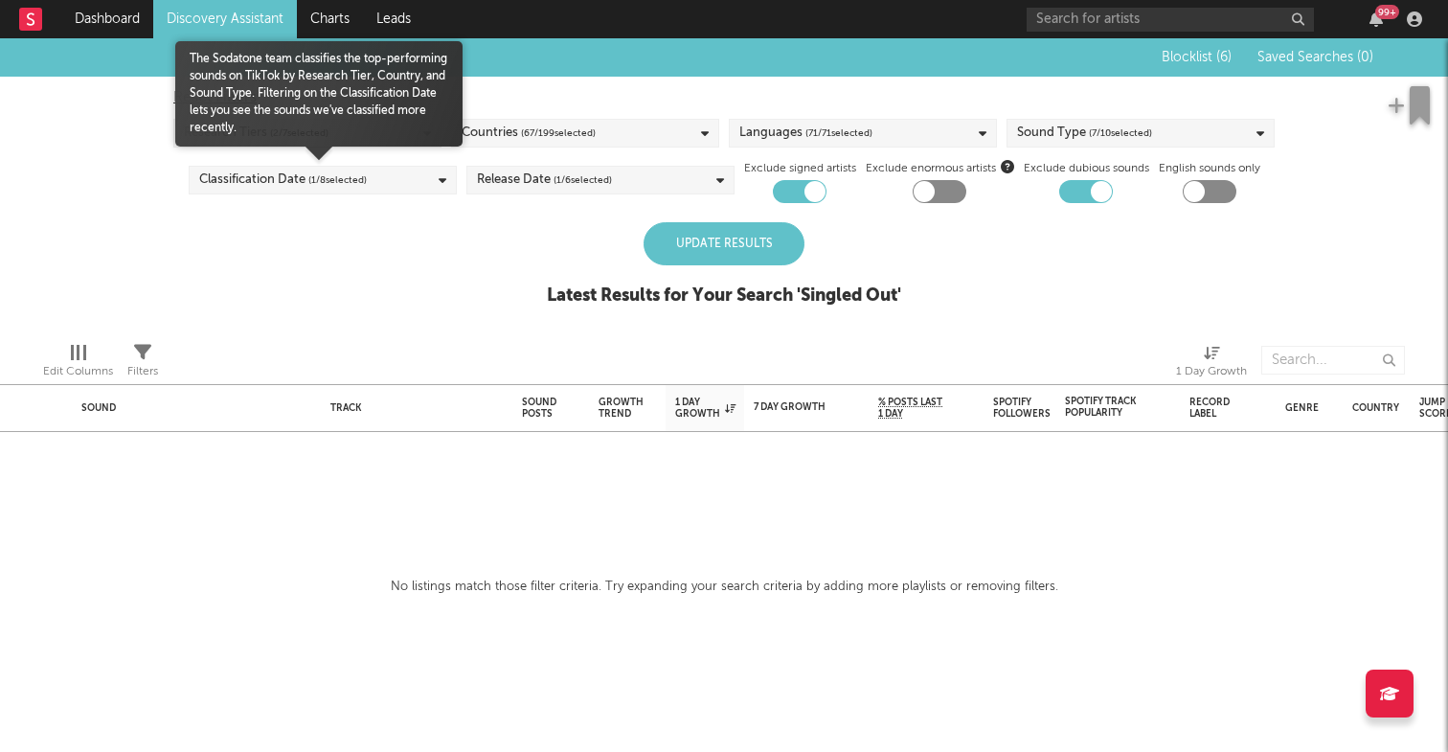
click at [370, 181] on div "Classification Date ( 1 / 8 selected)" at bounding box center [323, 180] width 268 height 29
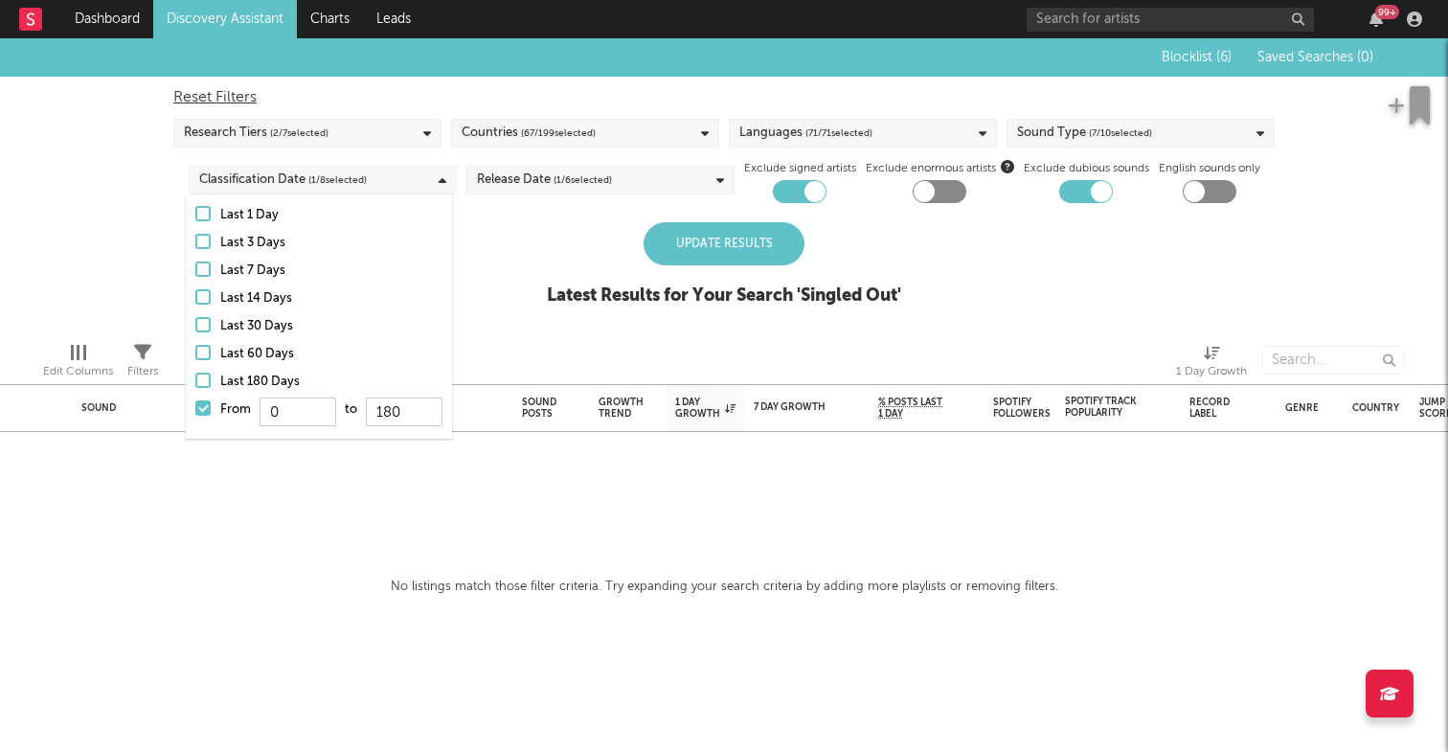
click at [481, 303] on div "Blocklist ( 6 ) Saved Searches ( 0 ) Reset Filters Research Tiers ( 2 / 7 selec…" at bounding box center [724, 182] width 1448 height 288
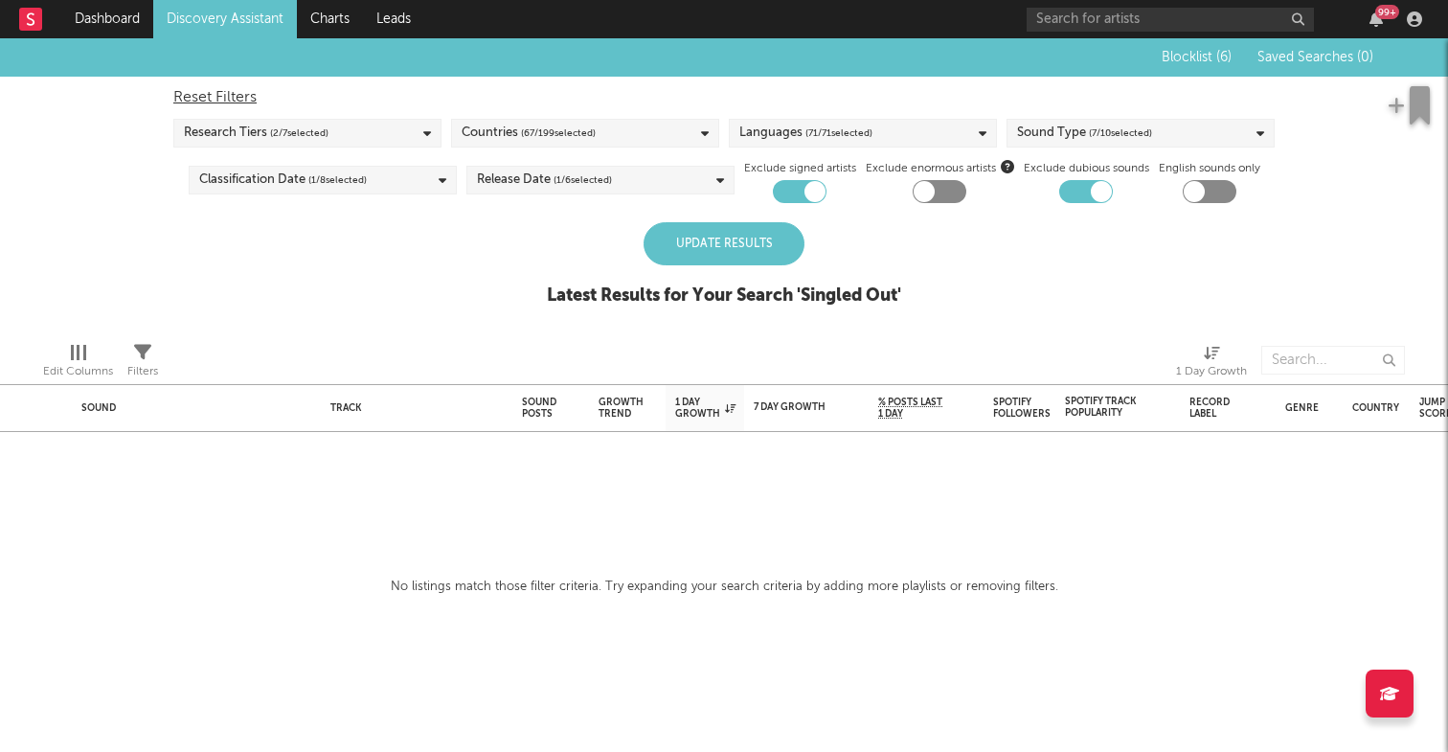
click at [804, 148] on div "Reset Filters Research Tiers ( 2 / 7 selected) Countries ( 67 / 199 selected) L…" at bounding box center [724, 140] width 1121 height 126
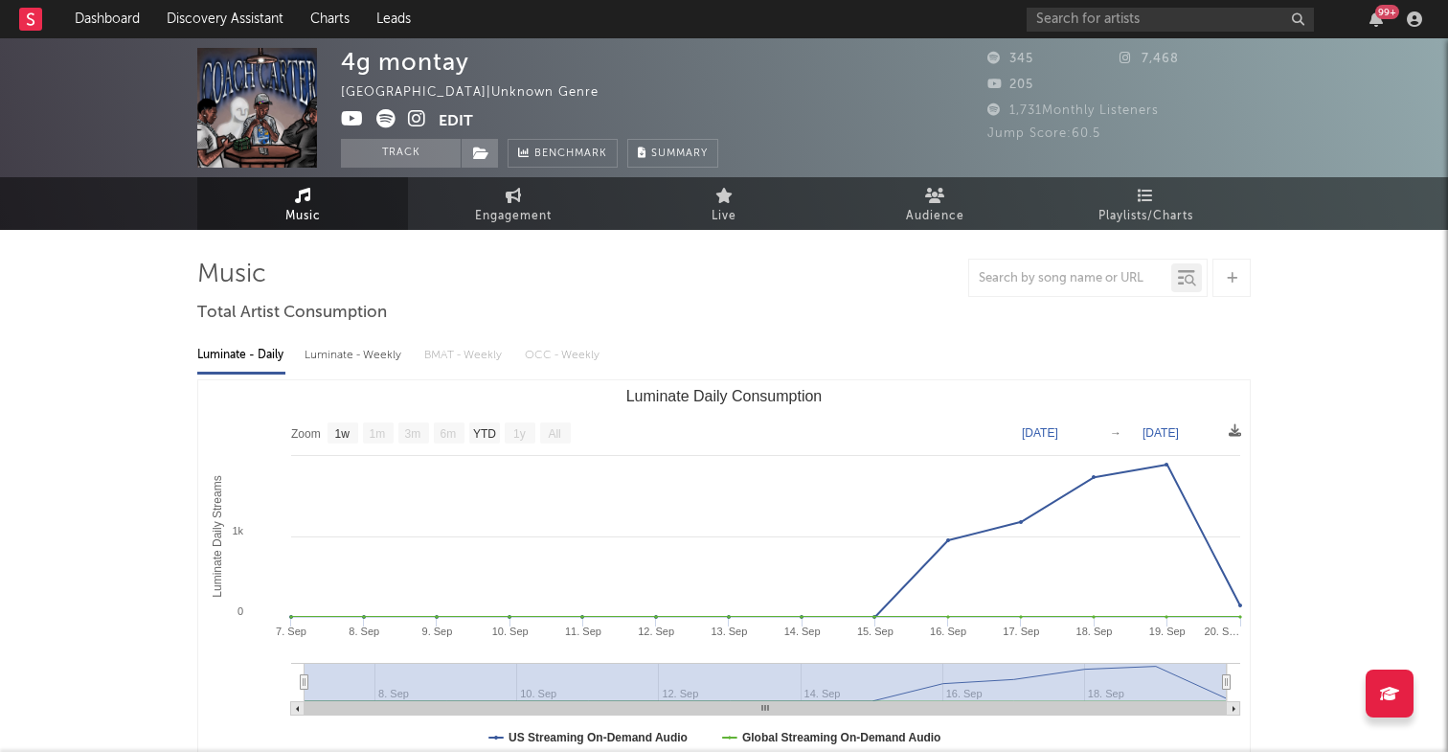
select select "1w"
click at [218, 11] on link "Discovery Assistant" at bounding box center [225, 19] width 144 height 38
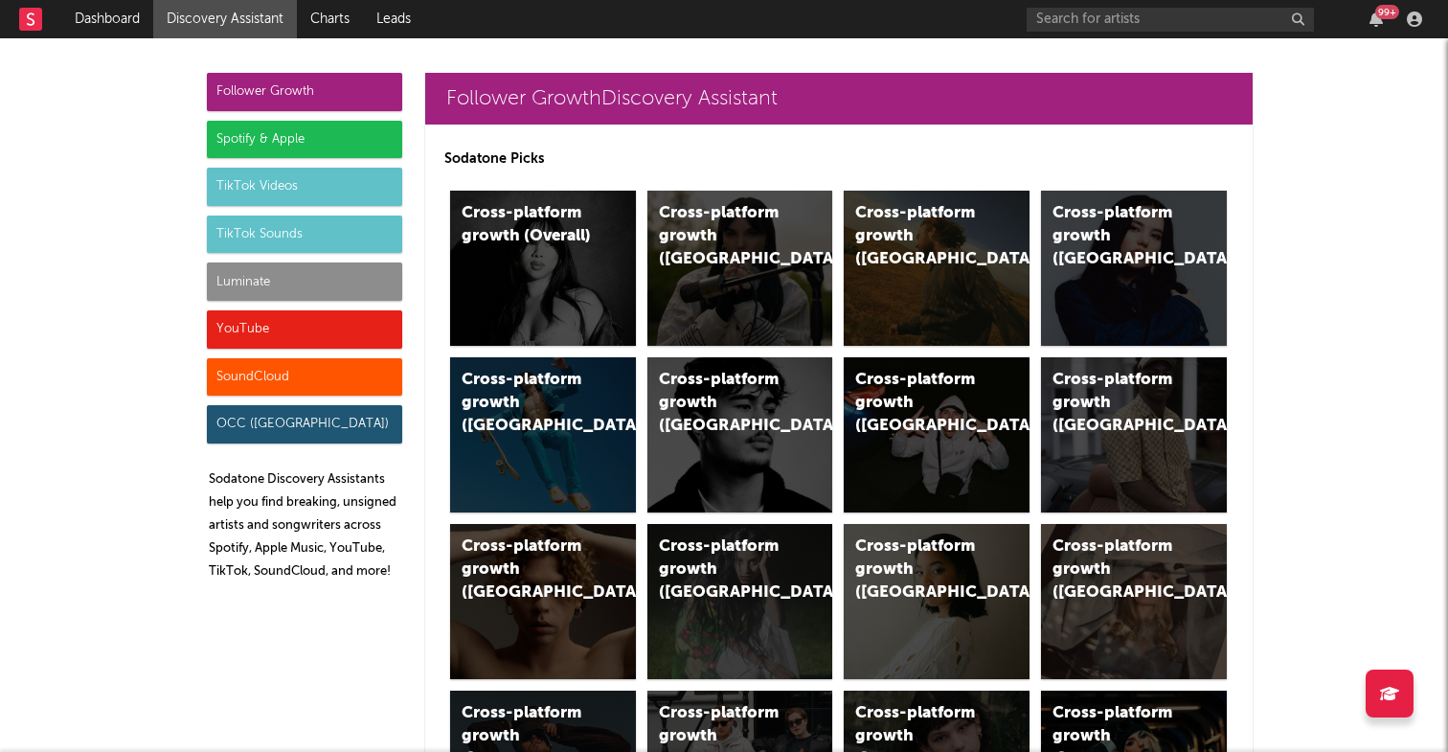
click at [297, 231] on div "TikTok Sounds" at bounding box center [304, 234] width 195 height 38
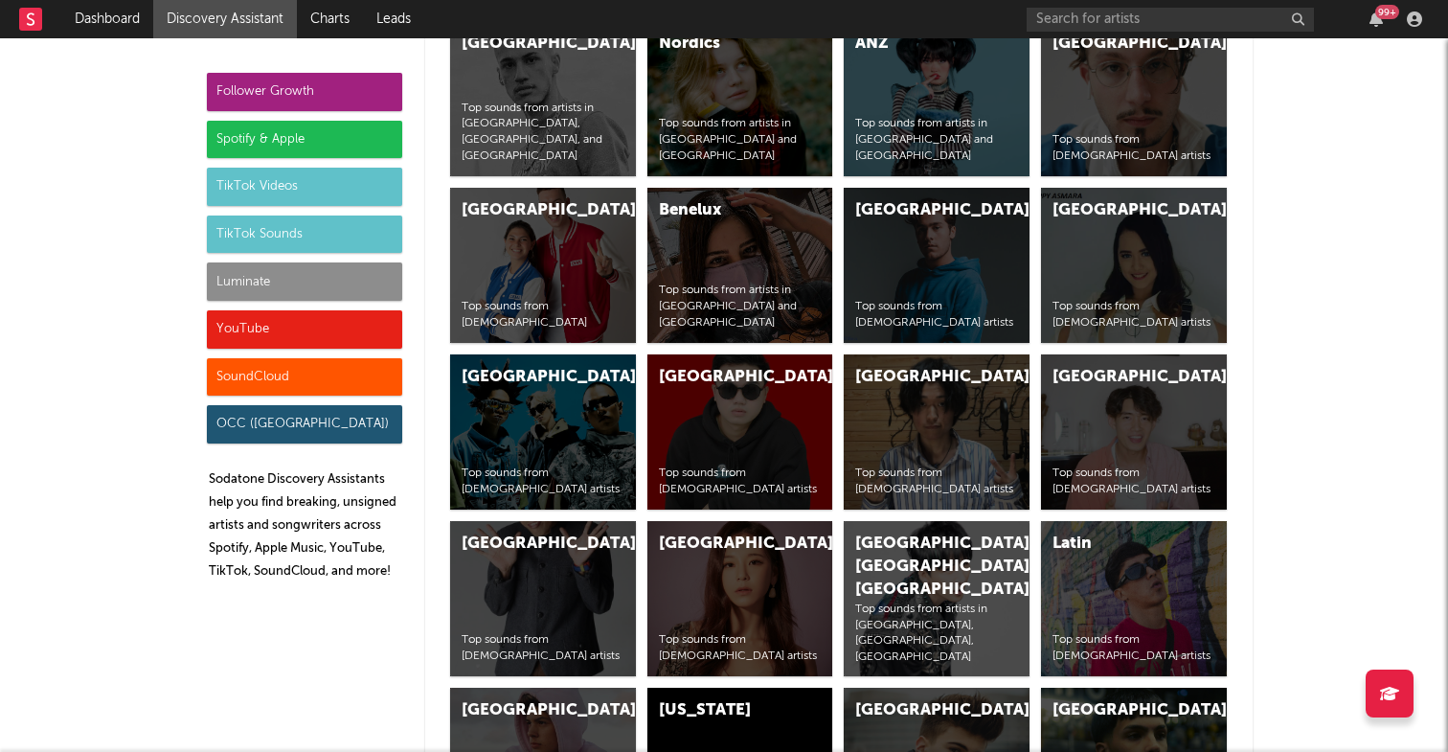
scroll to position [6650, 0]
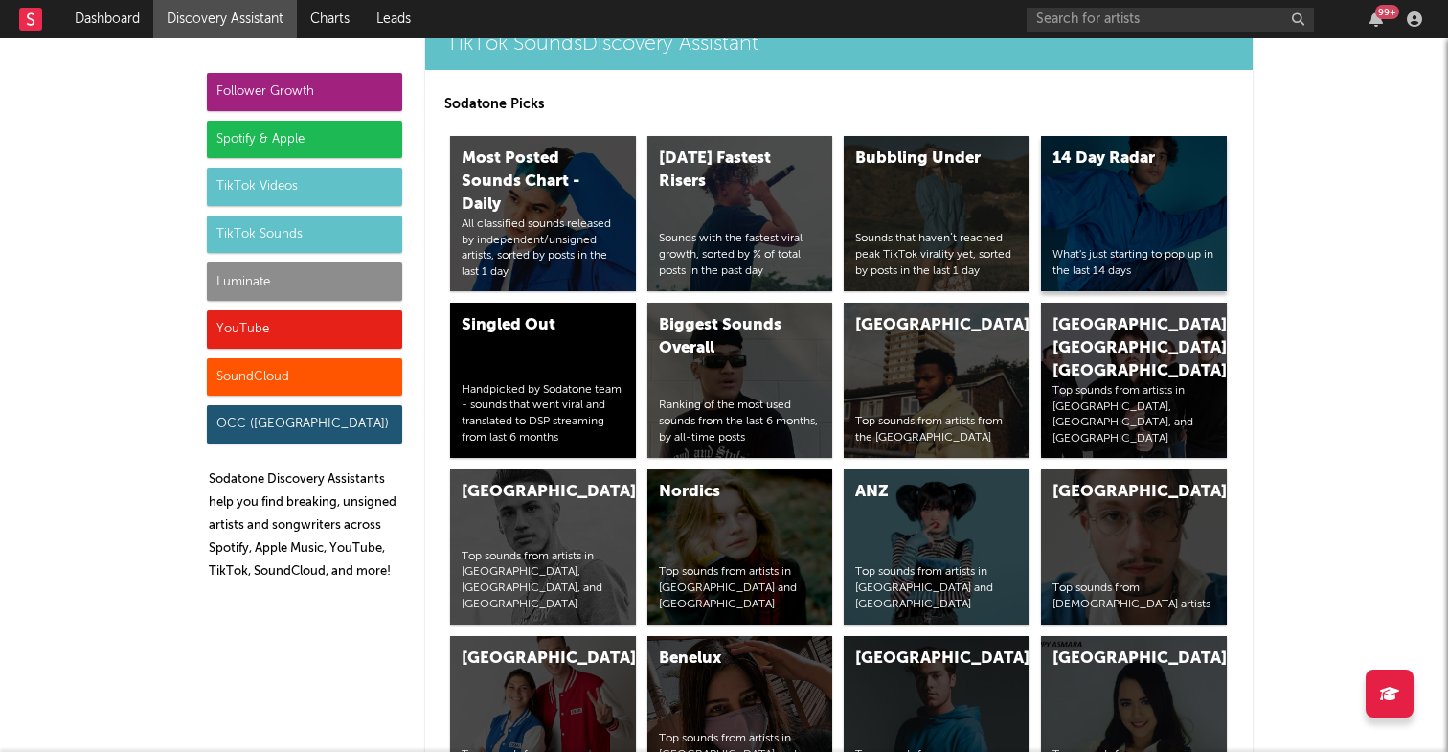
click at [1127, 204] on div "14 Day Radar What's just starting to pop up in the last 14 days" at bounding box center [1134, 213] width 186 height 155
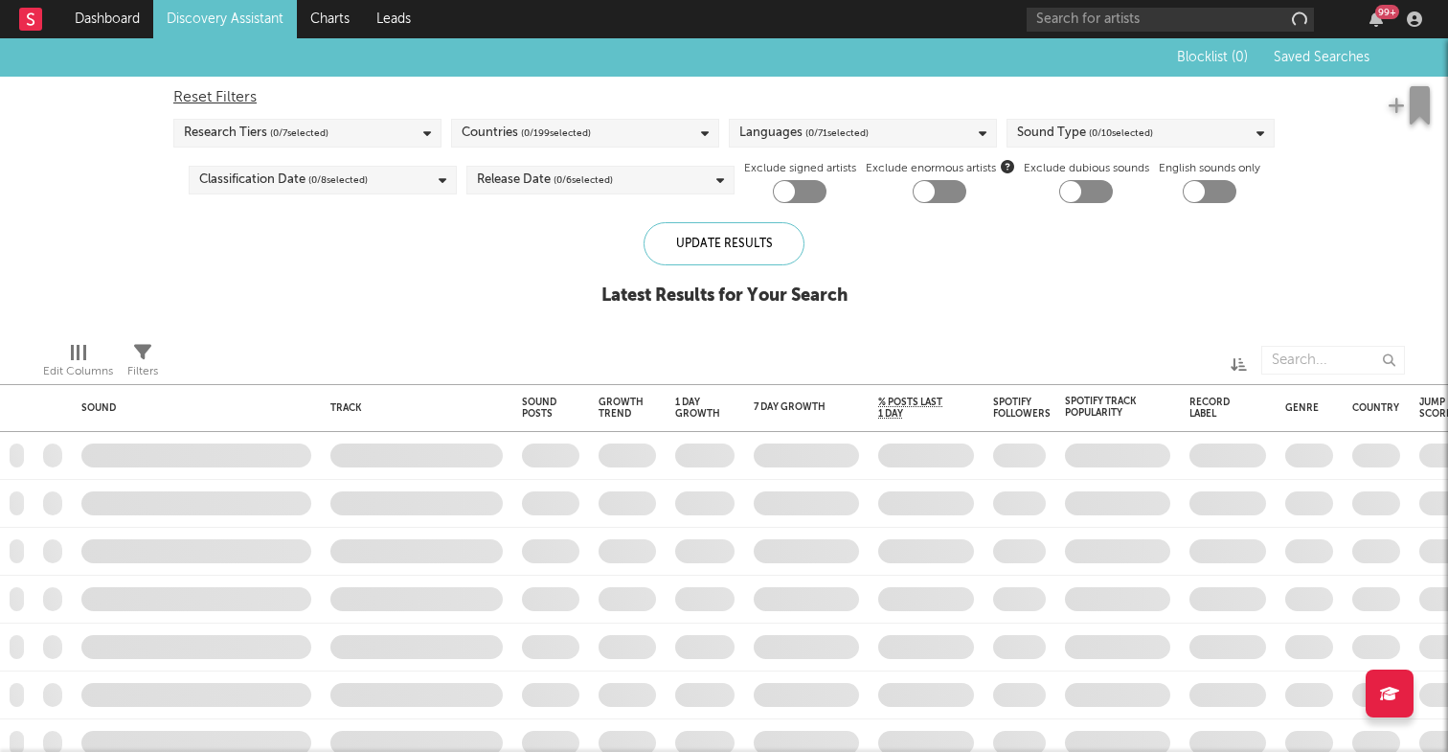
checkbox input "true"
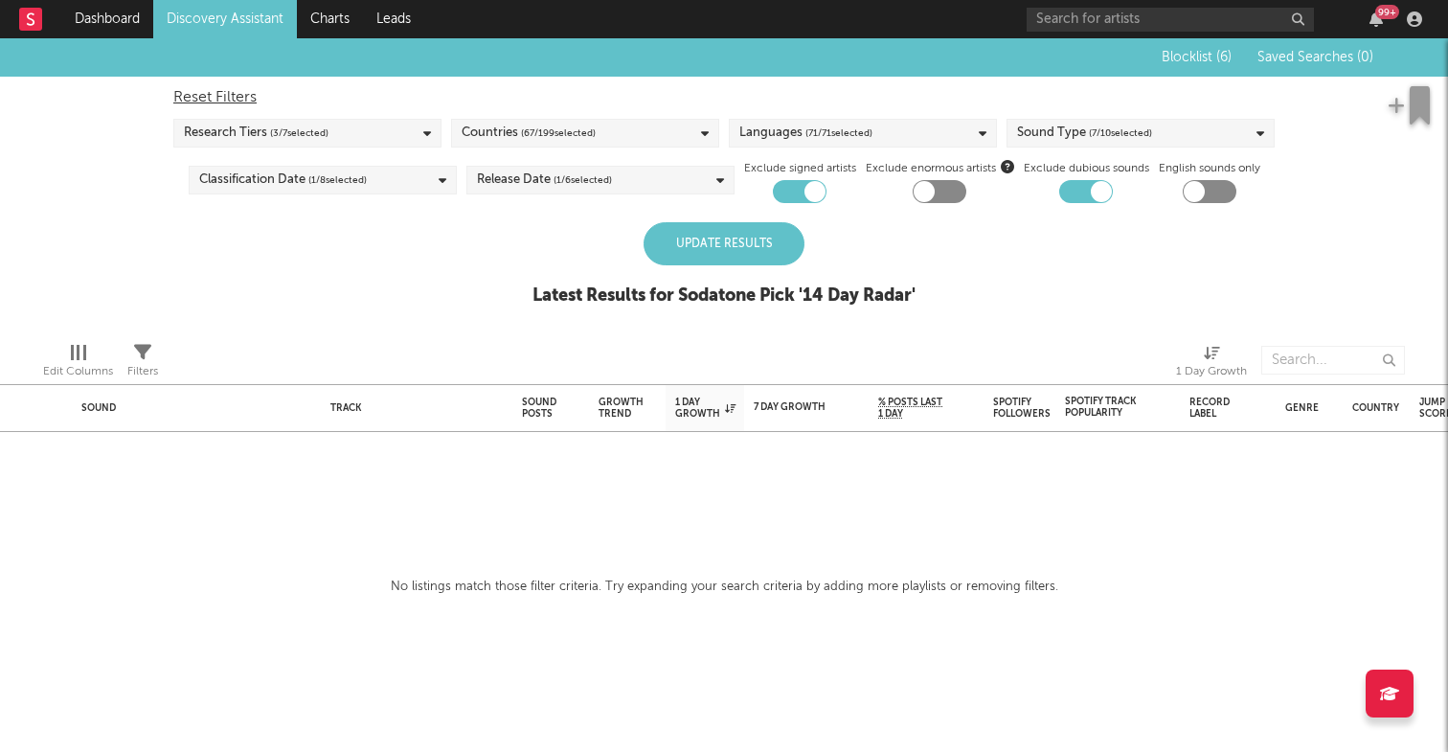
click at [718, 229] on div "Update Results" at bounding box center [724, 243] width 161 height 43
click at [380, 136] on div "Research Tiers ( 3 / 7 selected)" at bounding box center [307, 133] width 268 height 29
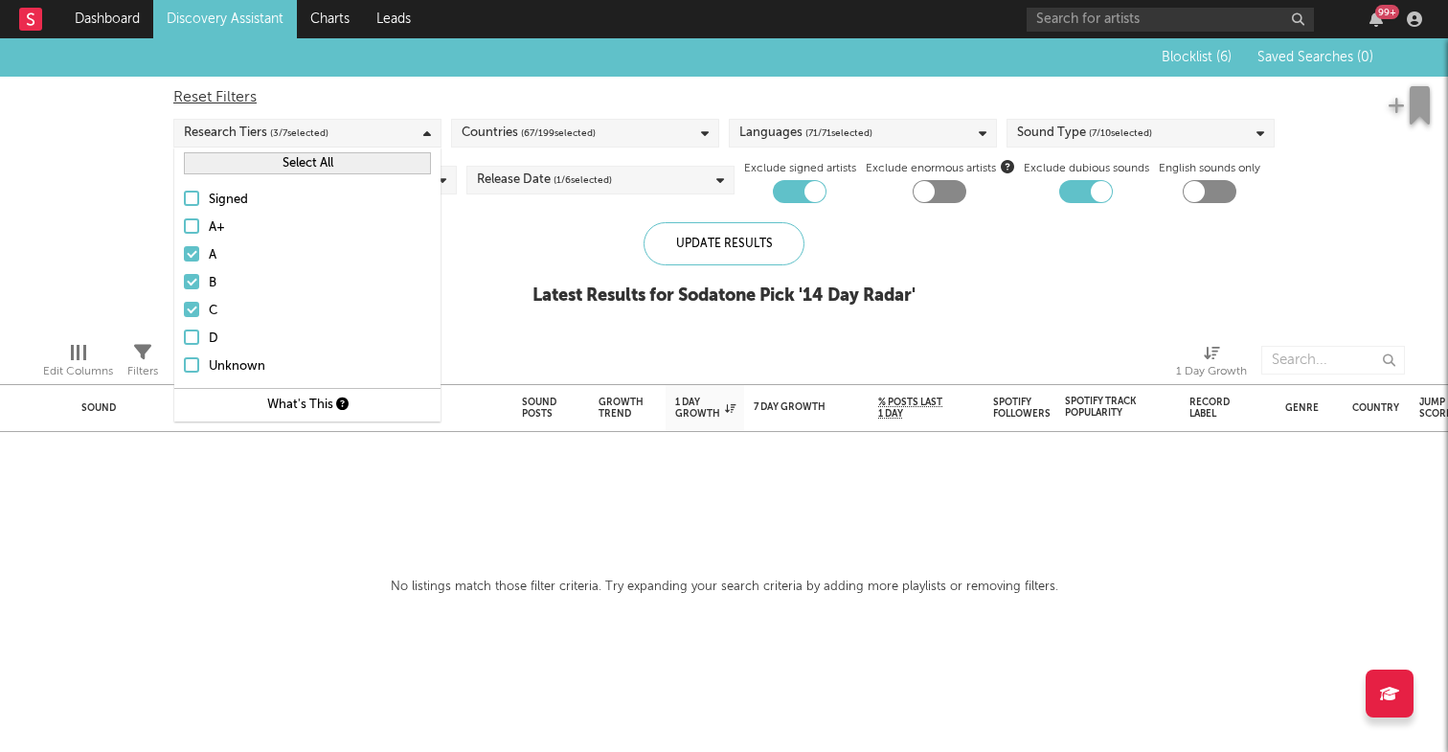
click at [191, 227] on div at bounding box center [191, 225] width 15 height 15
click at [184, 227] on input "A+" at bounding box center [184, 227] width 0 height 23
click at [556, 132] on span "( 67 / 199 selected)" at bounding box center [558, 133] width 75 height 23
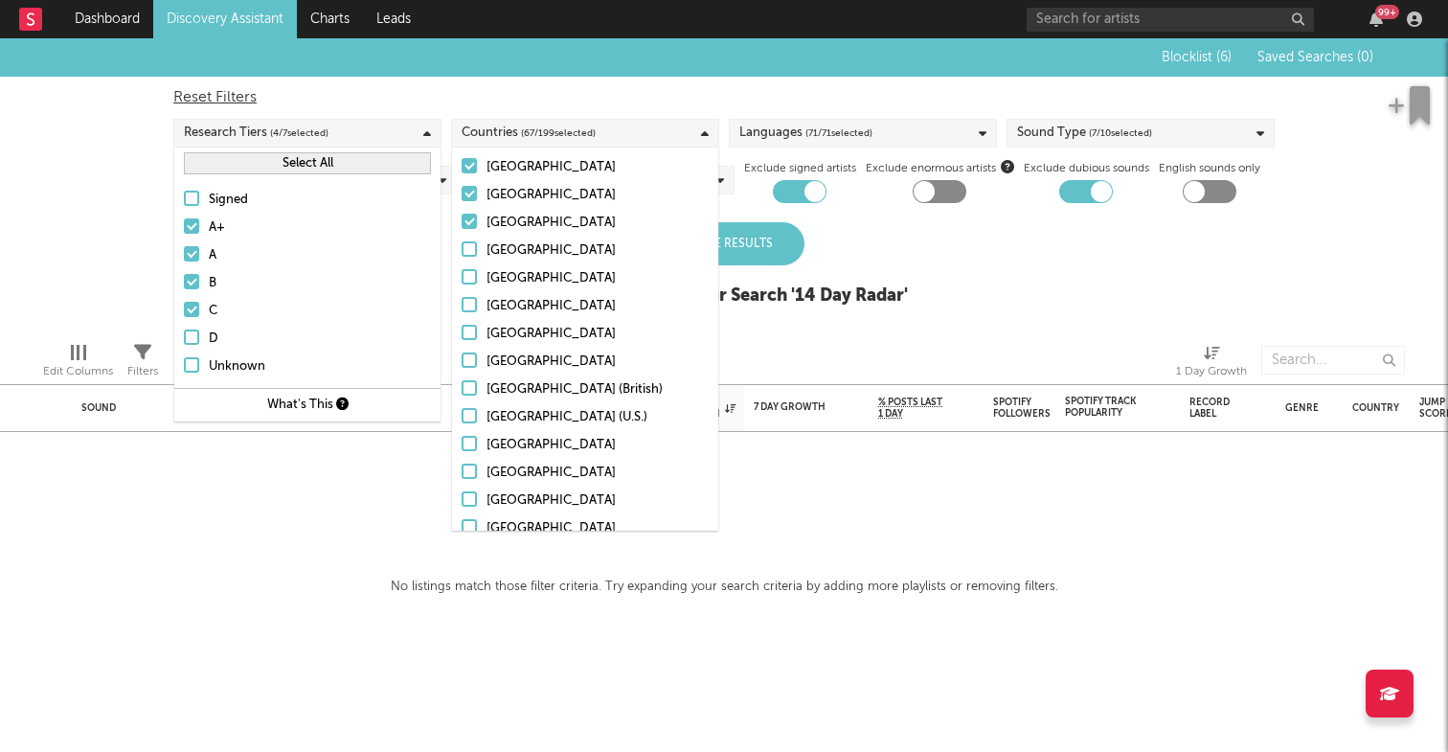
scroll to position [5194, 0]
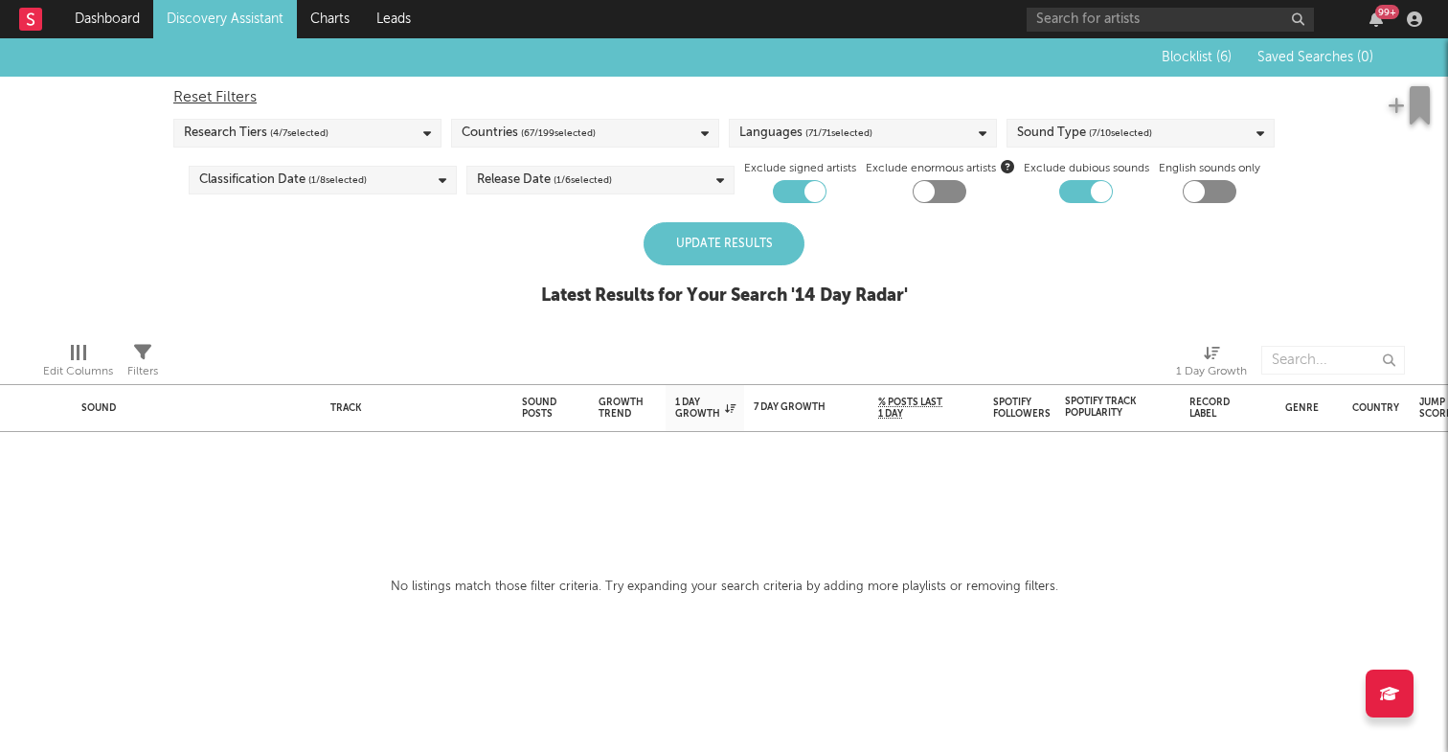
click at [883, 529] on div "Sound Track Sound Posts Growth Trend 1 Day Growth 7 Day Growth WoW % Growth % P…" at bounding box center [724, 395] width 1448 height 714
click at [1034, 123] on div "Sound Type ( 7 / 10 selected)" at bounding box center [1084, 133] width 135 height 23
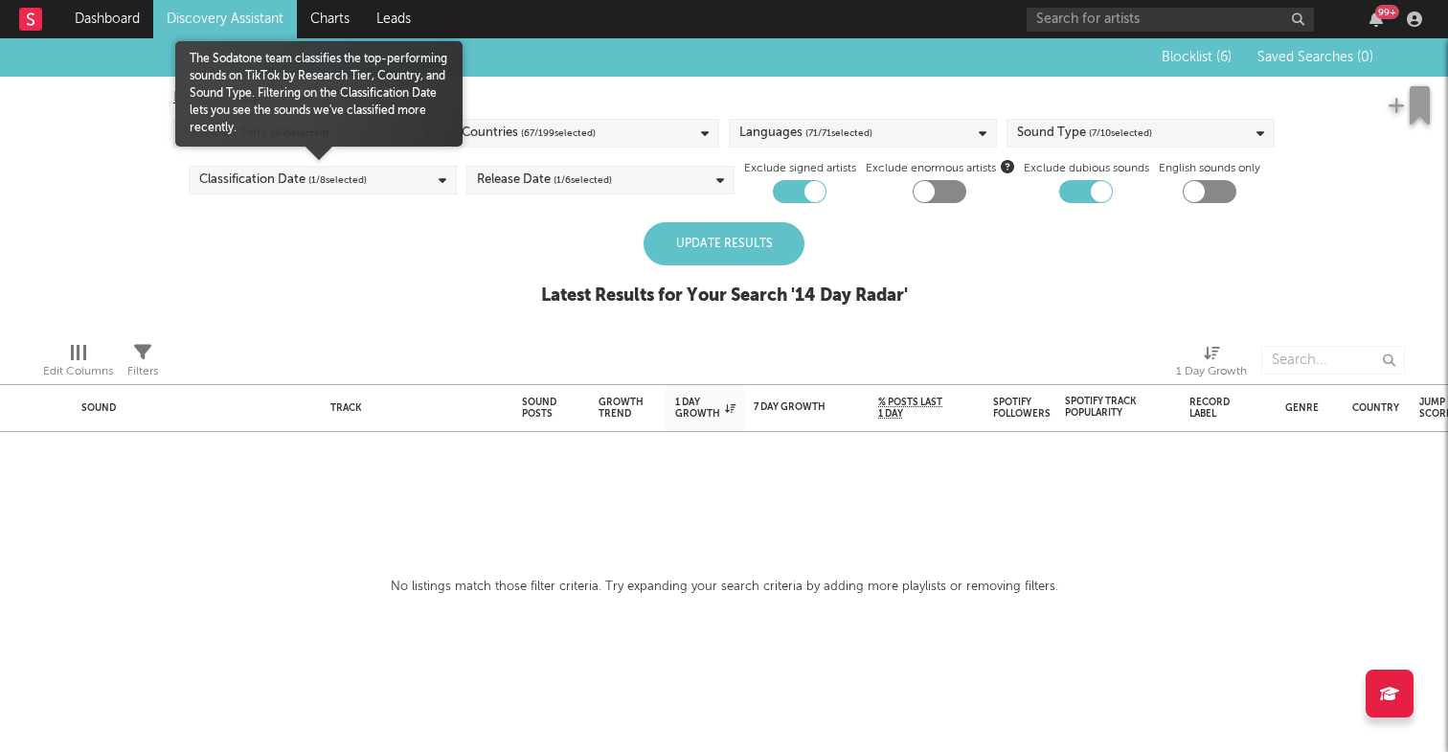
click at [413, 180] on div "Classification Date ( 1 / 8 selected)" at bounding box center [323, 180] width 268 height 29
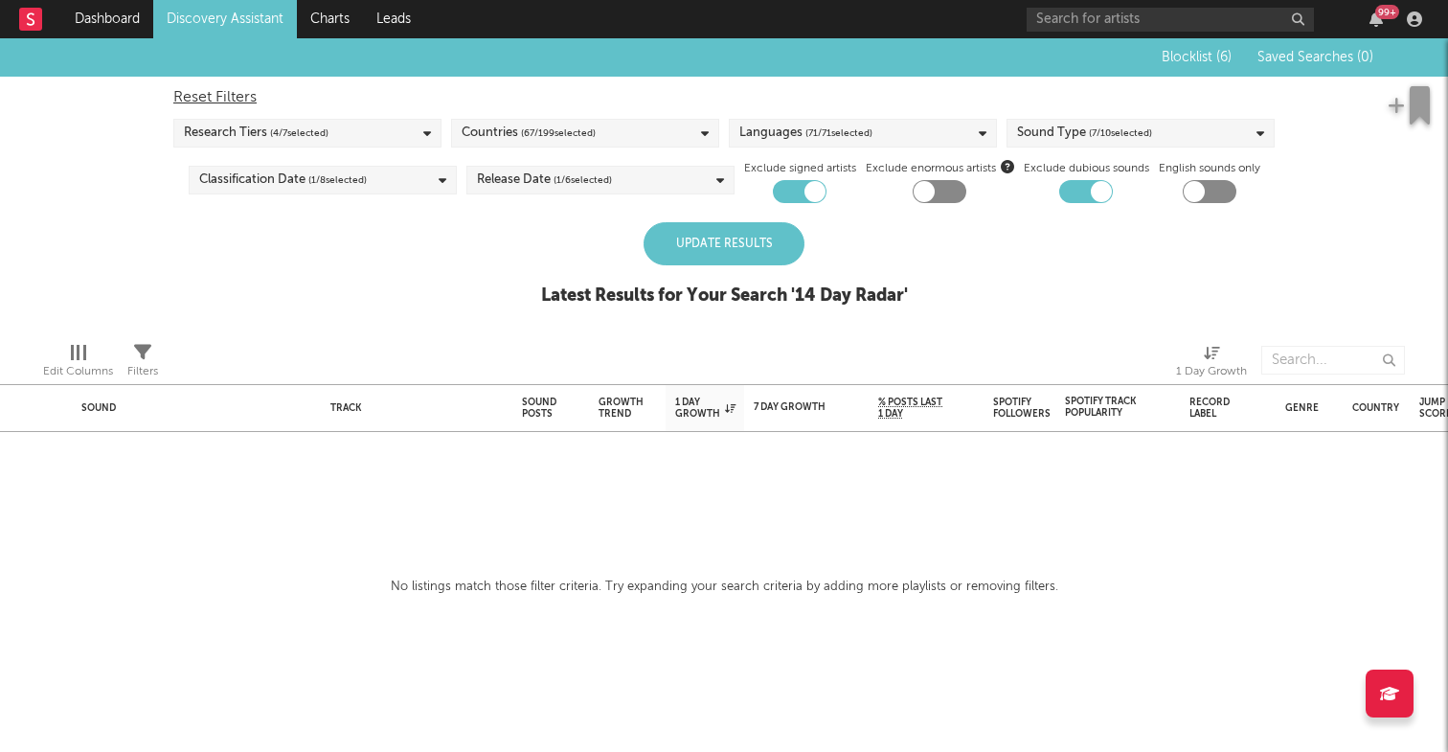
click at [512, 261] on div "Blocklist ( 6 ) Saved Searches ( 0 ) Reset Filters Research Tiers ( 4 / 7 selec…" at bounding box center [724, 182] width 1448 height 288
click at [540, 204] on div "Blocklist ( 6 ) Saved Searches ( 0 ) Reset Filters Research Tiers ( 4 / 7 selec…" at bounding box center [724, 182] width 1448 height 288
click at [540, 190] on div "Release Date ( 1 / 6 selected)" at bounding box center [544, 180] width 135 height 23
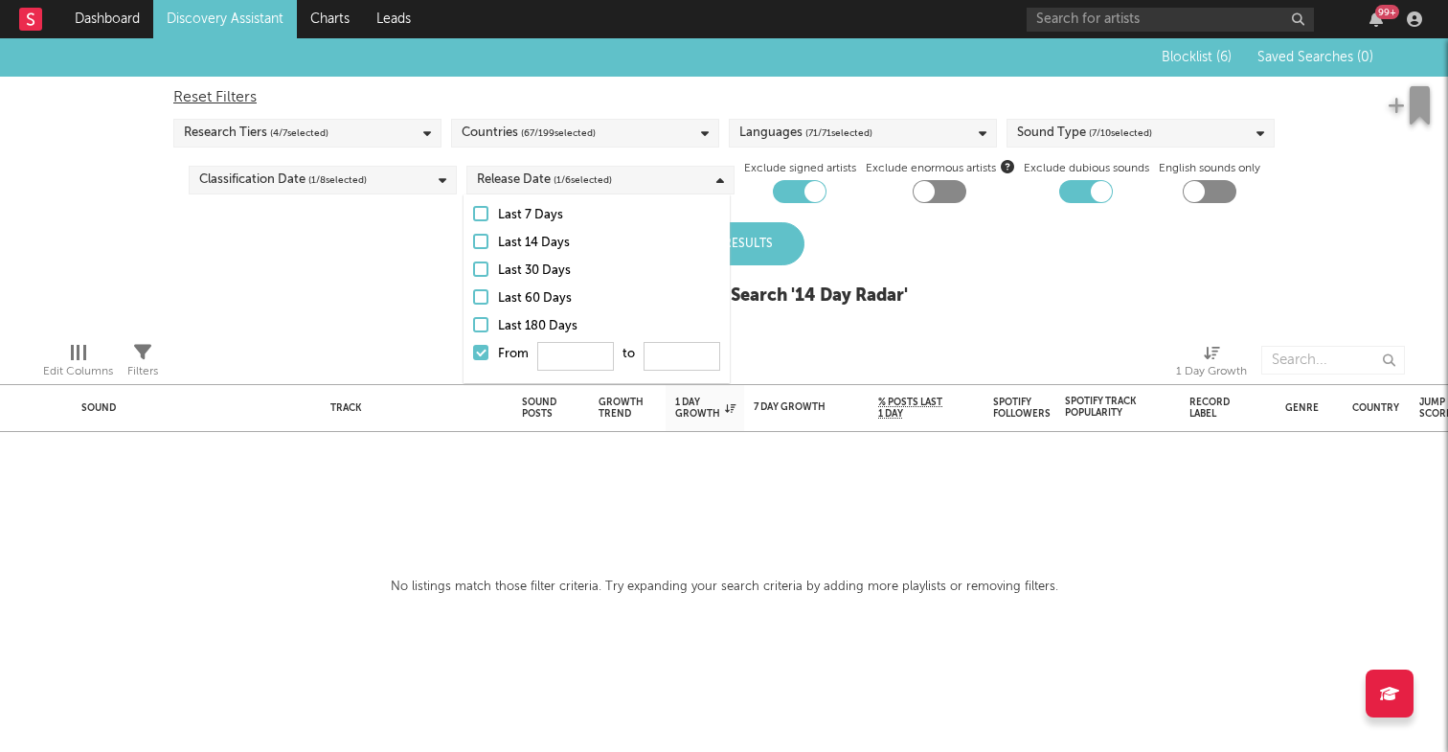
click at [374, 294] on div "Blocklist ( 6 ) Saved Searches ( 0 ) Reset Filters Research Tiers ( 4 / 7 selec…" at bounding box center [724, 182] width 1448 height 288
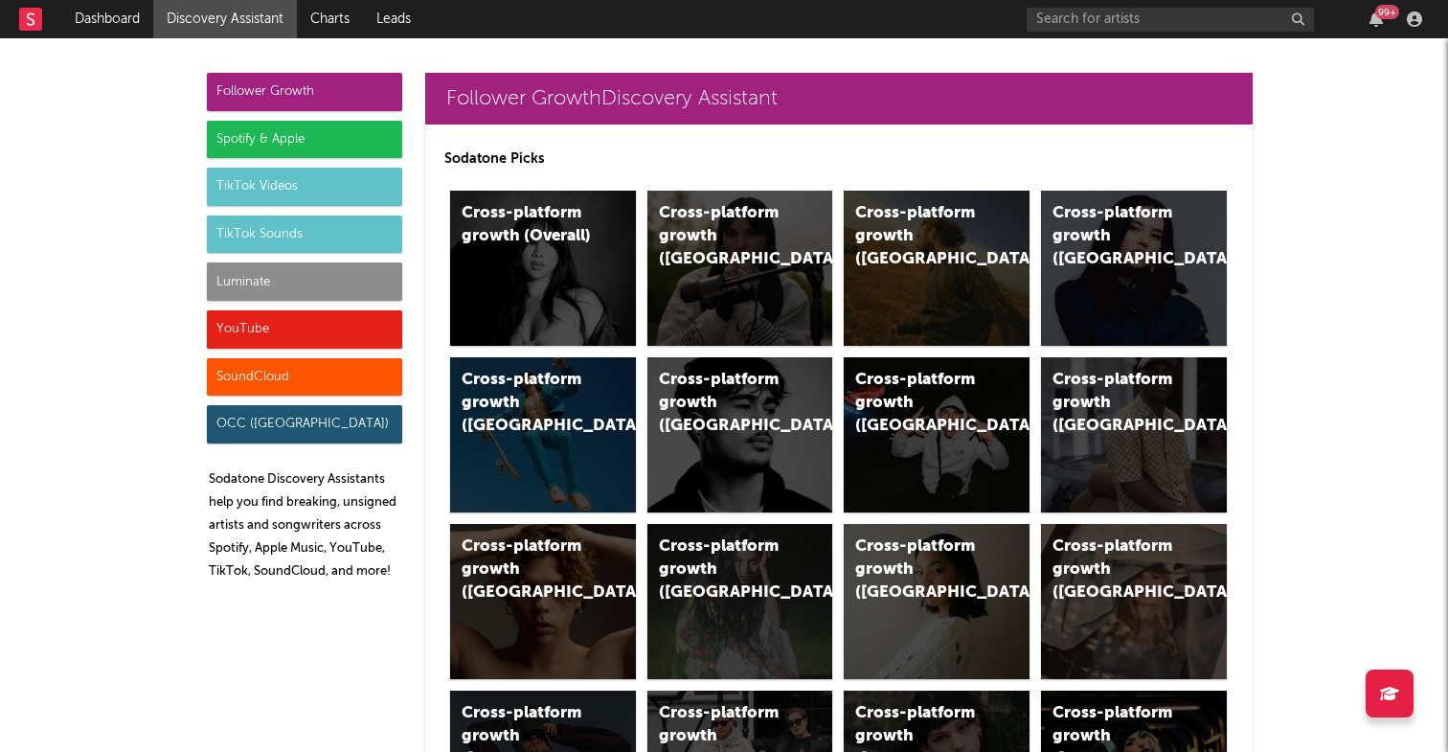
click at [275, 334] on div "YouTube" at bounding box center [304, 329] width 195 height 38
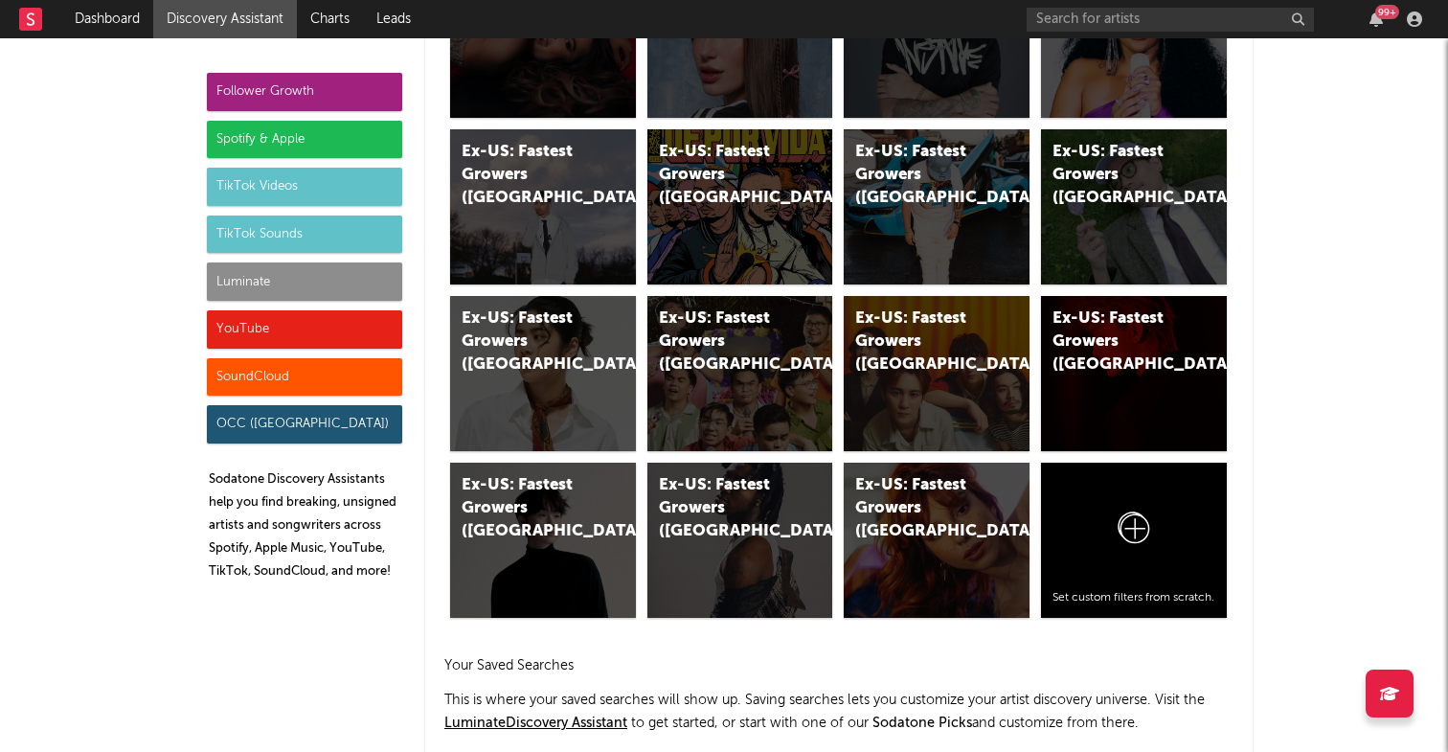
scroll to position [10912, 0]
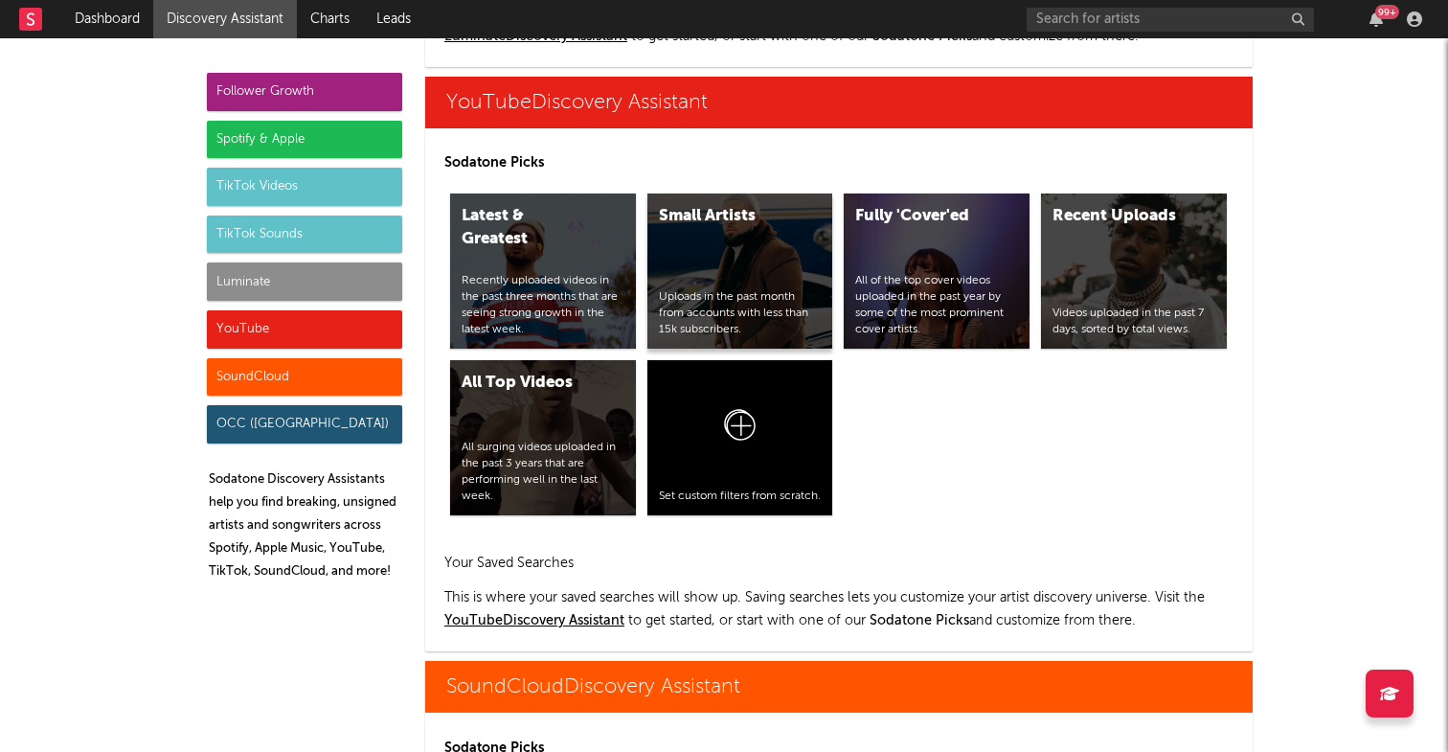
click at [723, 243] on div "Small Artists Uploads in the past month from accounts with less than 15k subscr…" at bounding box center [740, 270] width 186 height 155
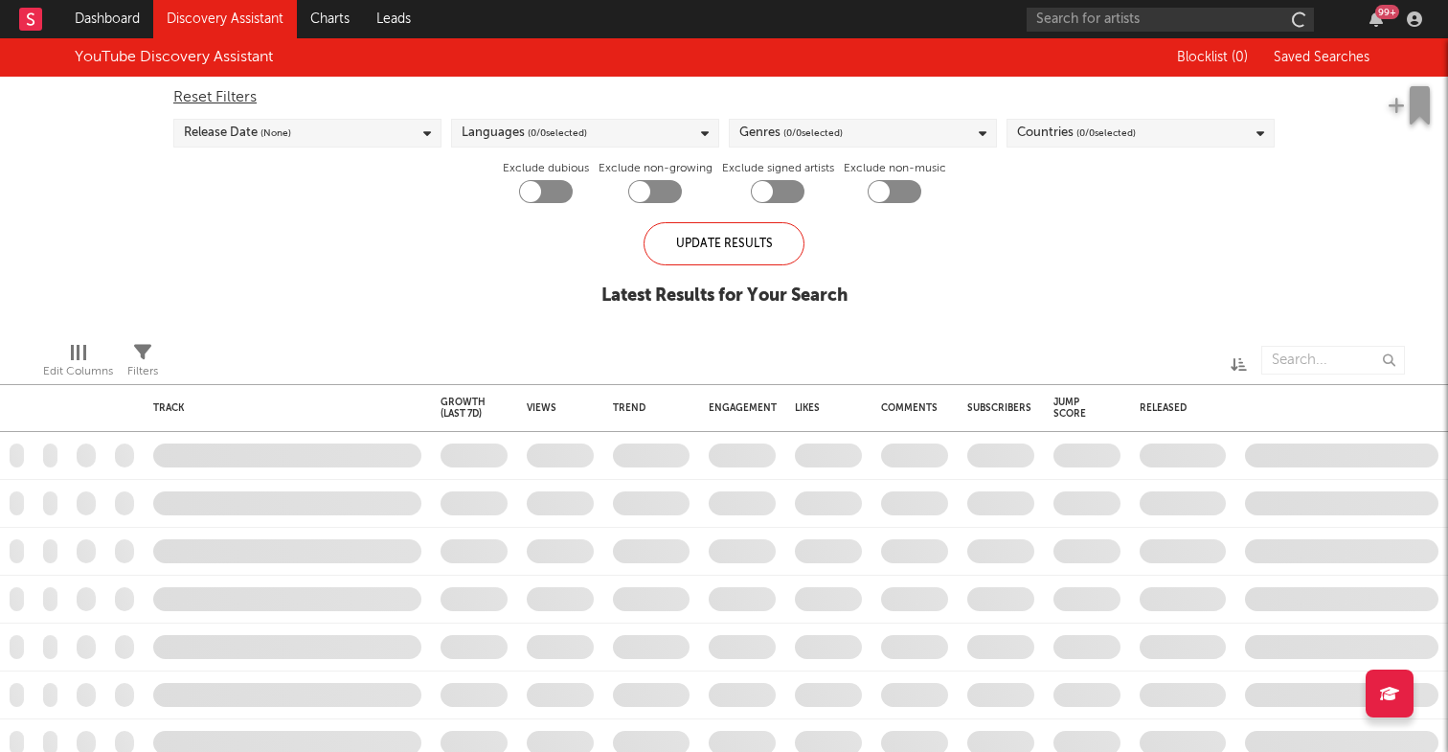
checkbox input "true"
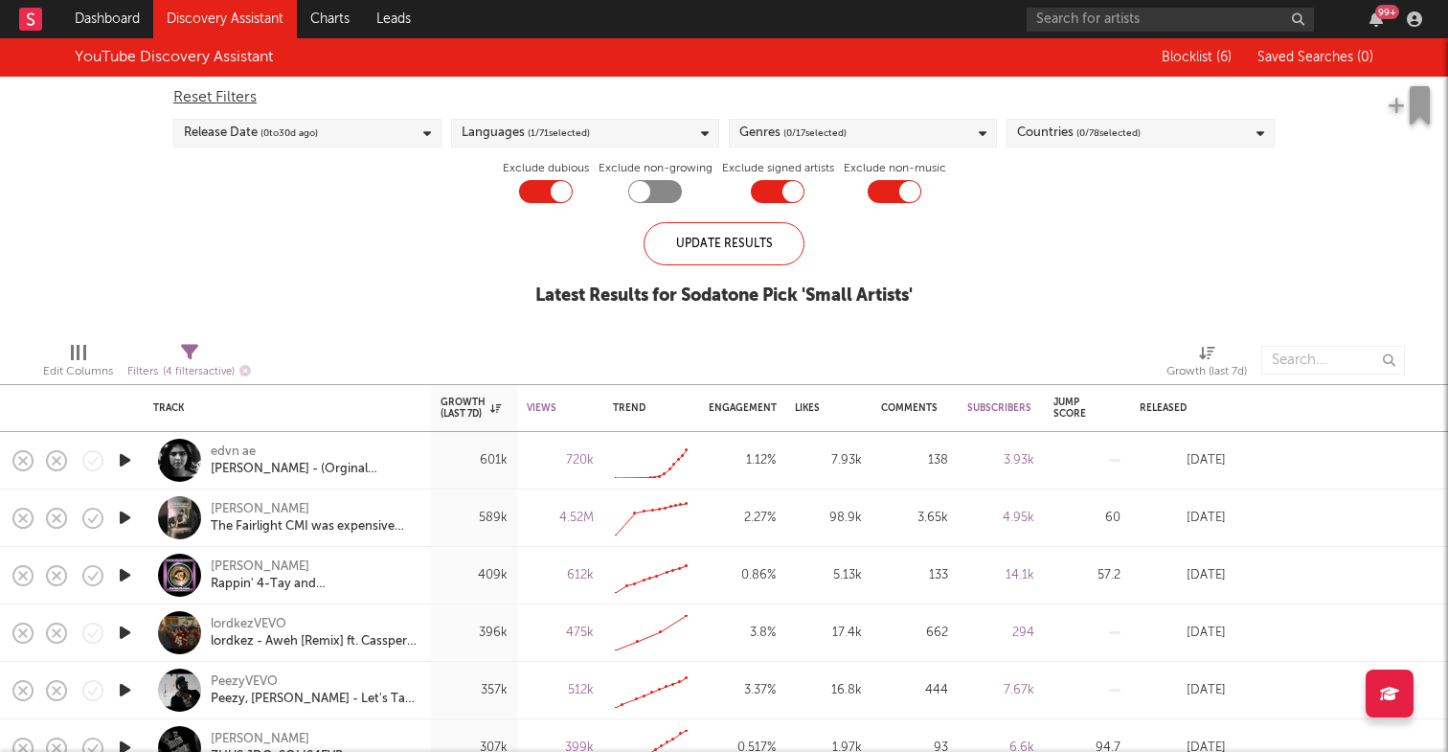
click at [933, 130] on div "Genres ( 0 / 17 selected)" at bounding box center [863, 133] width 268 height 29
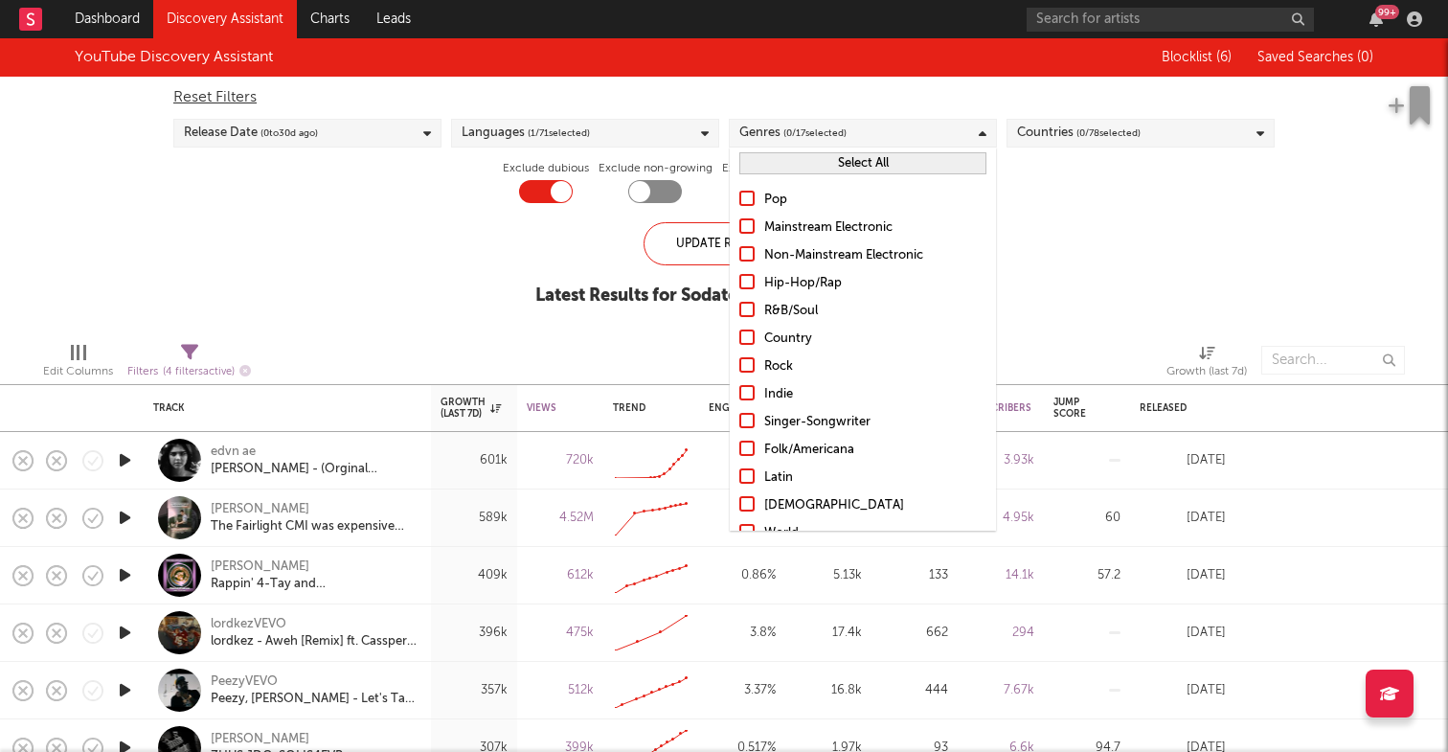
click at [757, 281] on label "Hip-Hop/Rap" at bounding box center [862, 283] width 247 height 23
click at [739, 281] on input "Hip-Hop/Rap" at bounding box center [739, 283] width 0 height 23
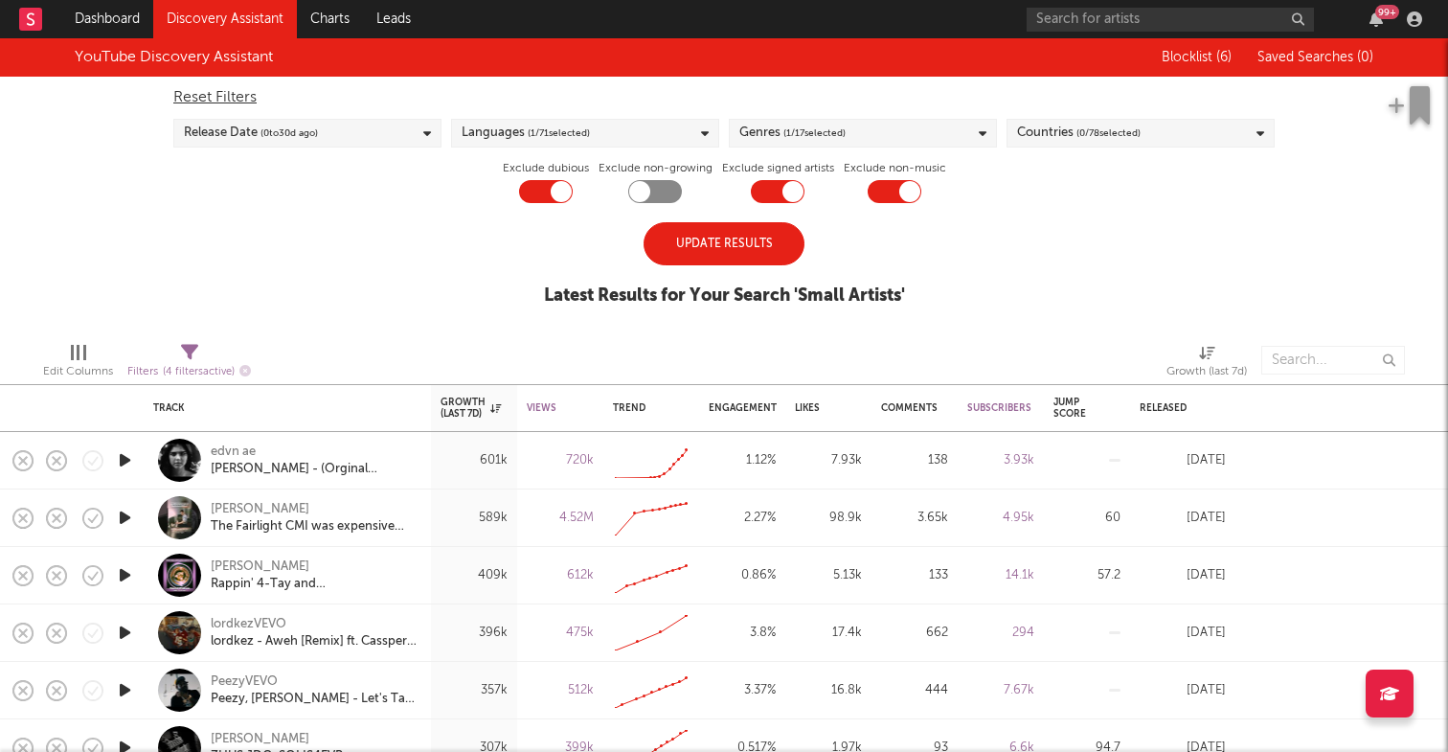
click at [682, 242] on div "Update Results" at bounding box center [724, 243] width 161 height 43
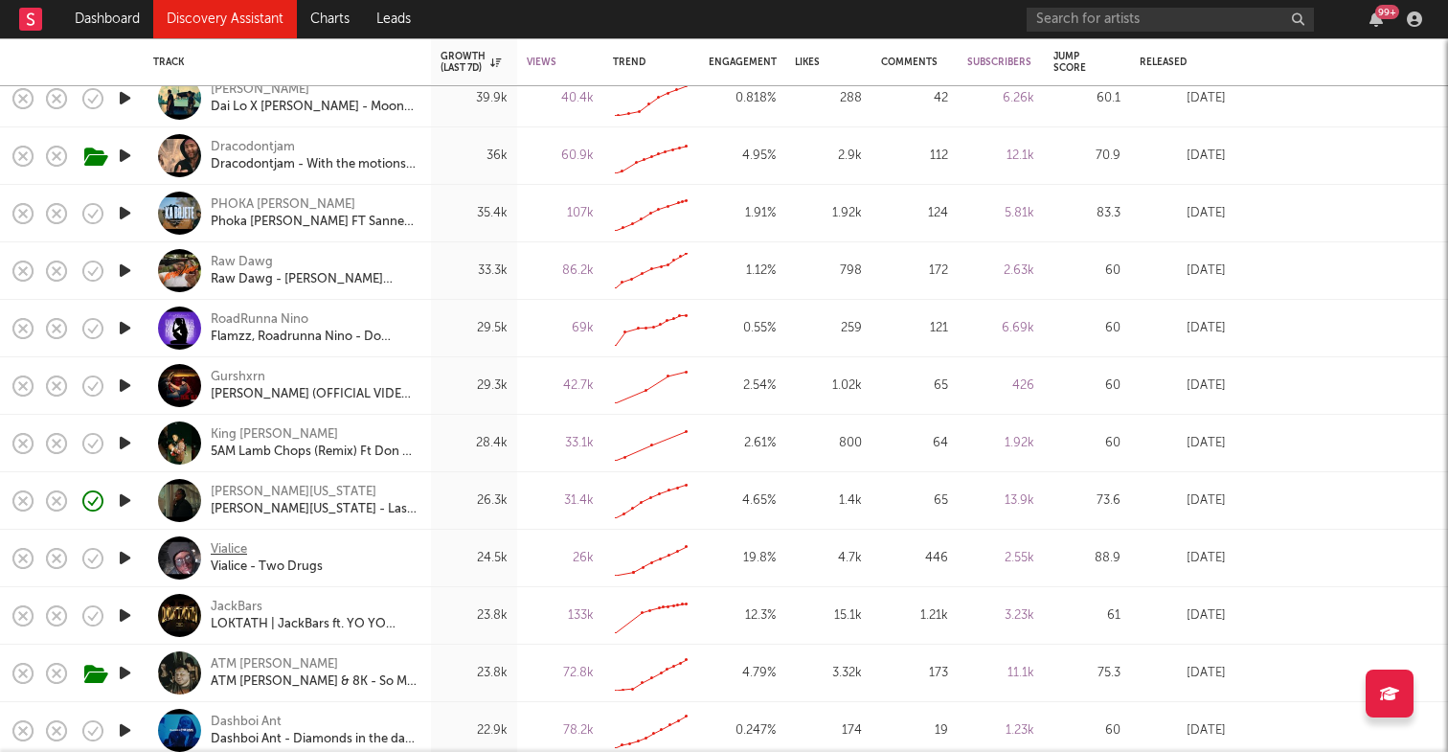
click at [238, 548] on div "Vialice" at bounding box center [229, 549] width 36 height 17
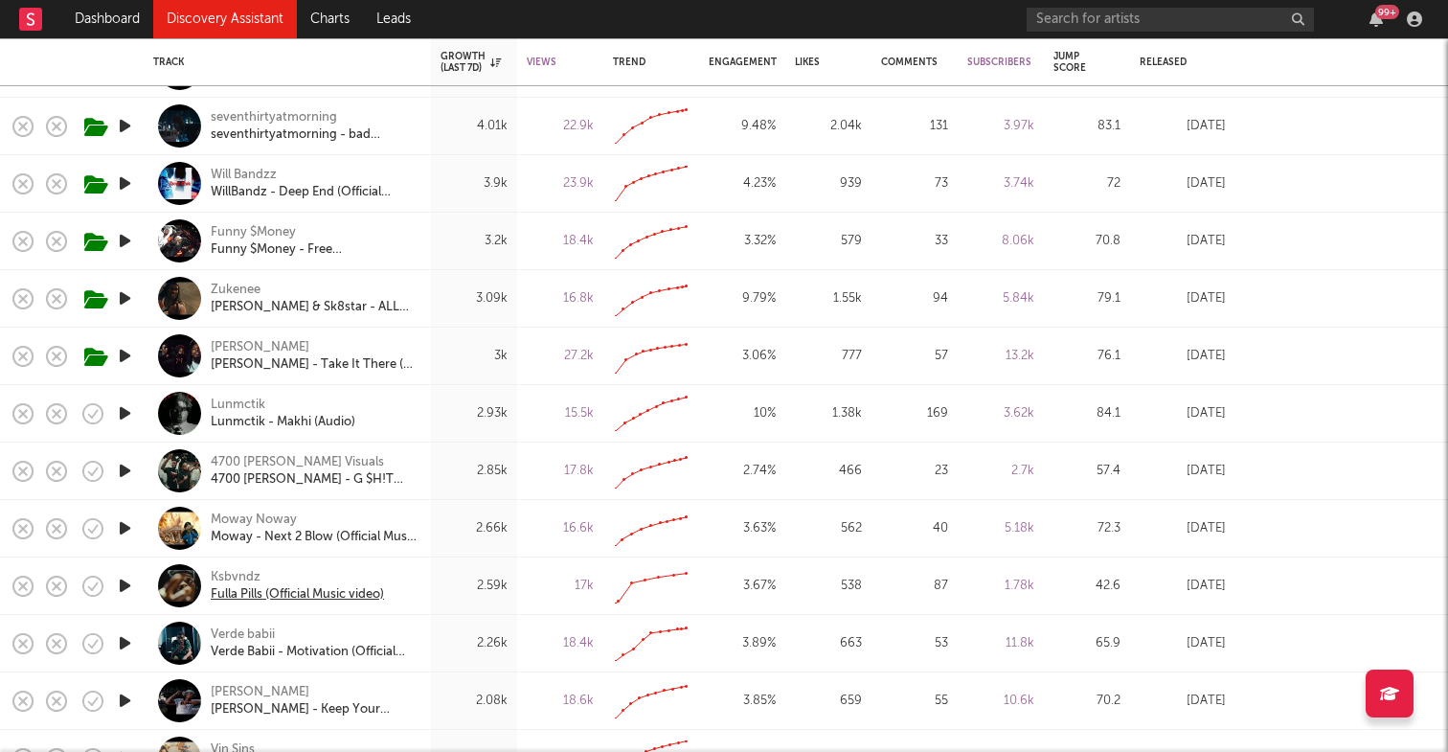
click at [271, 593] on div "Fulla Pills (Official Music video)" at bounding box center [297, 594] width 173 height 17
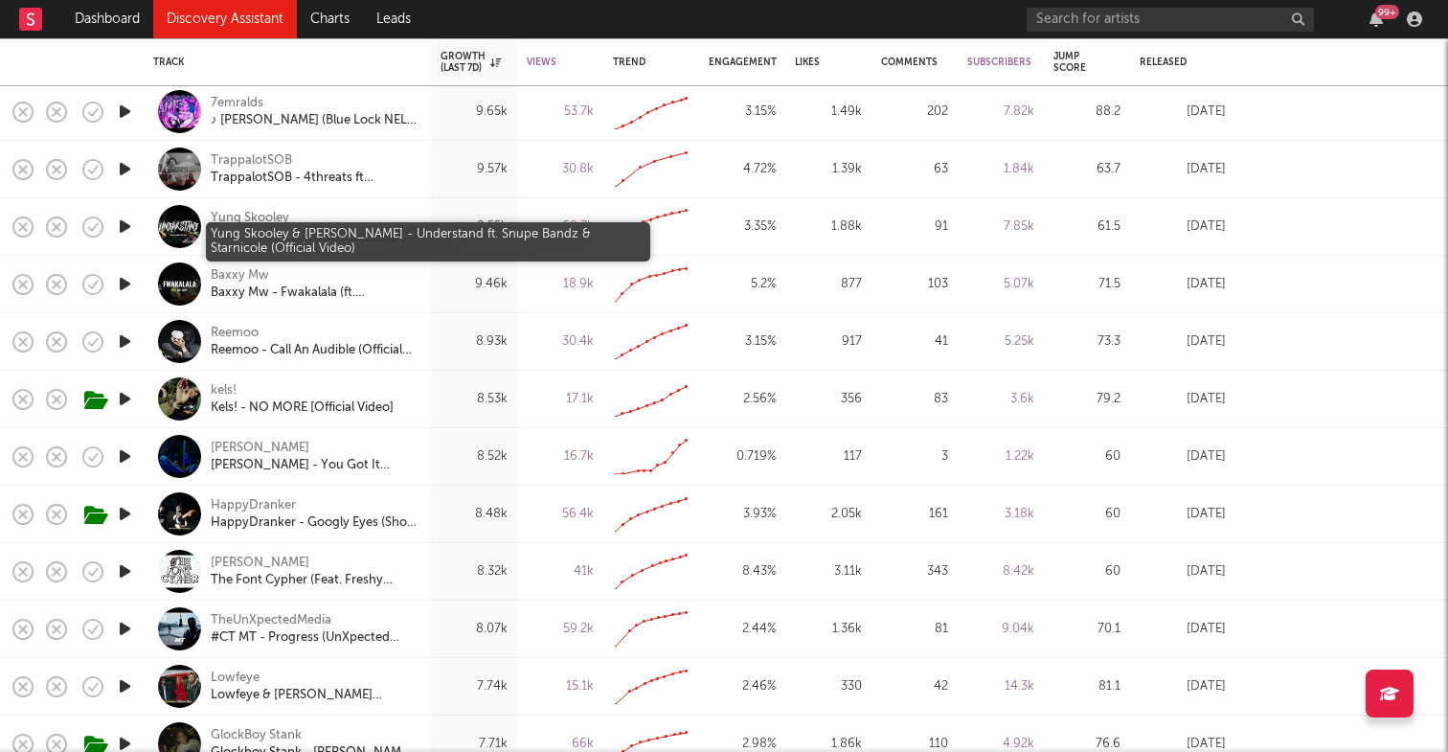
click at [241, 234] on div "Yung Skooley & [PERSON_NAME] - Understand ft. Snupe Bandz & Starnicole (Officia…" at bounding box center [314, 235] width 206 height 17
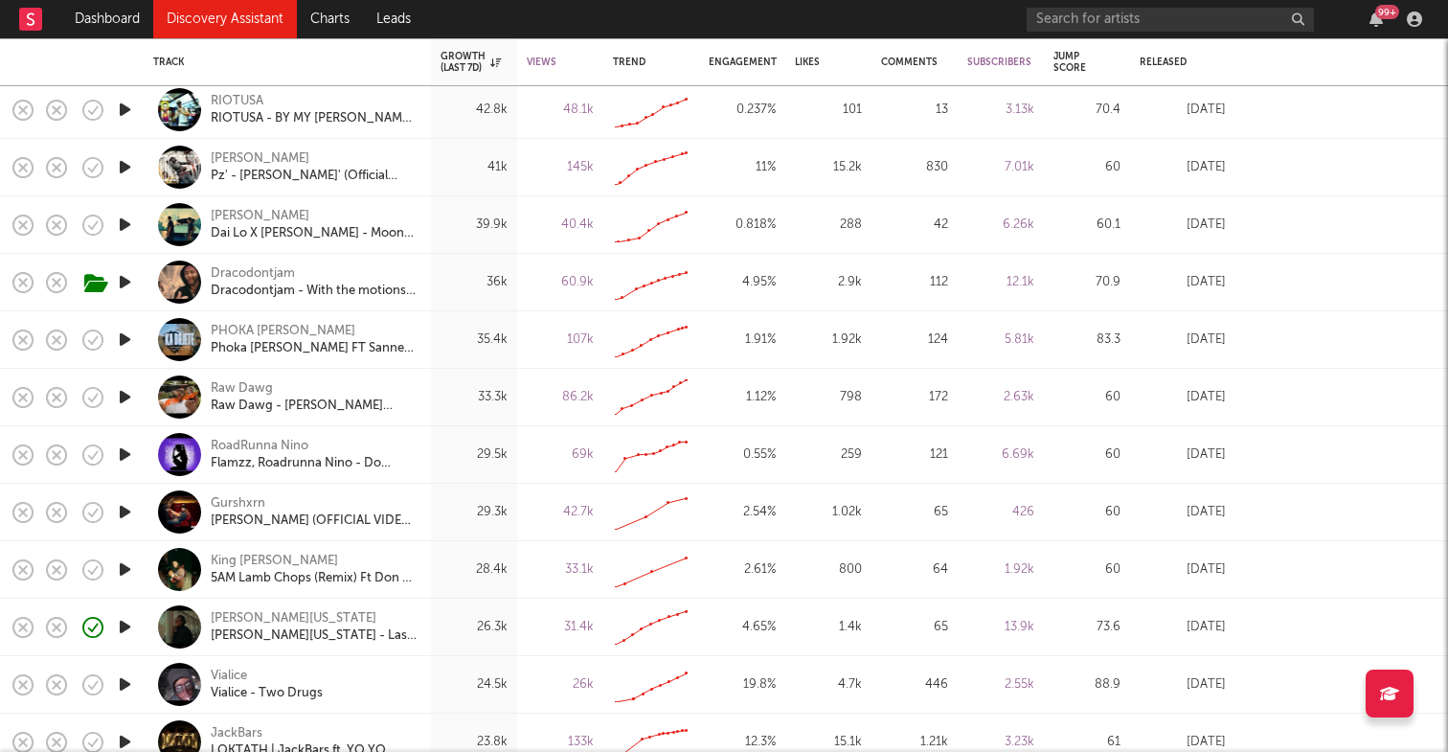
click at [245, 16] on link "Discovery Assistant" at bounding box center [225, 19] width 144 height 38
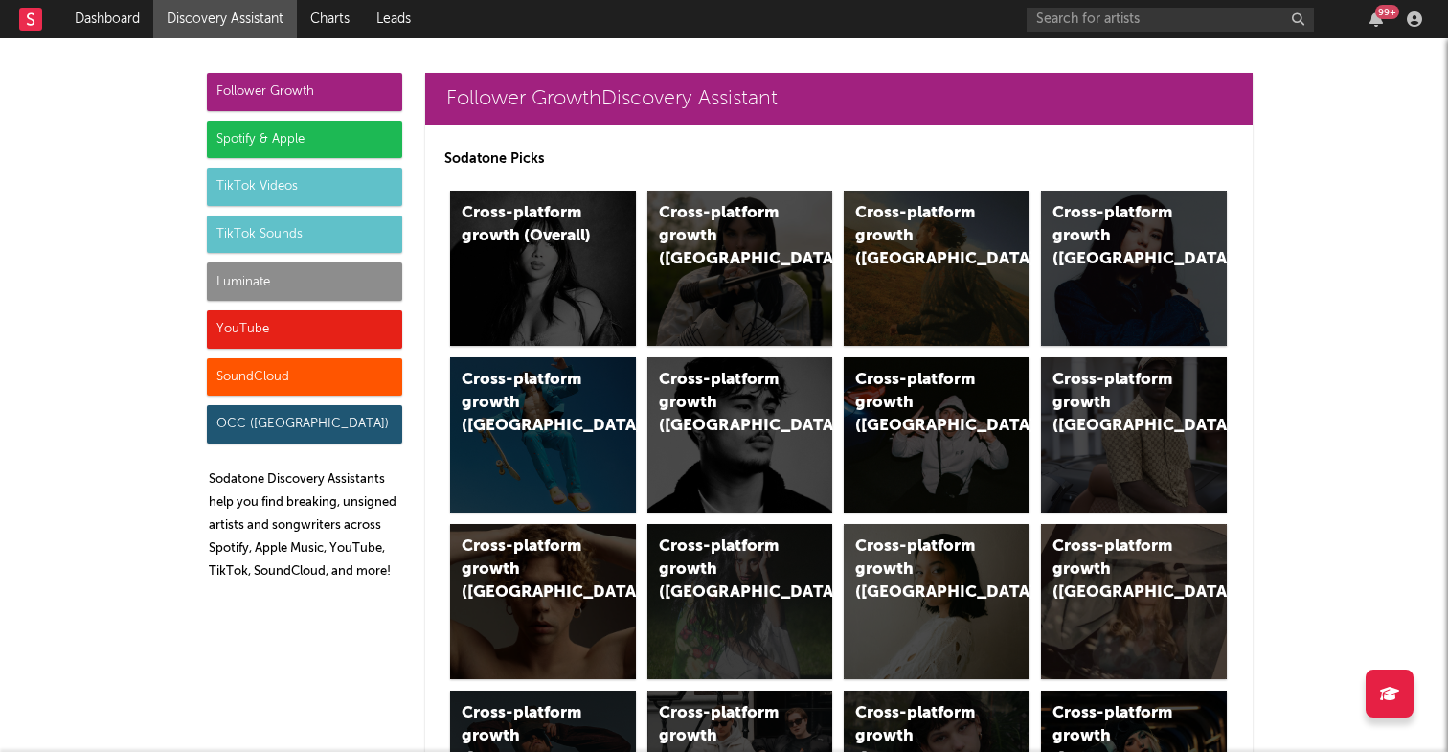
click at [283, 198] on div "TikTok Videos" at bounding box center [304, 187] width 195 height 38
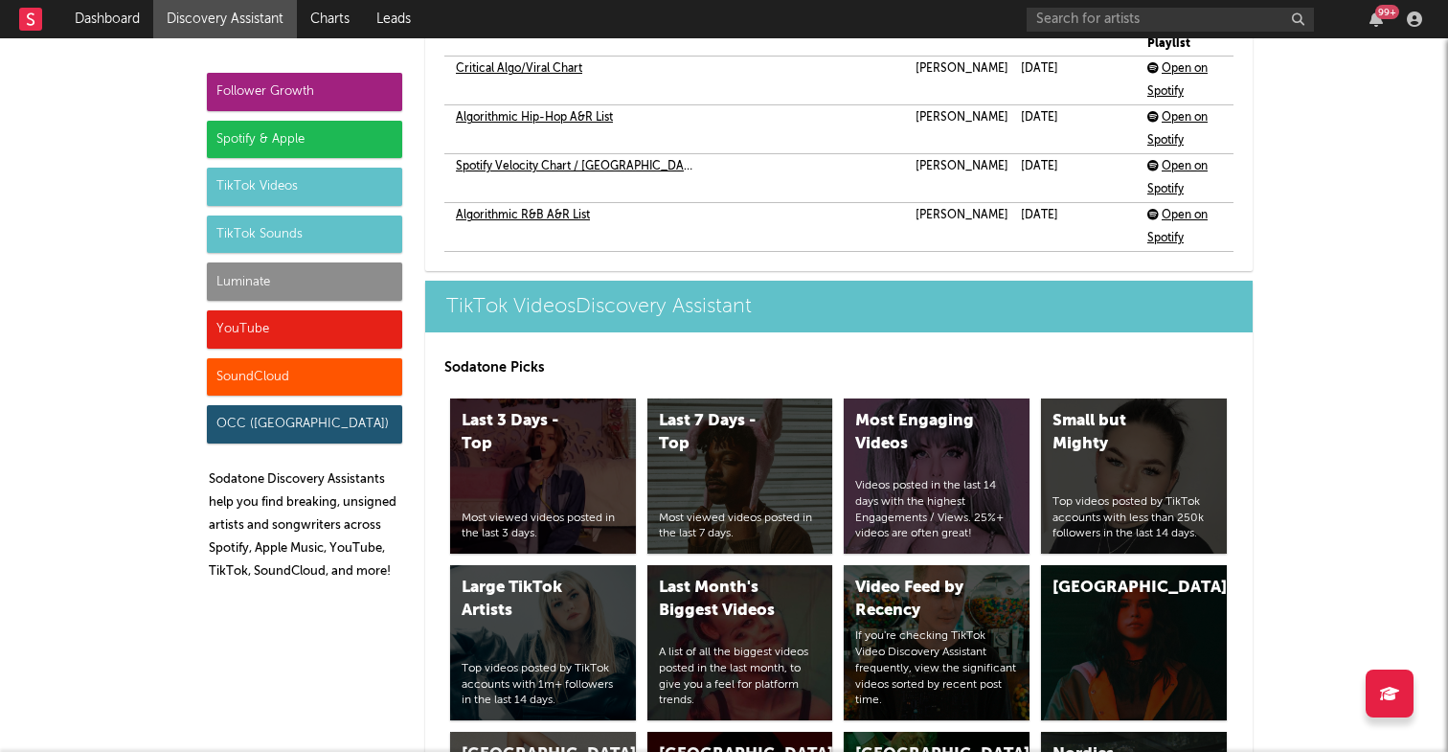
scroll to position [4674, 0]
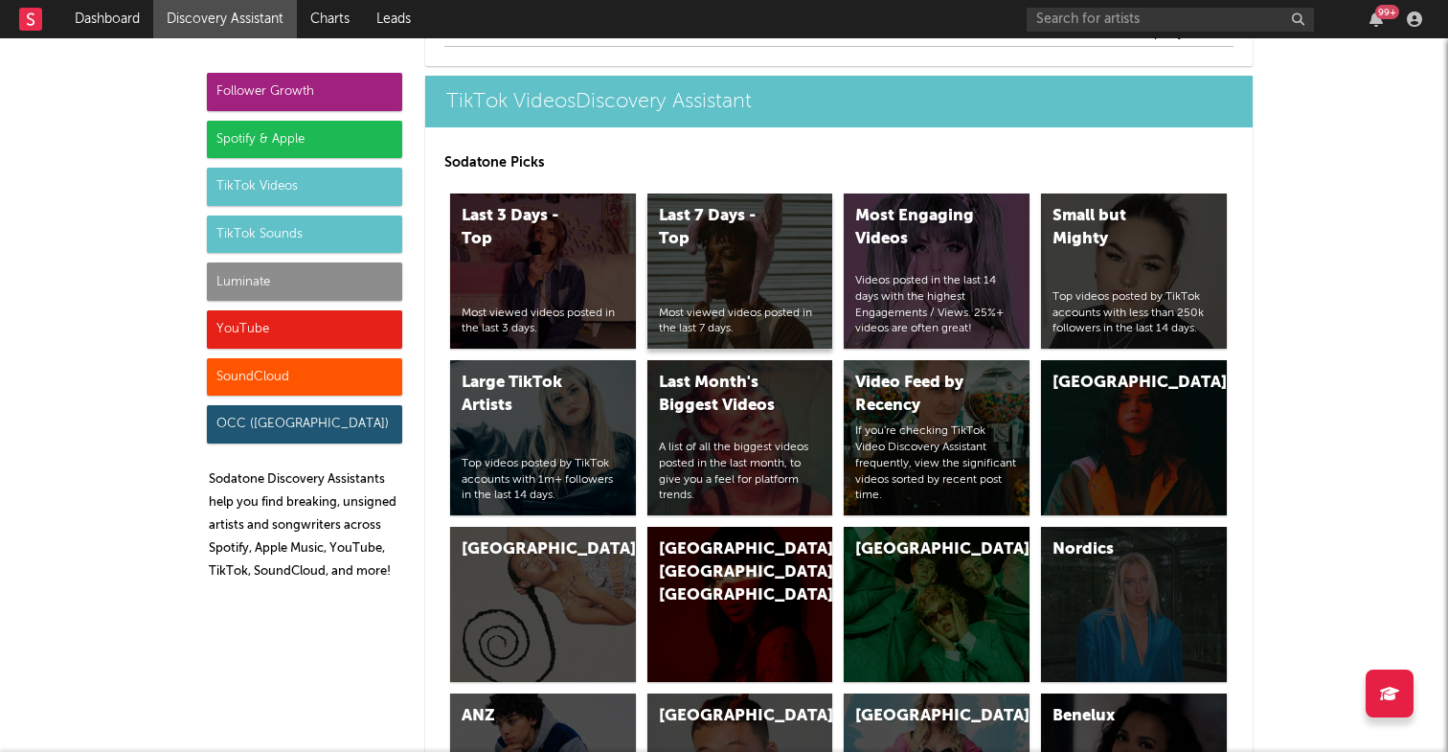
click at [735, 283] on div "Last 7 Days - Top Most viewed videos posted in the last 7 days." at bounding box center [740, 270] width 186 height 155
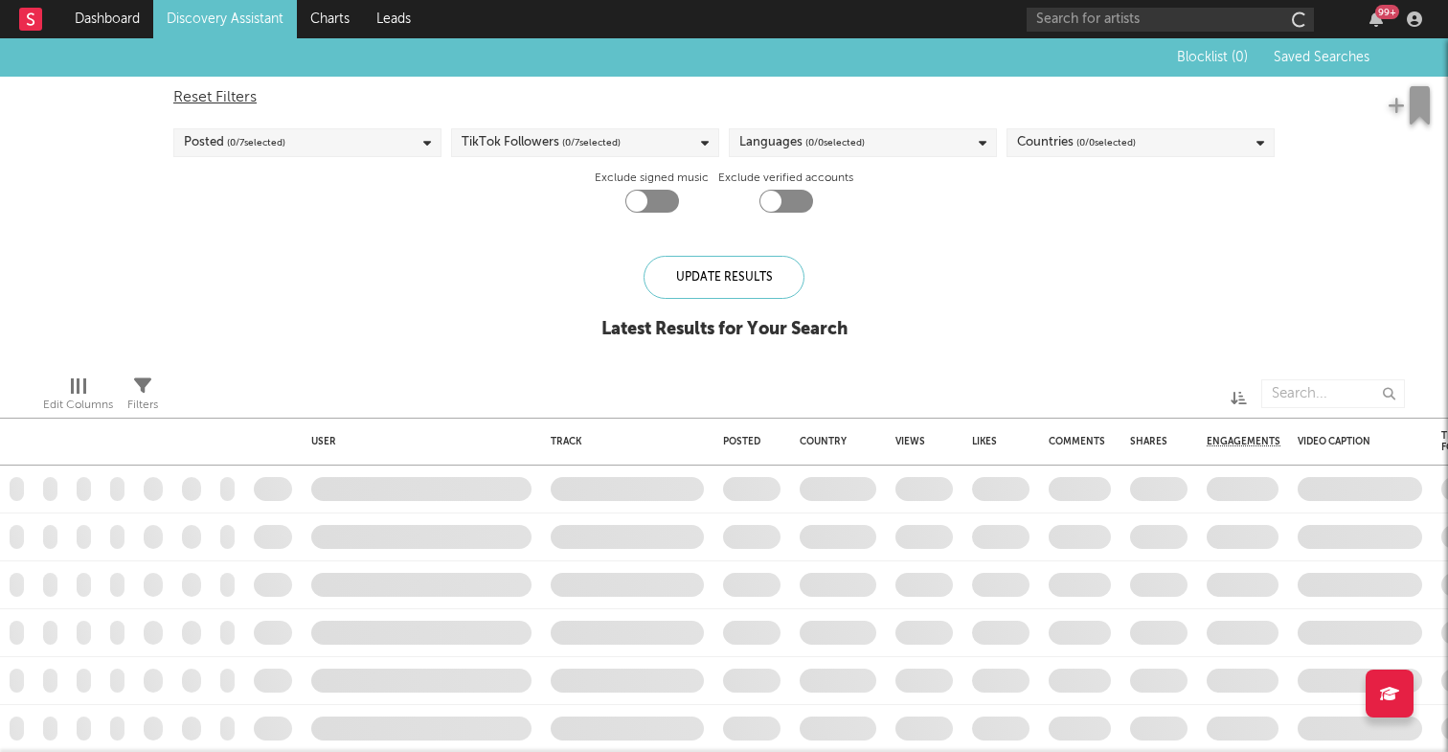
checkbox input "true"
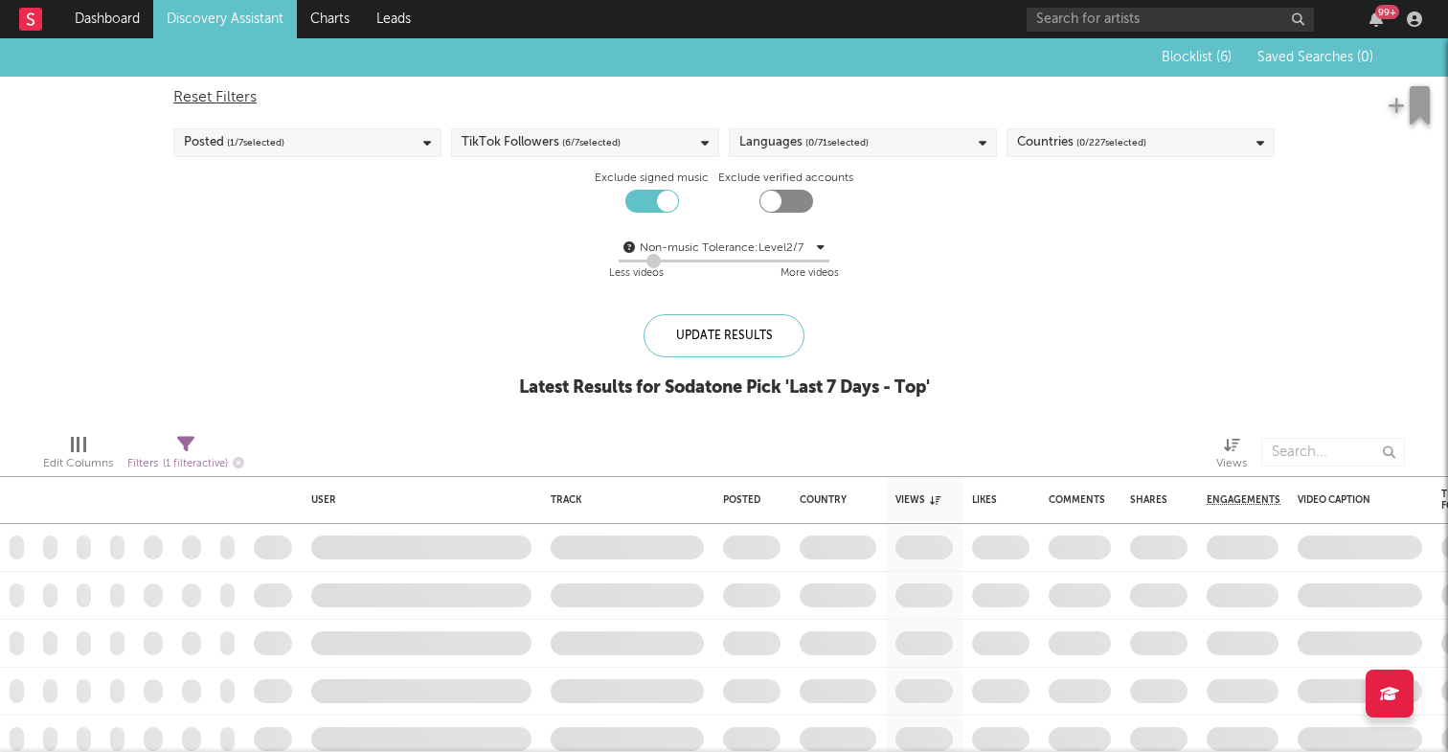
click at [822, 140] on span "( 0 / 71 selected)" at bounding box center [836, 142] width 63 height 23
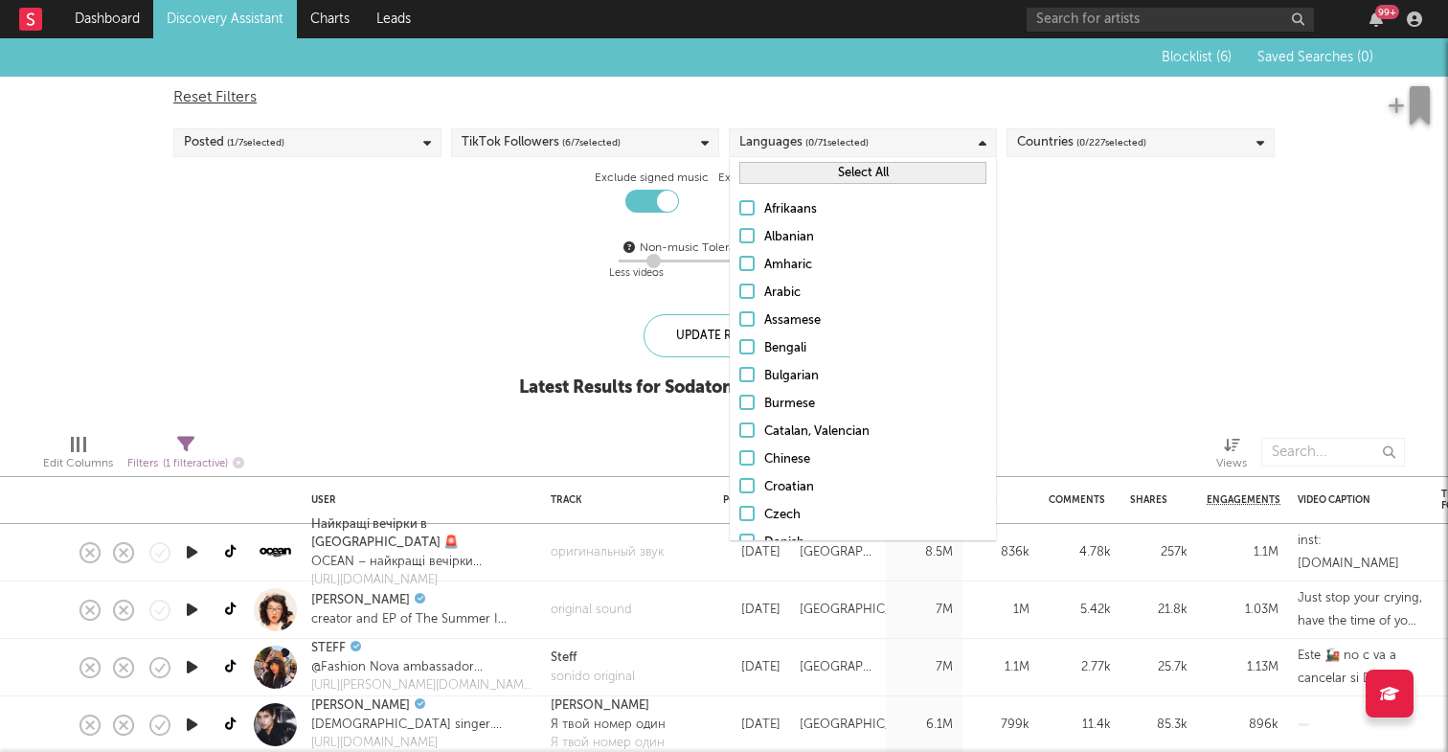
click at [815, 164] on button "Select All" at bounding box center [862, 173] width 247 height 22
click at [815, 164] on button "Deselect All" at bounding box center [862, 173] width 247 height 22
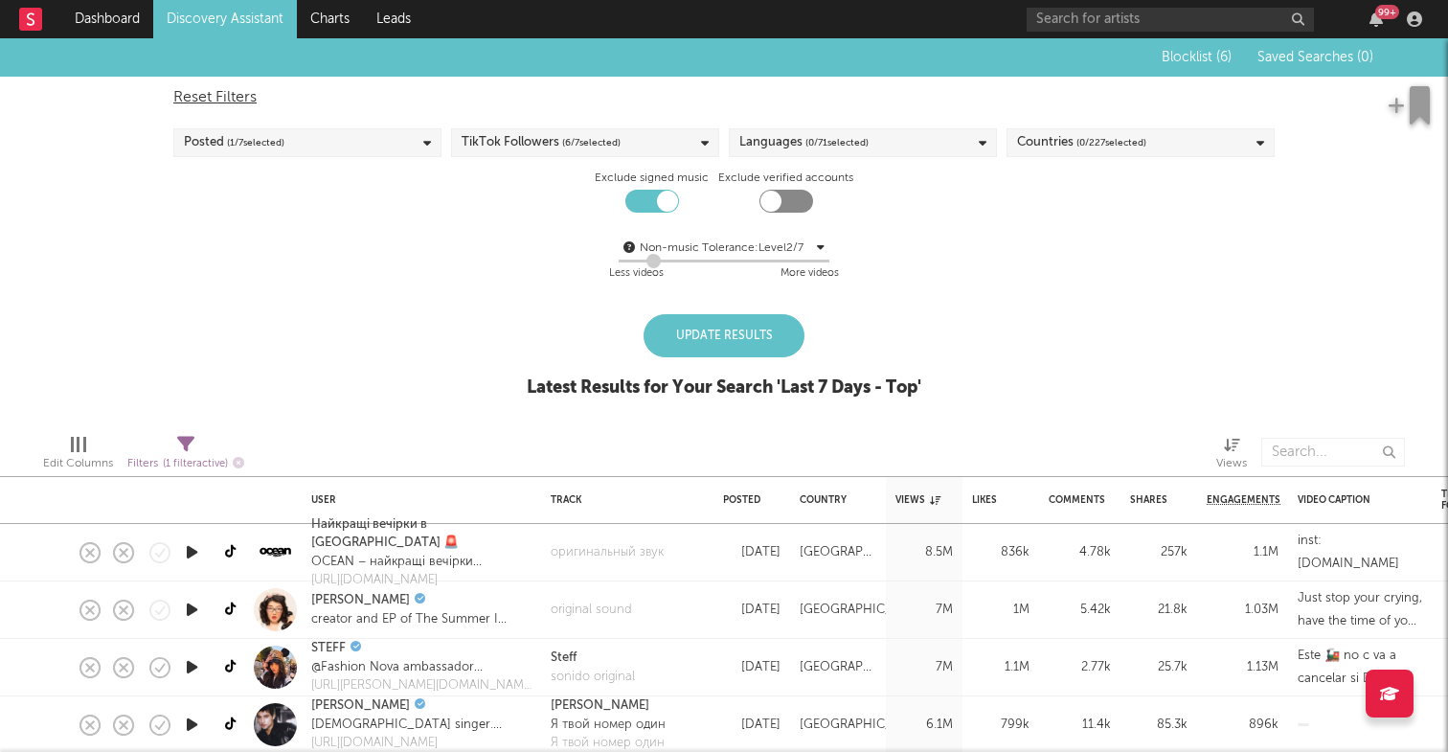
click at [426, 318] on div "Blocklist ( 6 ) Saved Searches ( 0 ) Reset Filters Posted ( 1 / 7 selected) Tik…" at bounding box center [724, 228] width 1448 height 380
click at [829, 140] on span "( 0 / 71 selected)" at bounding box center [836, 142] width 63 height 23
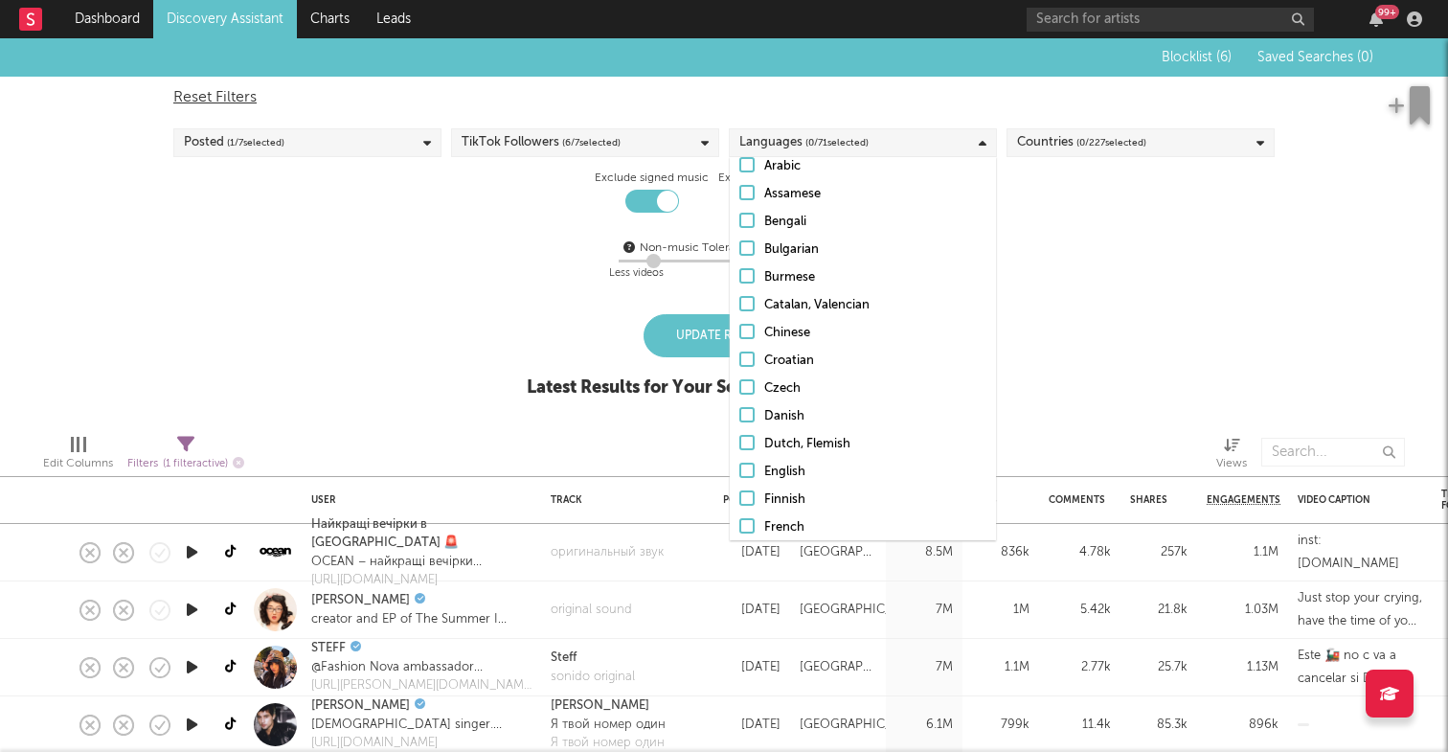
scroll to position [143, 0]
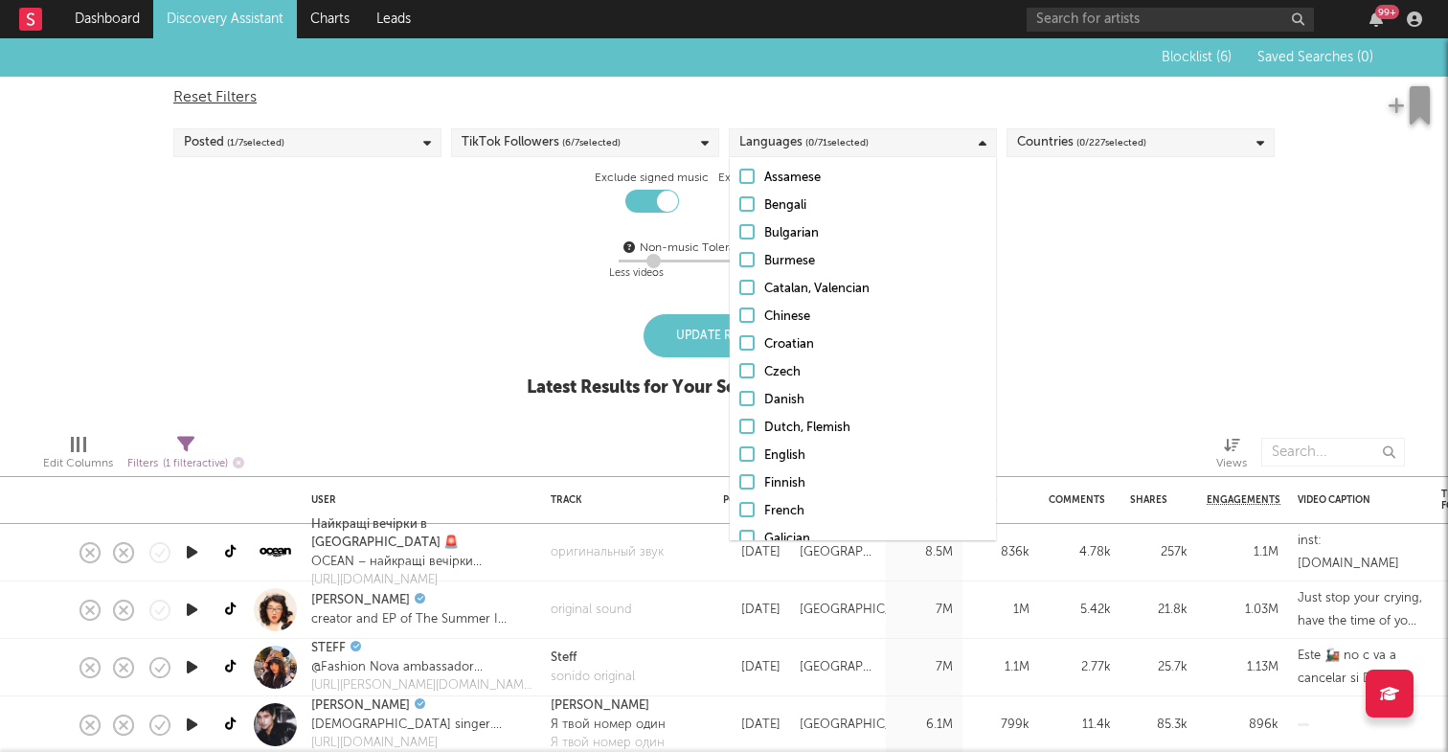
click at [746, 448] on div at bounding box center [746, 453] width 15 height 15
click at [739, 448] on input "English" at bounding box center [739, 455] width 0 height 23
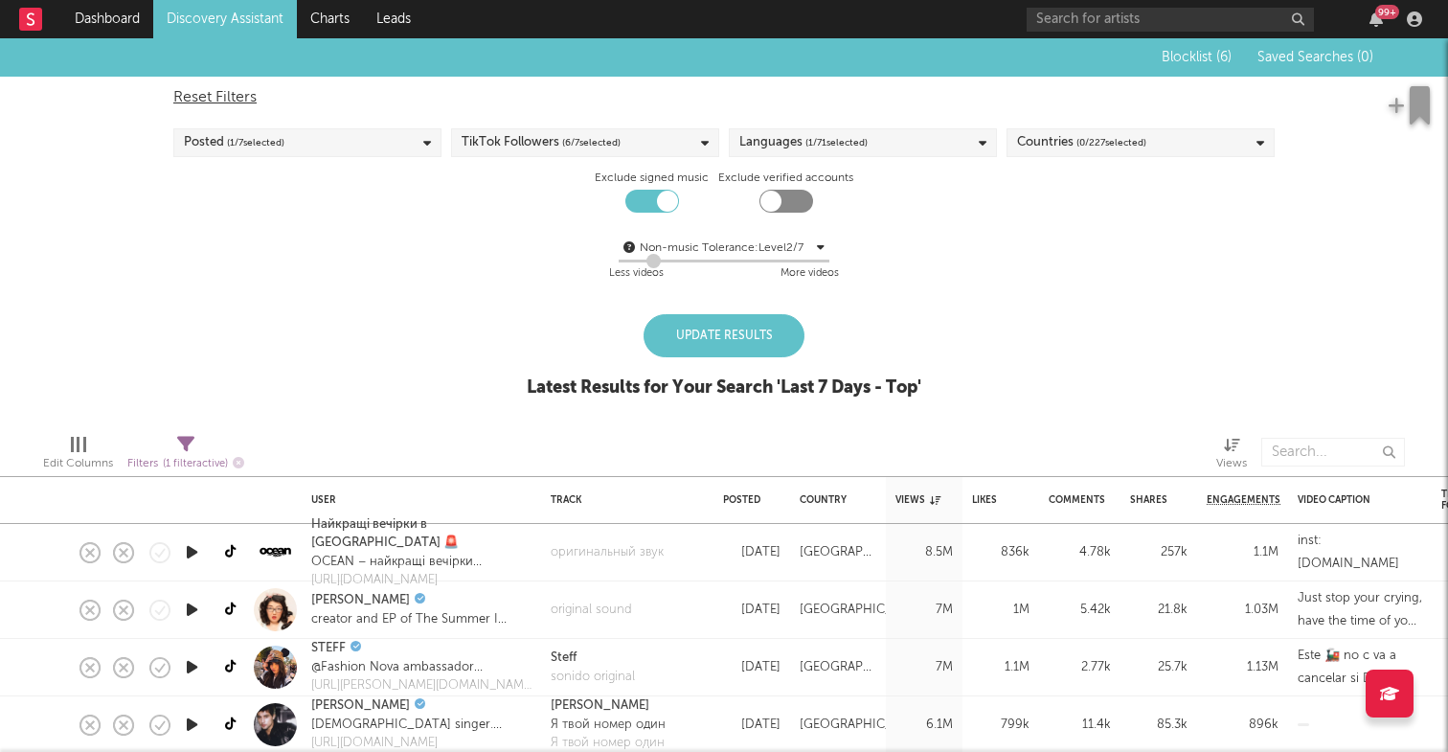
click at [541, 319] on div "Update Results Latest Results for Your Search ' Last 7 Days - Top '" at bounding box center [724, 366] width 395 height 104
click at [704, 342] on div "Update Results" at bounding box center [724, 335] width 161 height 43
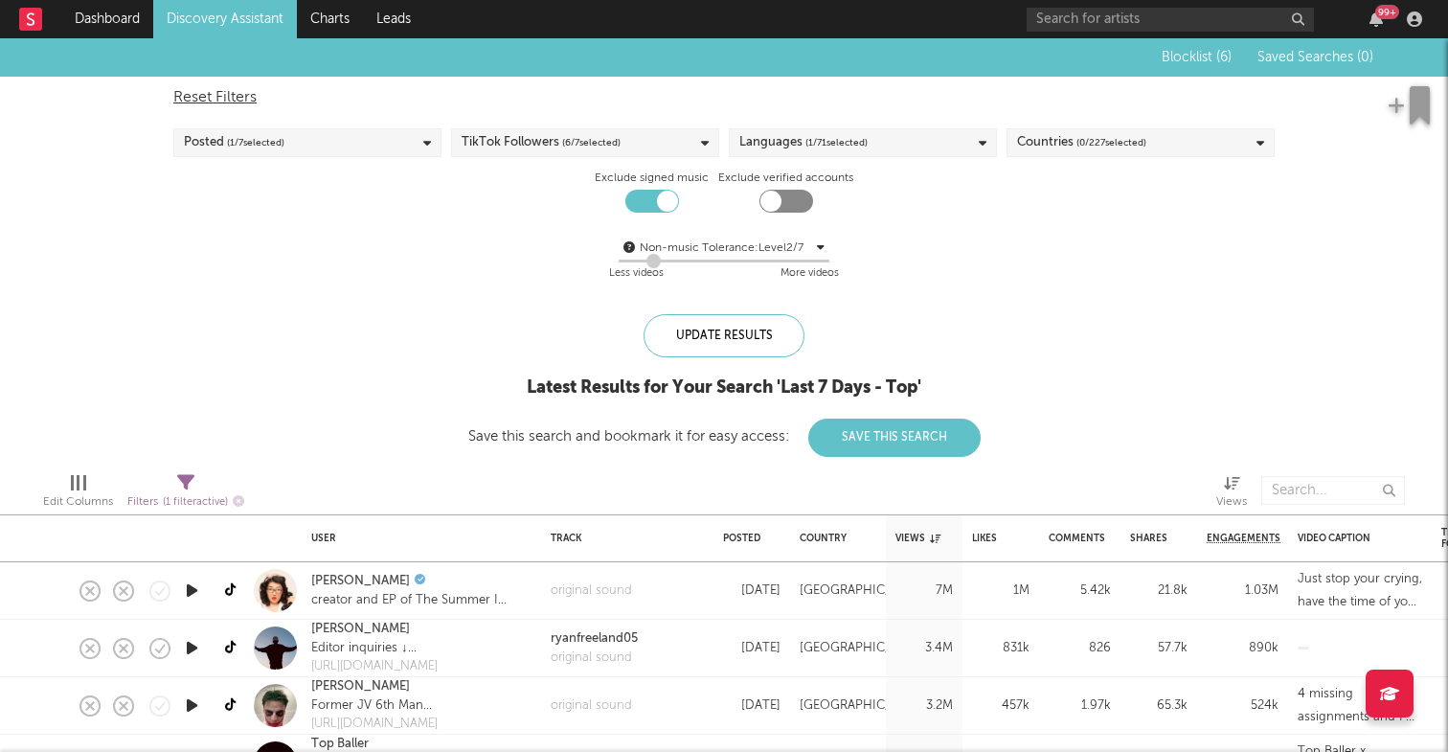
click at [197, 587] on icon "button" at bounding box center [192, 590] width 20 height 24
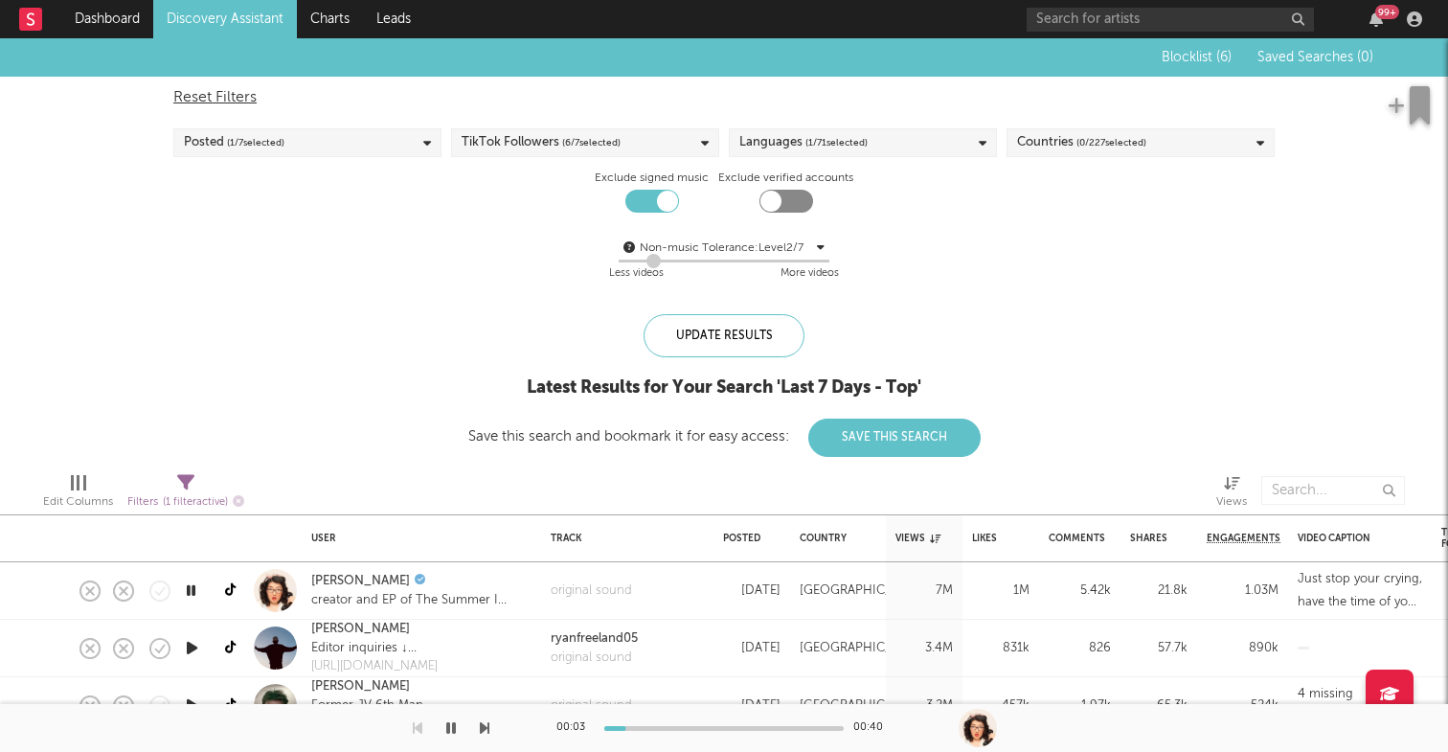
click at [193, 646] on icon "button" at bounding box center [192, 648] width 20 height 24
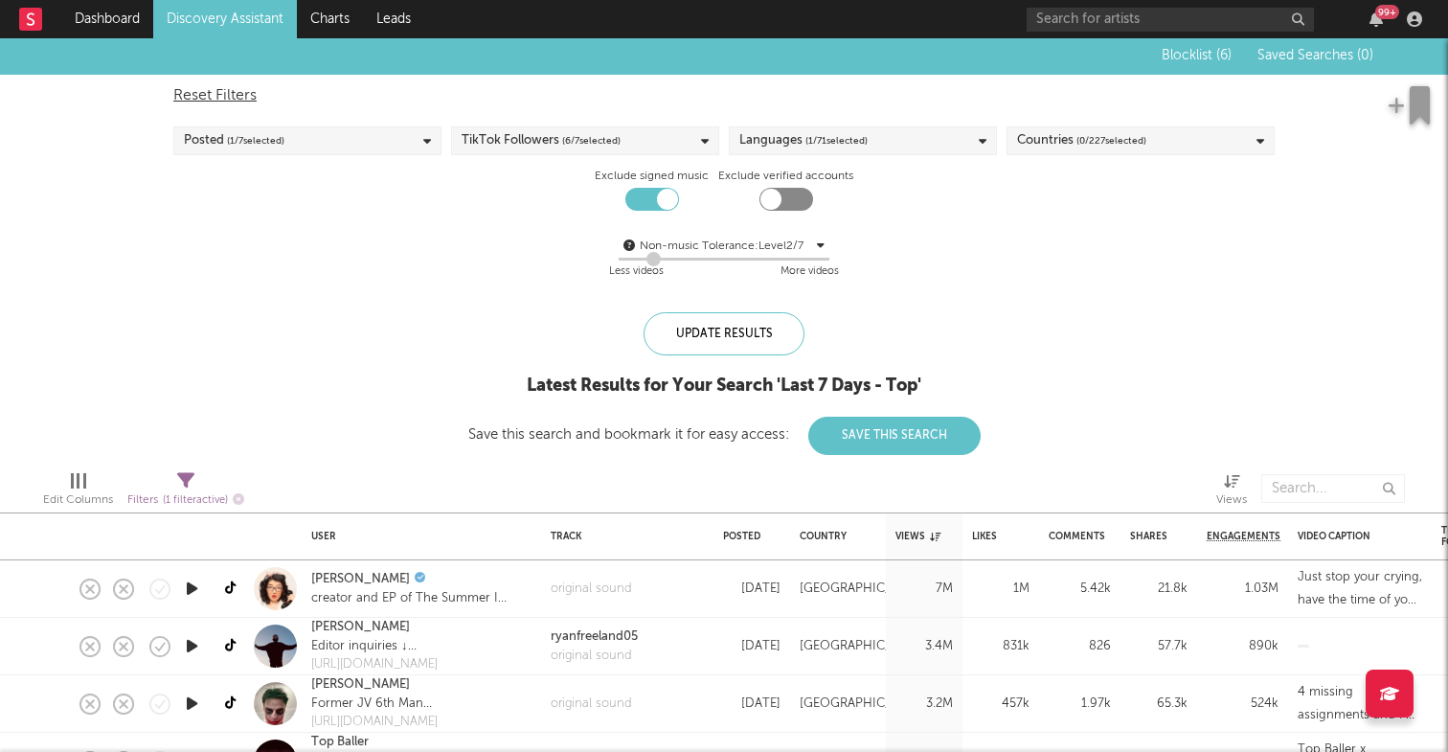
click at [238, 21] on link "Discovery Assistant" at bounding box center [225, 19] width 144 height 38
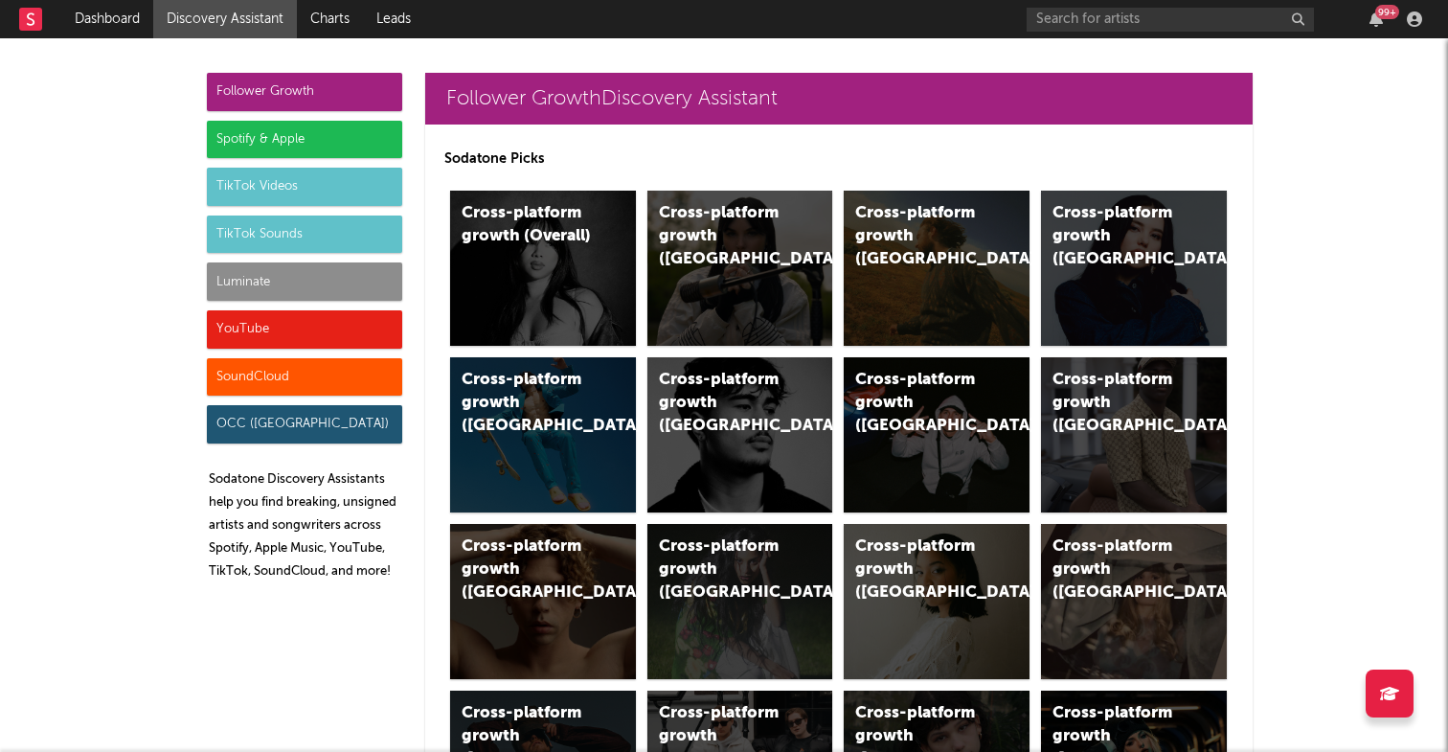
click at [294, 226] on div "TikTok Sounds" at bounding box center [304, 234] width 195 height 38
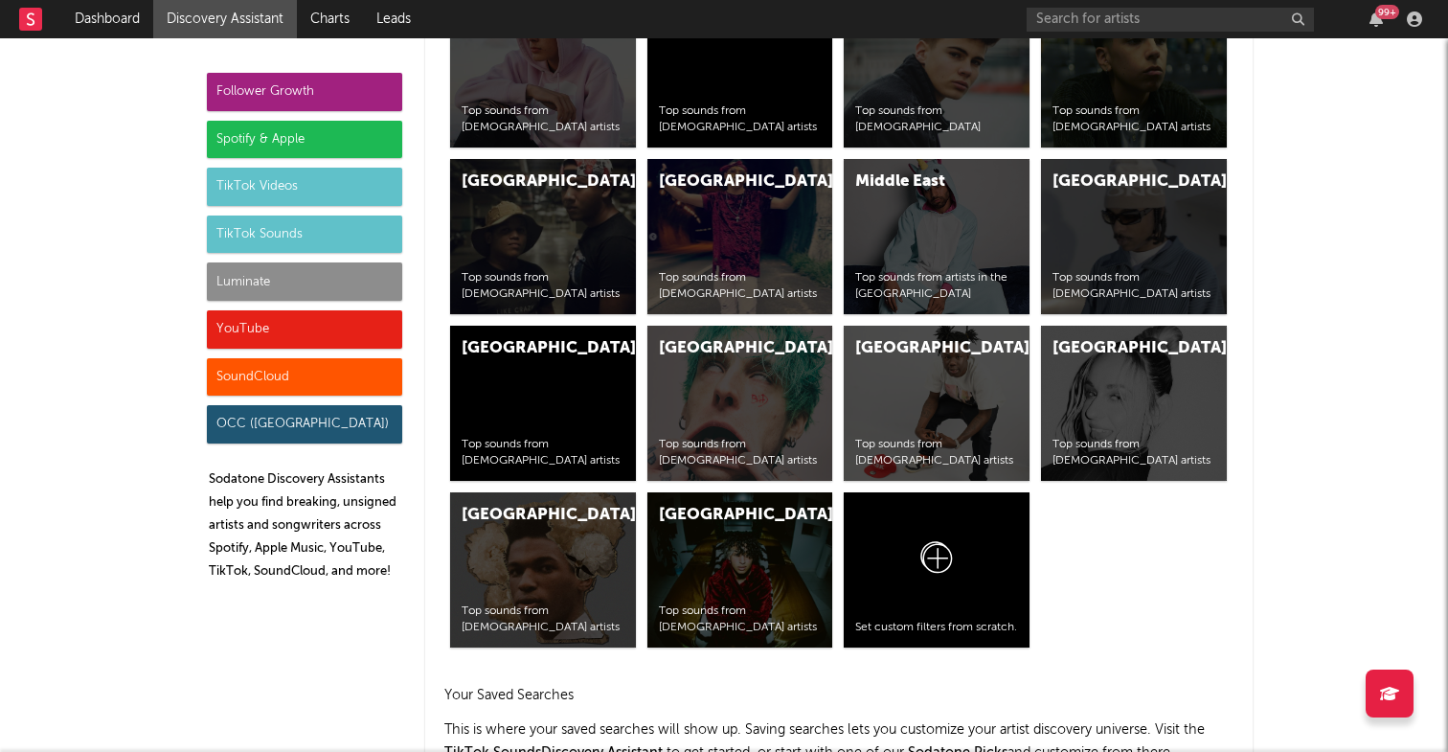
scroll to position [7798, 0]
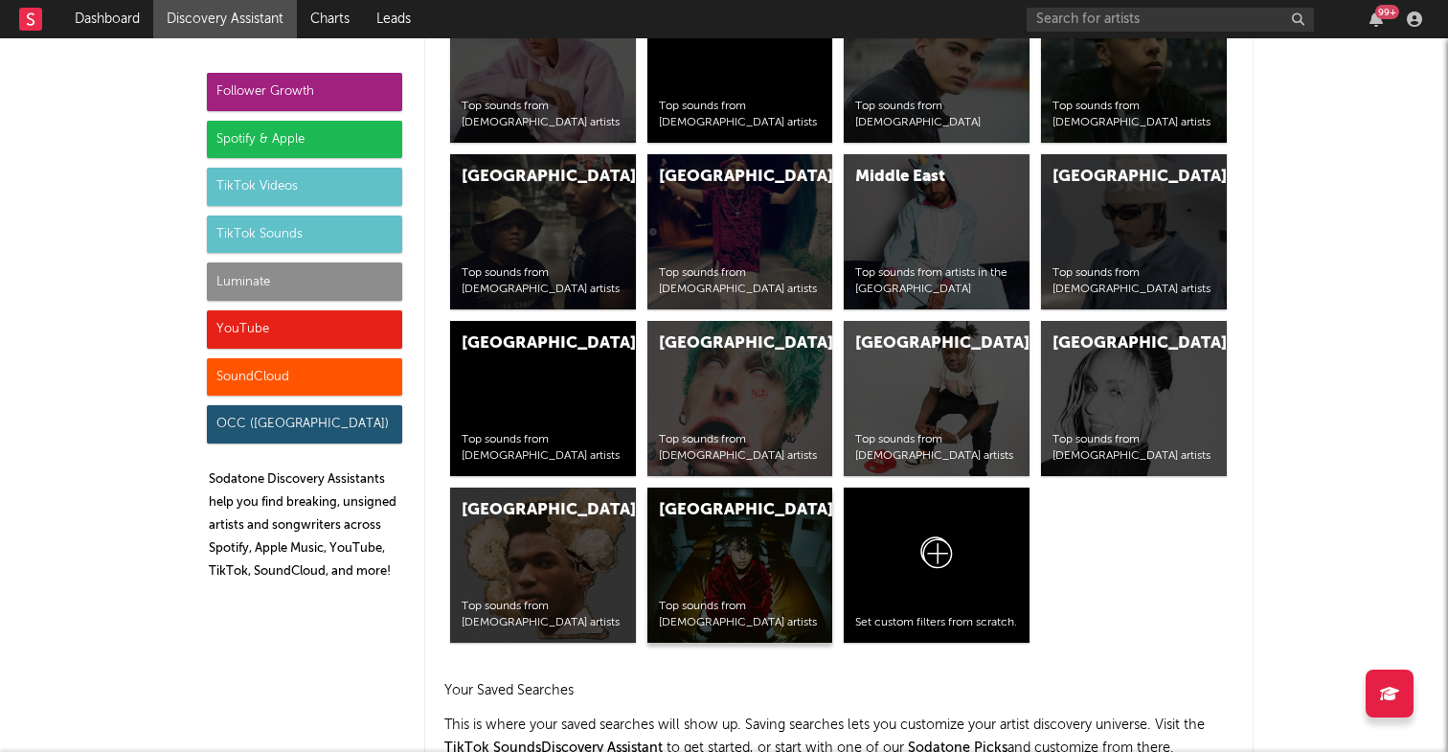
click at [700, 552] on div "United States Top sounds from American artists" at bounding box center [740, 564] width 186 height 155
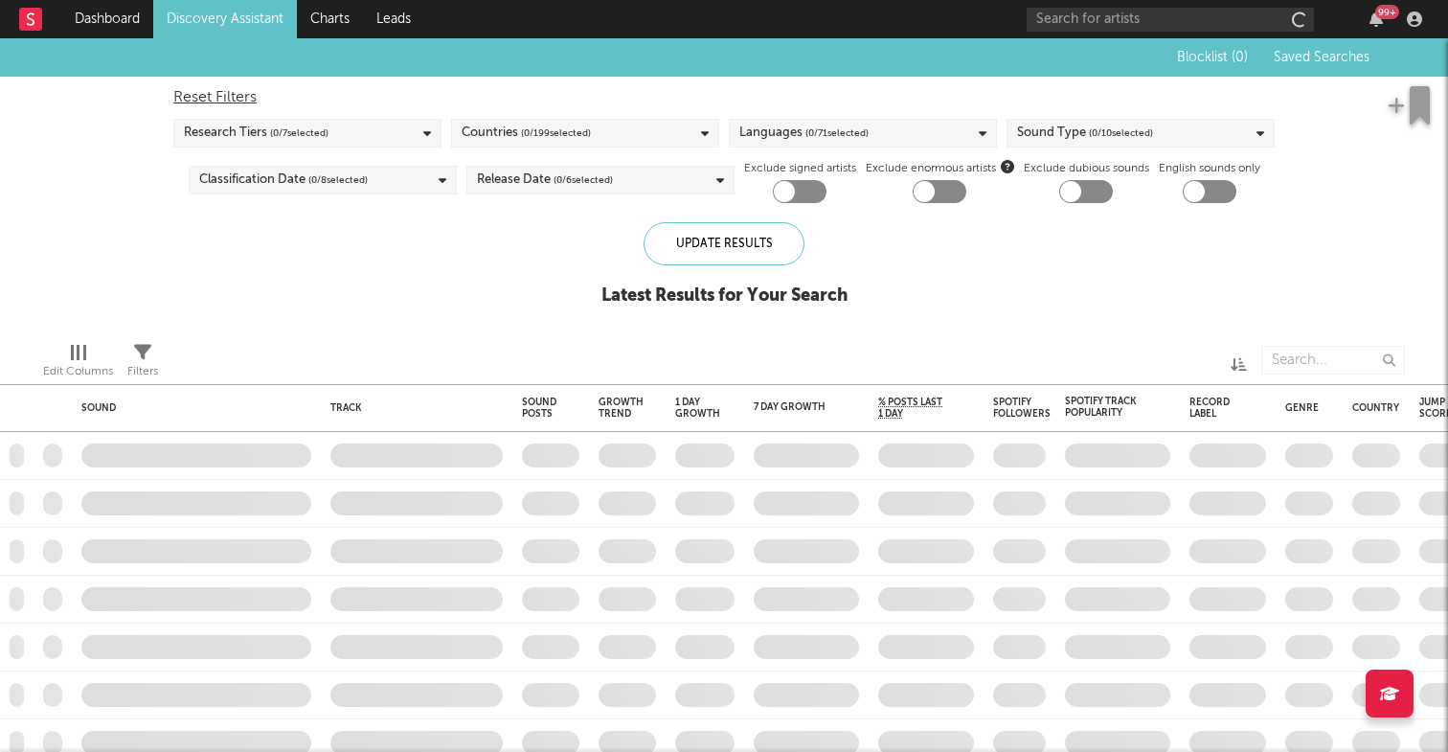
checkbox input "true"
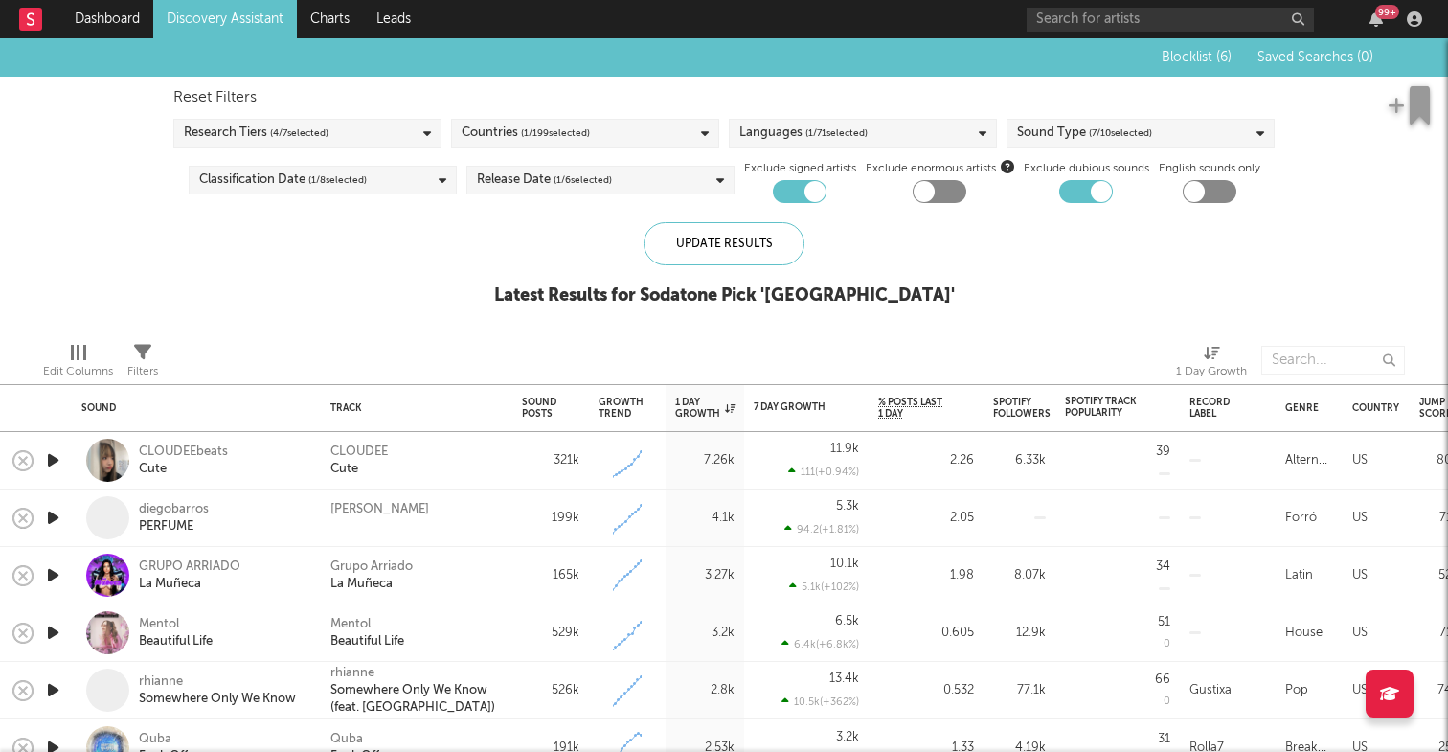
click at [1040, 127] on div "Sound Type ( 7 / 10 selected)" at bounding box center [1084, 133] width 135 height 23
click at [748, 341] on div at bounding box center [922, 360] width 481 height 48
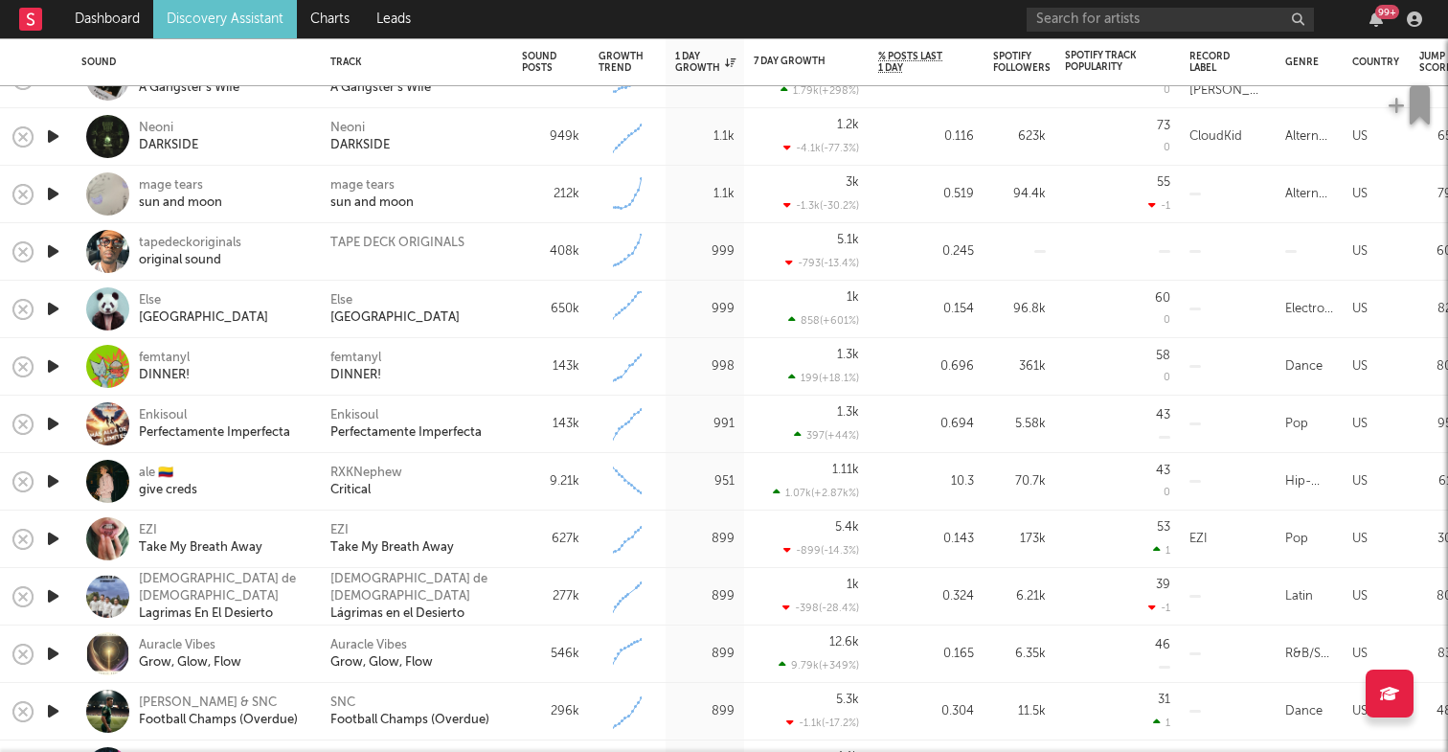
click at [59, 480] on icon "button" at bounding box center [53, 481] width 20 height 24
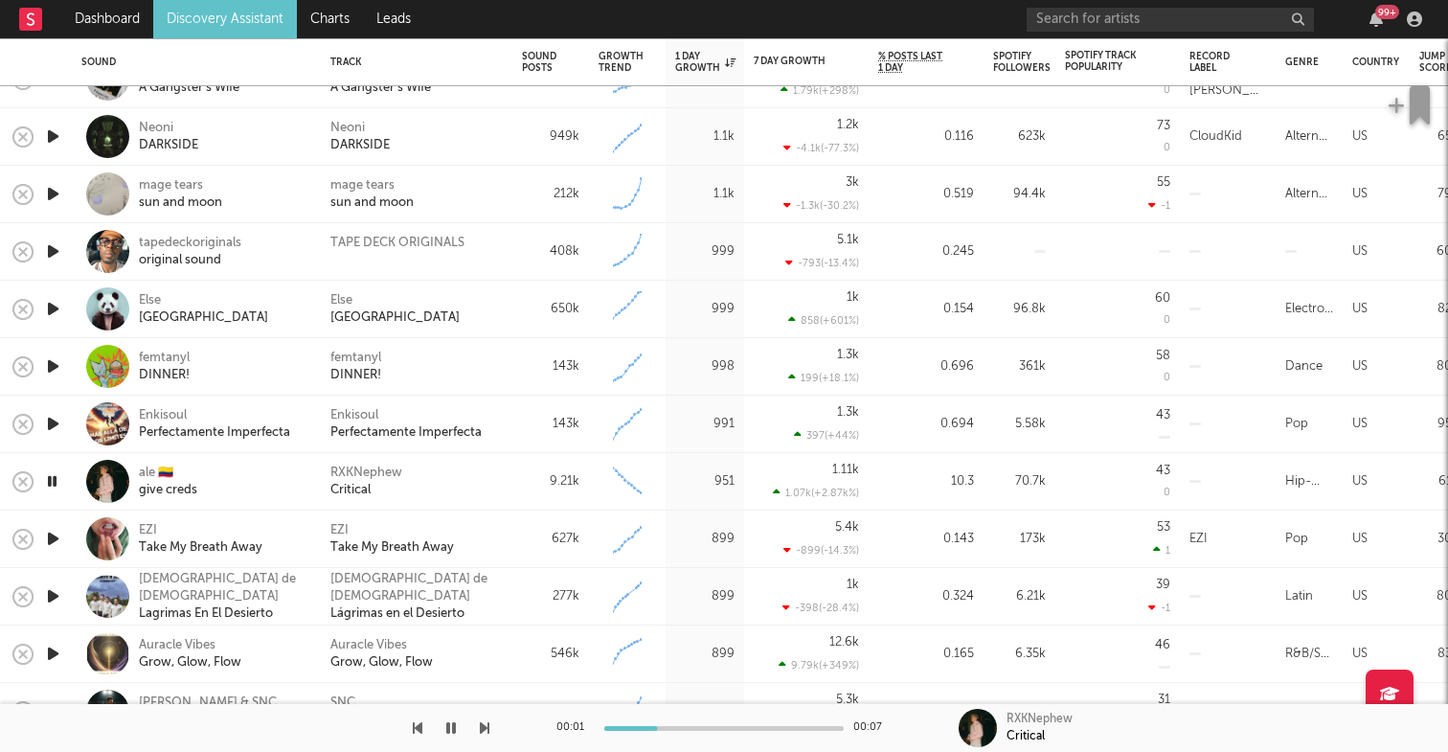
click at [55, 483] on icon "button" at bounding box center [52, 481] width 18 height 24
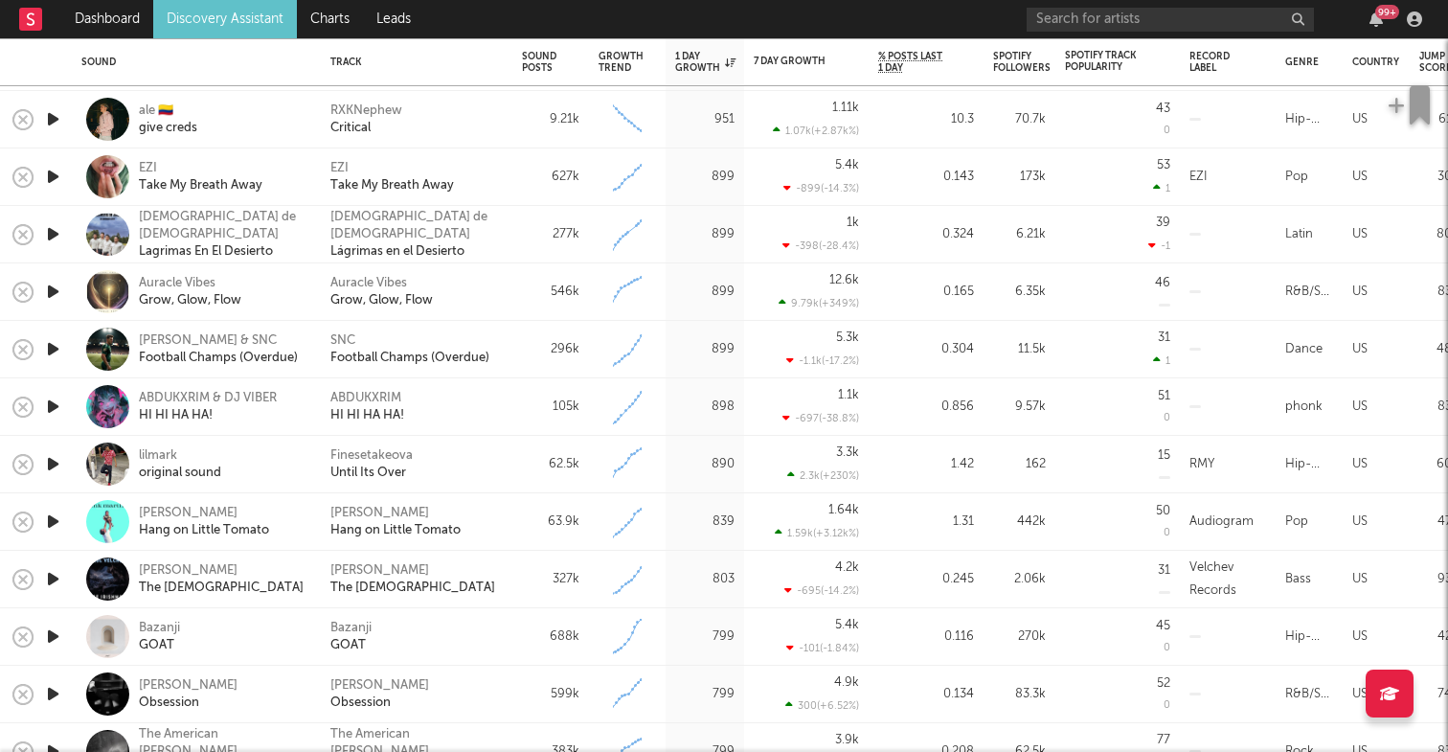
click at [58, 466] on icon "button" at bounding box center [53, 464] width 20 height 24
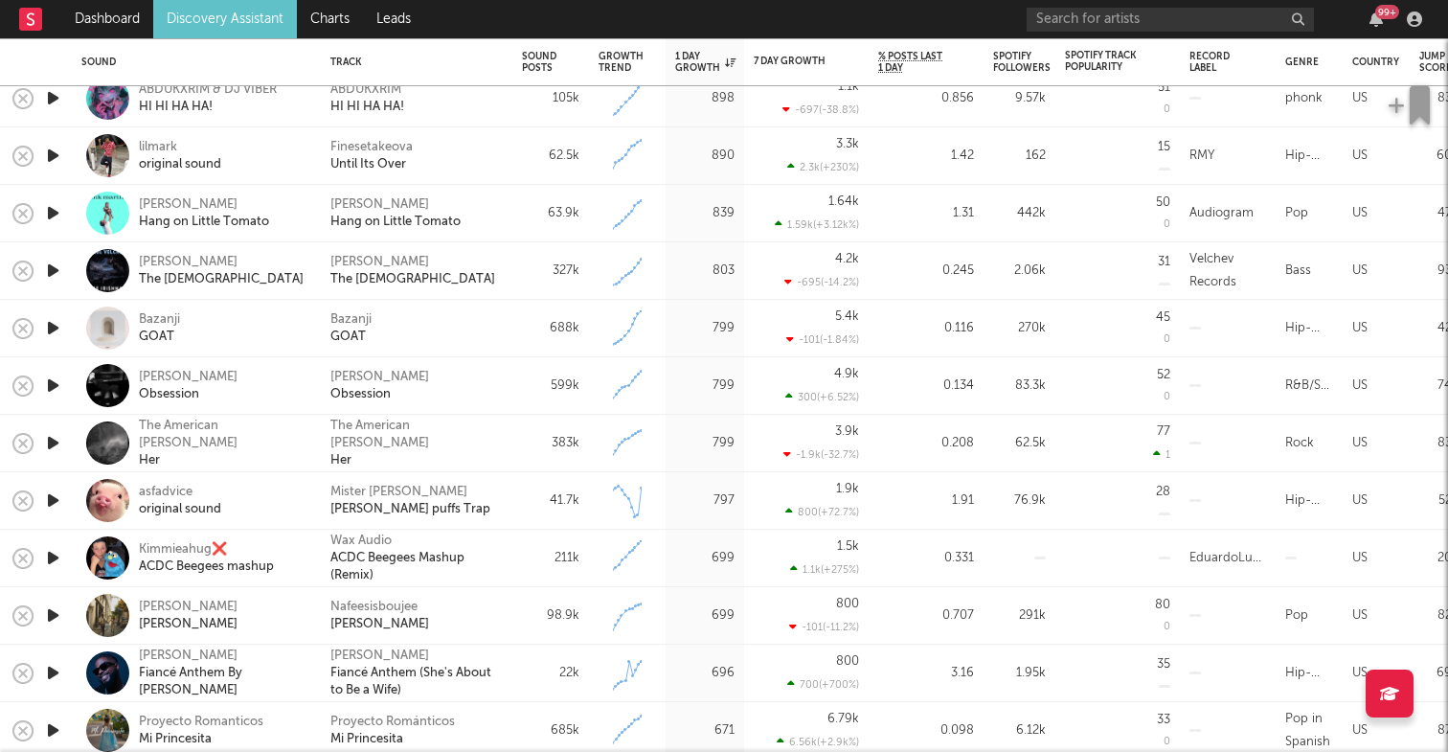
click at [62, 496] on icon "button" at bounding box center [53, 500] width 20 height 24
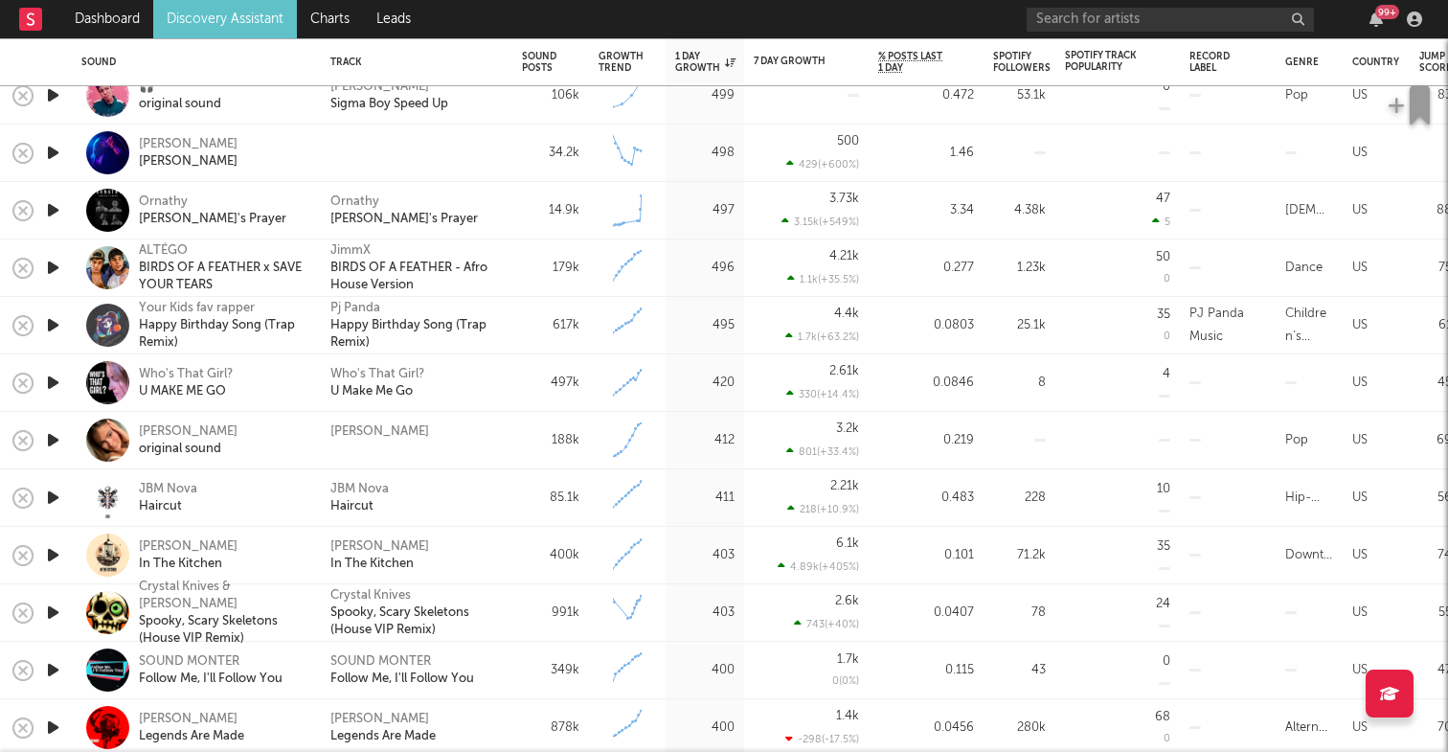
click at [50, 437] on icon "button" at bounding box center [53, 440] width 20 height 24
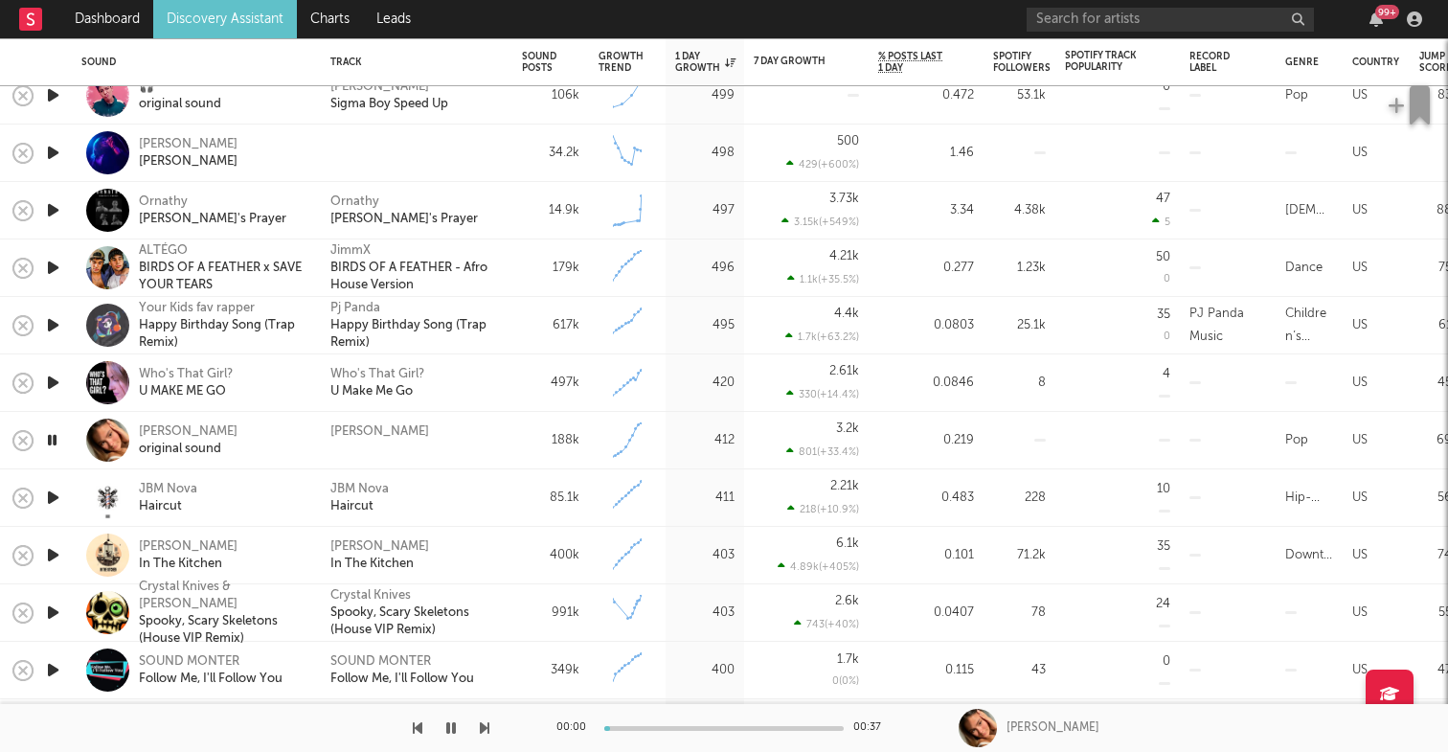
click at [50, 437] on icon "button" at bounding box center [52, 440] width 18 height 24
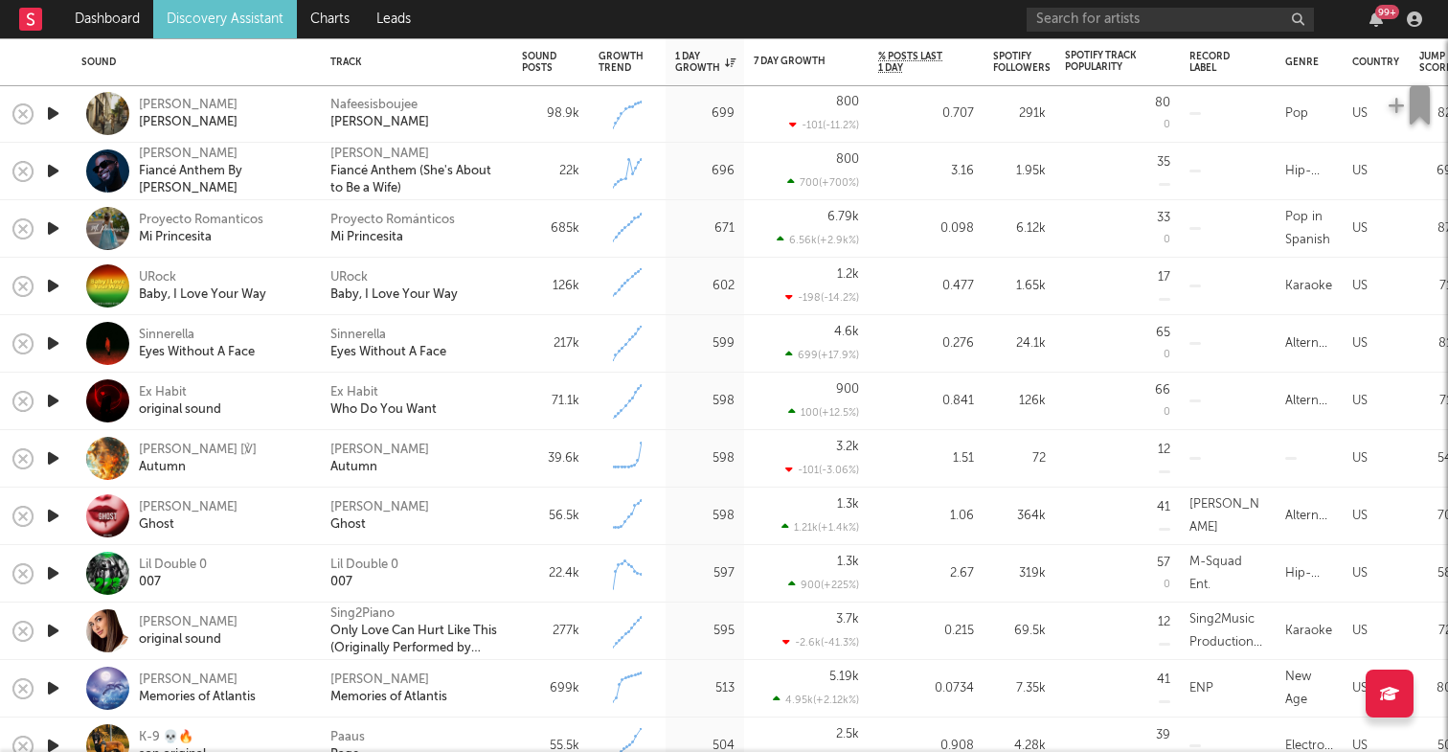
click at [247, 25] on link "Discovery Assistant" at bounding box center [225, 19] width 144 height 38
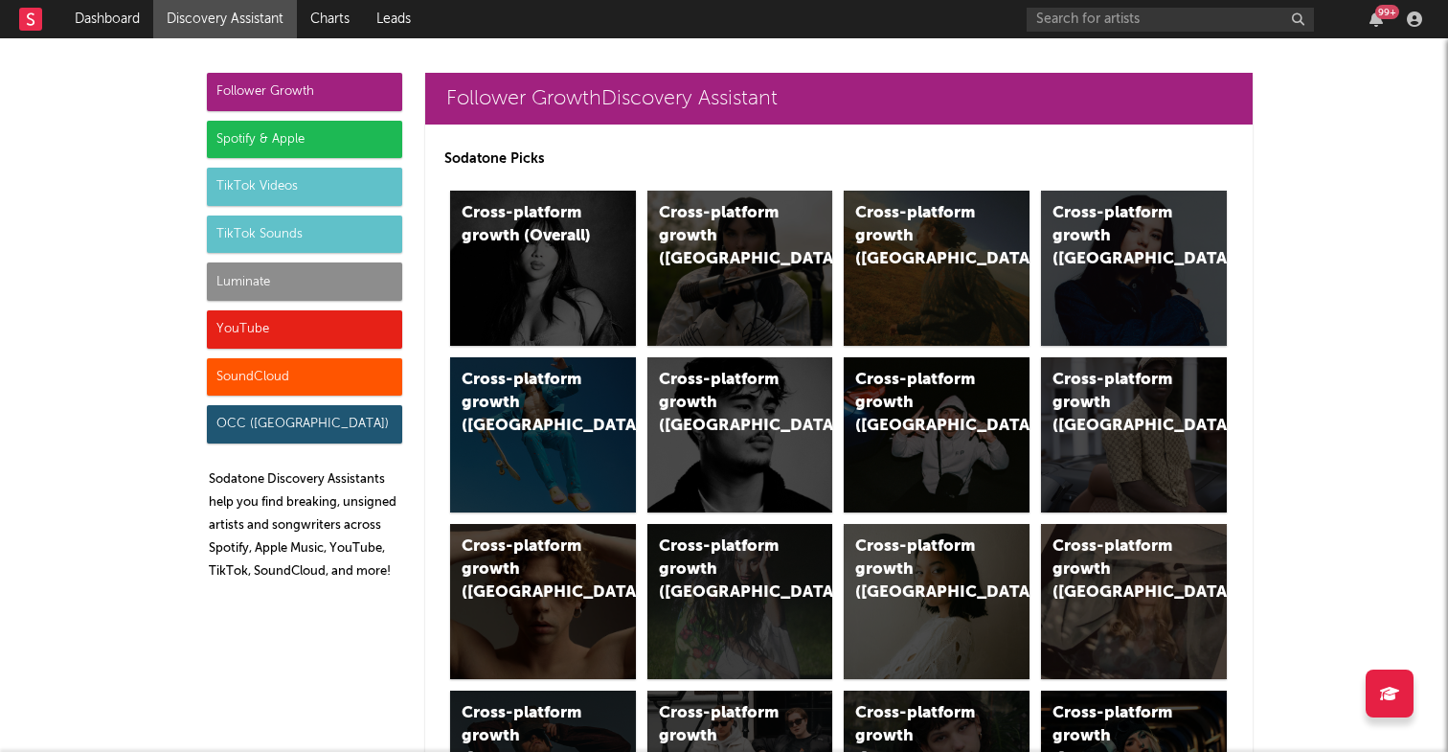
click at [306, 147] on div "Spotify & Apple" at bounding box center [304, 140] width 195 height 38
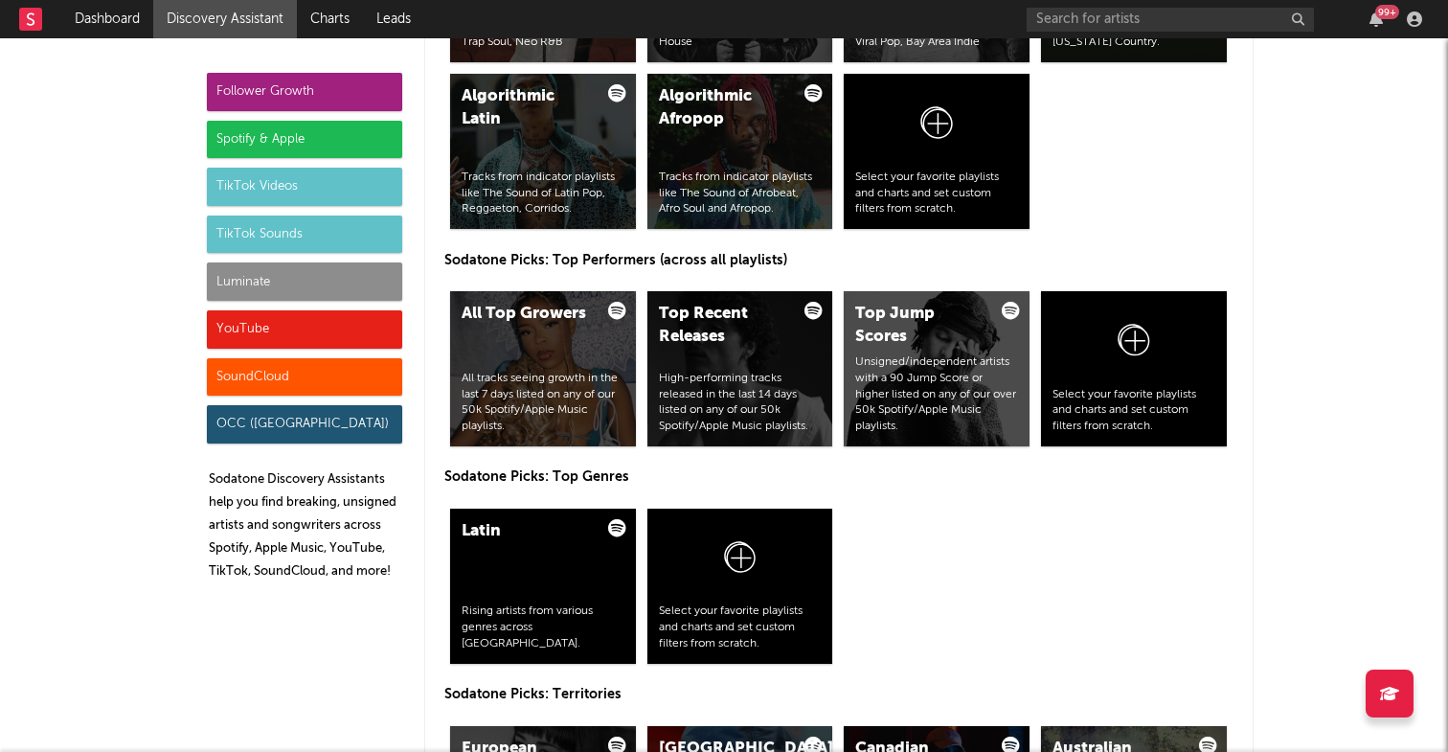
scroll to position [2756, 0]
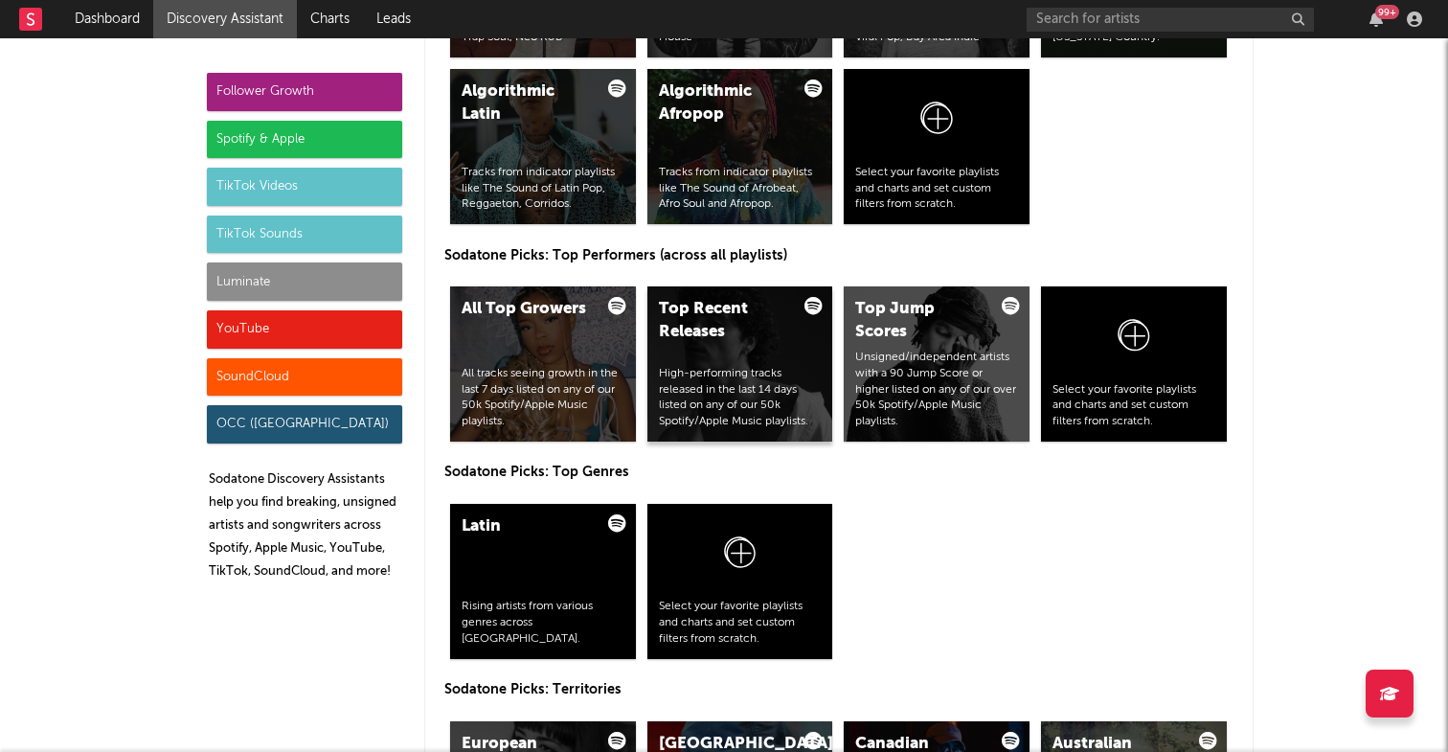
click at [757, 376] on div "High-performing tracks released in the last 14 days listed on any of our 50k Sp…" at bounding box center [740, 398] width 163 height 64
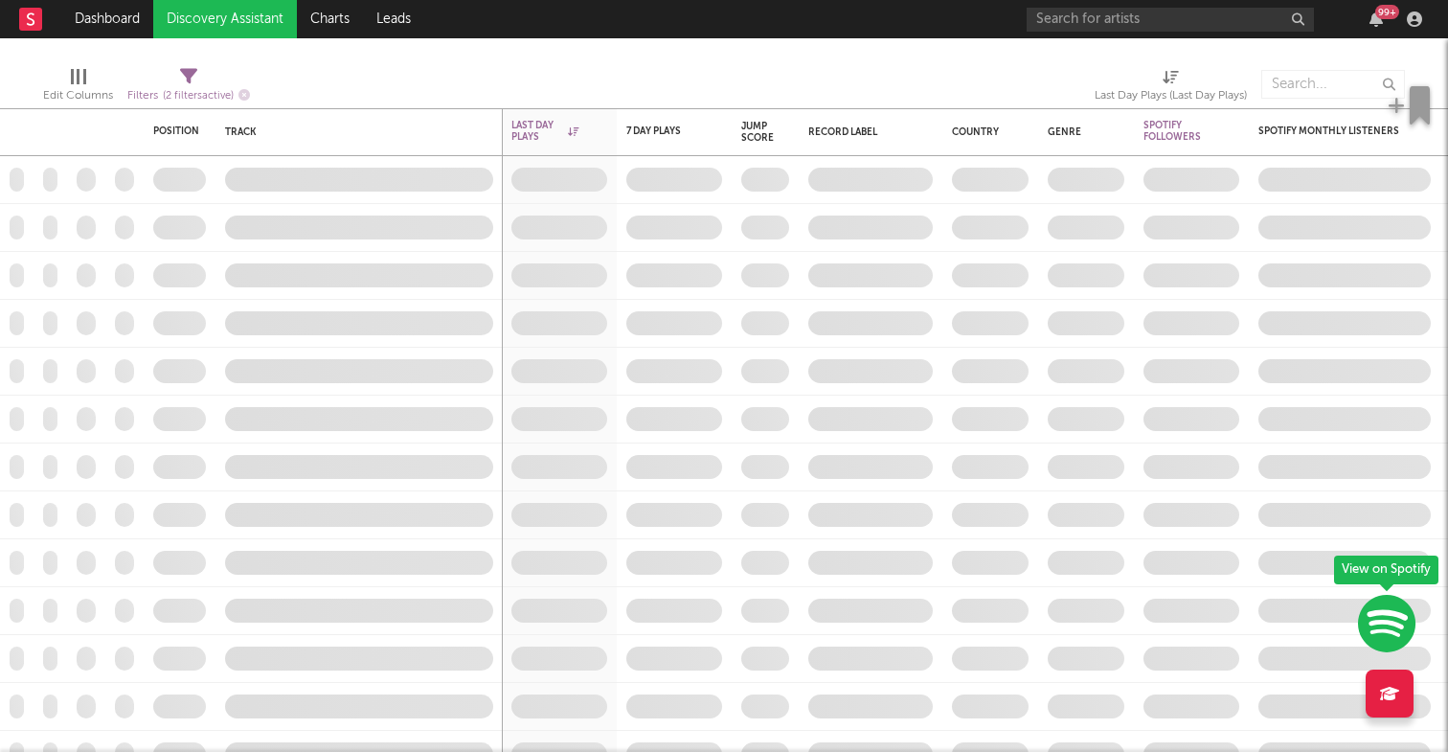
click at [1387, 630] on icon "button" at bounding box center [1386, 623] width 57 height 59
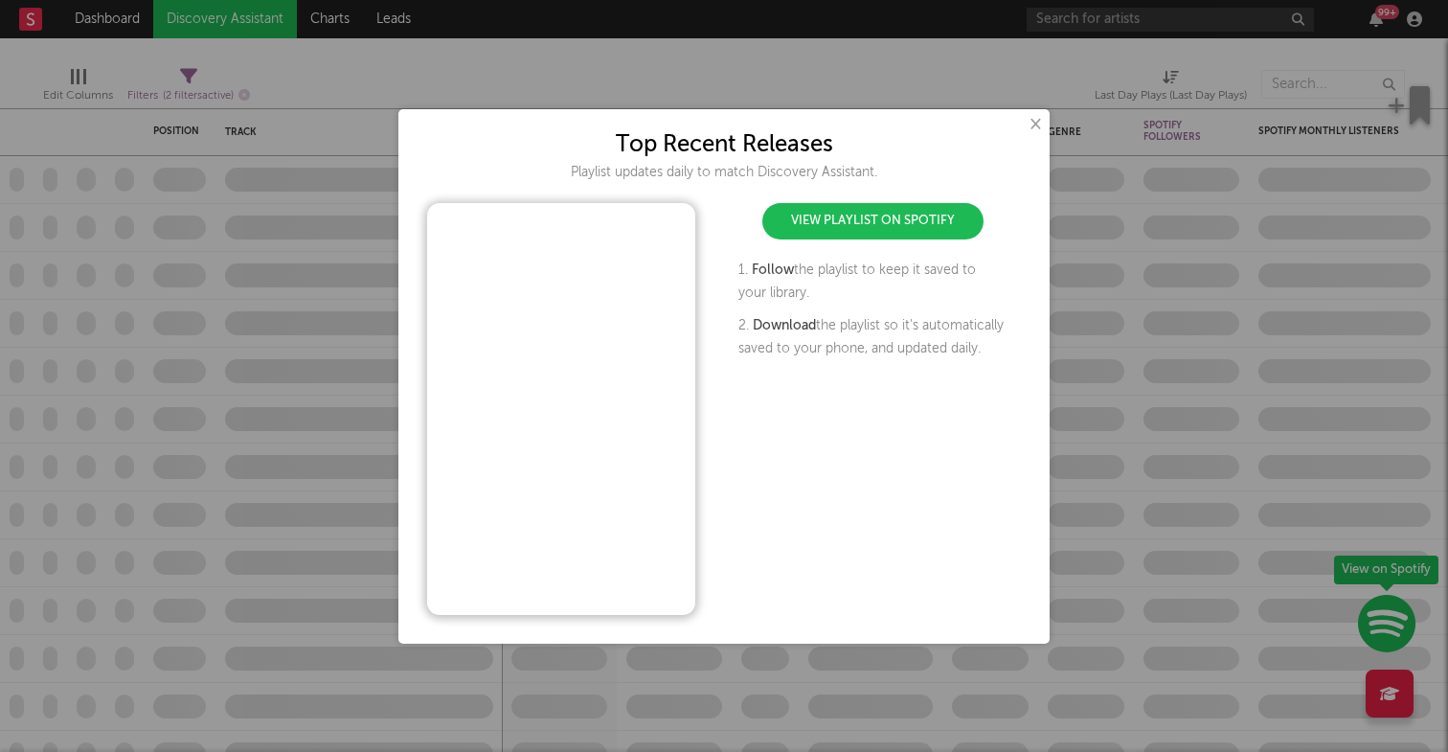
click at [1032, 129] on button "×" at bounding box center [1034, 124] width 21 height 21
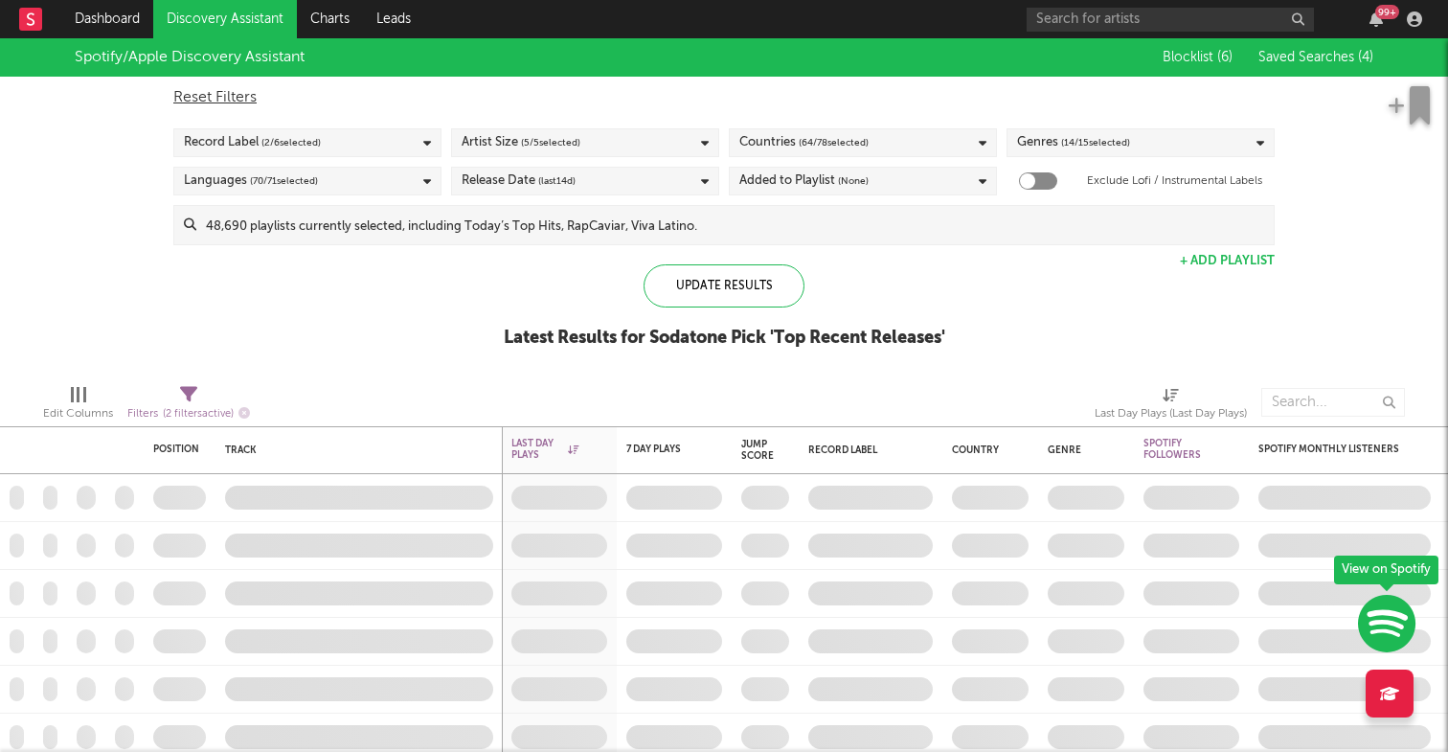
click at [1059, 137] on div "Genres ( 14 / 15 selected)" at bounding box center [1073, 142] width 113 height 23
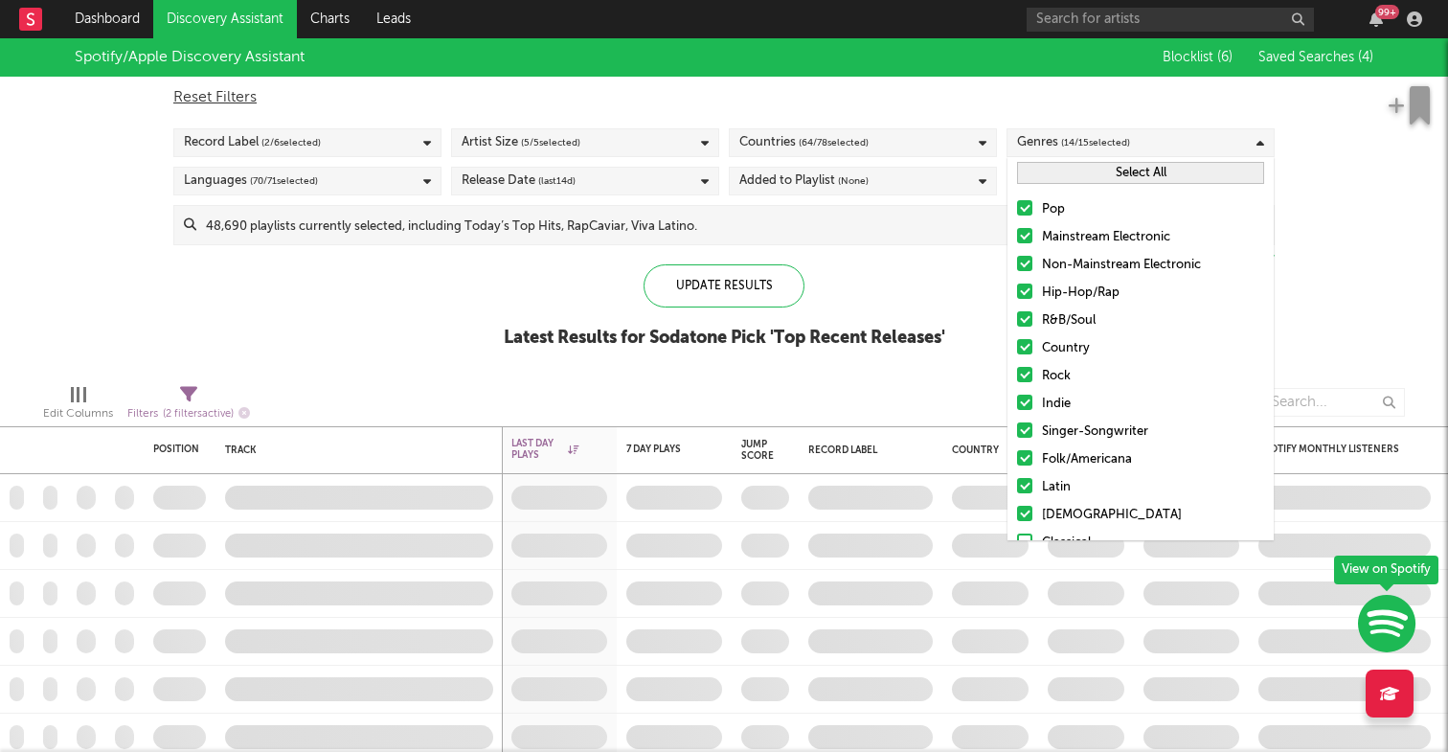
click at [910, 323] on div "Update Results Latest Results for Sodatone Pick ' Top Recent Releases '" at bounding box center [725, 316] width 442 height 104
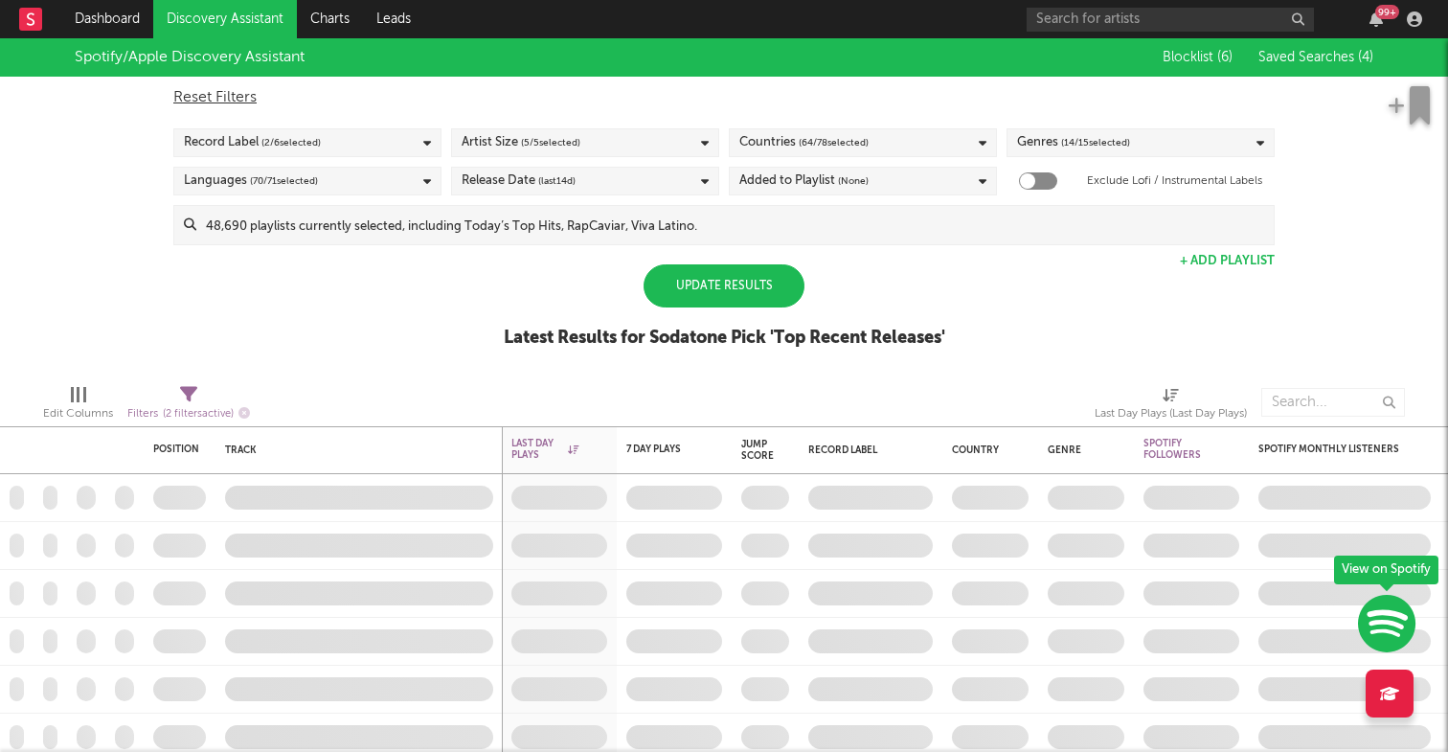
click at [743, 292] on div "Update Results" at bounding box center [724, 285] width 161 height 43
click at [269, 26] on link "Discovery Assistant" at bounding box center [225, 19] width 144 height 38
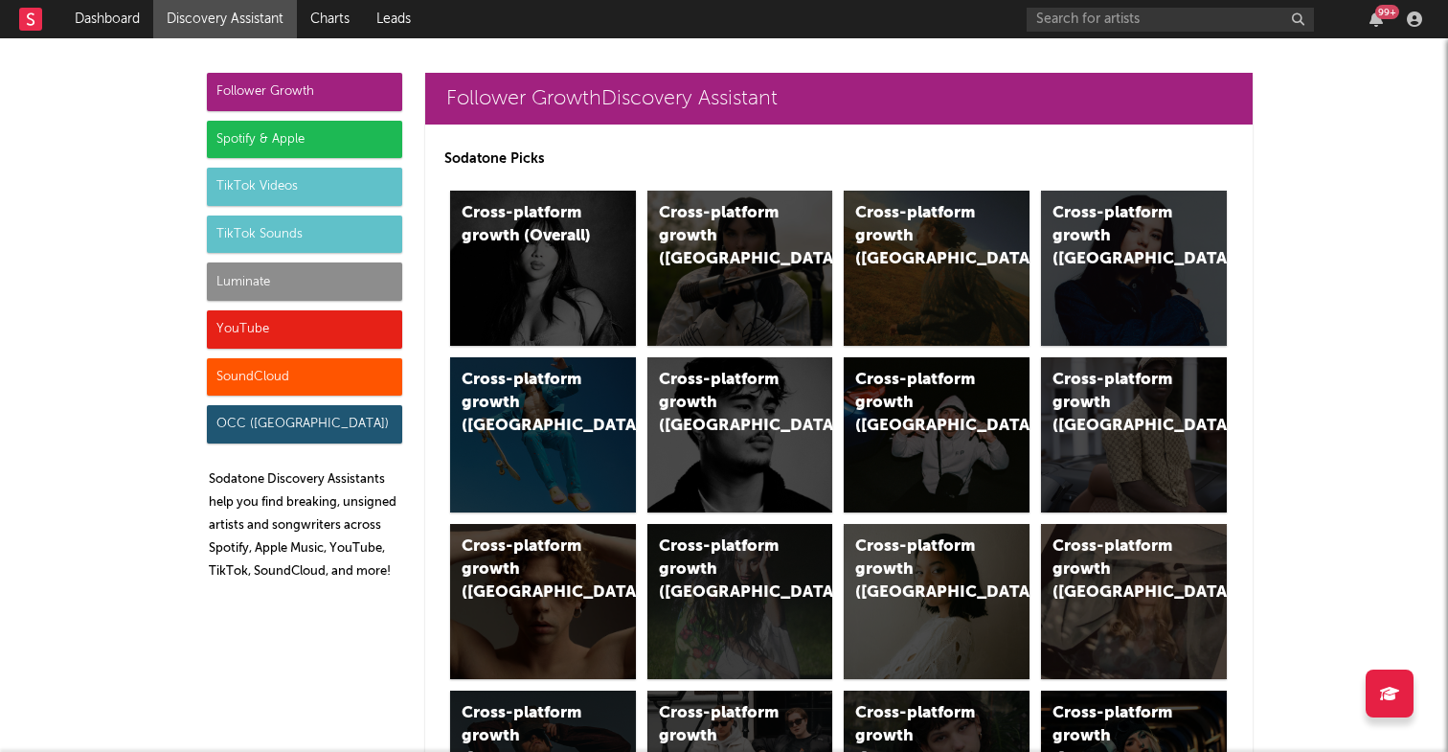
click at [295, 383] on div "SoundCloud" at bounding box center [304, 377] width 195 height 38
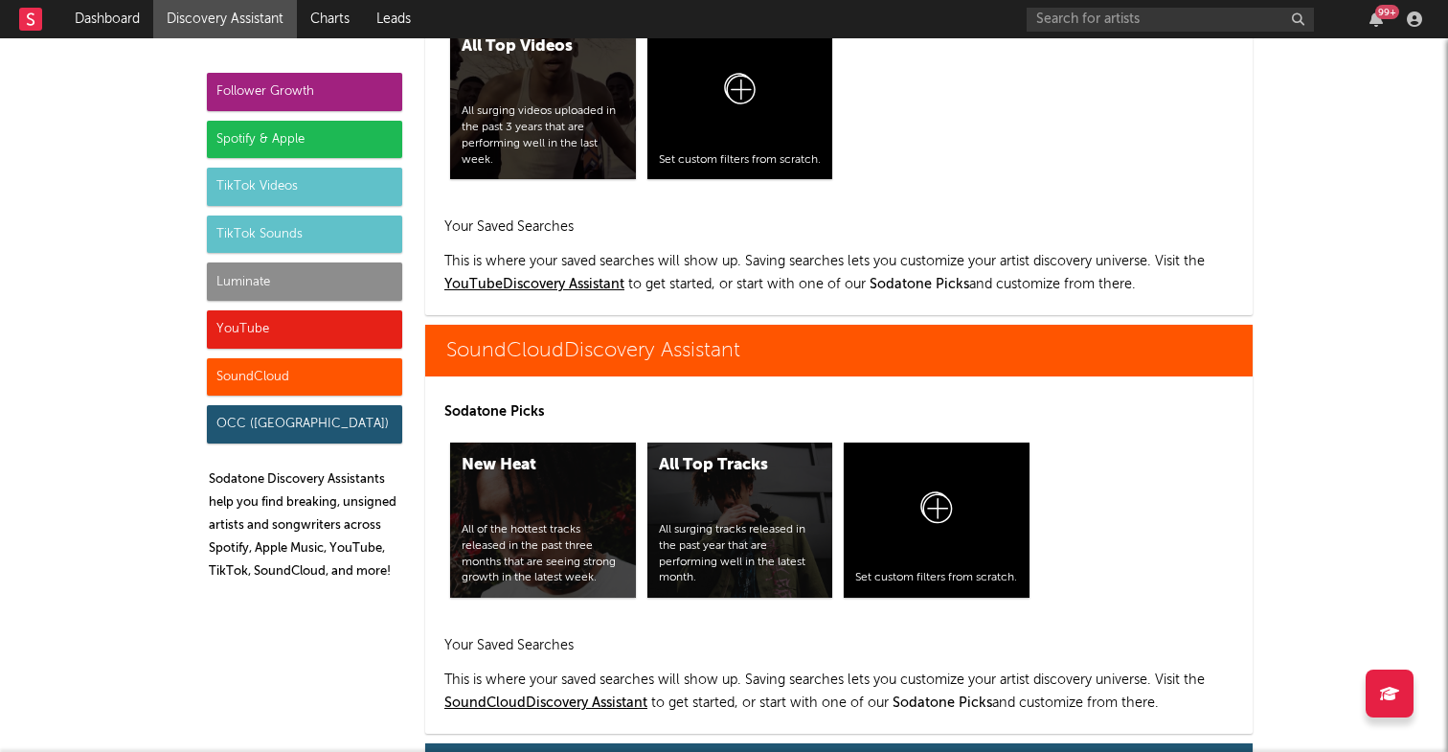
scroll to position [11498, 0]
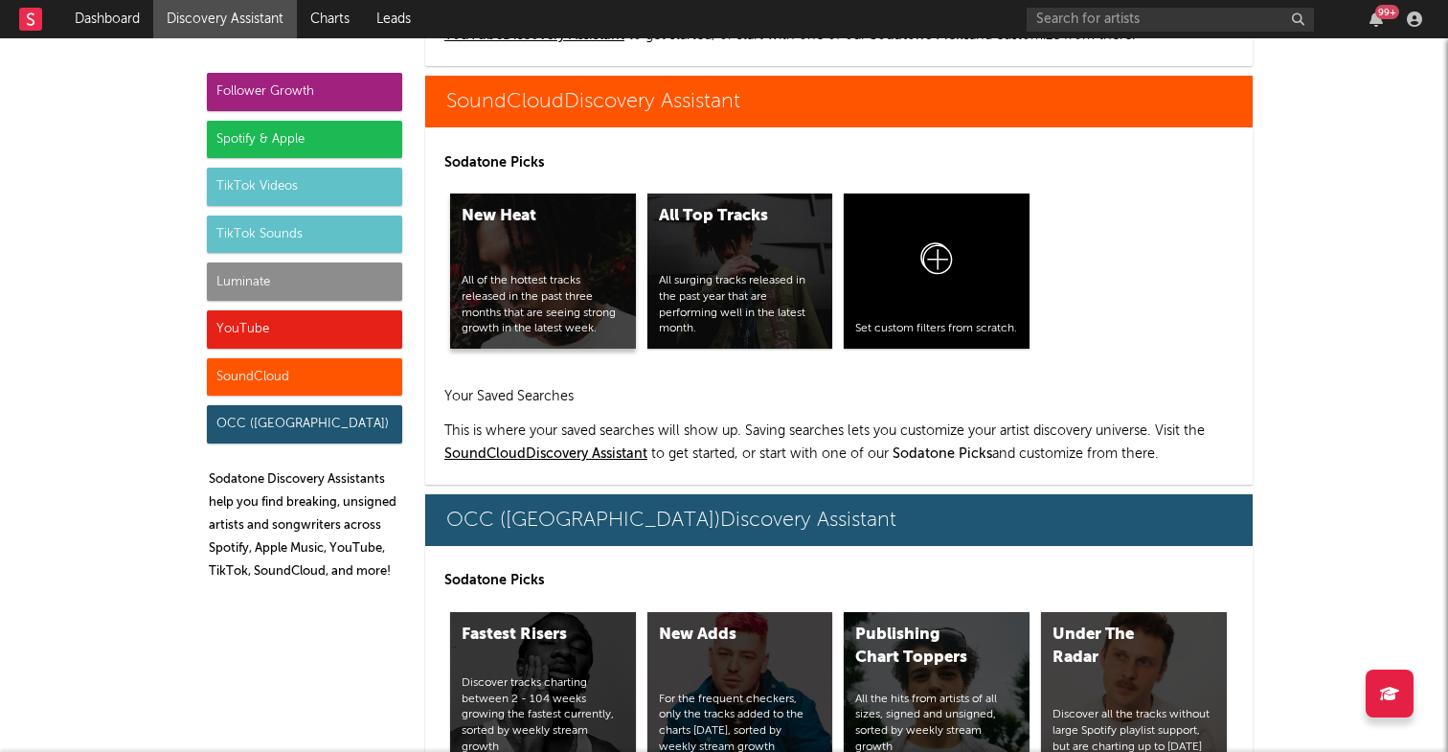
click at [600, 274] on div "All of the hottest tracks released in the past three months that are seeing str…" at bounding box center [543, 305] width 163 height 64
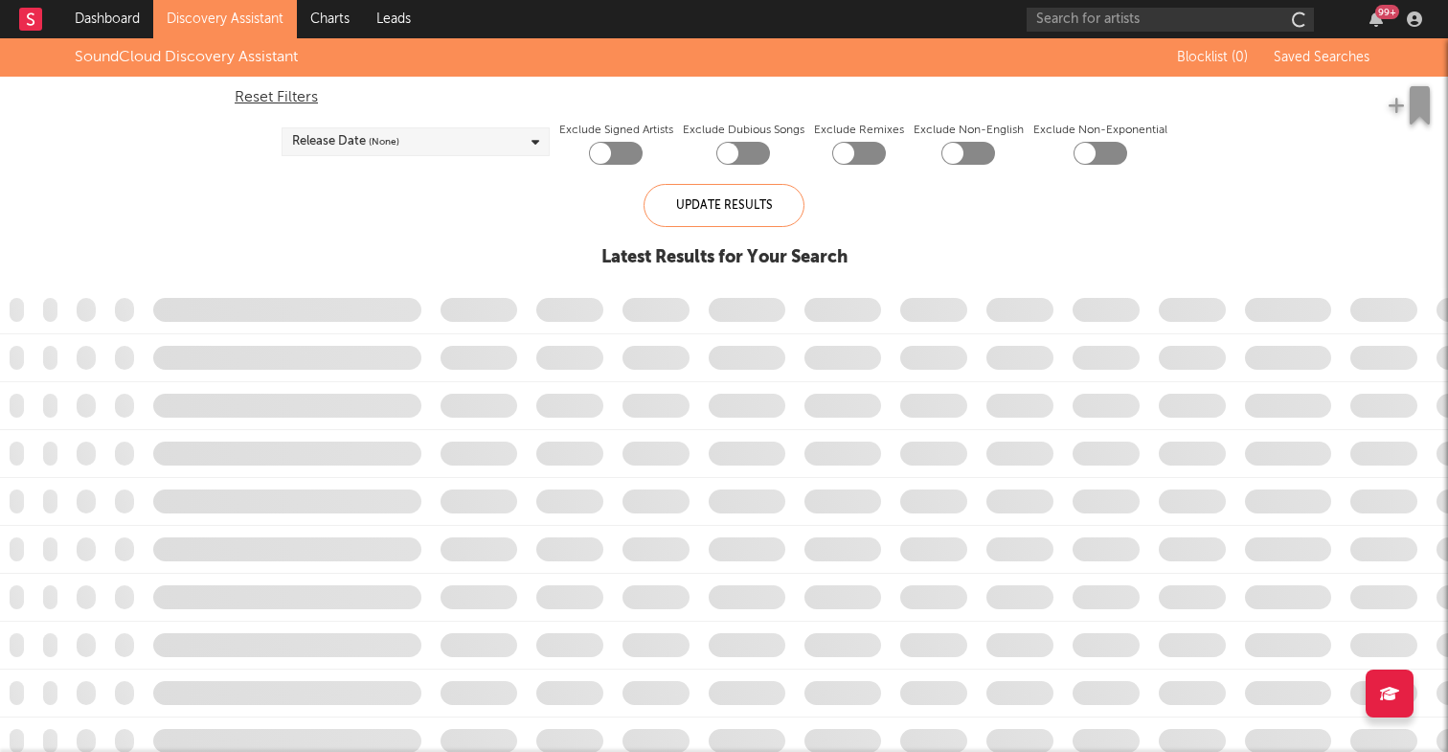
checkbox input "true"
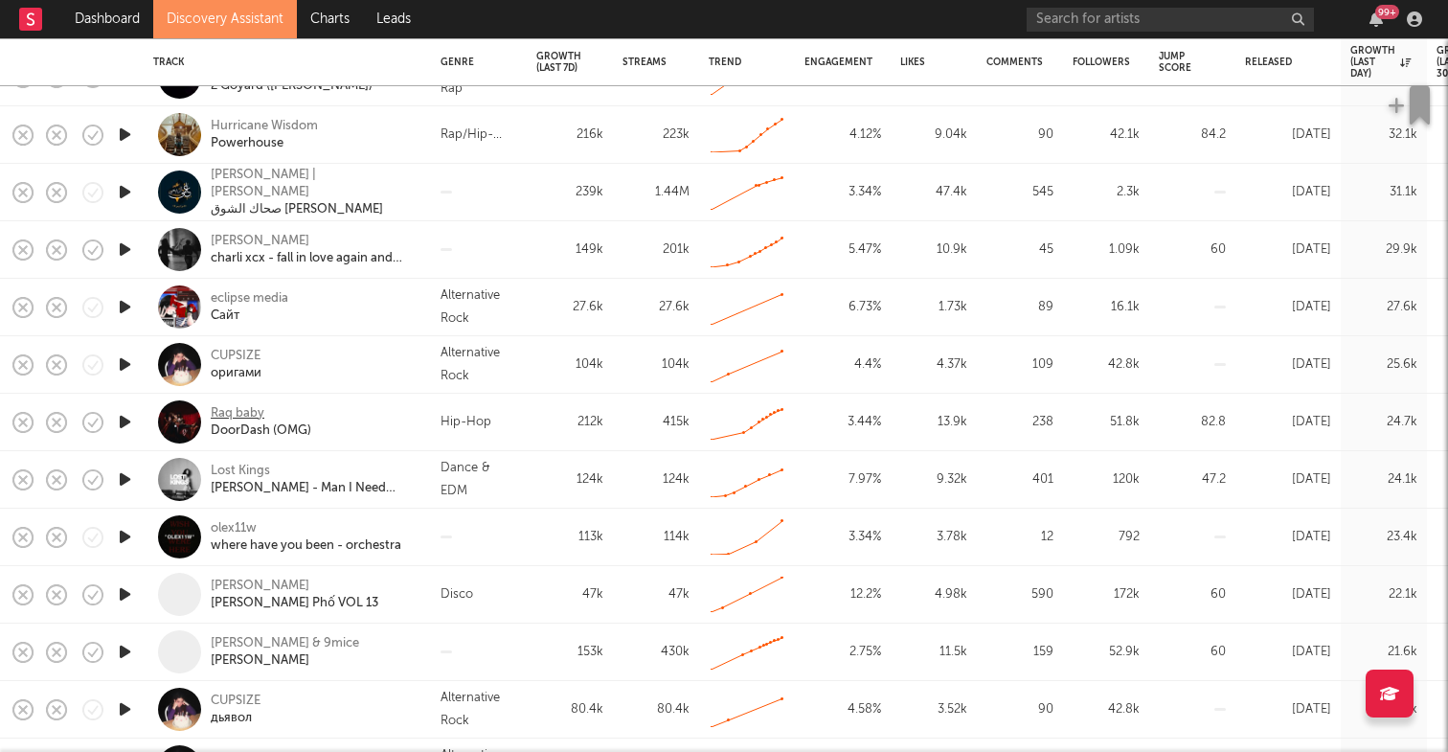
click at [258, 410] on div "Raq baby" at bounding box center [238, 413] width 54 height 17
click at [250, 8] on link "Discovery Assistant" at bounding box center [225, 19] width 144 height 38
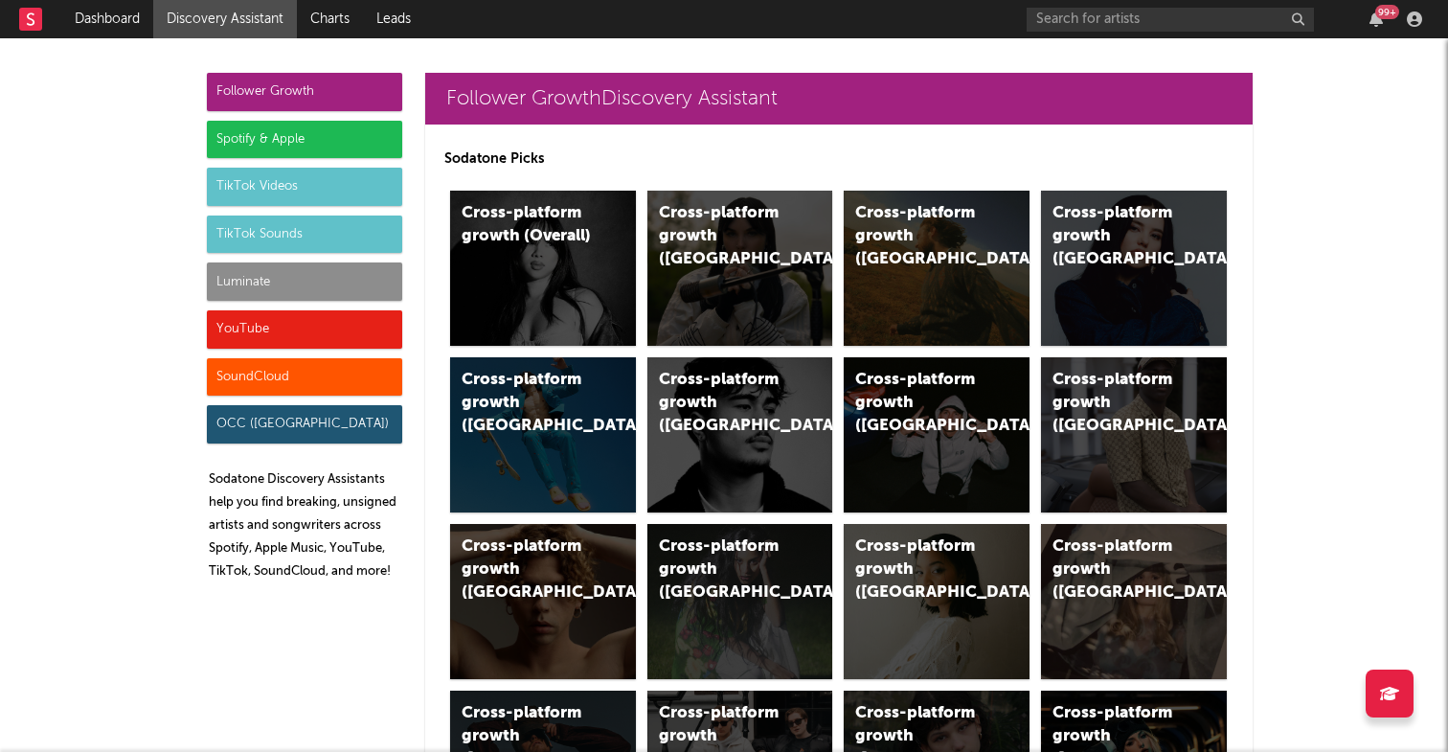
click at [325, 371] on div "SoundCloud" at bounding box center [304, 377] width 195 height 38
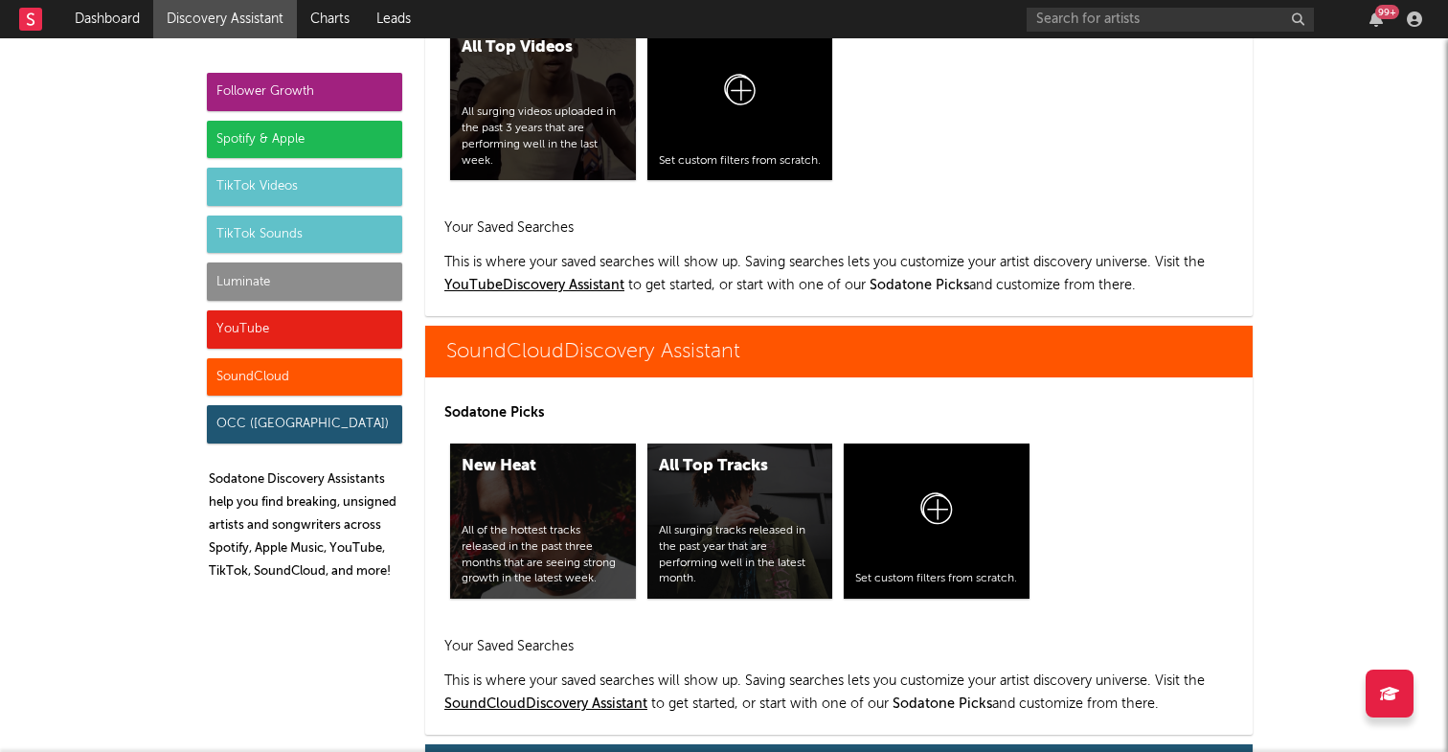
scroll to position [11498, 0]
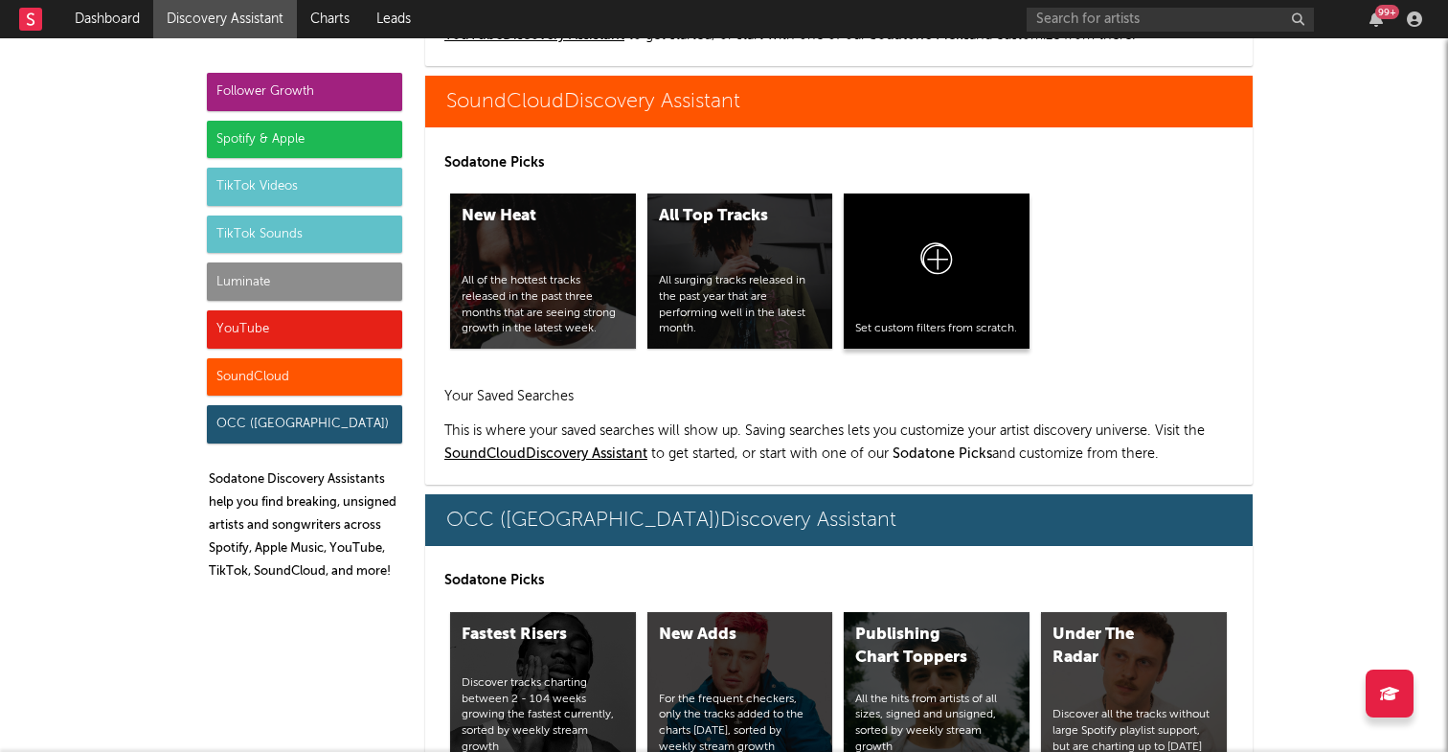
click at [977, 263] on div at bounding box center [936, 263] width 163 height 116
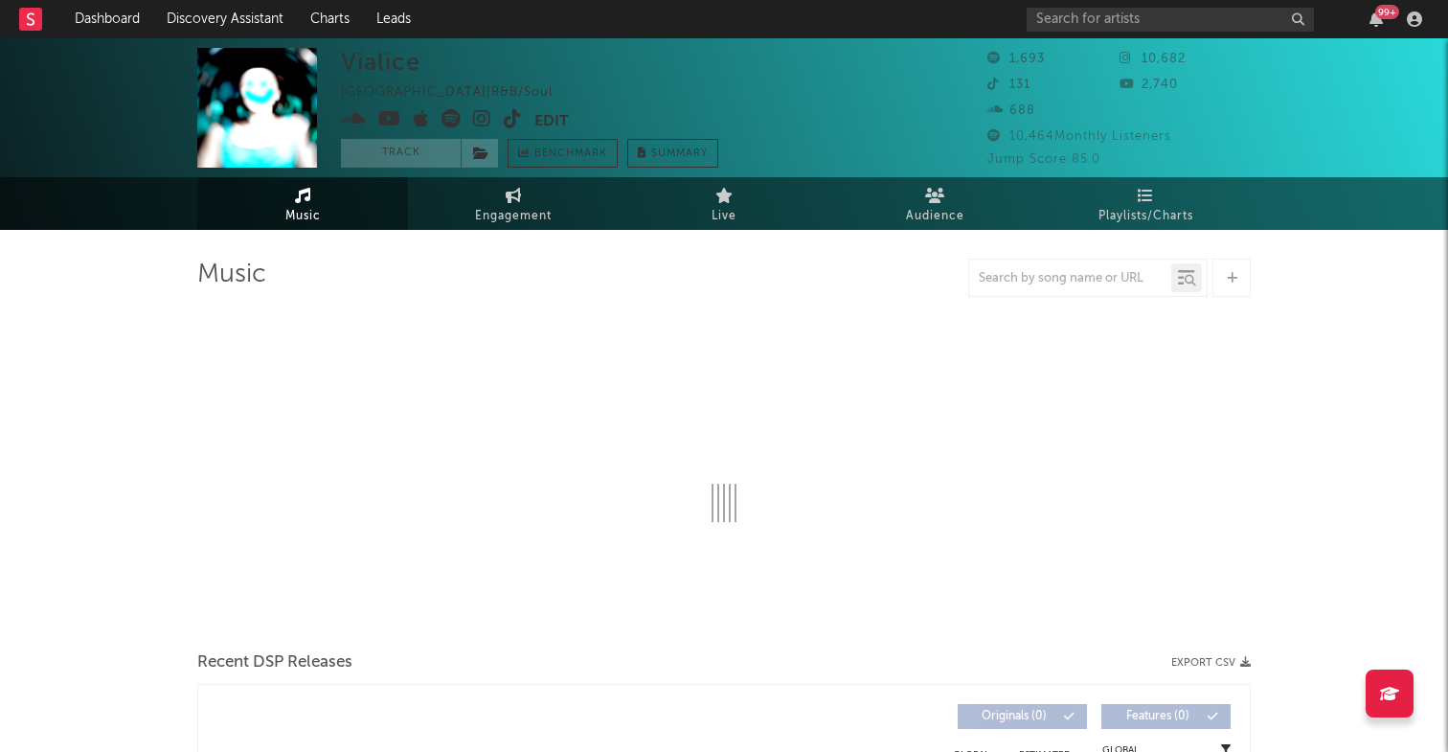
select select "1w"
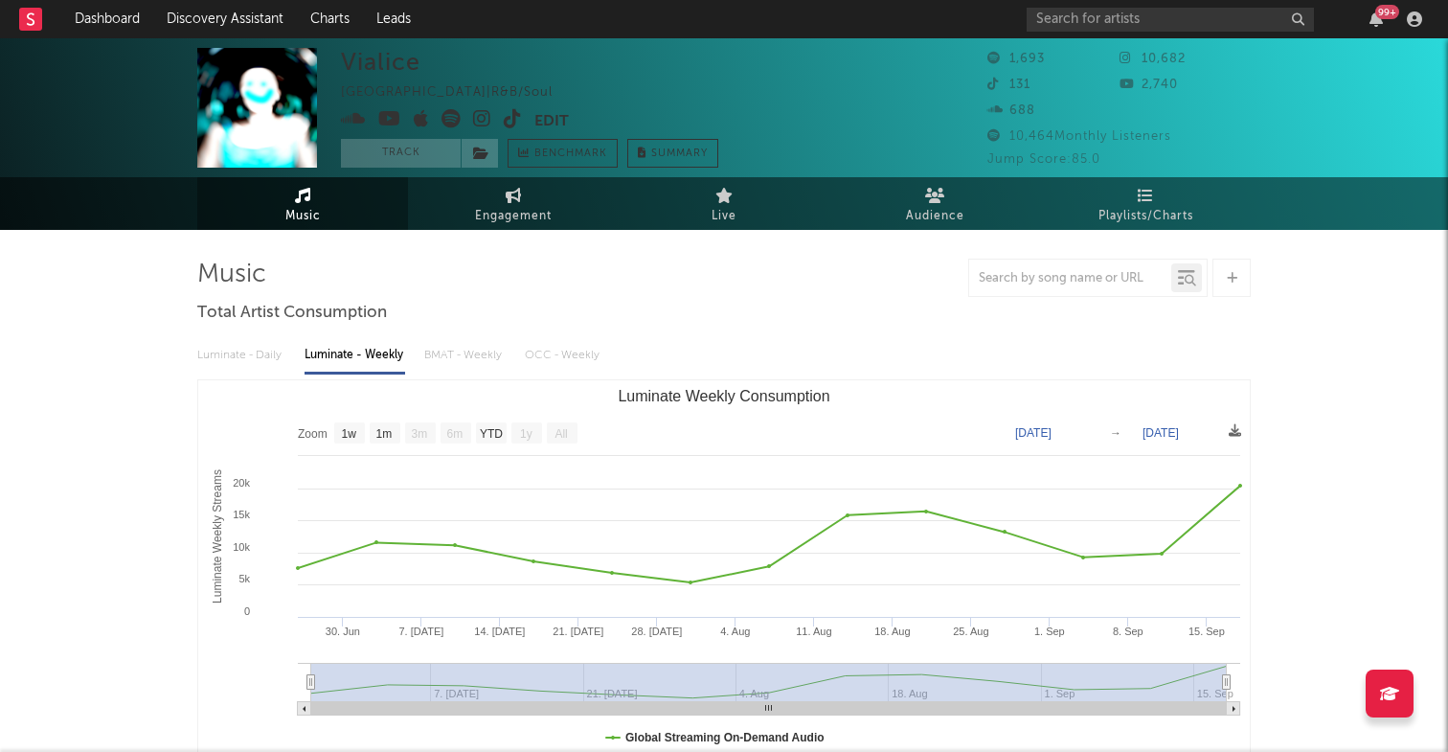
click at [354, 122] on icon at bounding box center [353, 118] width 25 height 19
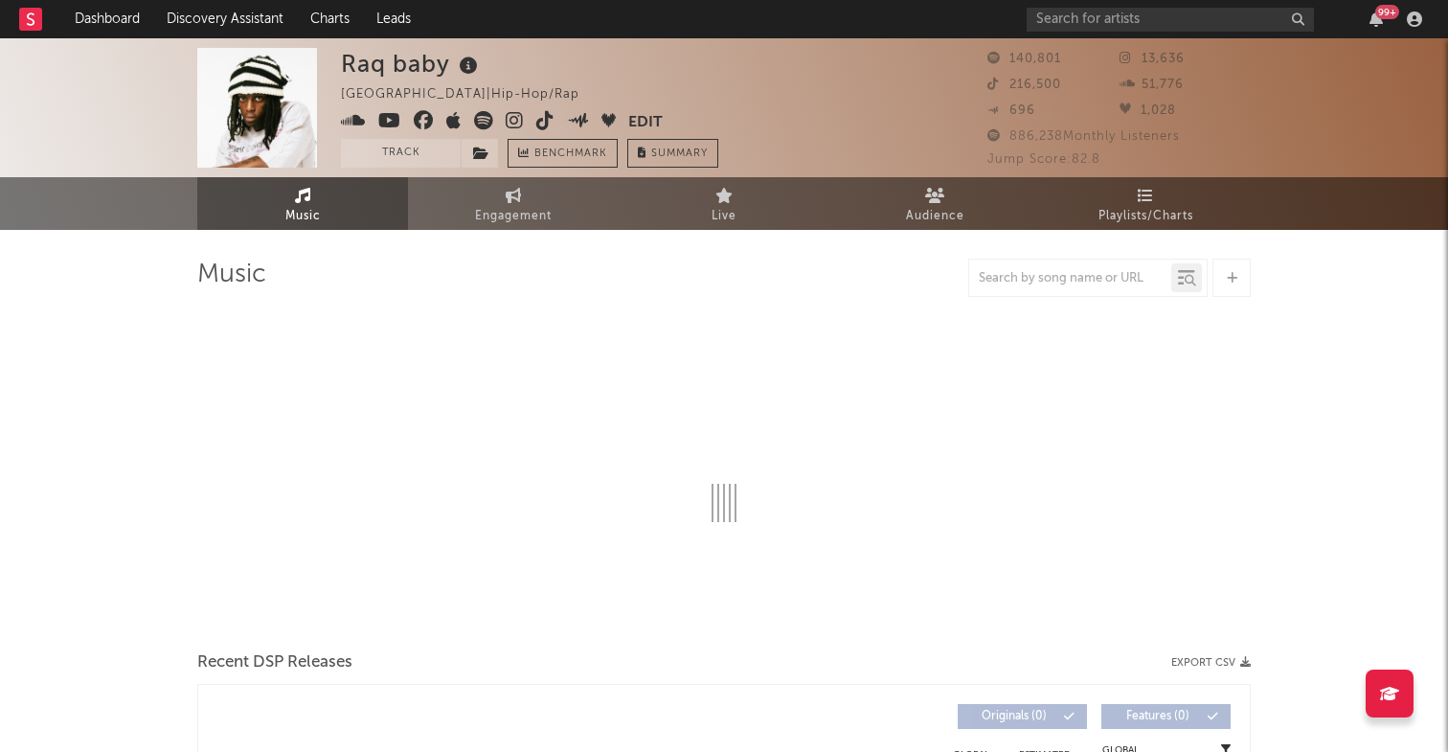
select select "6m"
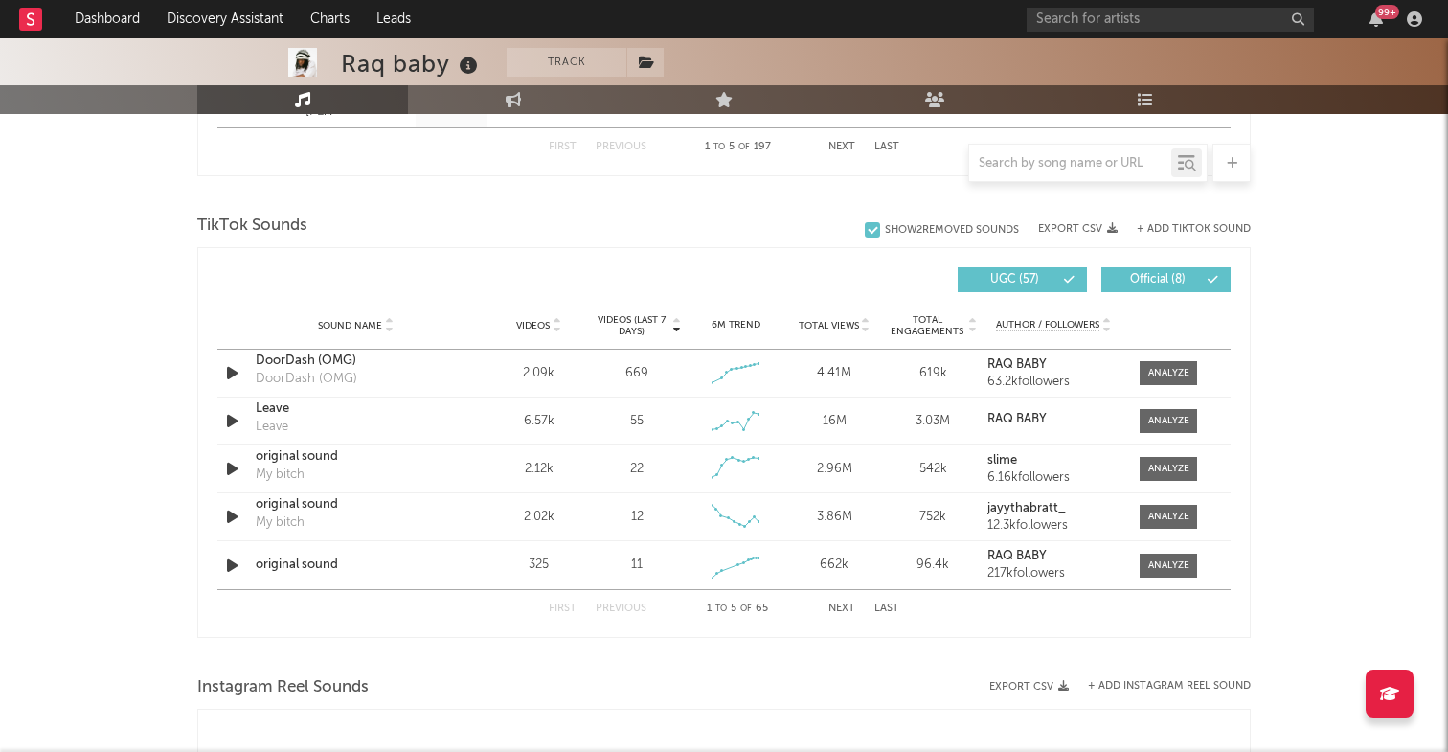
scroll to position [1229, 0]
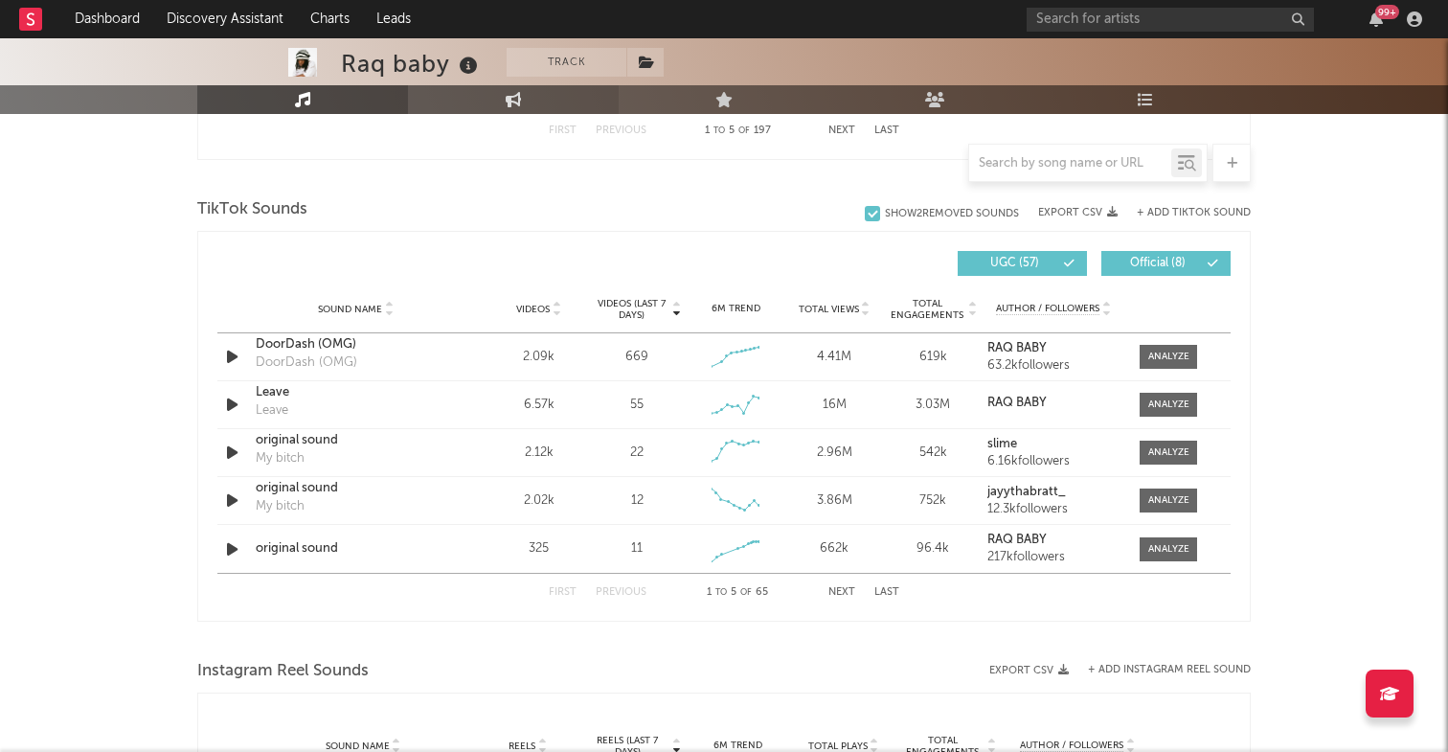
click at [532, 106] on link "Engagement" at bounding box center [513, 99] width 211 height 29
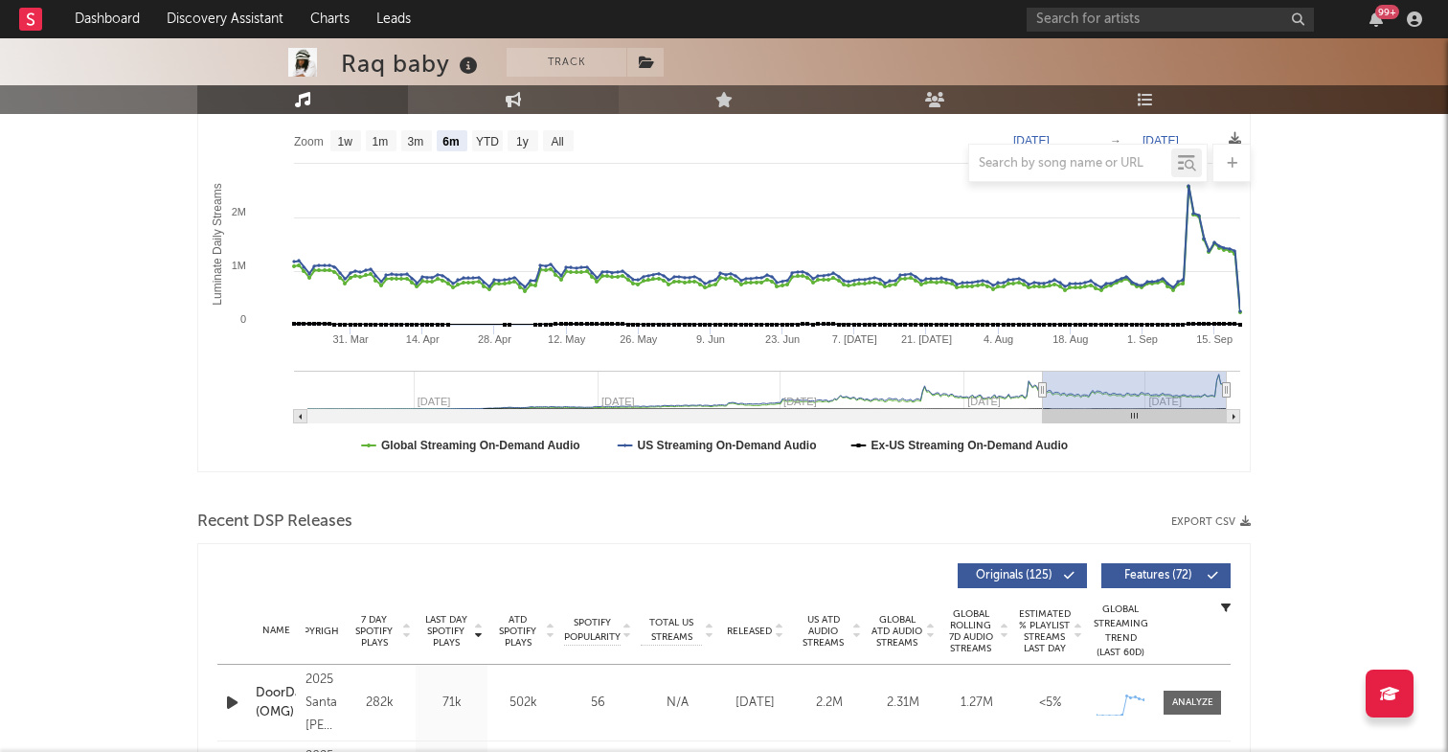
select select "1w"
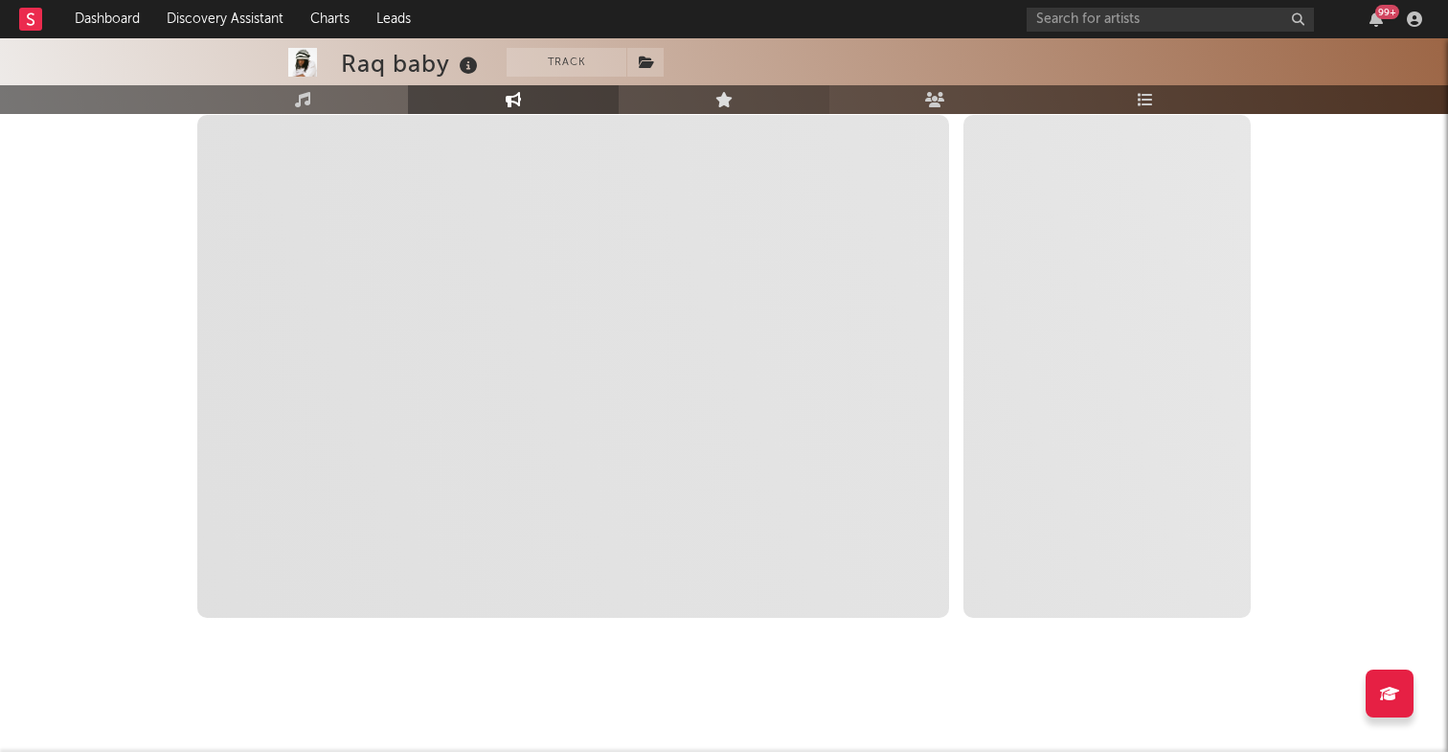
click at [731, 102] on icon at bounding box center [724, 99] width 18 height 15
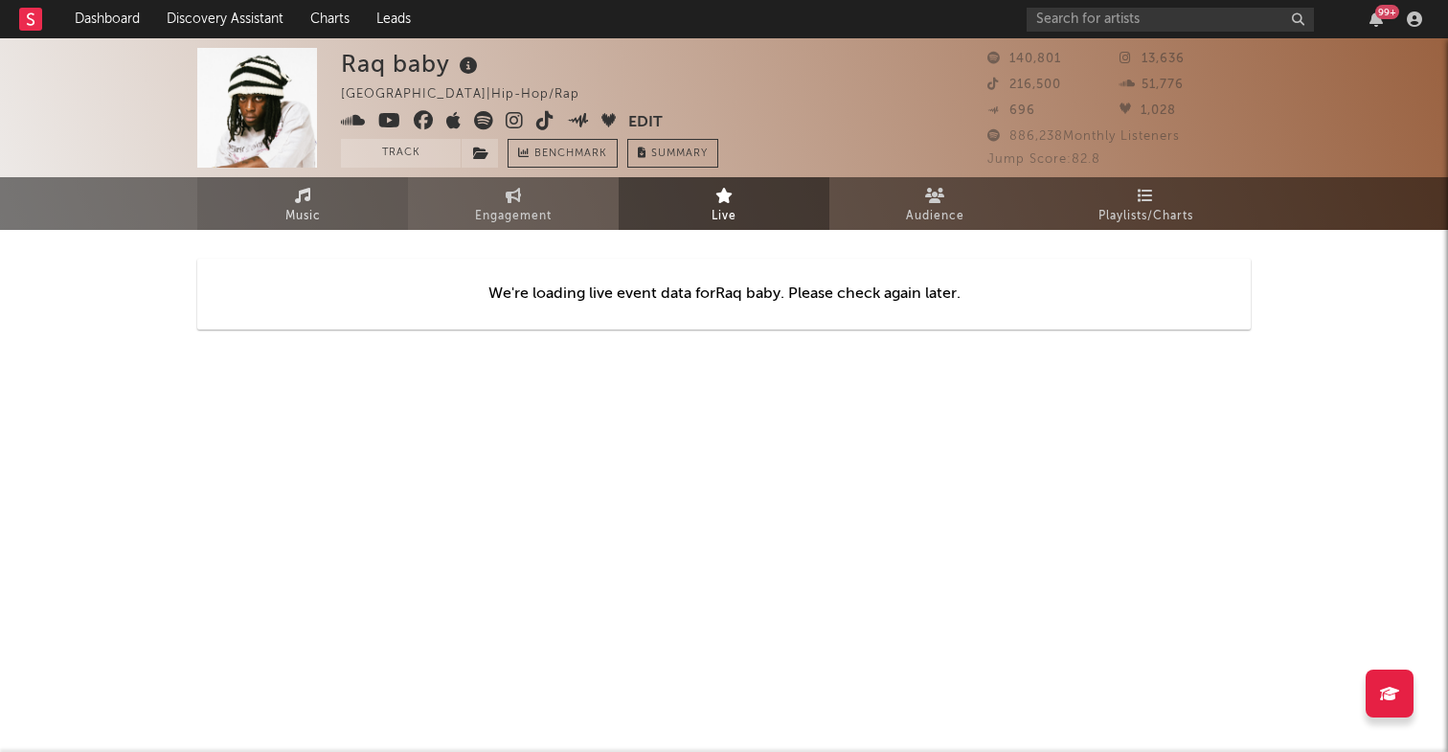
click at [257, 211] on link "Music" at bounding box center [302, 203] width 211 height 53
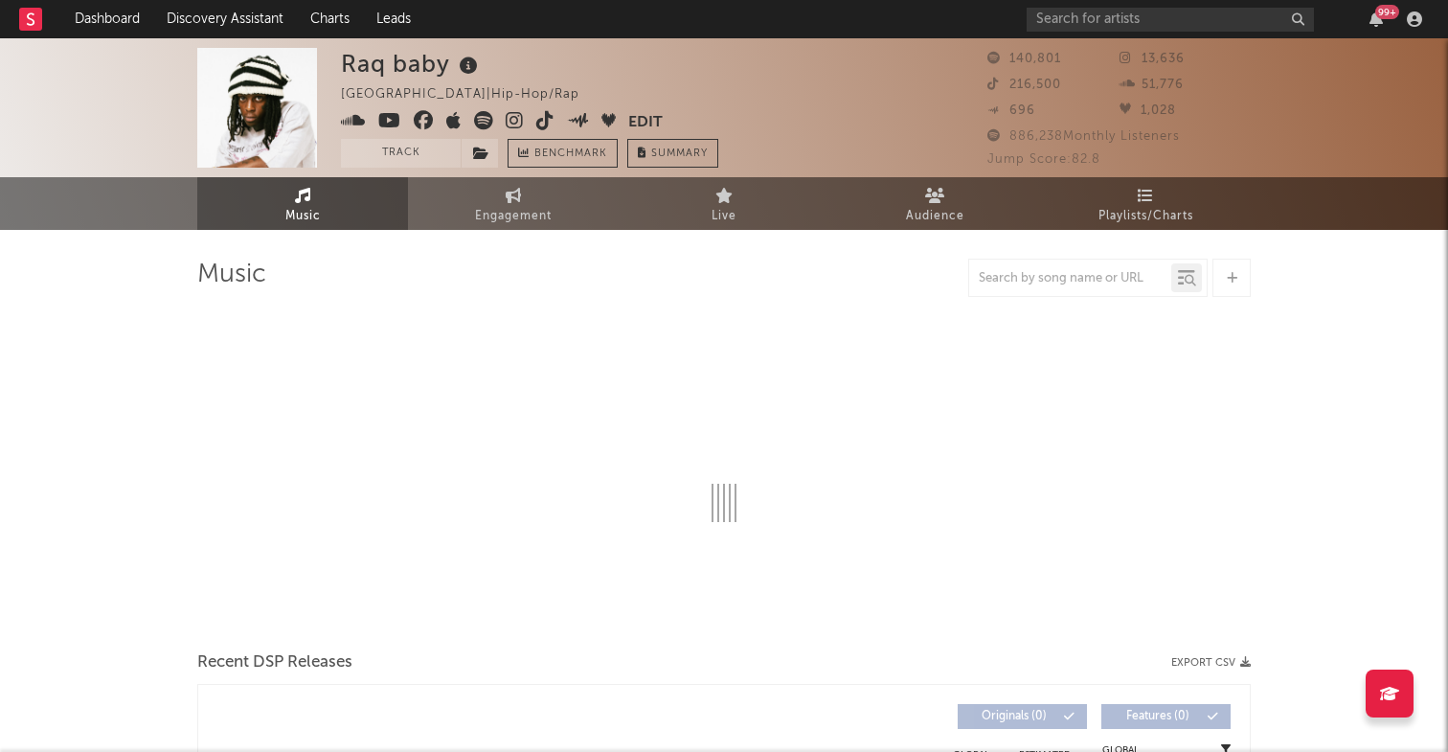
select select "6m"
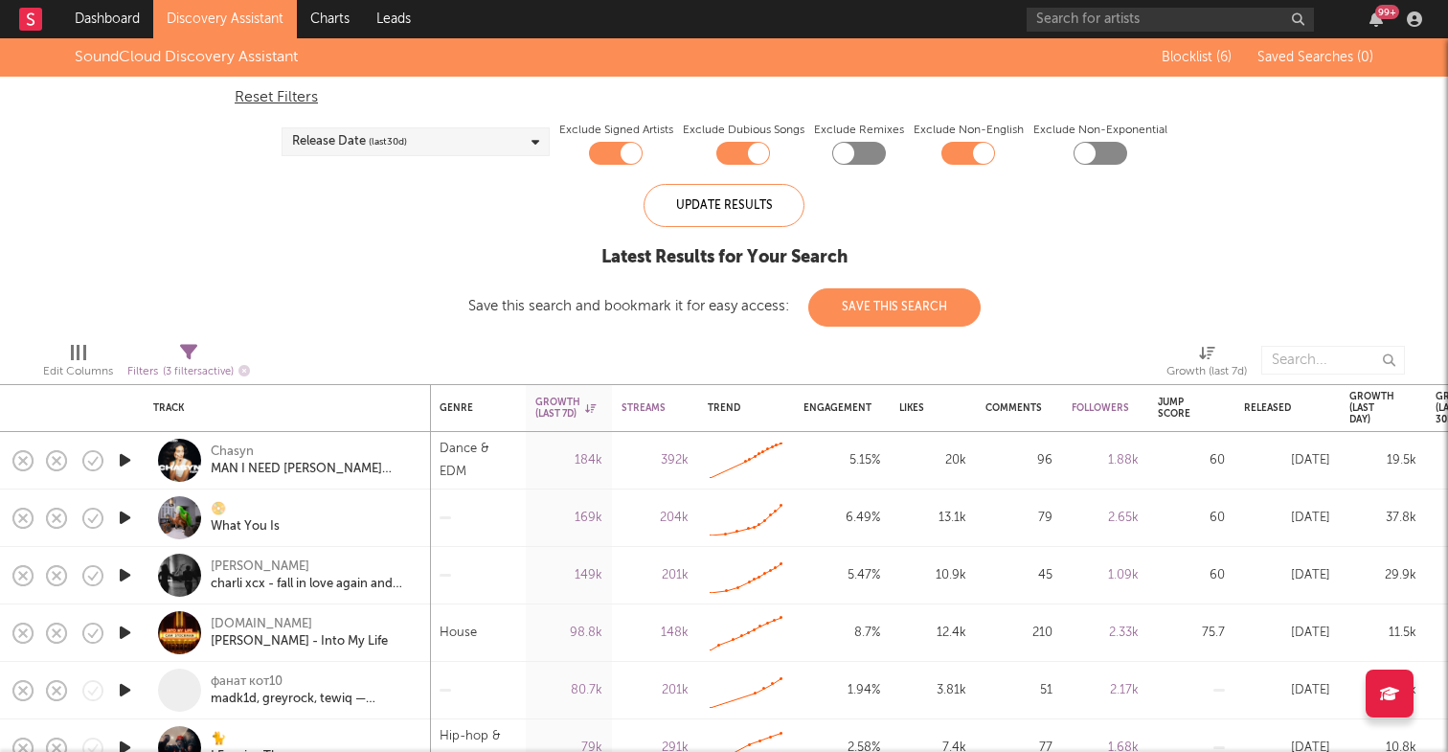
click at [214, 378] on div "Filters ( 3 filters active)" at bounding box center [188, 372] width 123 height 24
select select "between"
click at [315, 254] on div "SoundCloud Discovery Assistant Blocklist ( 6 ) Saved Searches ( 0 ) Reset Filte…" at bounding box center [724, 182] width 1448 height 288
click at [193, 353] on icon at bounding box center [188, 352] width 17 height 17
select select "between"
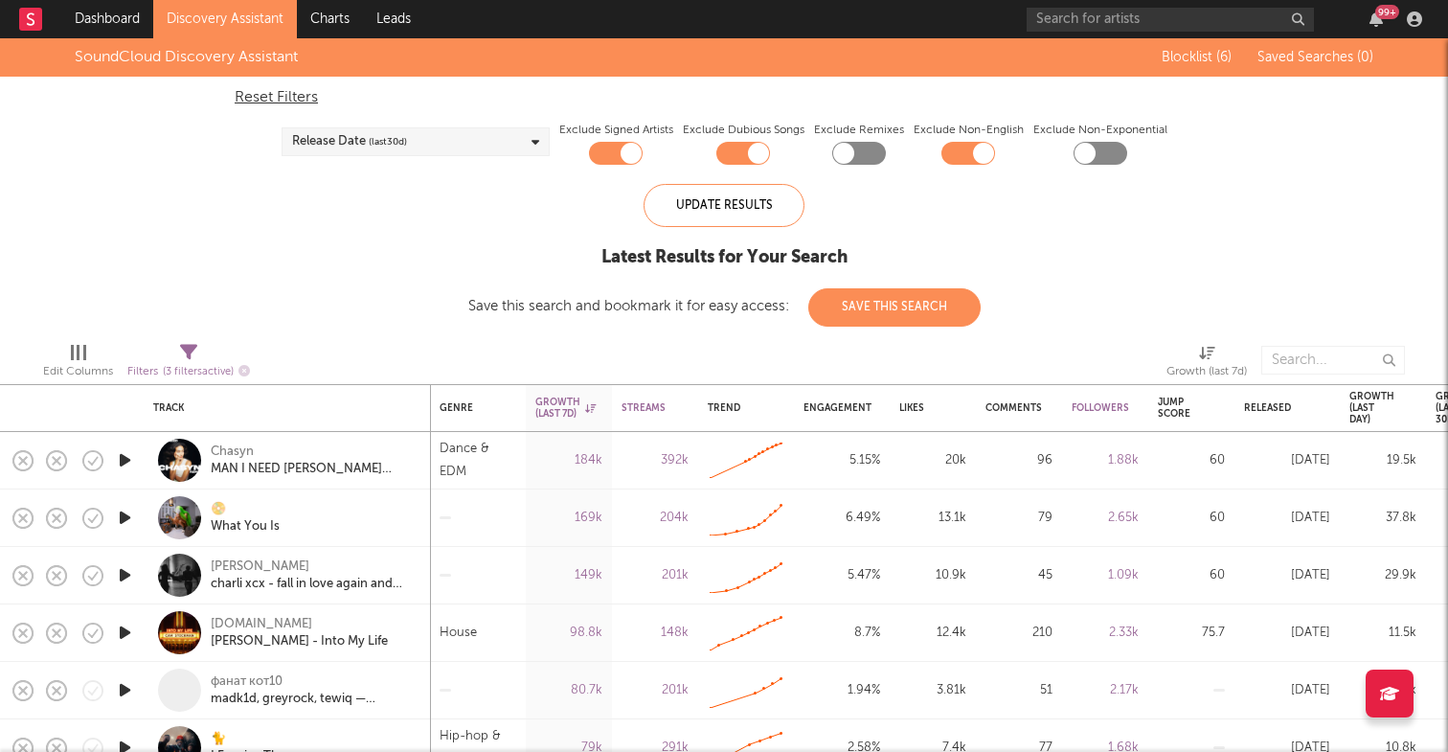
click at [441, 259] on div "SoundCloud Discovery Assistant Blocklist ( 6 ) Saved Searches ( 0 ) Reset Filte…" at bounding box center [724, 182] width 1448 height 288
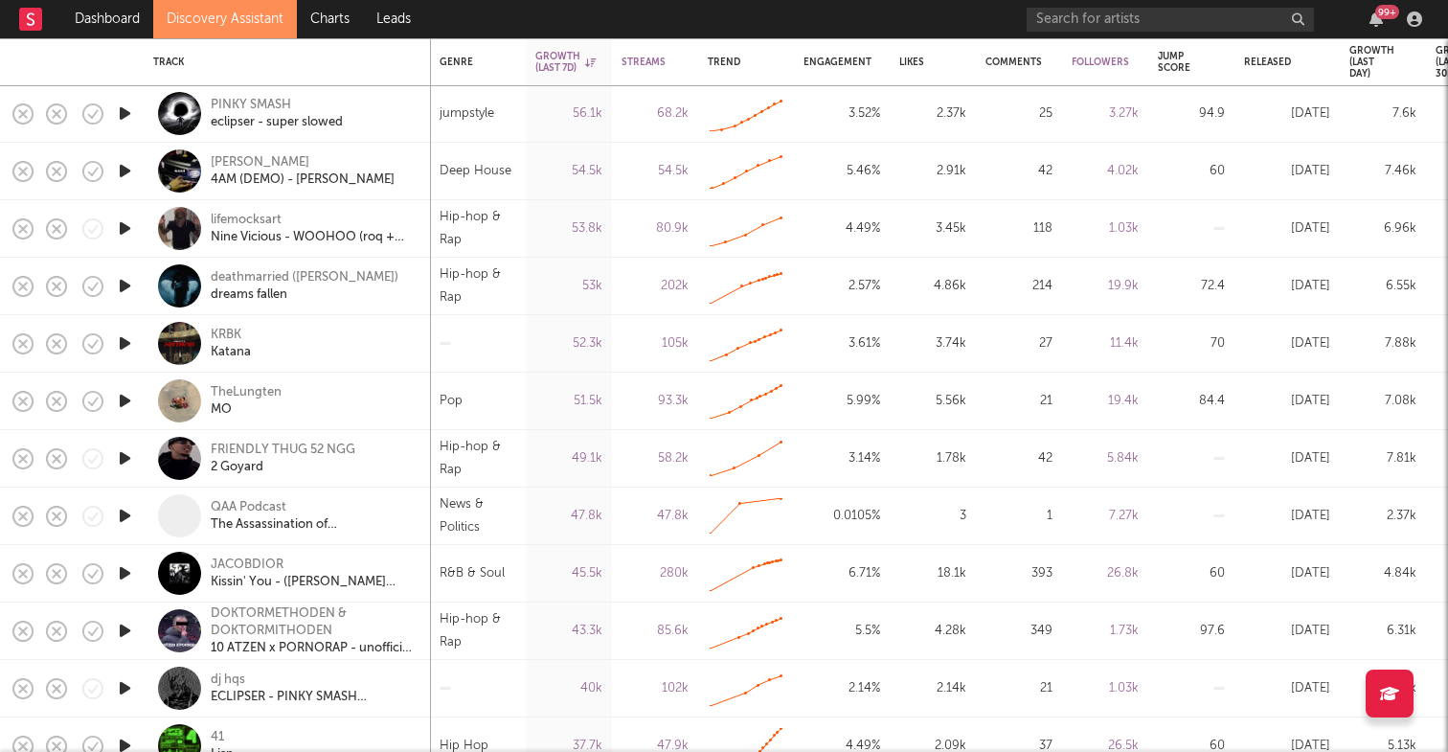
click at [135, 343] on div at bounding box center [124, 343] width 38 height 57
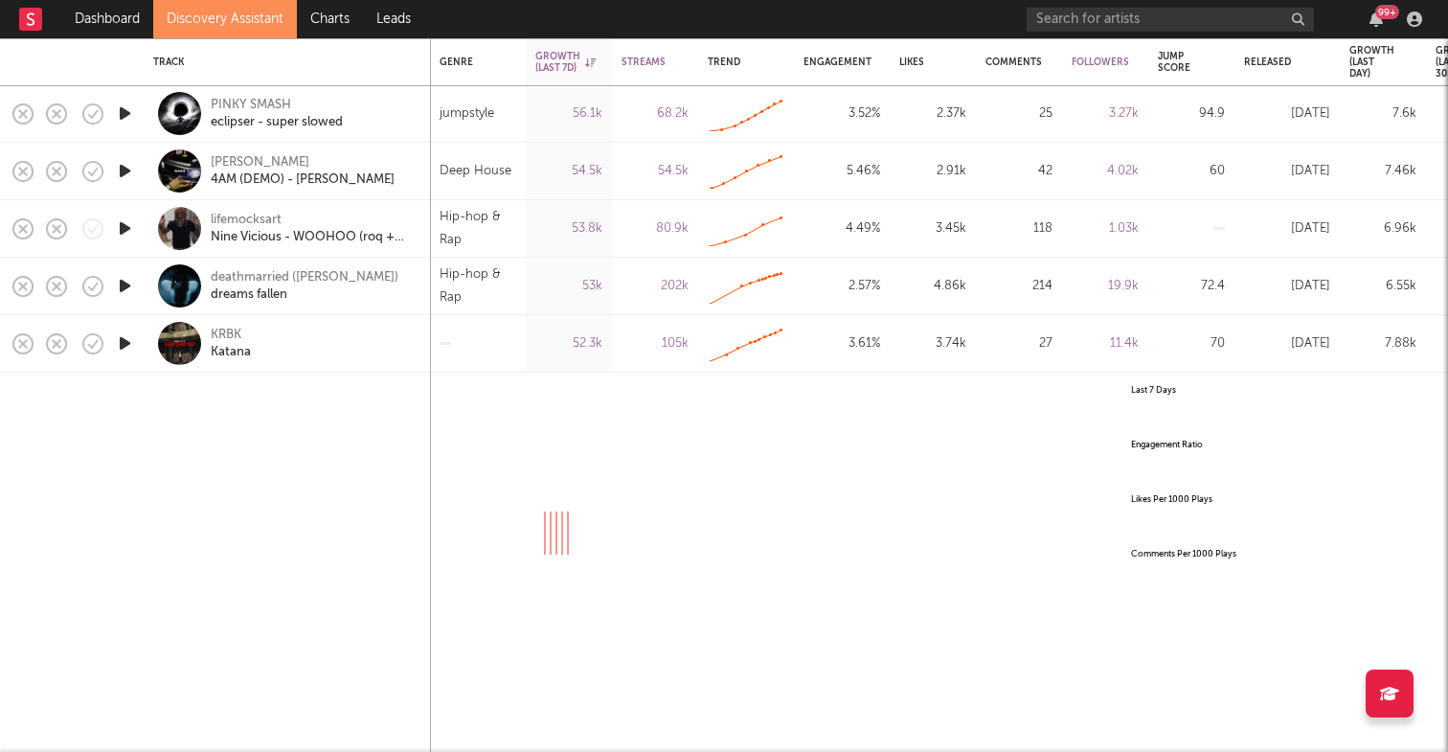
click at [126, 341] on icon "button" at bounding box center [125, 343] width 20 height 24
select select "All"
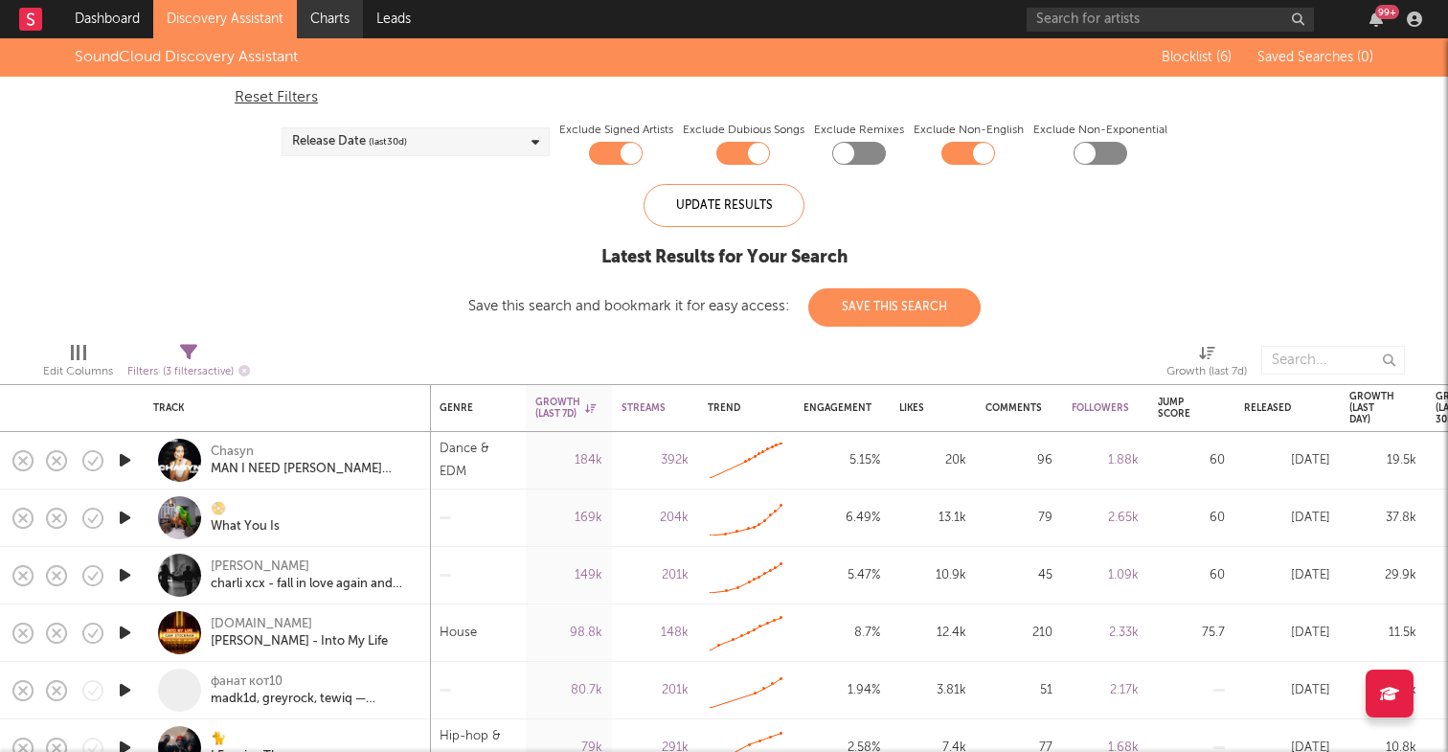
click at [326, 12] on link "Charts" at bounding box center [330, 19] width 66 height 38
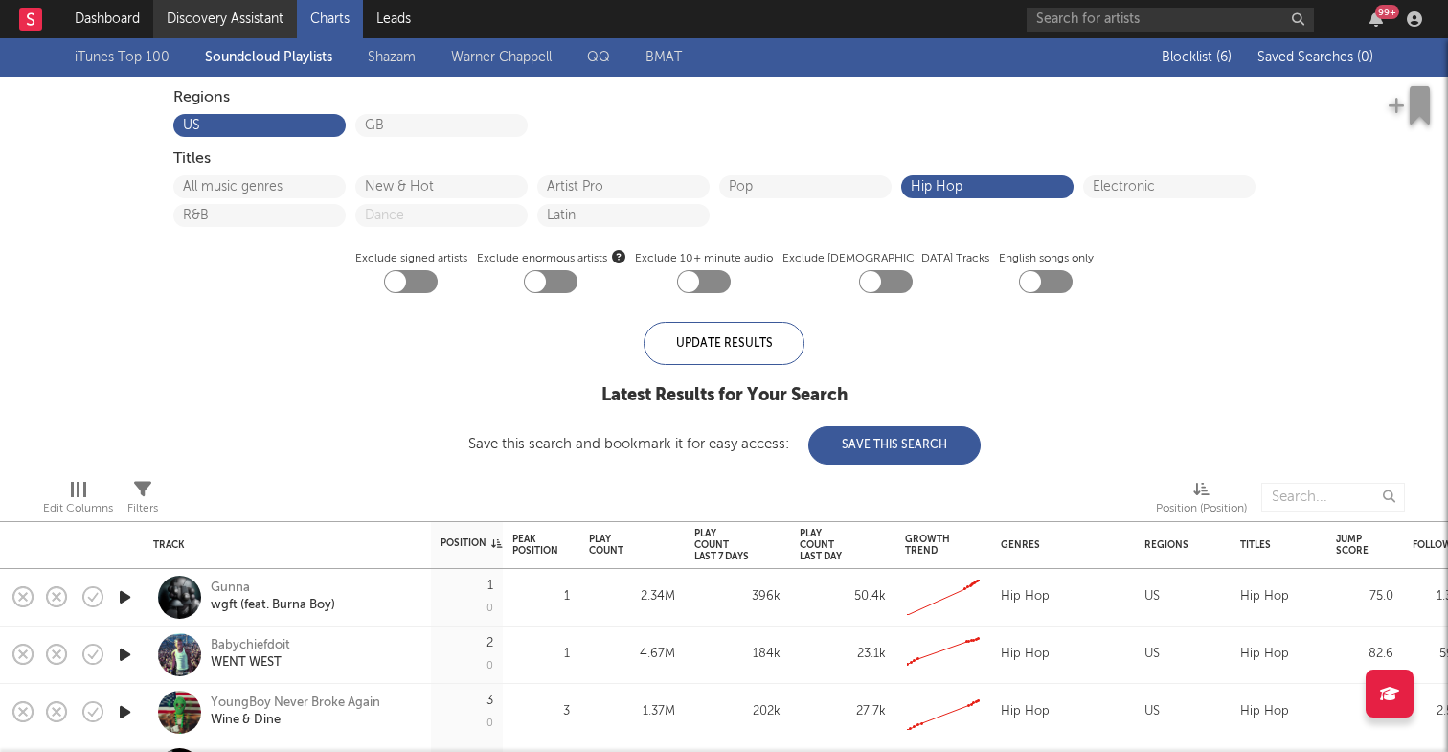
click at [240, 20] on link "Discovery Assistant" at bounding box center [225, 19] width 144 height 38
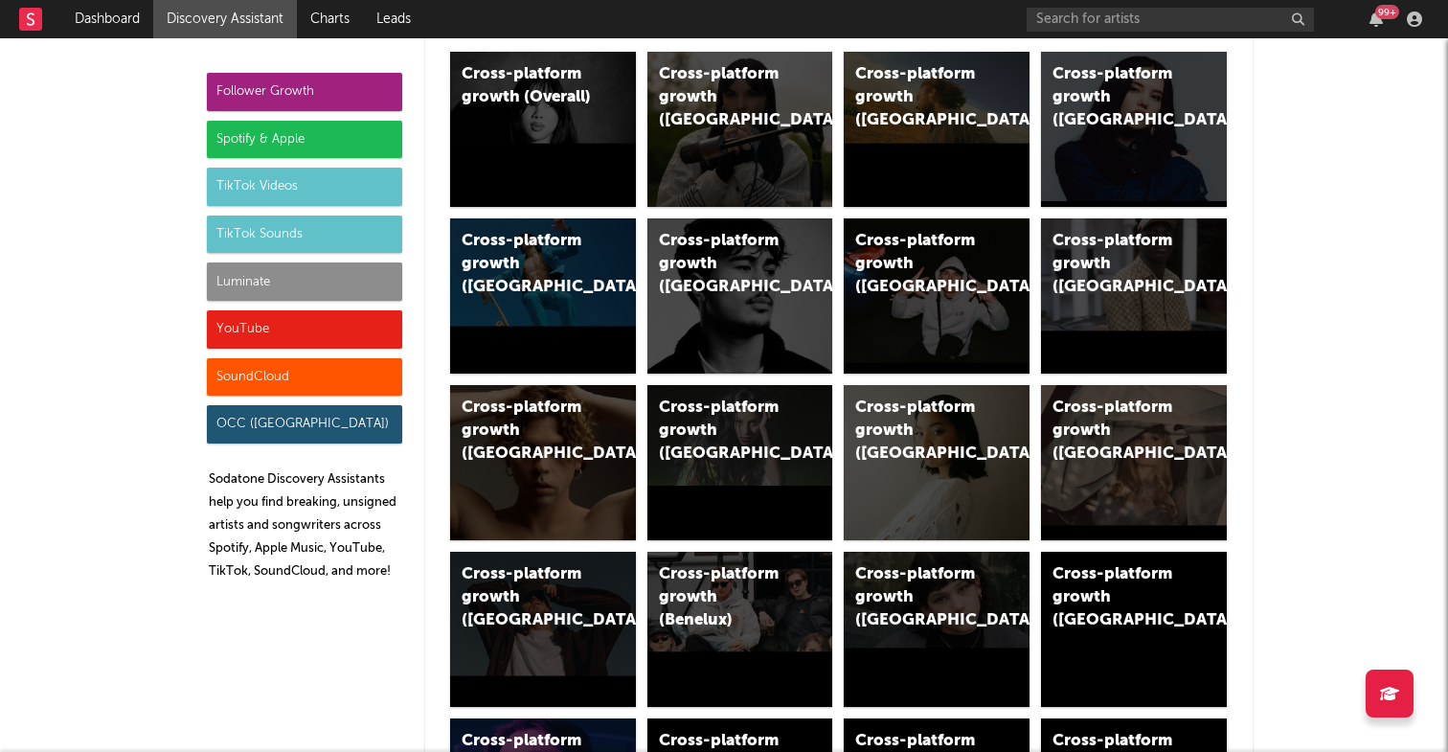
scroll to position [37, 0]
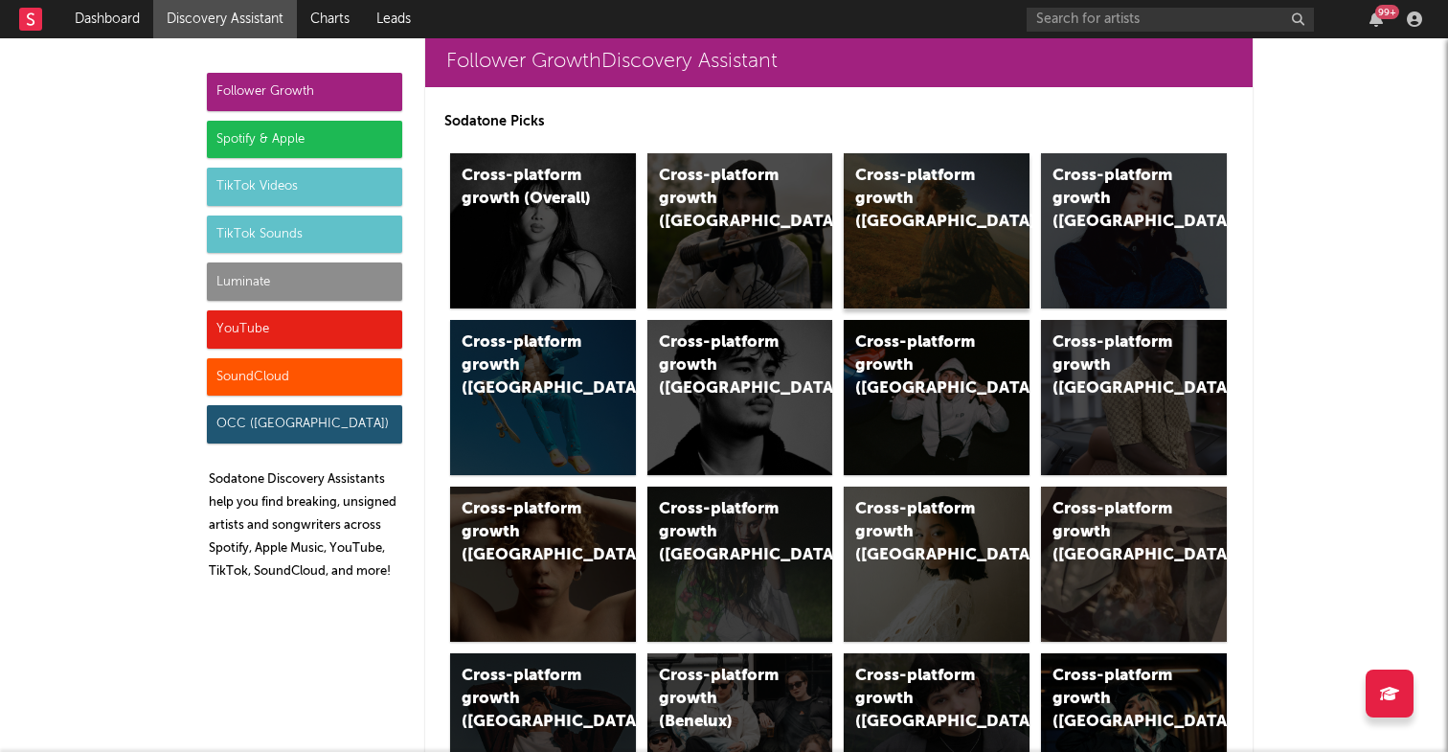
click at [943, 237] on div "Cross-platform growth ([GEOGRAPHIC_DATA])" at bounding box center [937, 230] width 186 height 155
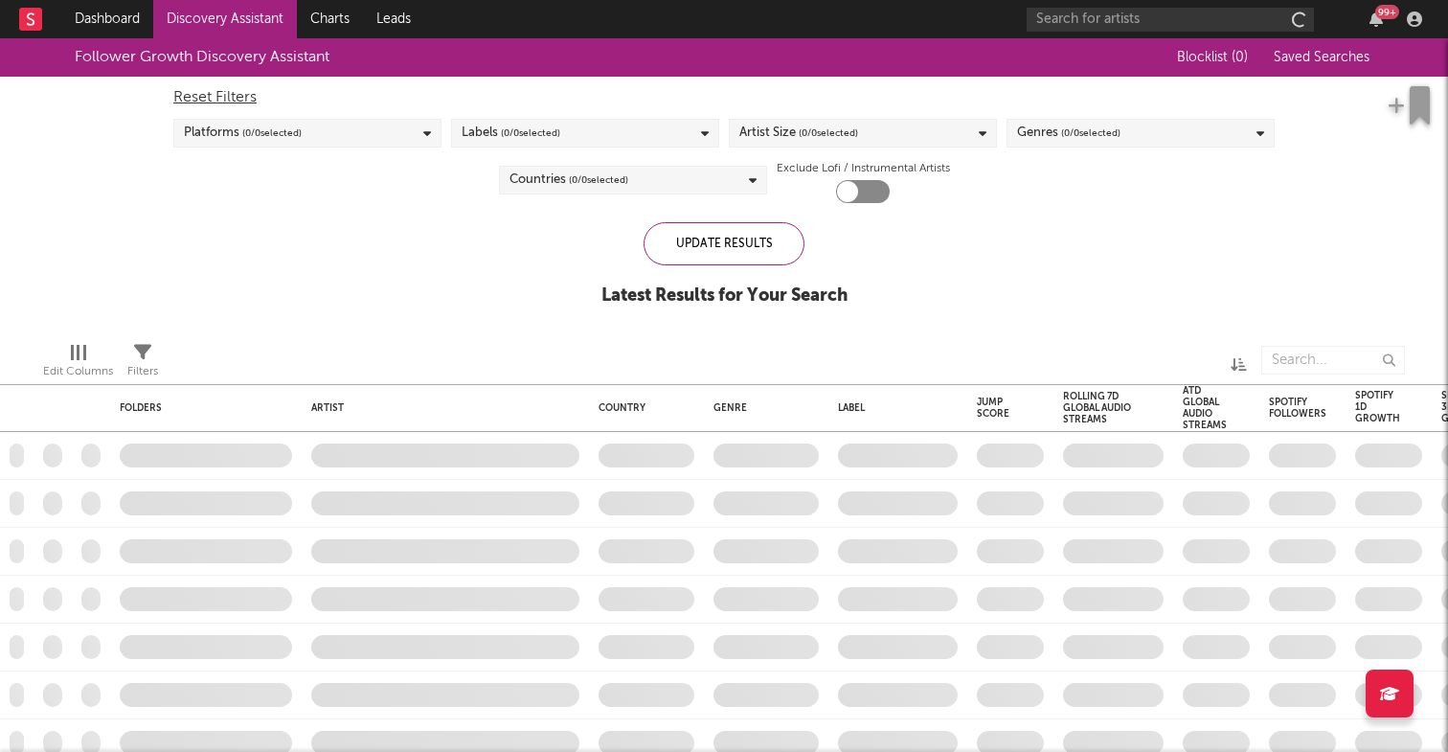
checkbox input "true"
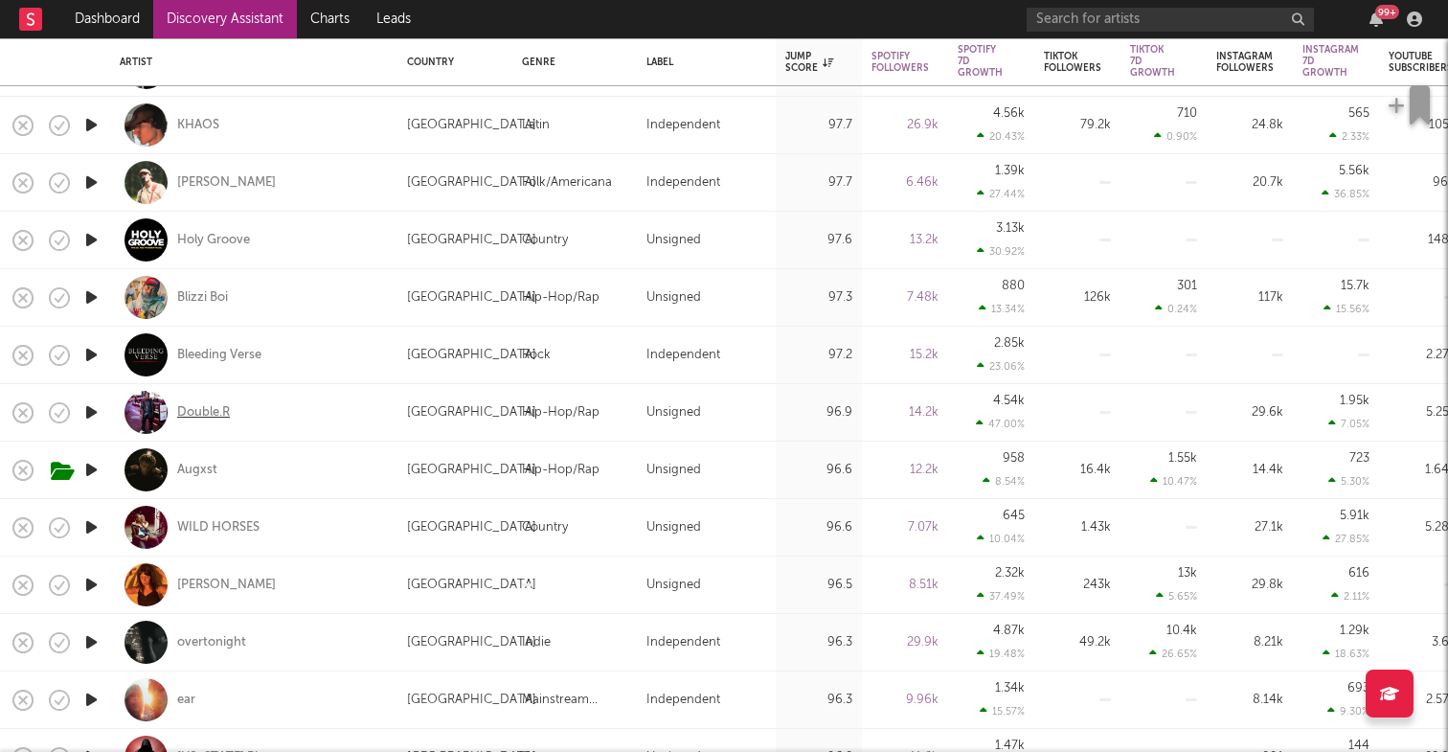
click at [220, 404] on div "Double.R" at bounding box center [203, 412] width 53 height 17
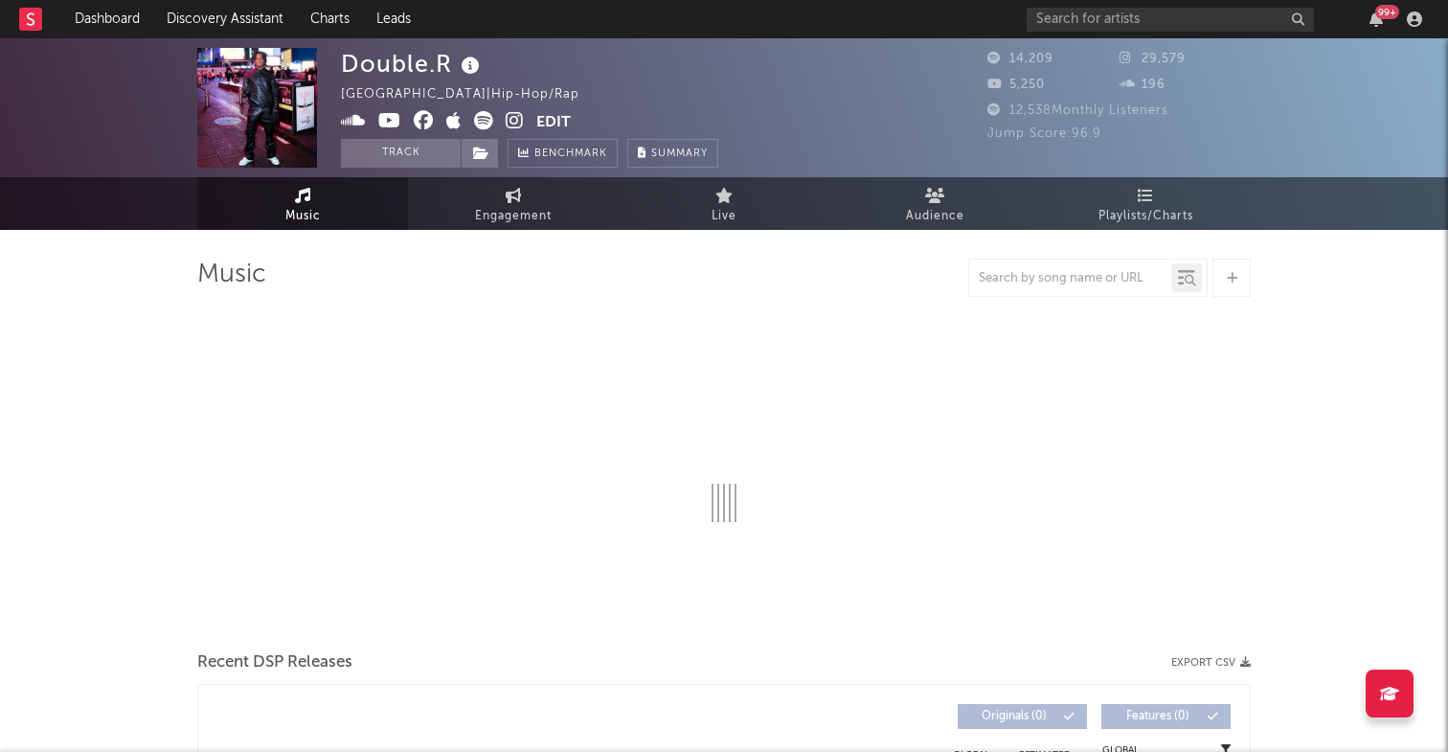
select select "6m"
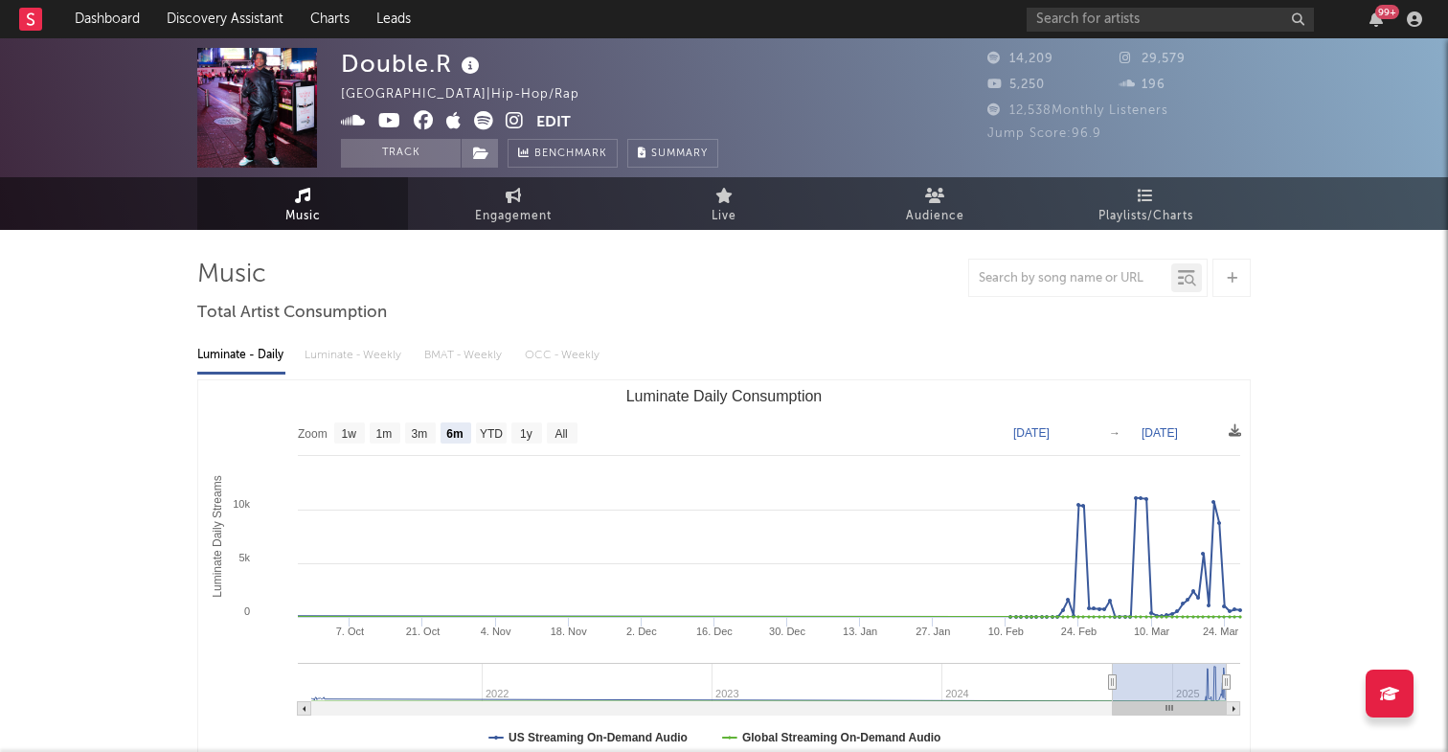
click at [355, 119] on icon at bounding box center [353, 120] width 25 height 19
click at [480, 126] on icon at bounding box center [483, 120] width 19 height 19
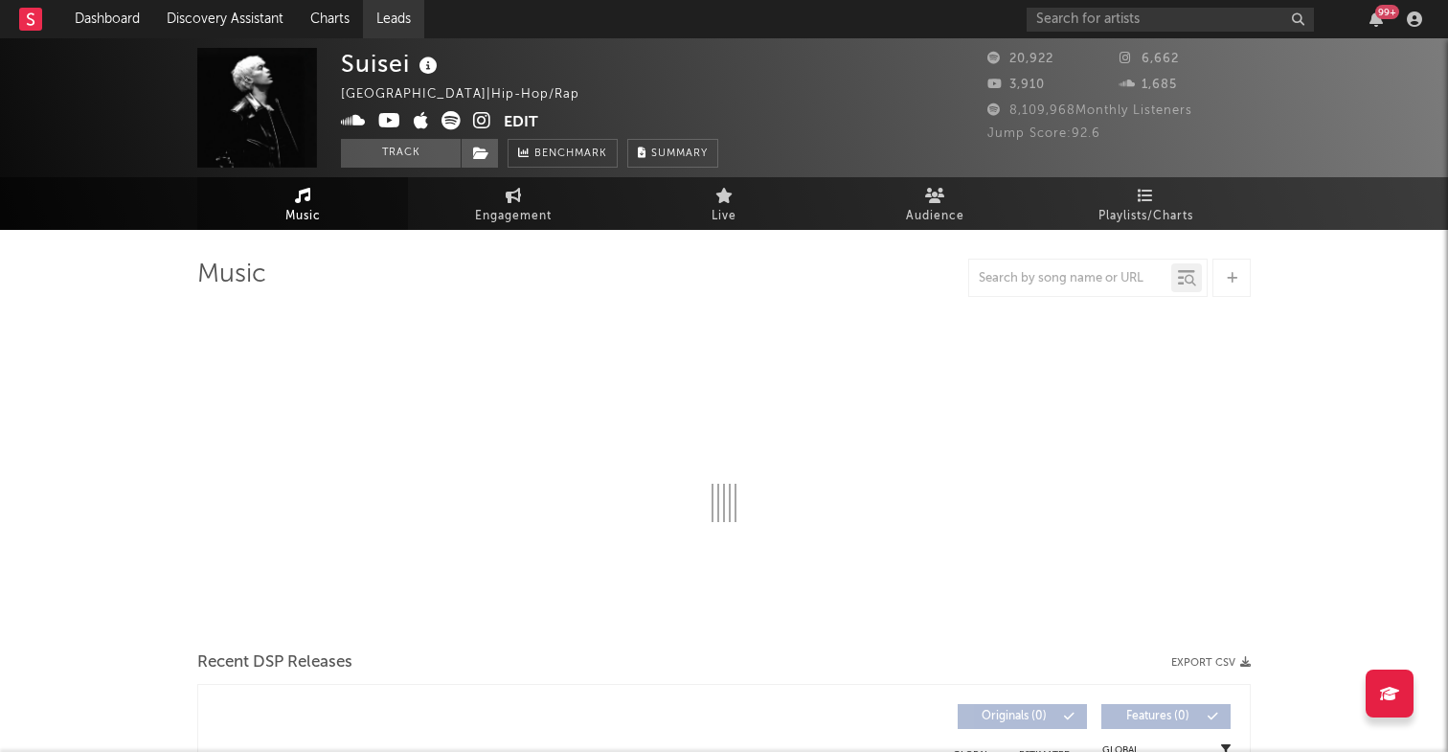
select select "6m"
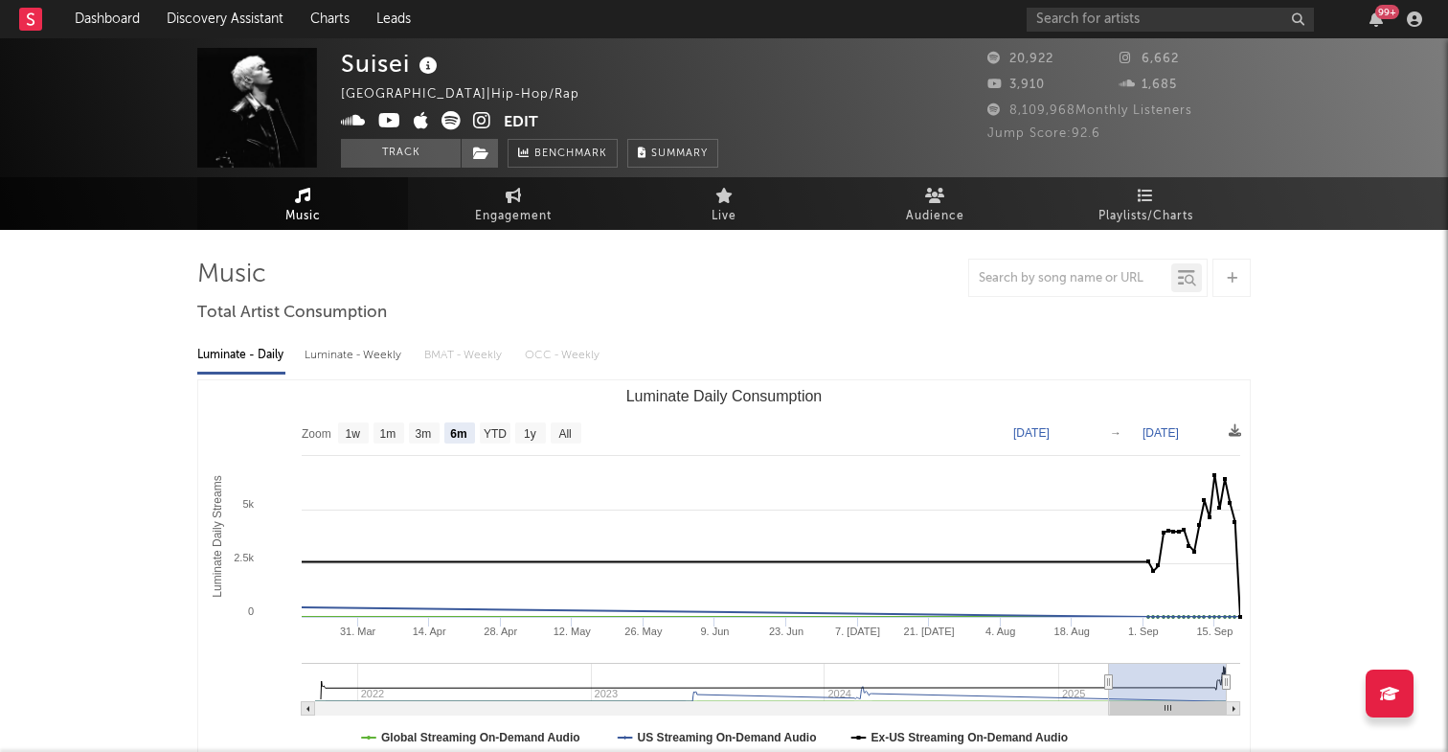
click at [357, 125] on icon at bounding box center [353, 120] width 25 height 19
click at [449, 123] on icon at bounding box center [451, 120] width 19 height 19
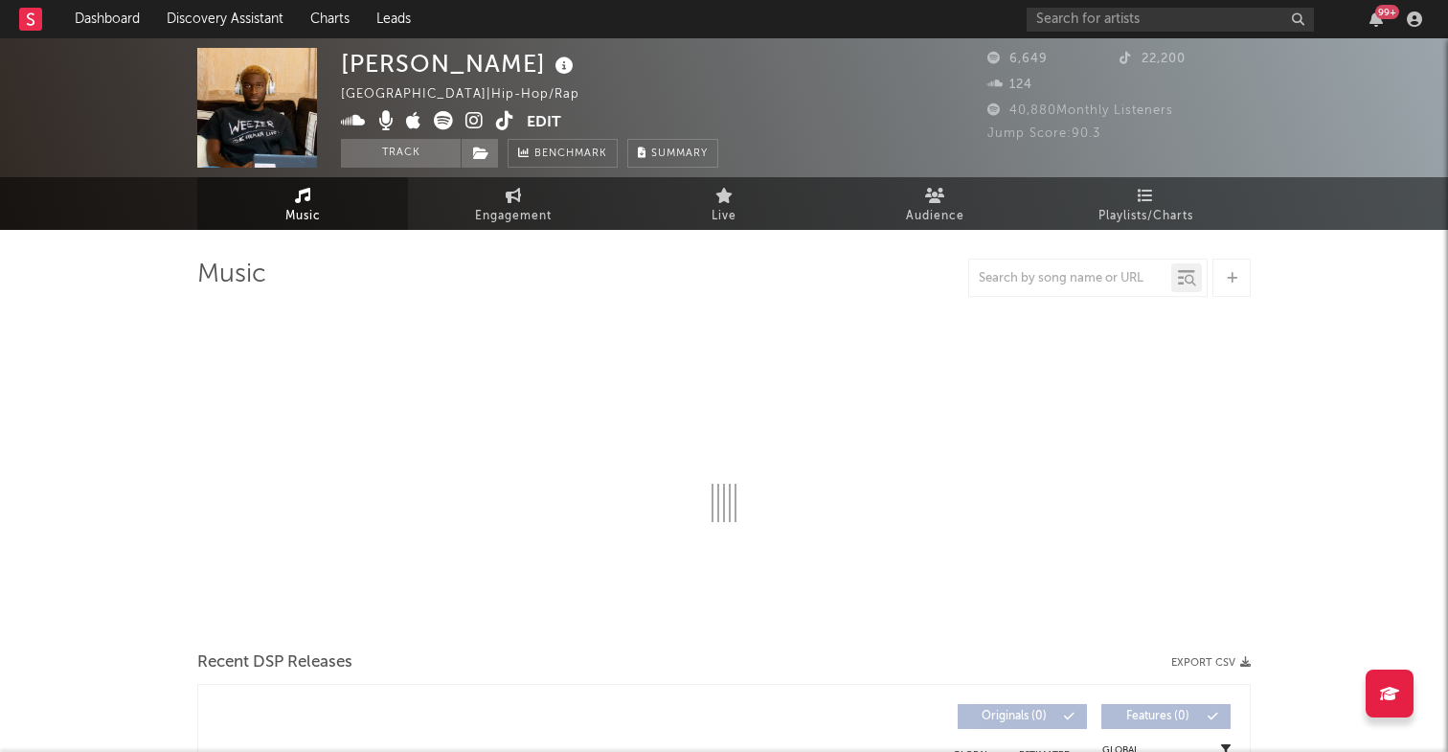
select select "6m"
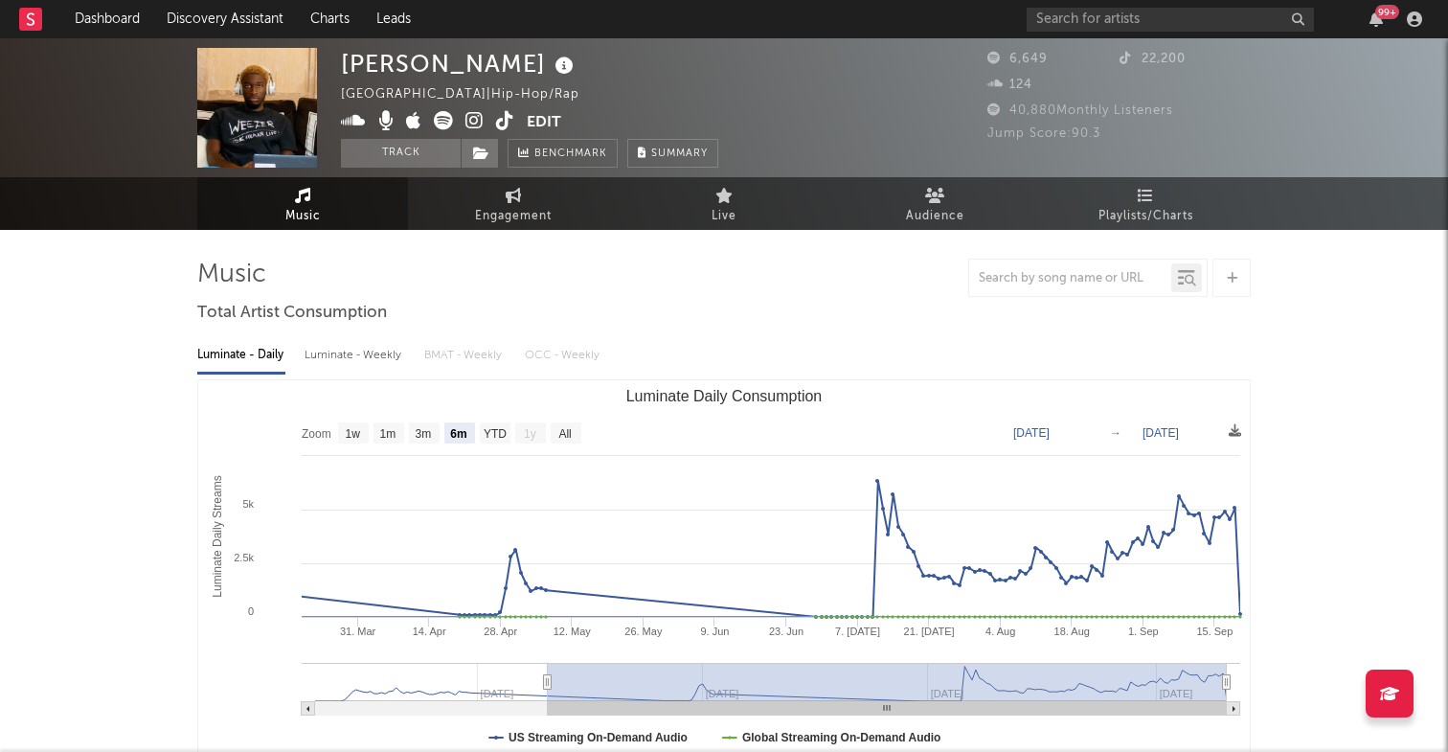
click at [351, 124] on icon at bounding box center [353, 120] width 25 height 19
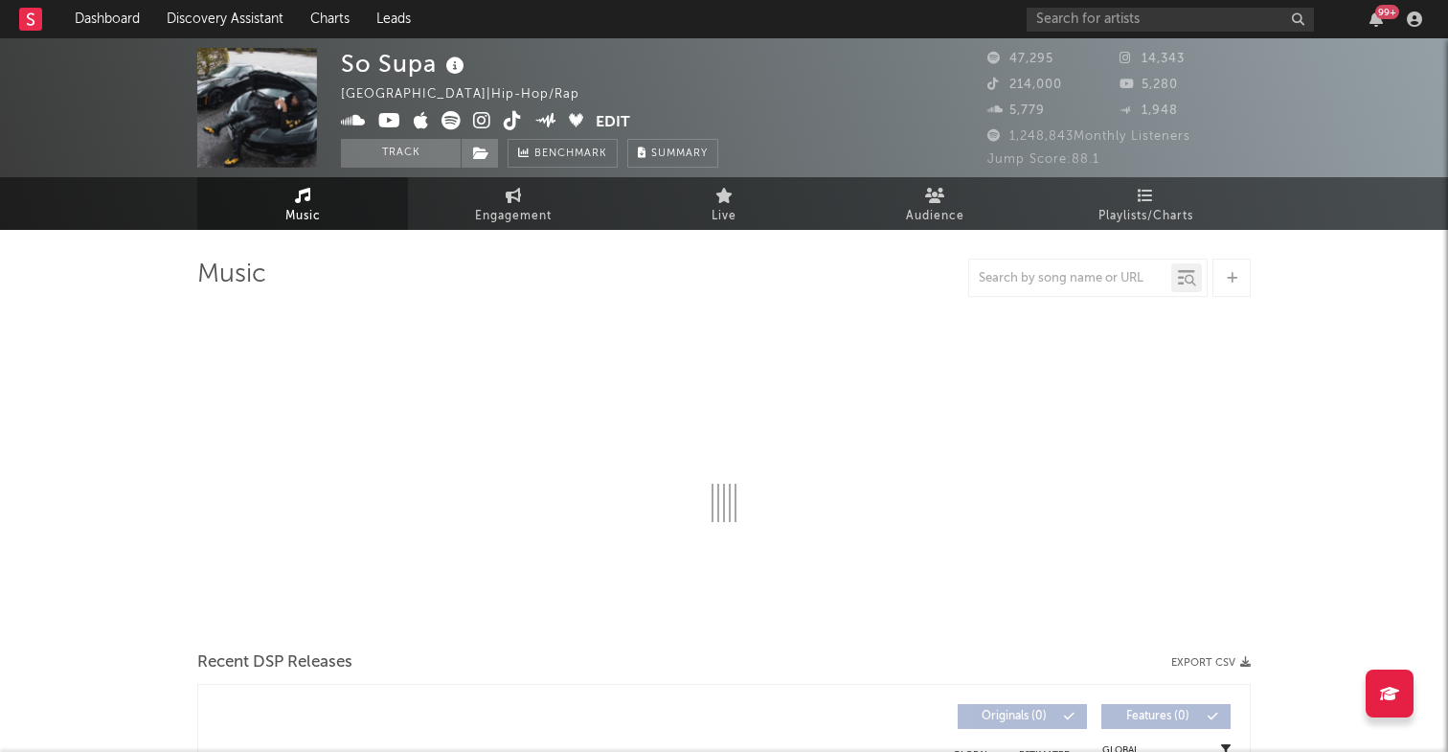
click at [357, 113] on icon at bounding box center [353, 120] width 25 height 19
select select "6m"
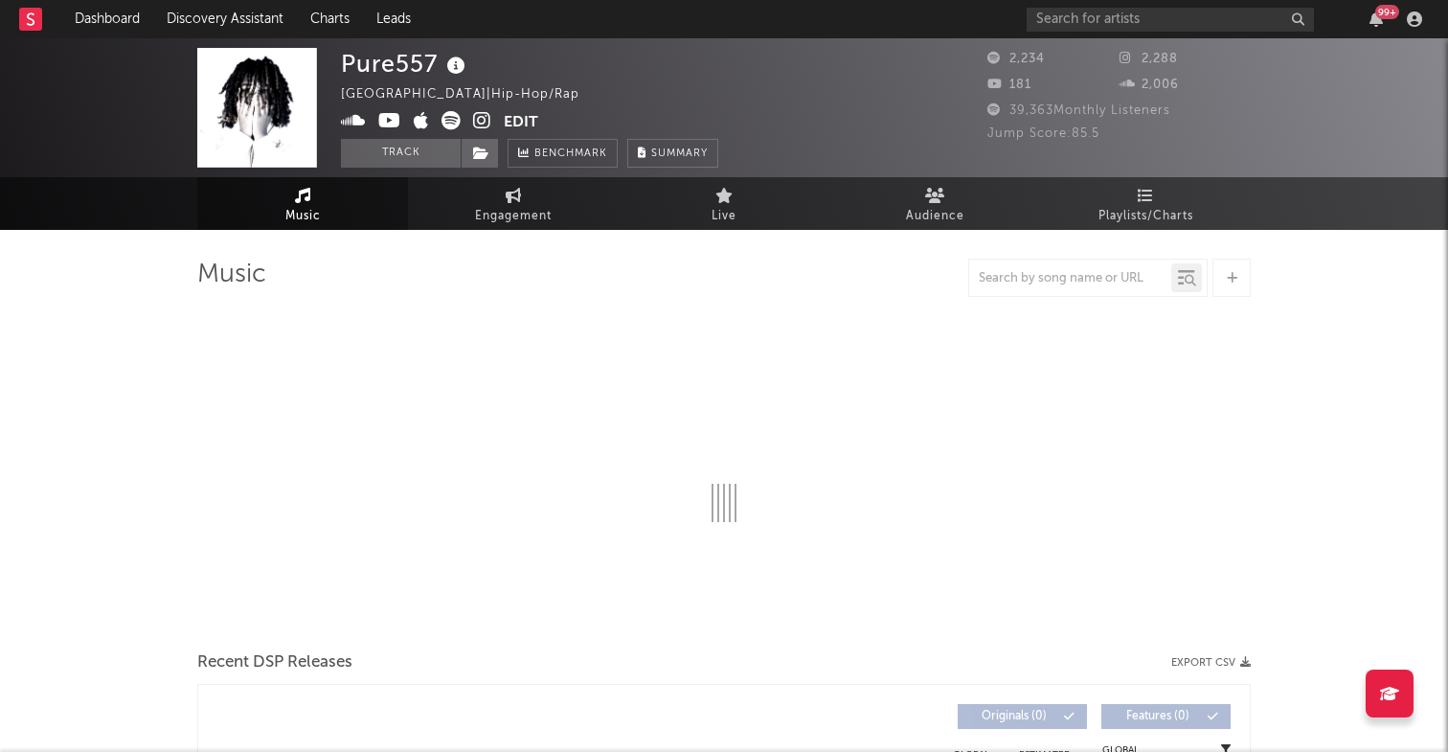
select select "6m"
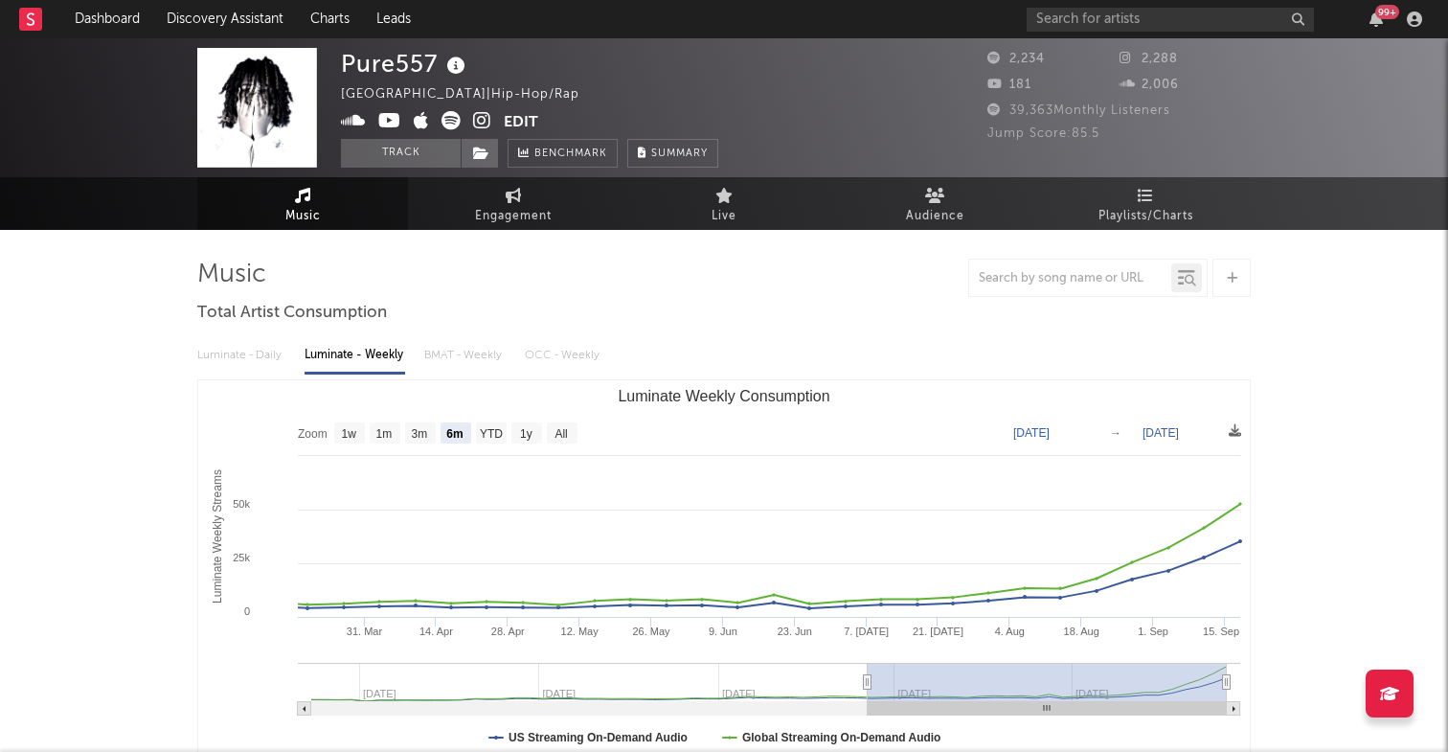
click at [350, 122] on icon at bounding box center [353, 120] width 25 height 19
click at [450, 125] on icon at bounding box center [451, 120] width 19 height 19
click at [484, 120] on icon at bounding box center [482, 120] width 18 height 19
